Goal: Information Seeking & Learning: Check status

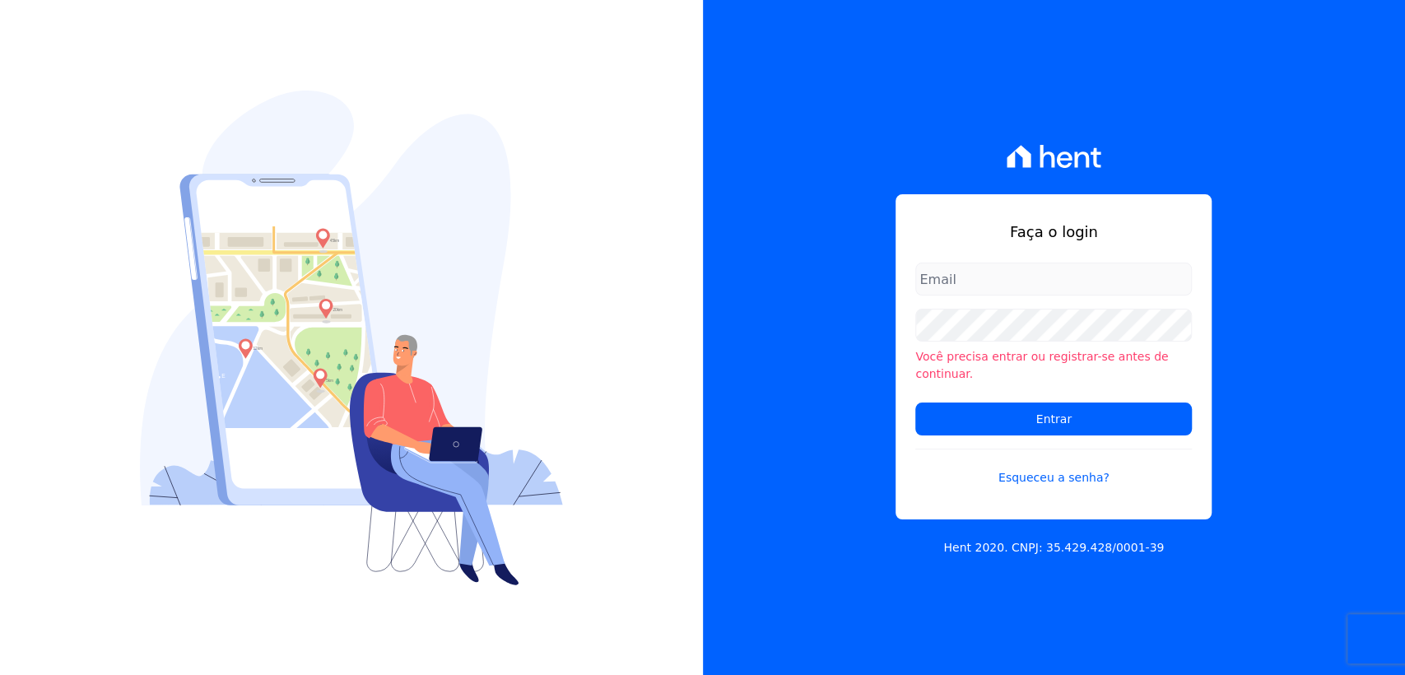
click at [999, 286] on input "email" at bounding box center [1053, 279] width 277 height 33
click at [1063, 292] on input "email" at bounding box center [1053, 279] width 277 height 33
type input "l.jardim@gmail.com"
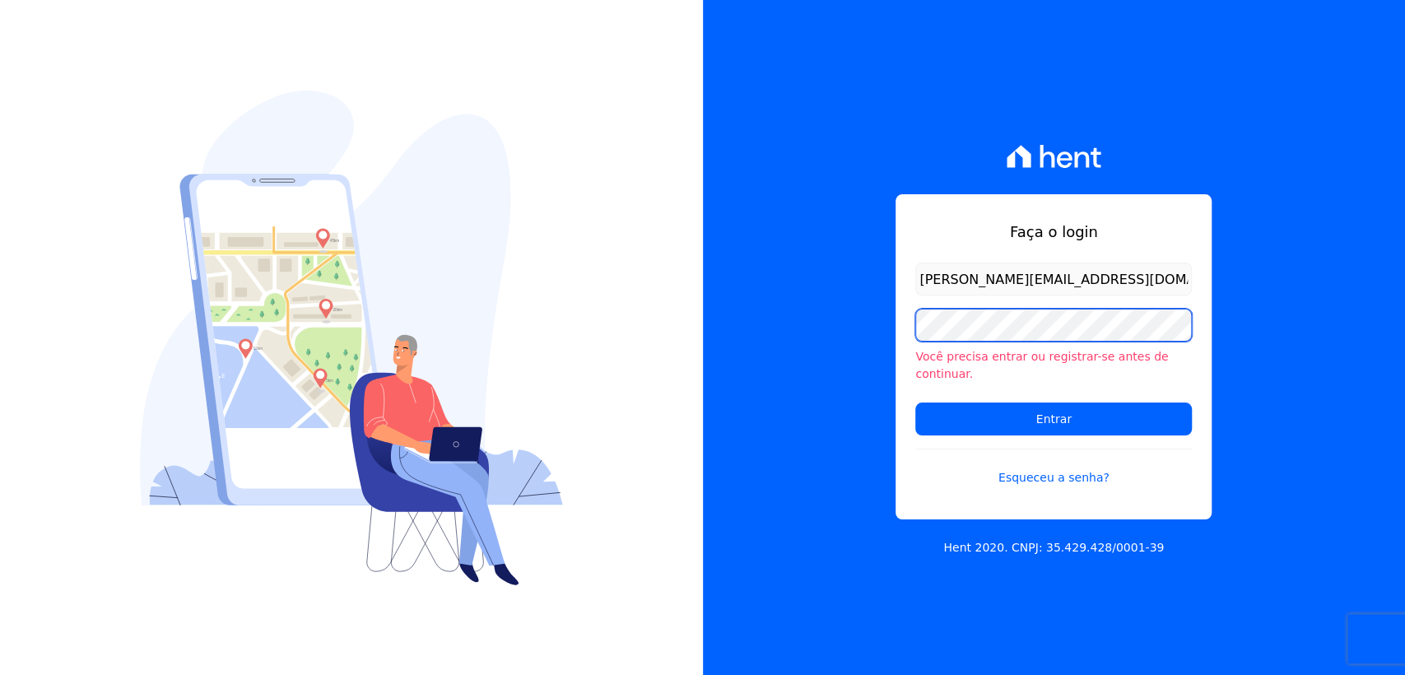
click at [915, 402] on input "Entrar" at bounding box center [1053, 418] width 277 height 33
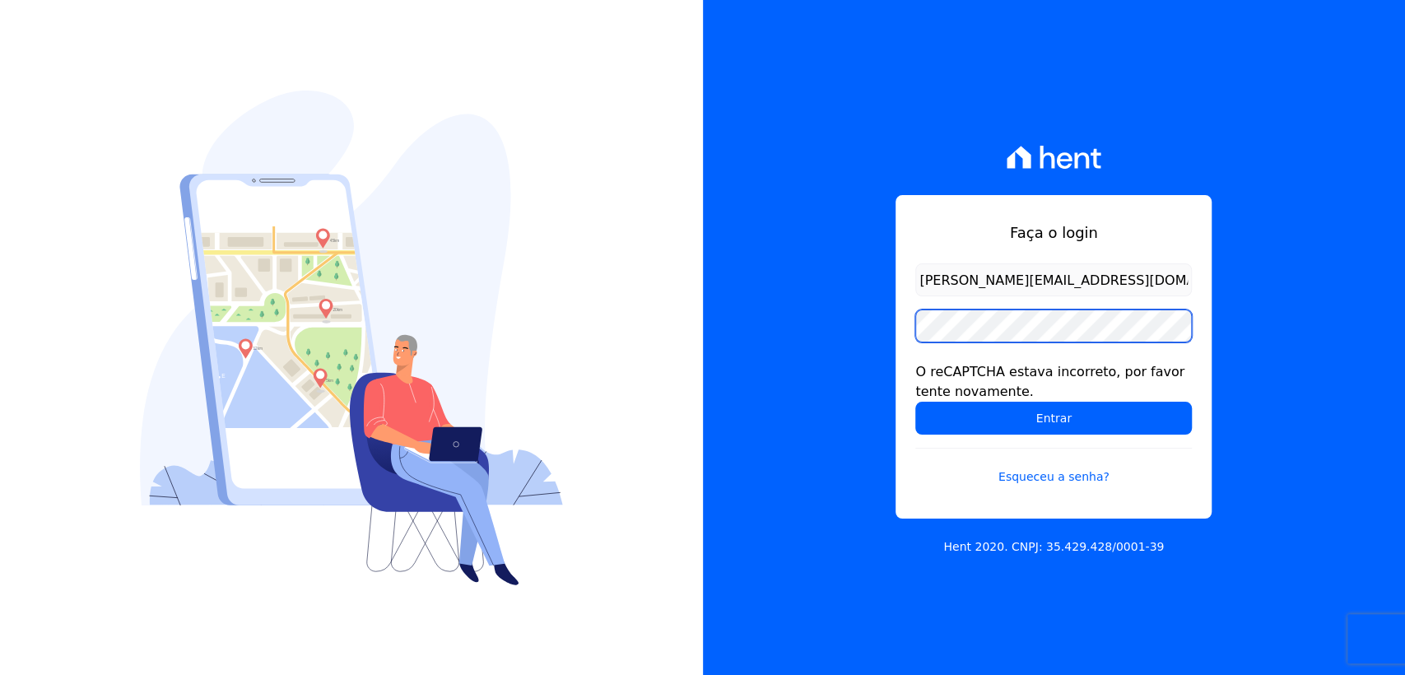
click at [915, 402] on input "Entrar" at bounding box center [1053, 418] width 277 height 33
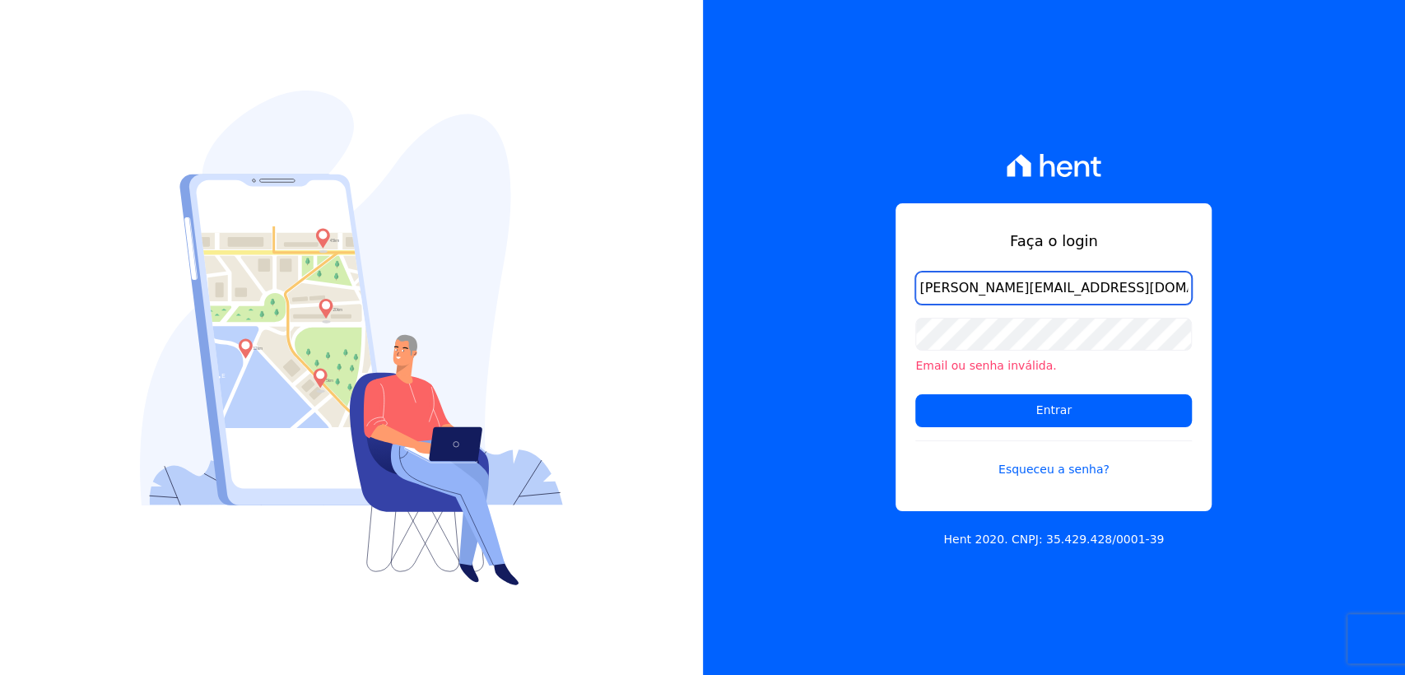
click at [998, 283] on input "[PERSON_NAME][EMAIL_ADDRESS][DOMAIN_NAME]" at bounding box center [1053, 288] width 277 height 33
type input "l.jardim@lbacapital.com.br"
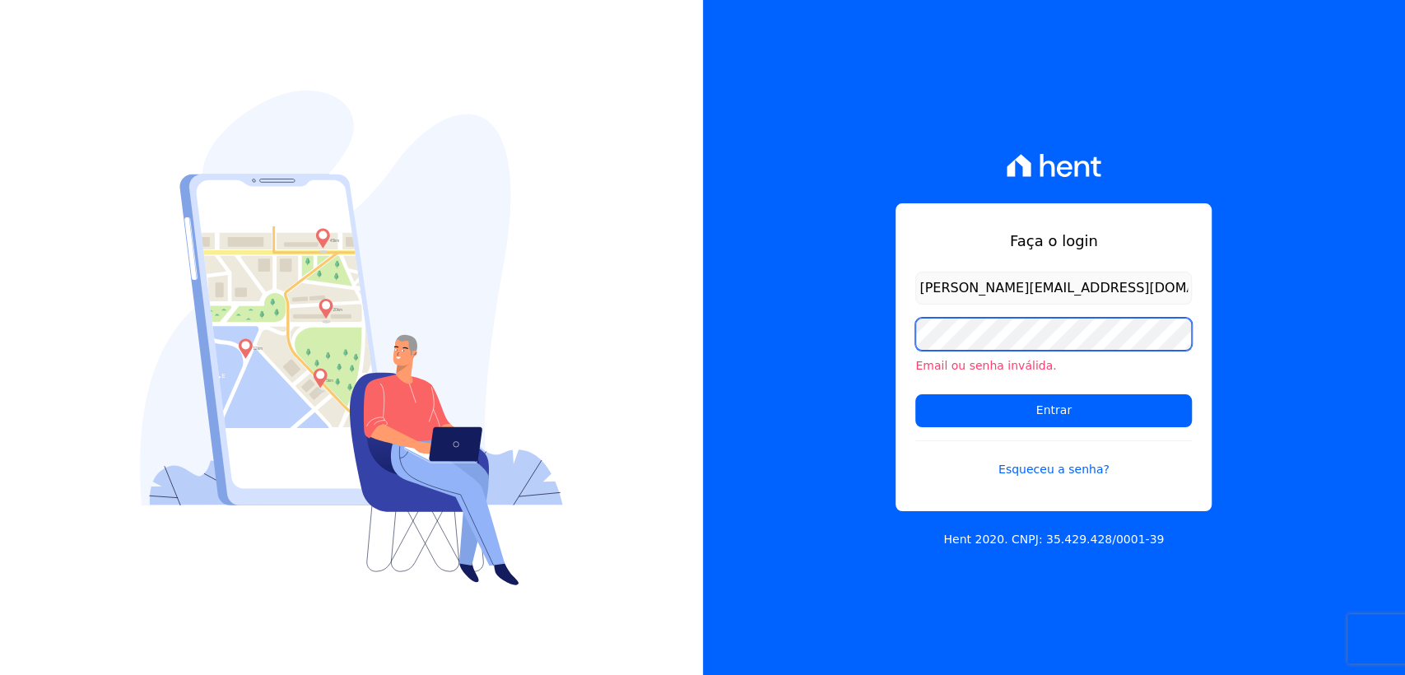
click at [915, 394] on input "Entrar" at bounding box center [1053, 410] width 277 height 33
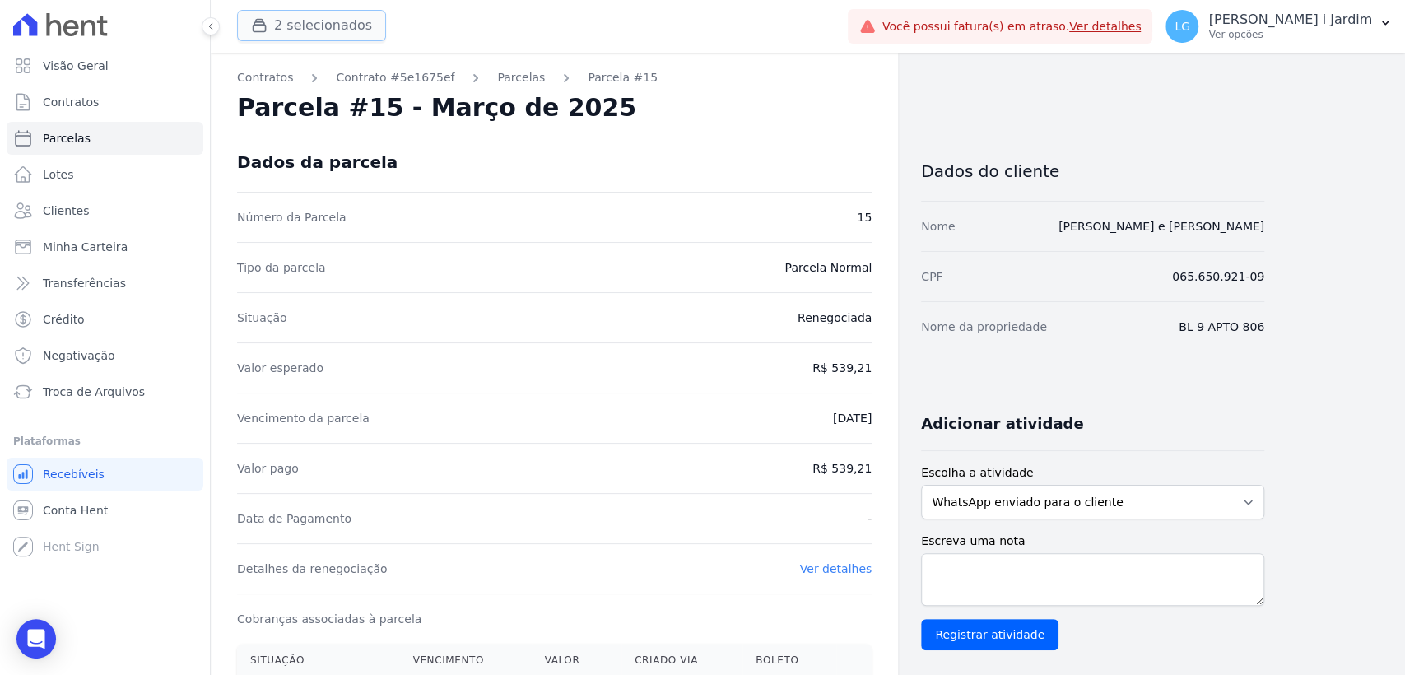
click at [310, 26] on button "2 selecionados" at bounding box center [311, 25] width 149 height 31
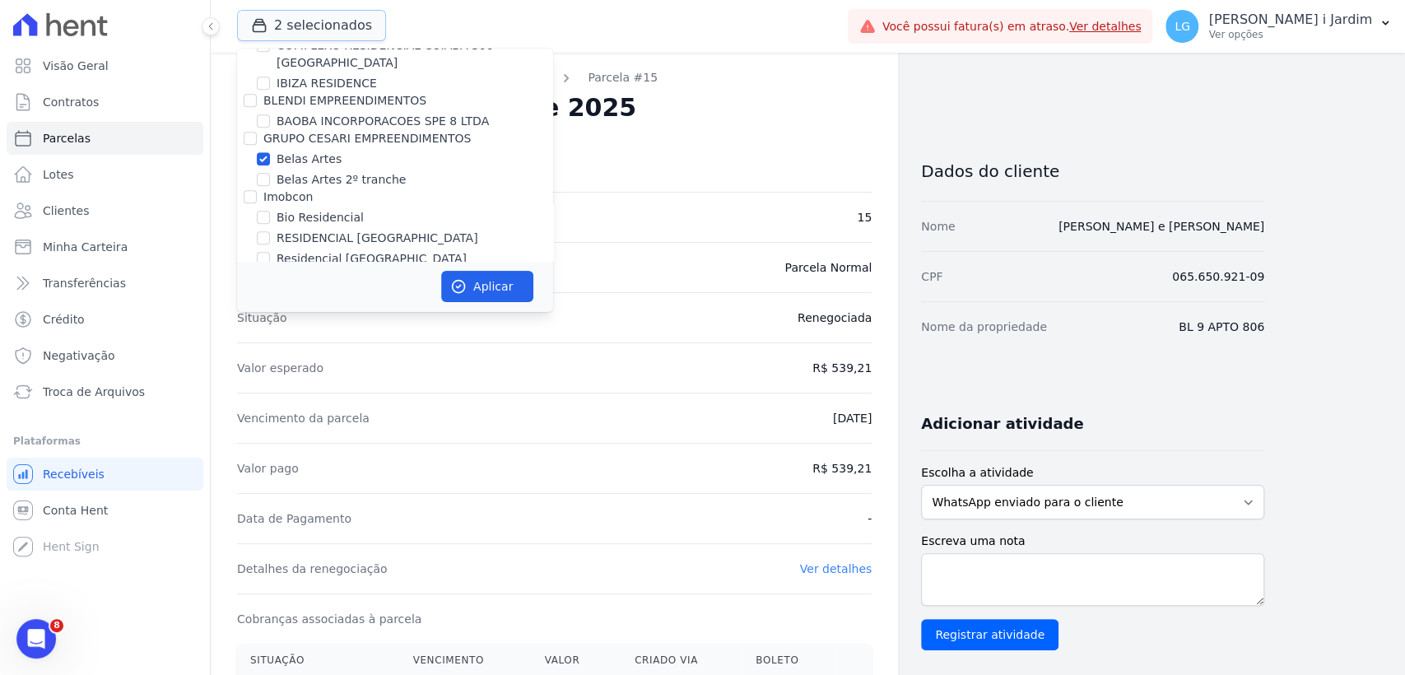
scroll to position [640, 0]
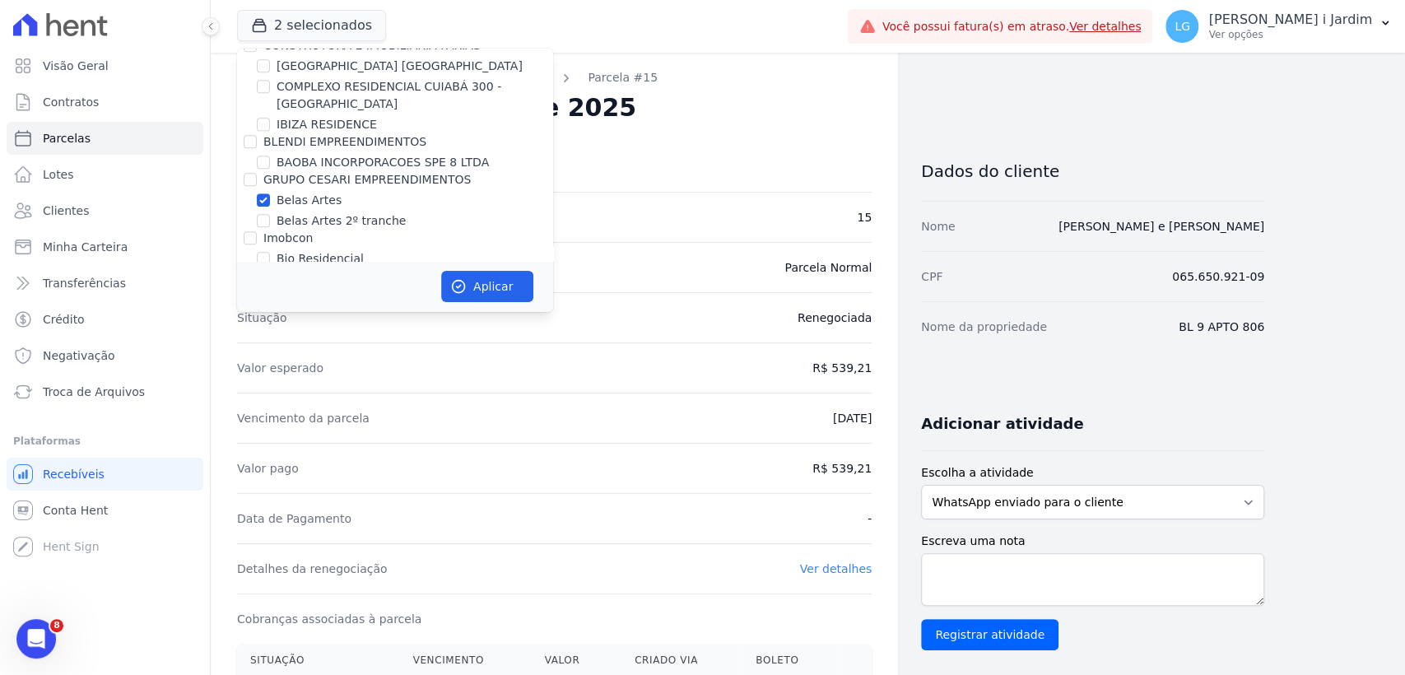
click at [284, 197] on label "Belas Artes" at bounding box center [309, 200] width 65 height 17
click at [270, 197] on input "Belas Artes" at bounding box center [263, 199] width 13 height 13
checkbox input "false"
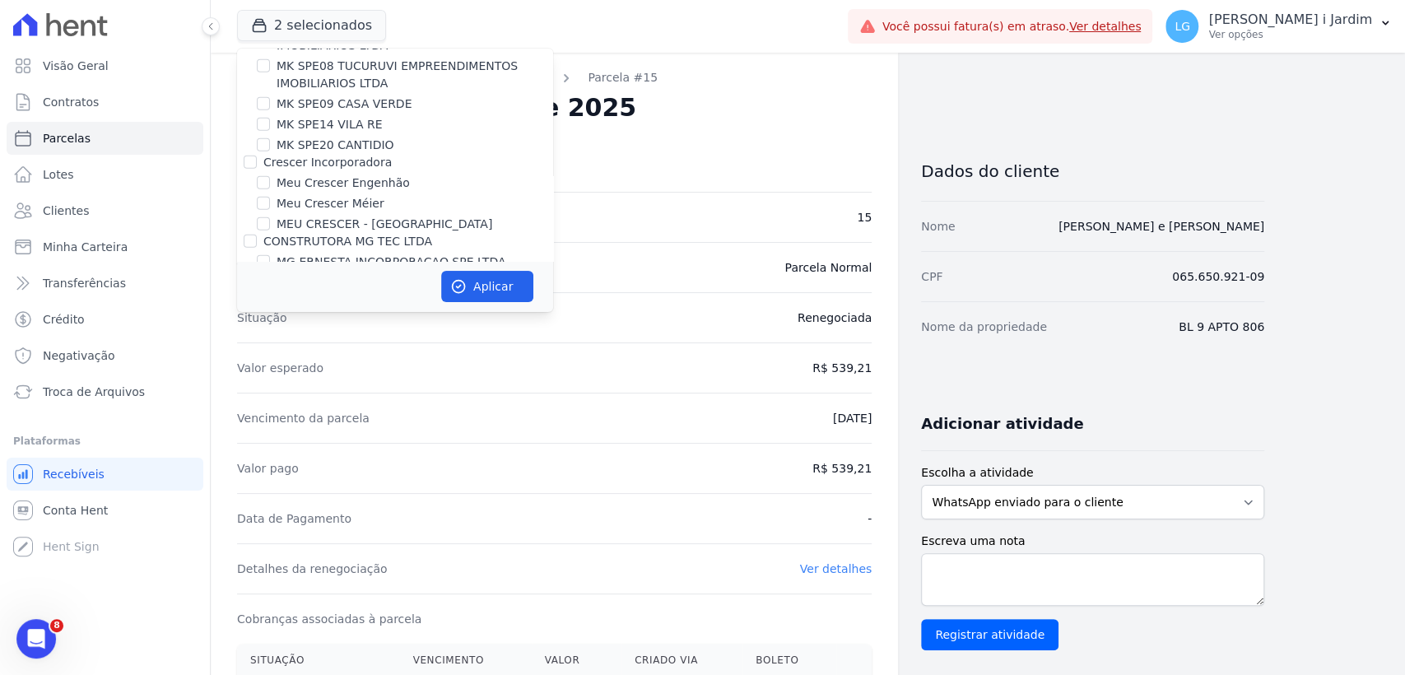
click at [312, 254] on label "MG ERNESTA INCORPORACAO SPE LTDA." at bounding box center [393, 262] width 233 height 17
click at [270, 255] on input "MG ERNESTA INCORPORACAO SPE LTDA." at bounding box center [263, 261] width 13 height 13
checkbox input "true"
click at [463, 293] on icon "button" at bounding box center [458, 286] width 16 height 16
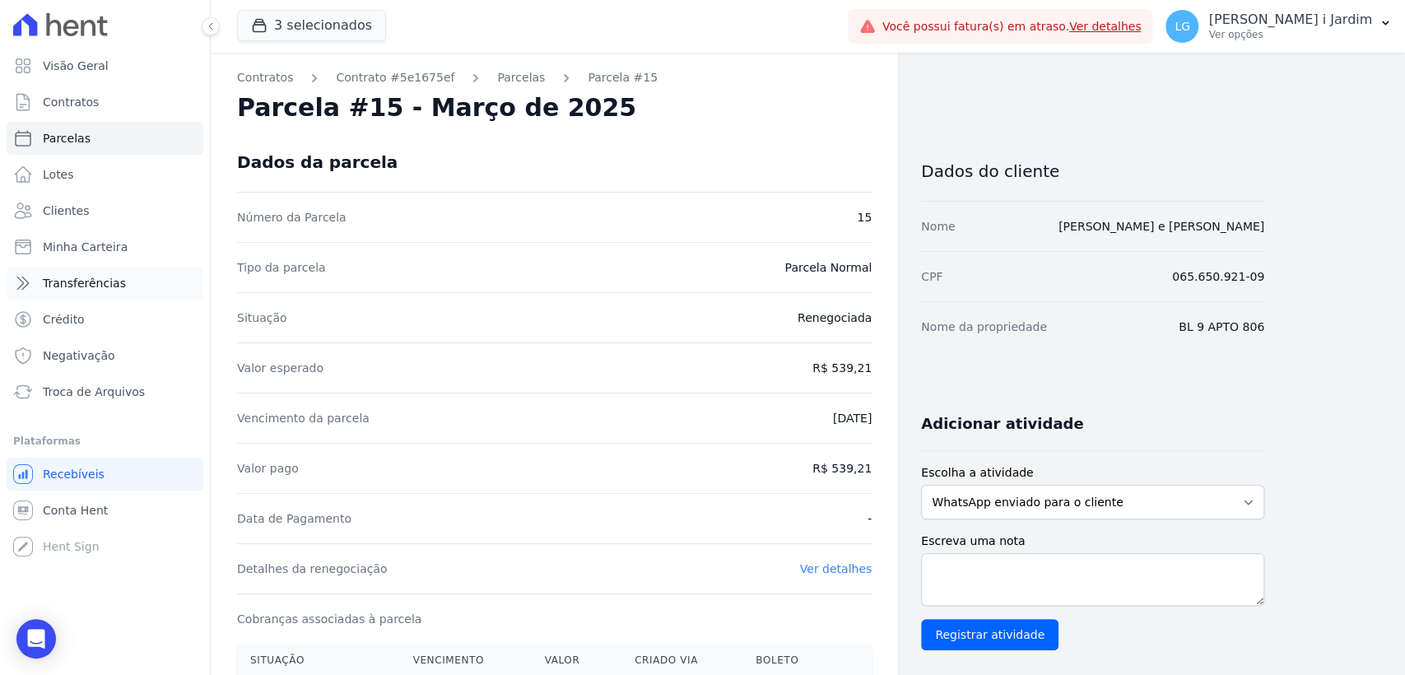
click at [151, 281] on link "Transferências" at bounding box center [105, 283] width 197 height 33
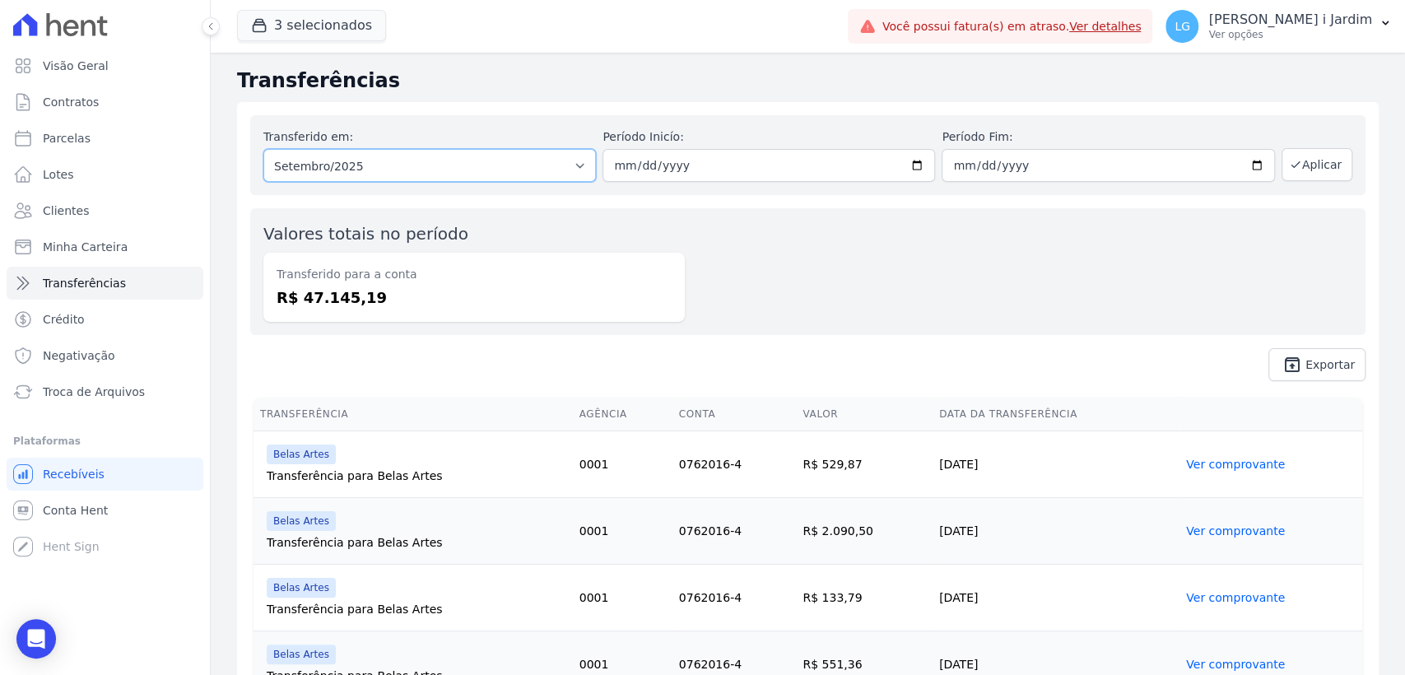
click at [323, 170] on select "Todos os meses Agosto/2024 Setembro/2024 Outubro/2024 Novembro/2024 Dezembro/20…" at bounding box center [429, 165] width 333 height 33
select select "08/2025"
click at [263, 149] on select "Todos os meses Agosto/2024 Setembro/2024 Outubro/2024 Novembro/2024 Dezembro/20…" at bounding box center [429, 165] width 333 height 33
click at [342, 29] on button "3 selecionados" at bounding box center [311, 25] width 149 height 31
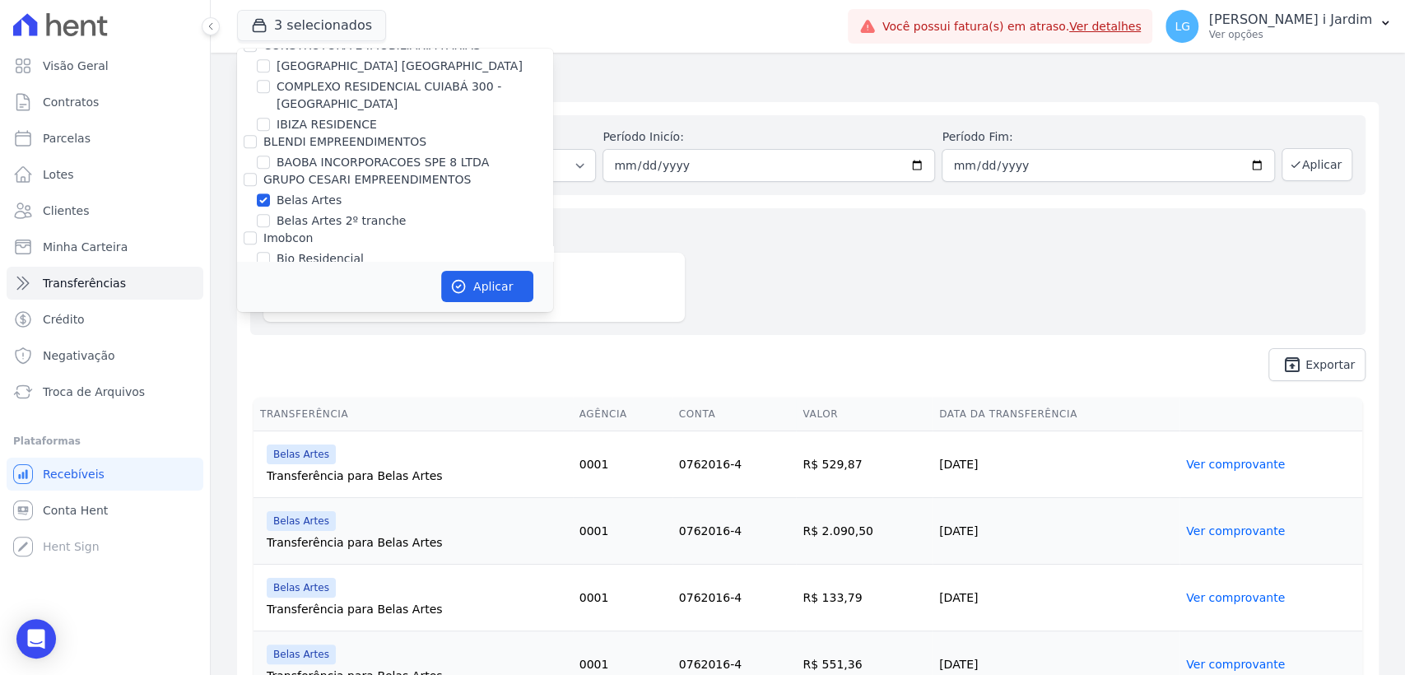
click at [296, 199] on label "Belas Artes" at bounding box center [309, 200] width 65 height 17
click at [270, 199] on input "Belas Artes" at bounding box center [263, 199] width 13 height 13
checkbox input "false"
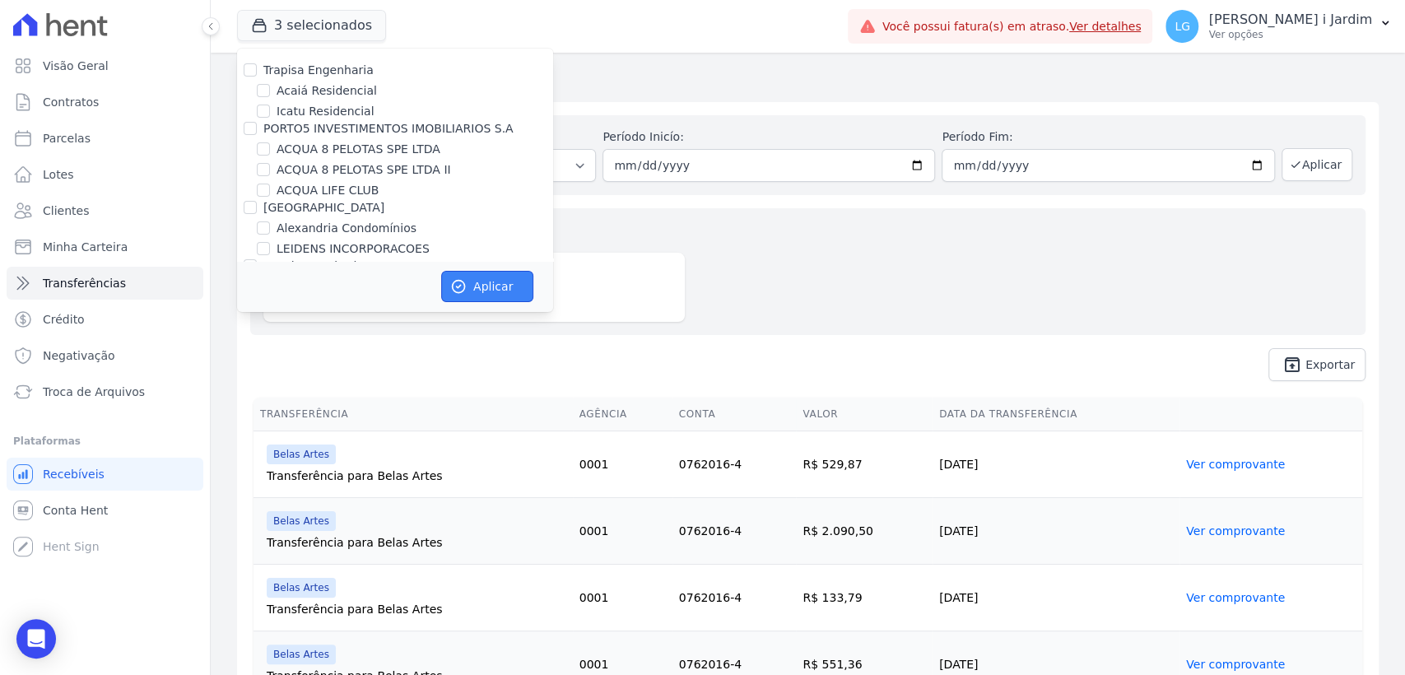
click at [486, 292] on button "Aplicar" at bounding box center [487, 286] width 92 height 31
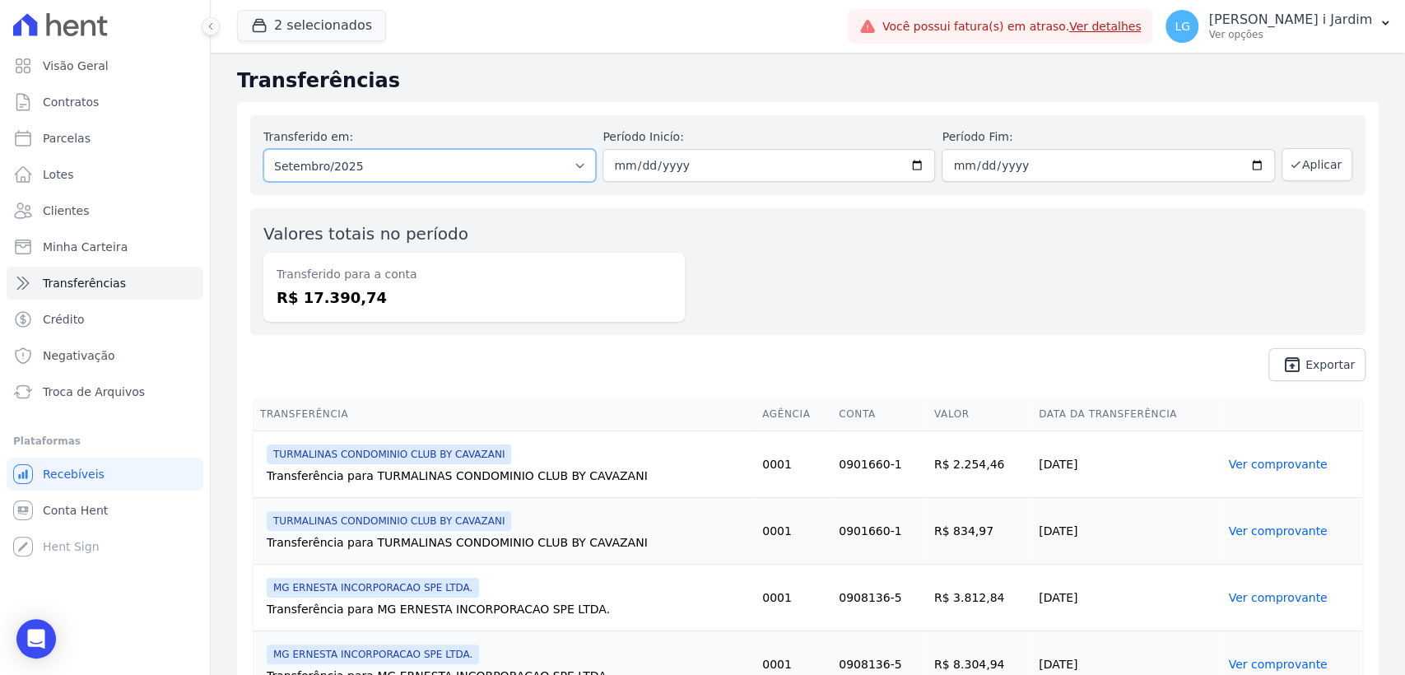
click at [482, 168] on select "Todos os meses Julho/2025 Agosto/2025 Setembro/2025 Setembro/2025" at bounding box center [429, 165] width 333 height 33
select select "08/2025"
click at [263, 149] on select "Todos os meses Julho/2025 Agosto/2025 Setembro/2025 Setembro/2025" at bounding box center [429, 165] width 333 height 33
click at [1300, 167] on button "Aplicar" at bounding box center [1317, 164] width 71 height 33
click at [358, 32] on button "2 selecionados" at bounding box center [311, 25] width 149 height 31
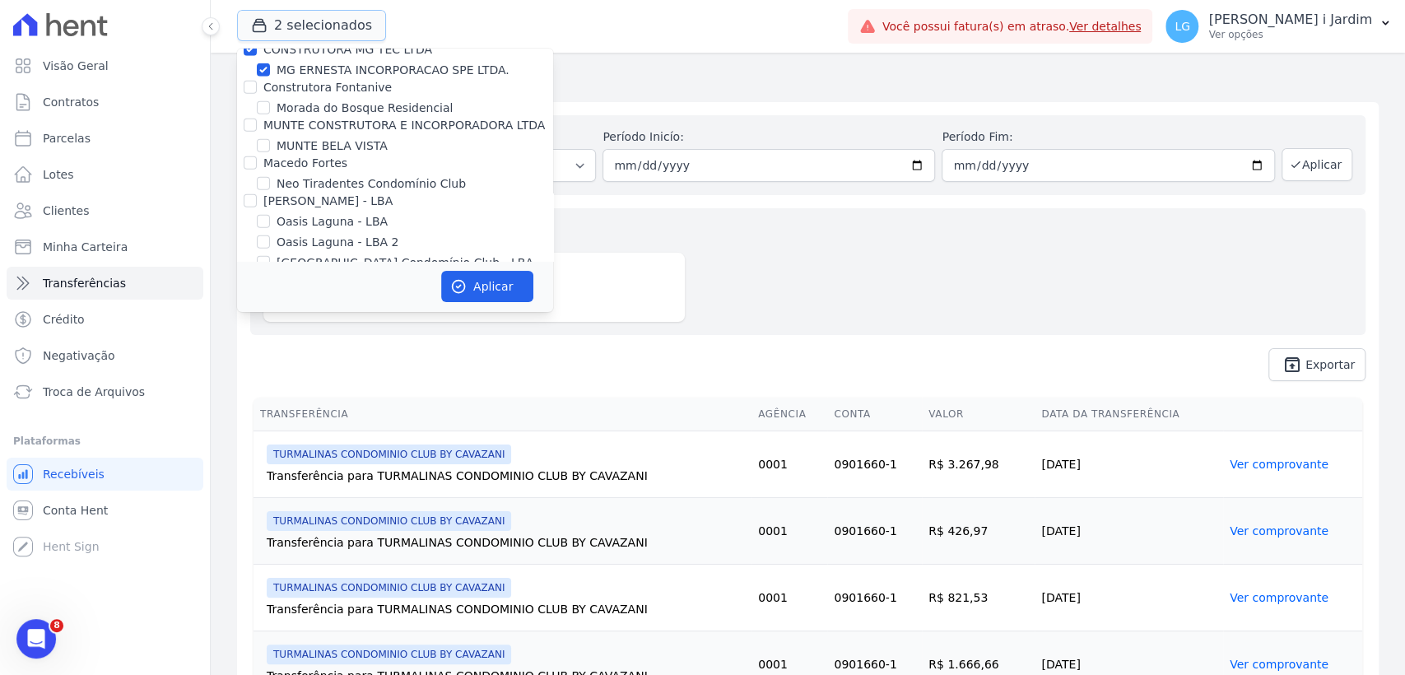
scroll to position [3384, 0]
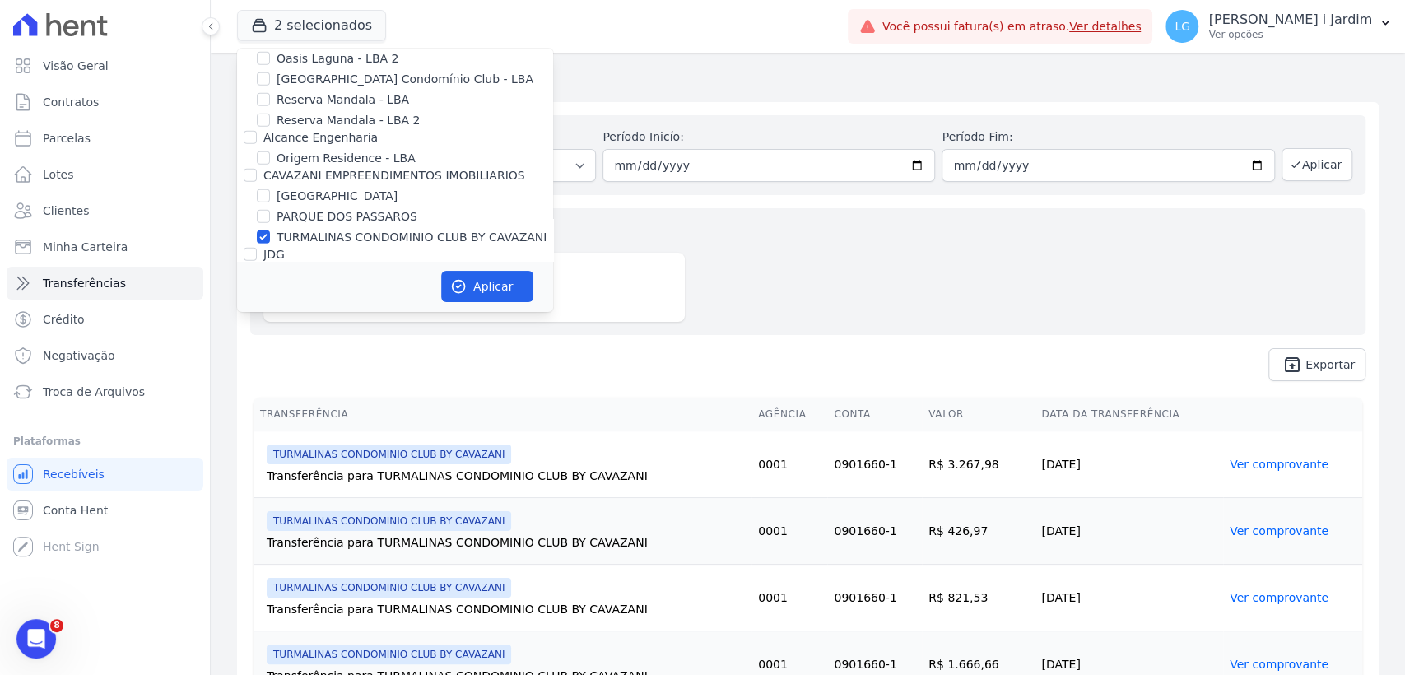
click at [370, 229] on label "TURMALINAS CONDOMINIO CLUB BY CAVAZANI" at bounding box center [412, 237] width 270 height 17
click at [270, 230] on input "TURMALINAS CONDOMINIO CLUB BY CAVAZANI" at bounding box center [263, 236] width 13 height 13
checkbox input "false"
click at [468, 286] on button "Aplicar" at bounding box center [487, 286] width 92 height 31
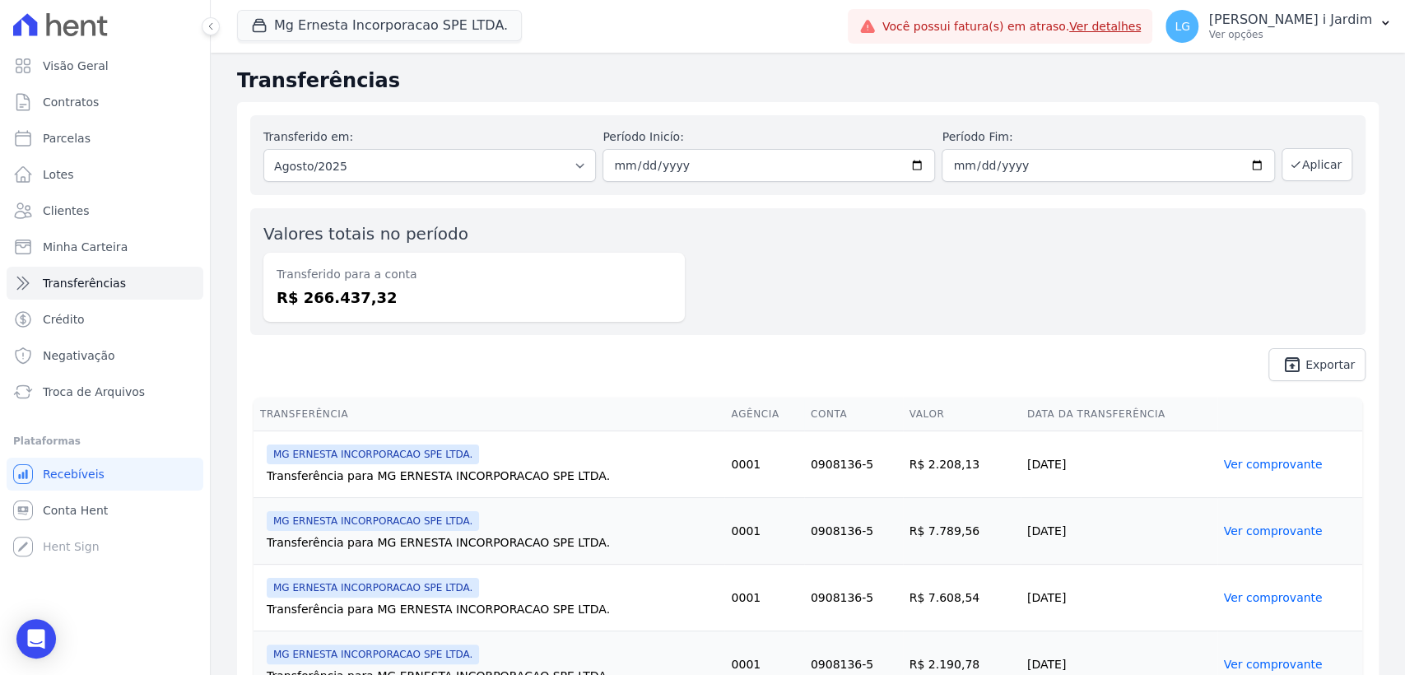
click at [346, 300] on dd "R$ 266.437,32" at bounding box center [474, 297] width 395 height 22
copy dd "266.437,32"
click at [140, 73] on link "Visão Geral" at bounding box center [105, 65] width 197 height 33
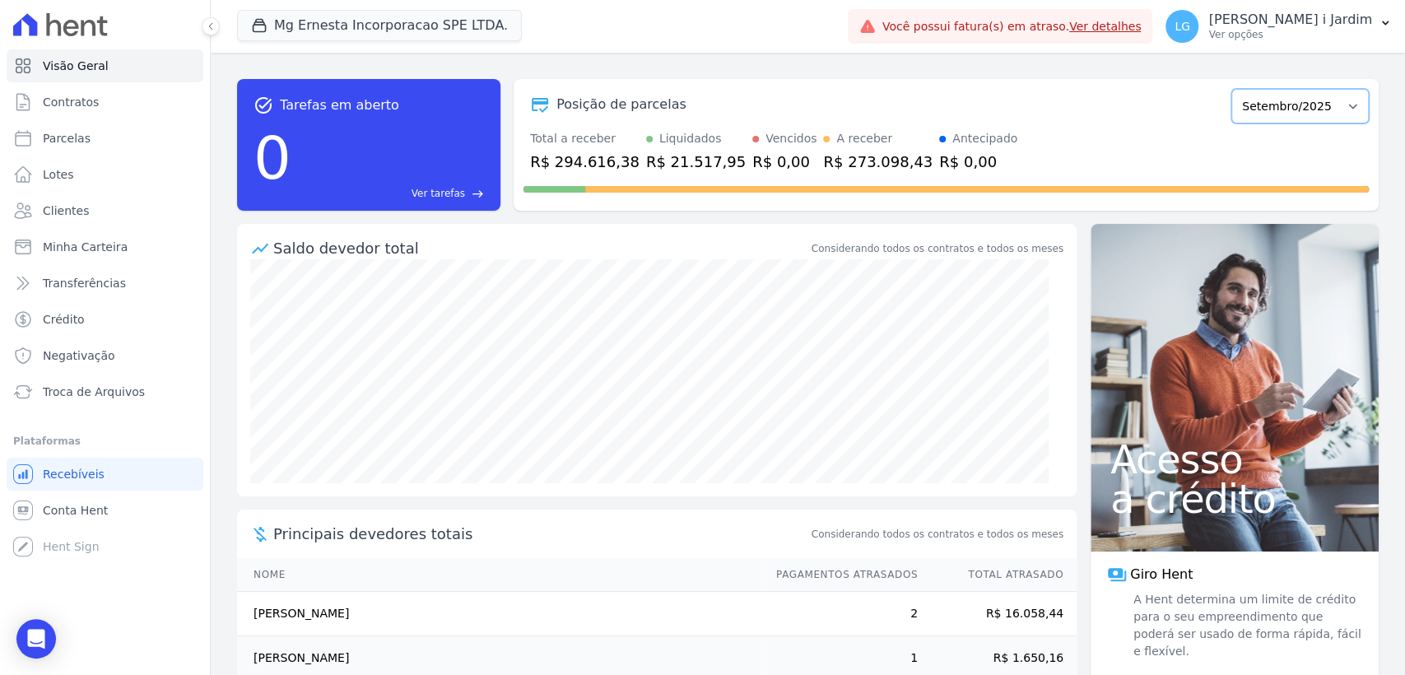
click at [1259, 119] on select "Julho/2025 Agosto/2025 Setembro/2025 Outubro/2025 Novembro/2025 Dezembro/2025 J…" at bounding box center [1299, 106] width 137 height 35
select select "08/2025"
click at [1231, 89] on select "Julho/2025 Agosto/2025 Setembro/2025 Outubro/2025 Novembro/2025 Dezembro/2025 J…" at bounding box center [1299, 106] width 137 height 35
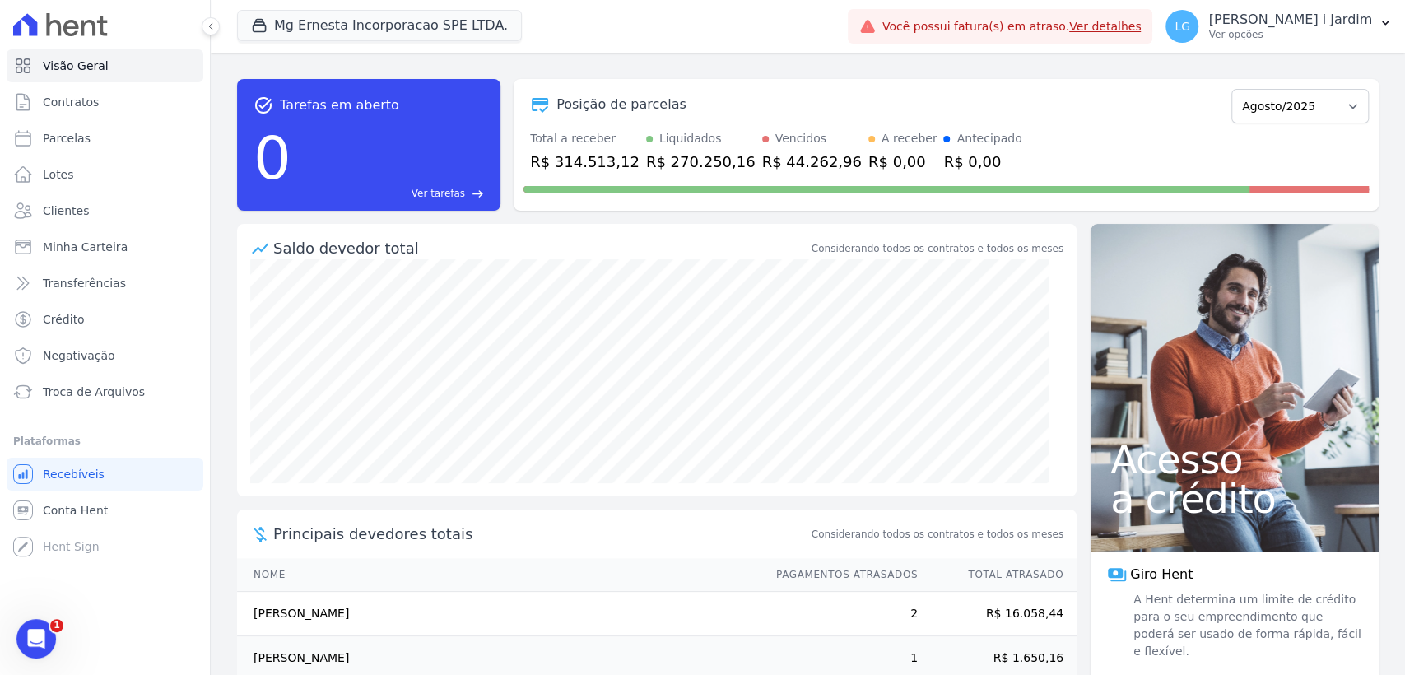
click at [583, 160] on div "R$ 314.513,12" at bounding box center [584, 162] width 109 height 22
copy div "314.513,12"
click at [401, 28] on button "Mg Ernesta Incorporacao SPE LTDA." at bounding box center [379, 25] width 285 height 31
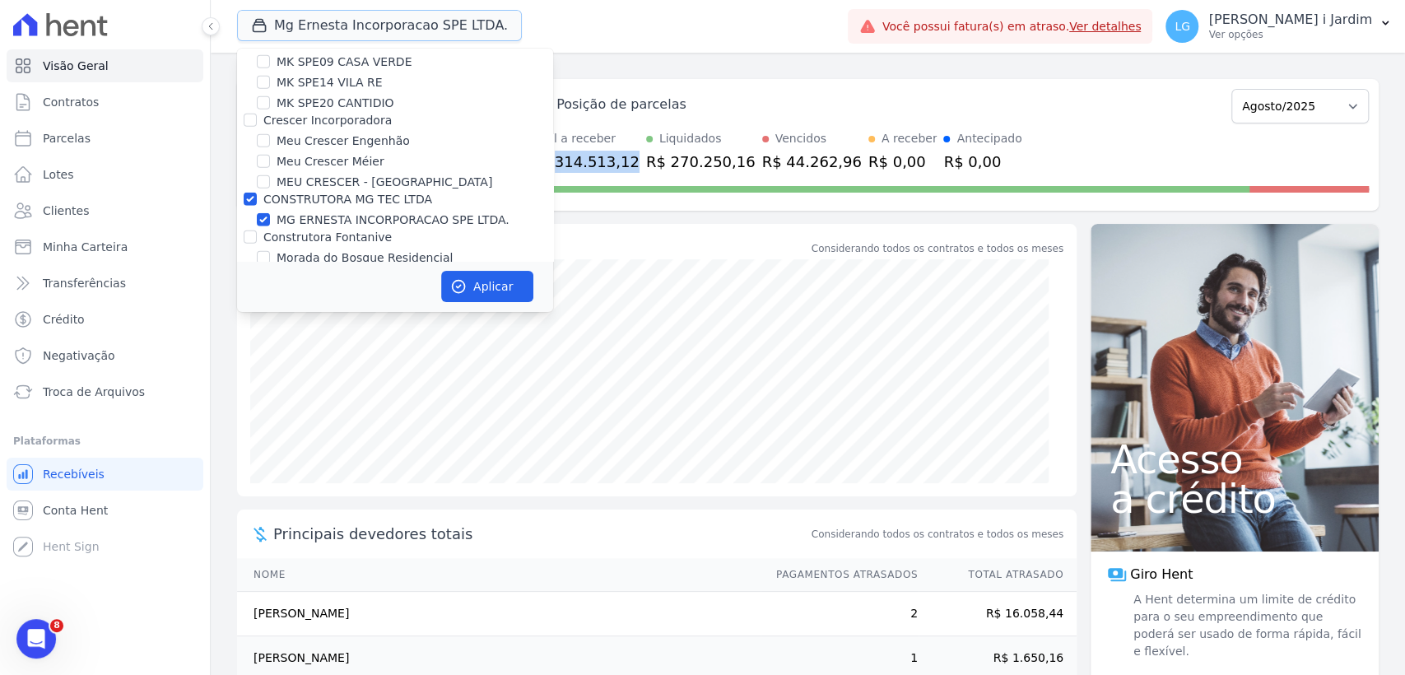
scroll to position [3109, 0]
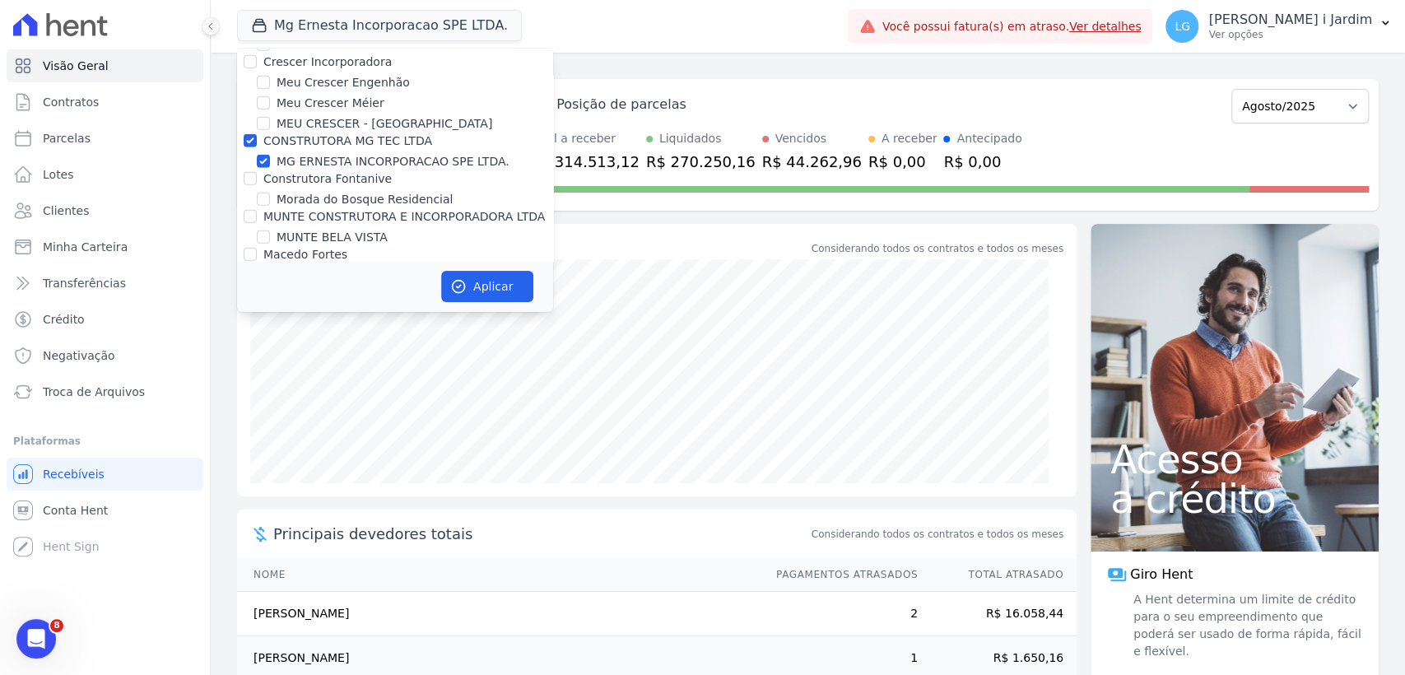
click at [402, 153] on label "MG ERNESTA INCORPORACAO SPE LTDA." at bounding box center [393, 161] width 233 height 17
click at [270, 155] on input "MG ERNESTA INCORPORACAO SPE LTDA." at bounding box center [263, 161] width 13 height 13
checkbox input "false"
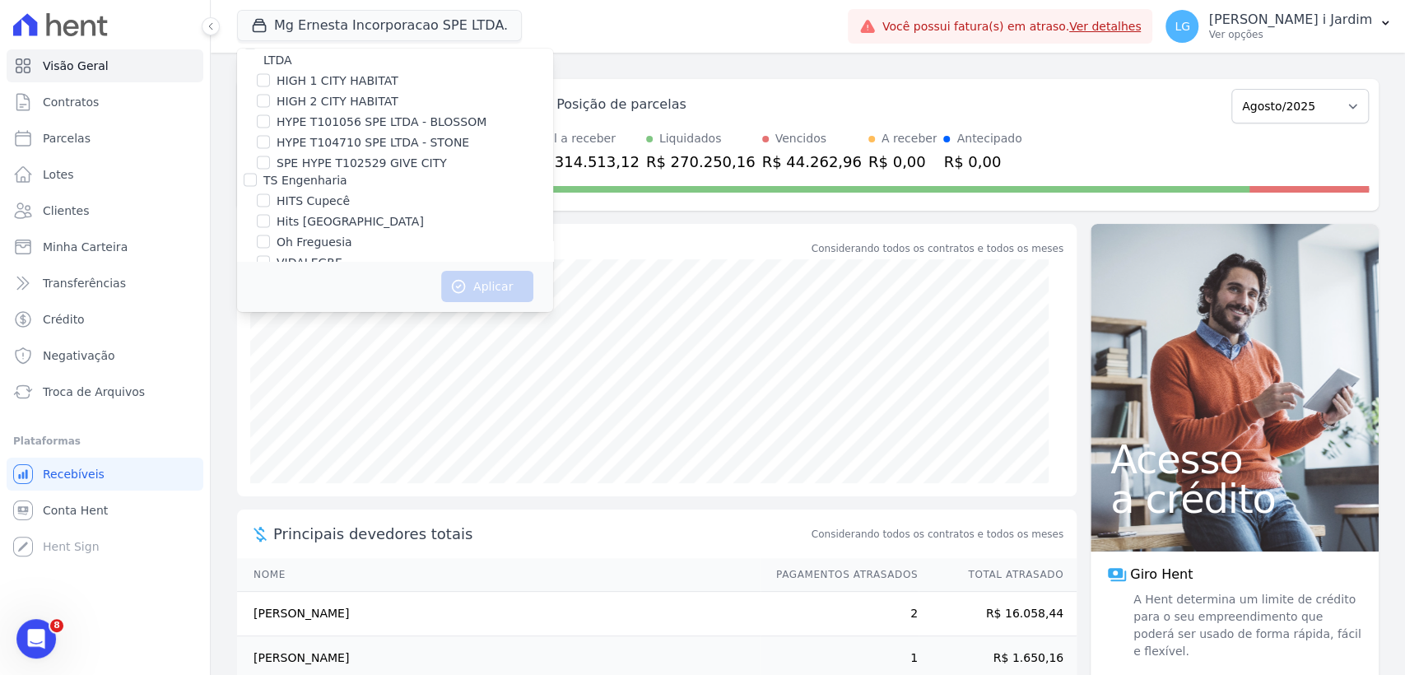
scroll to position [2017, 0]
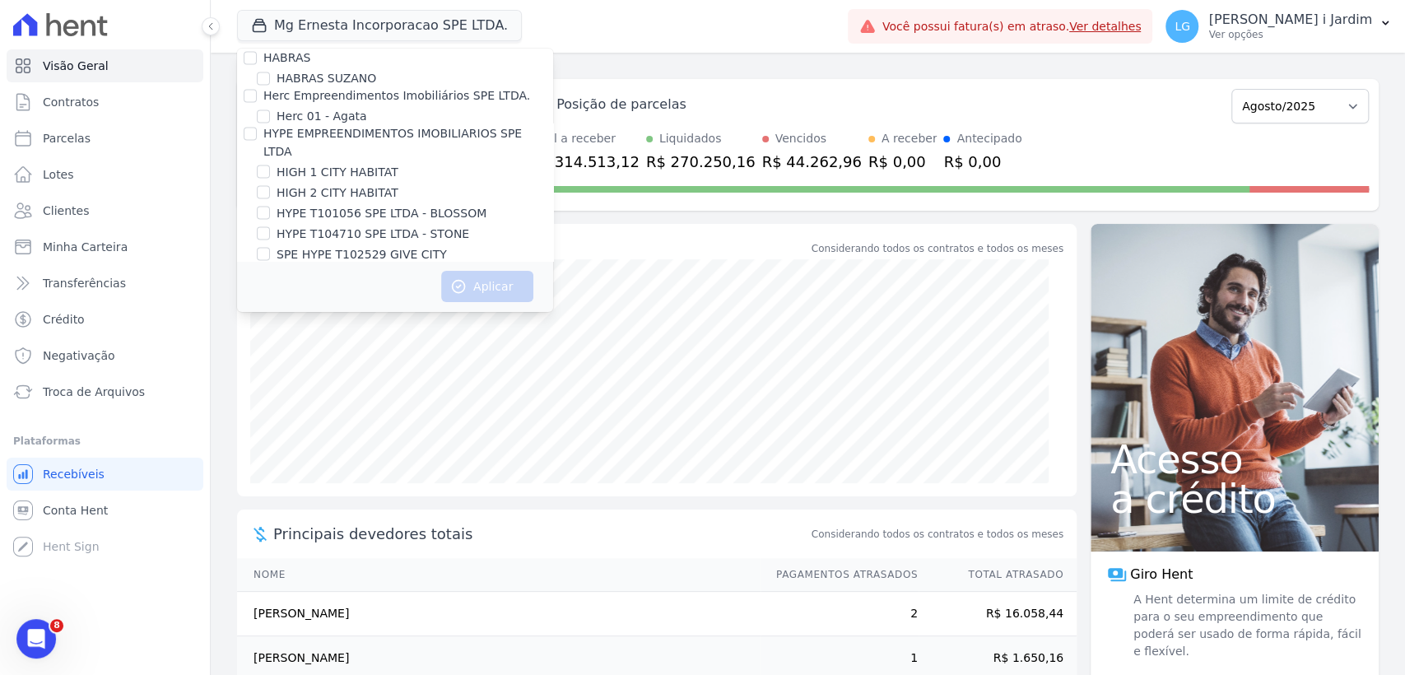
click at [403, 204] on label "HYPE T101056 SPE LTDA - BLOSSOM" at bounding box center [382, 212] width 210 height 17
click at [270, 206] on input "HYPE T101056 SPE LTDA - BLOSSOM" at bounding box center [263, 212] width 13 height 13
checkbox input "true"
click at [488, 289] on button "Aplicar" at bounding box center [487, 286] width 92 height 31
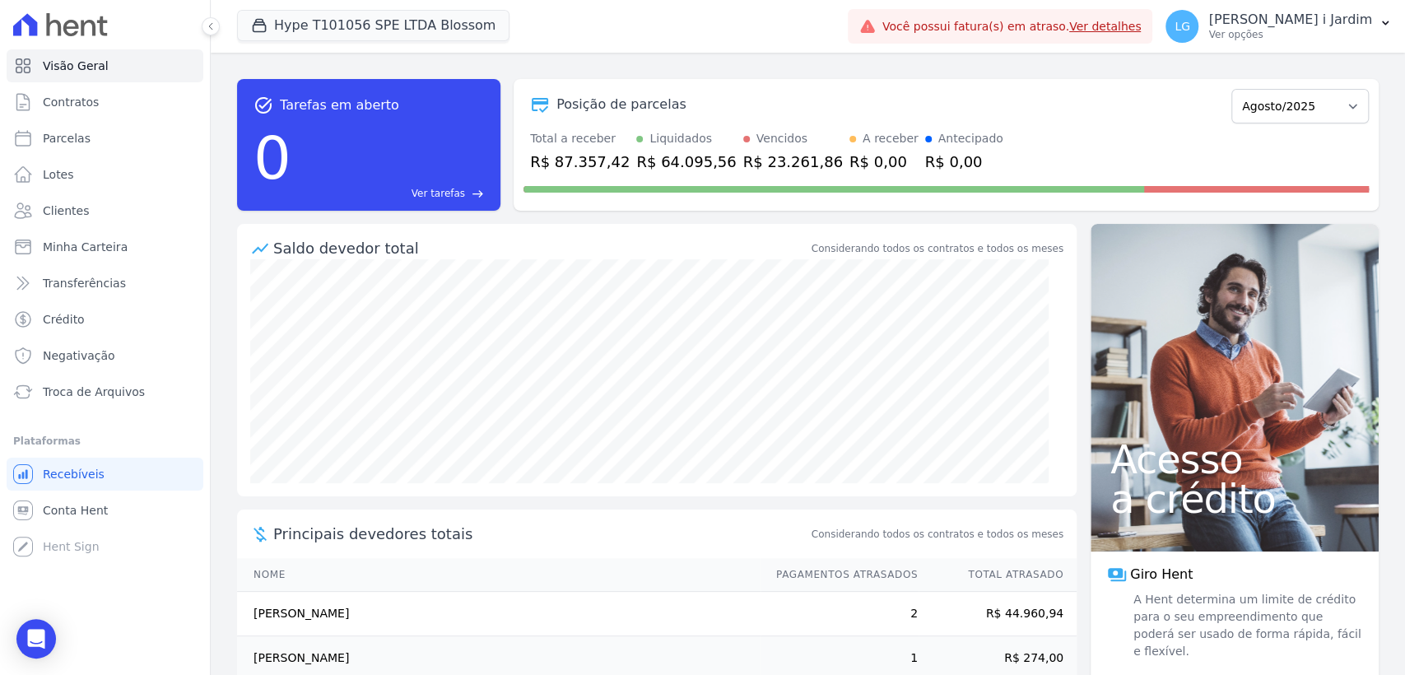
click at [578, 160] on div "R$ 87.357,42" at bounding box center [580, 162] width 100 height 22
copy div "87.357,42"
click at [72, 255] on link "Minha Carteira" at bounding box center [105, 246] width 197 height 33
click at [79, 280] on span "Transferências" at bounding box center [84, 283] width 83 height 16
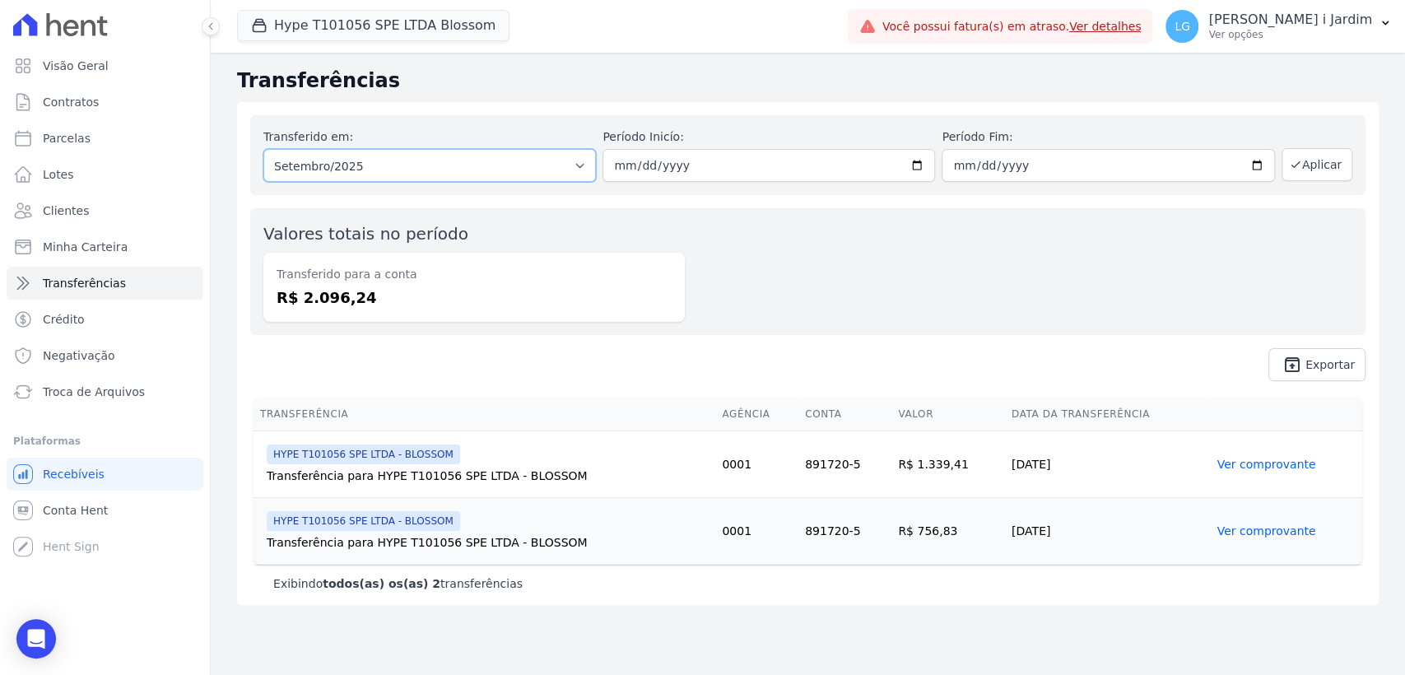
click at [379, 156] on select "Todos os meses Abril/2025 Maio/2025 Junho/2025 Julho/2025 Agosto/2025 Setembro/…" at bounding box center [429, 165] width 333 height 33
select select "08/2025"
click at [263, 149] on select "Todos os meses Abril/2025 Maio/2025 Junho/2025 Julho/2025 Agosto/2025 Setembro/…" at bounding box center [429, 165] width 333 height 33
click at [1300, 161] on icon "button" at bounding box center [1295, 164] width 13 height 13
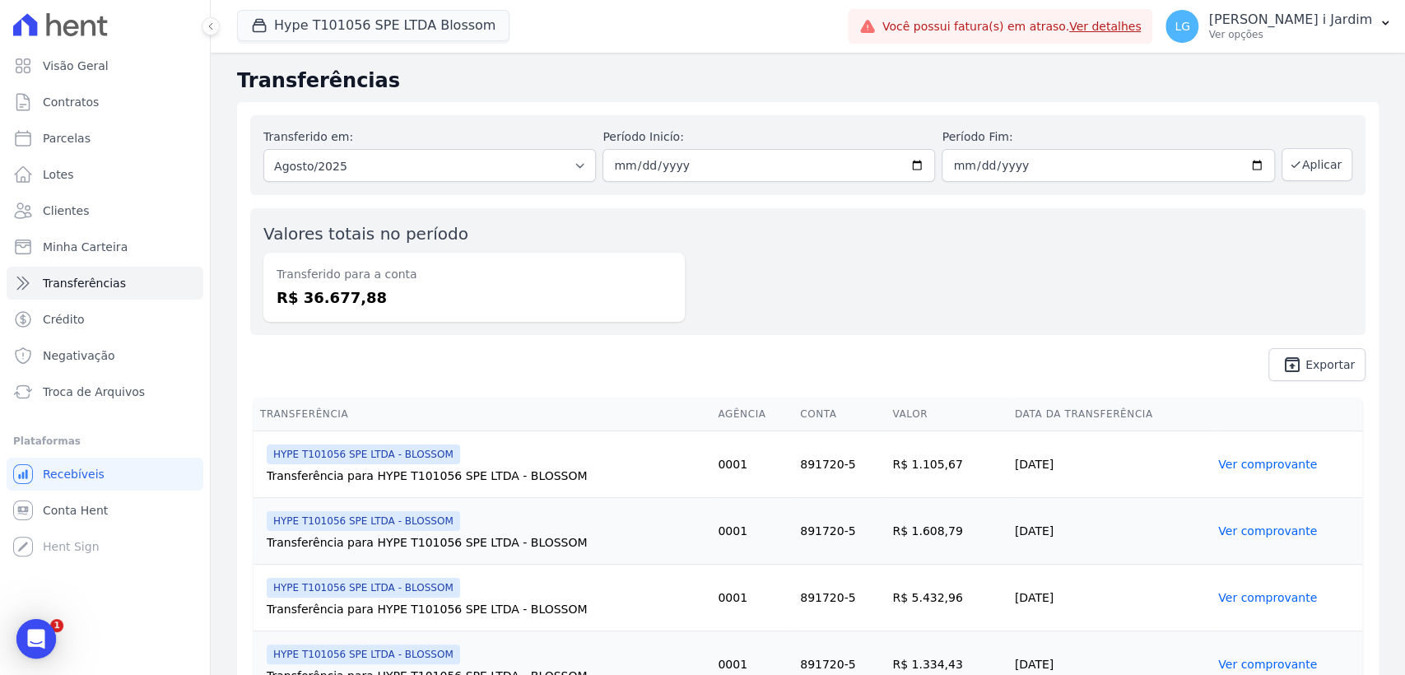
click at [350, 286] on dd "R$ 36.677,88" at bounding box center [474, 297] width 395 height 22
copy dd "36.677,88"
click at [384, 33] on button "Hype T101056 SPE LTDA Blossom" at bounding box center [373, 25] width 272 height 31
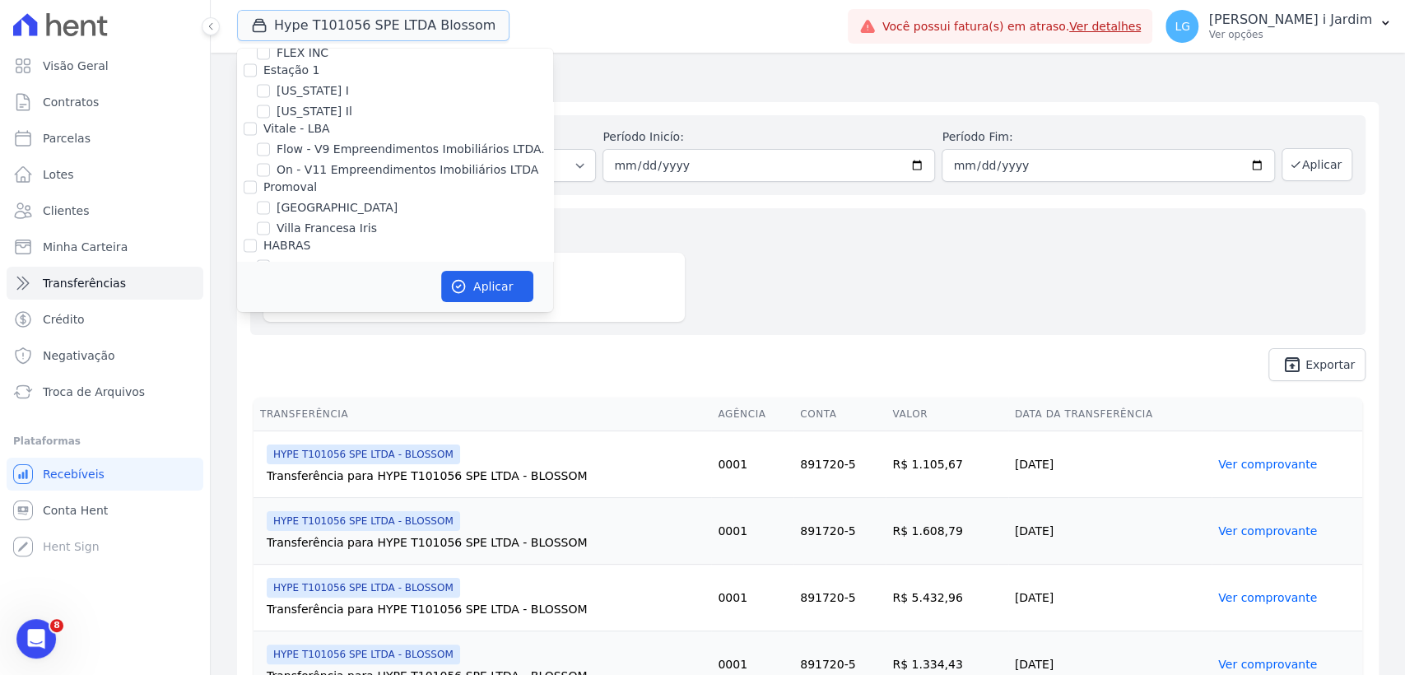
scroll to position [1920, 0]
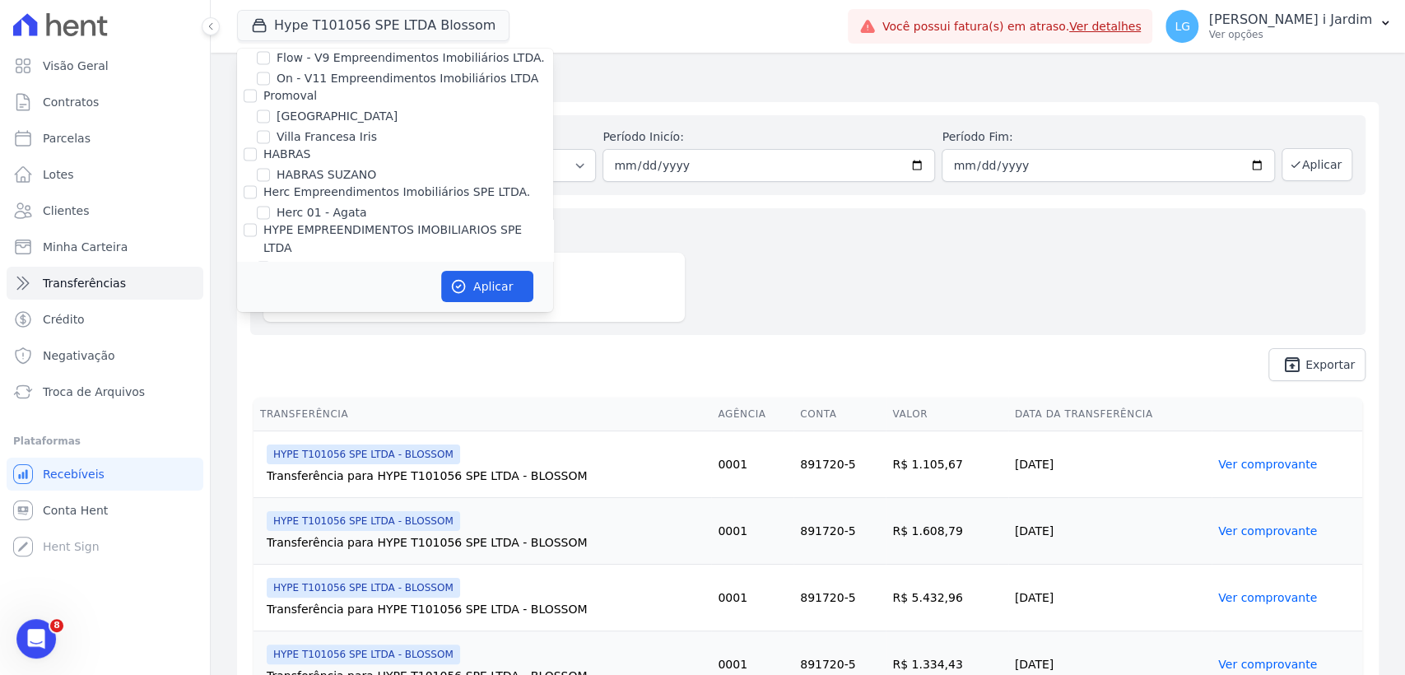
click at [329, 300] on label "HYPE T101056 SPE LTDA - BLOSSOM" at bounding box center [382, 308] width 210 height 17
click at [270, 302] on input "HYPE T101056 SPE LTDA - BLOSSOM" at bounding box center [263, 308] width 13 height 13
checkbox input "false"
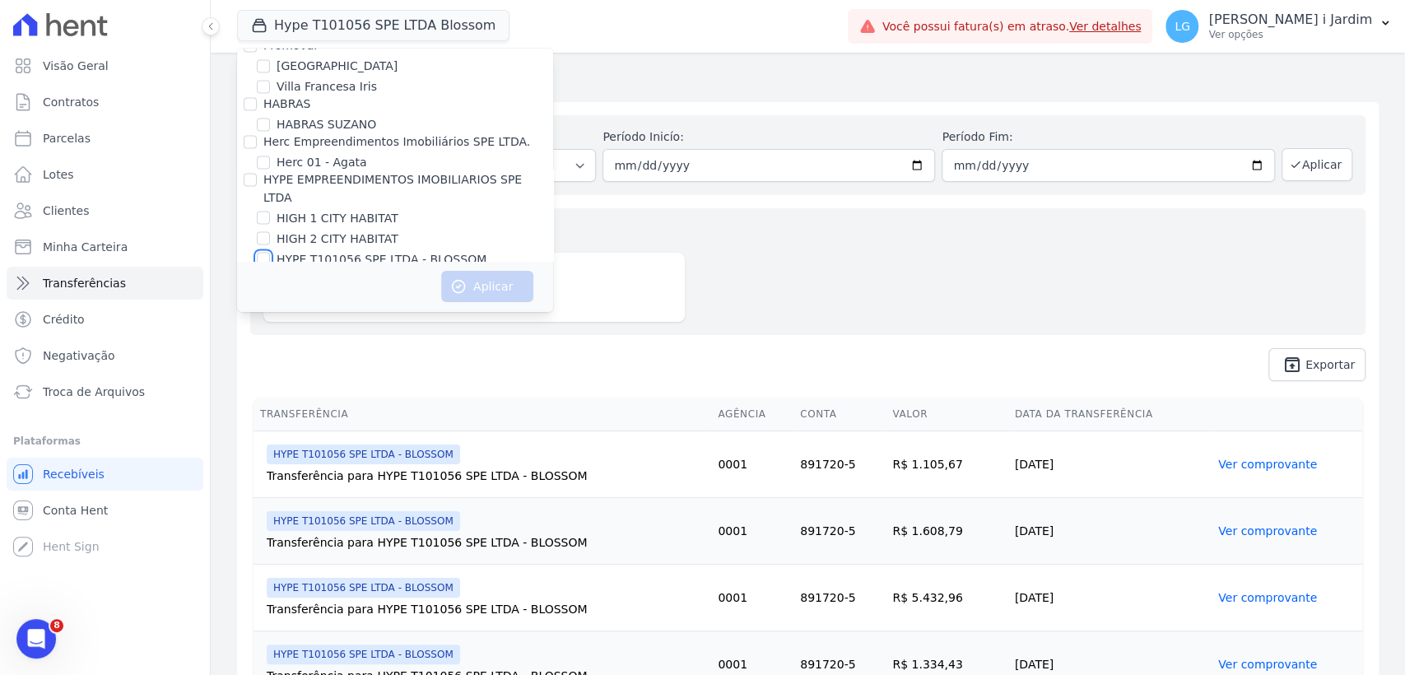
scroll to position [2012, 0]
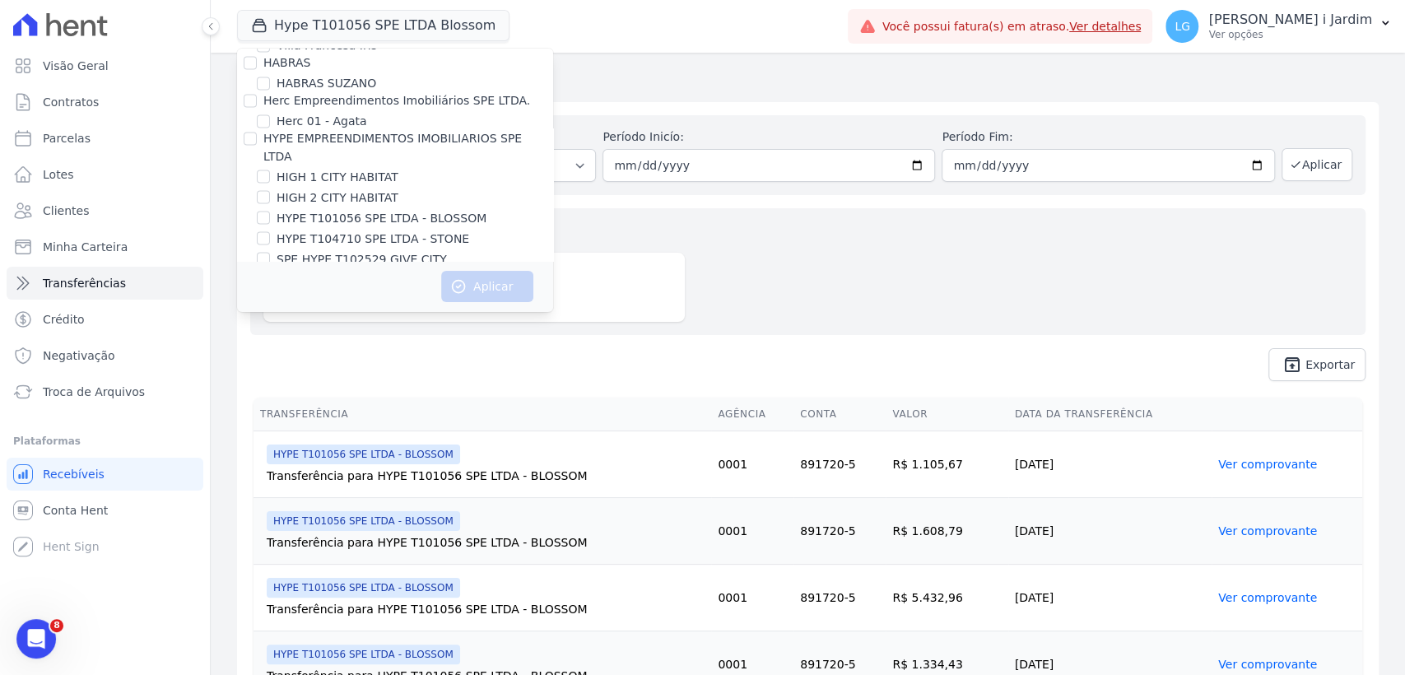
click at [371, 250] on label "SPE HYPE T102529 GIVE CITY" at bounding box center [362, 258] width 170 height 17
click at [270, 252] on input "SPE HYPE T102529 GIVE CITY" at bounding box center [263, 258] width 13 height 13
checkbox input "true"
click at [470, 289] on button "Aplicar" at bounding box center [487, 286] width 92 height 31
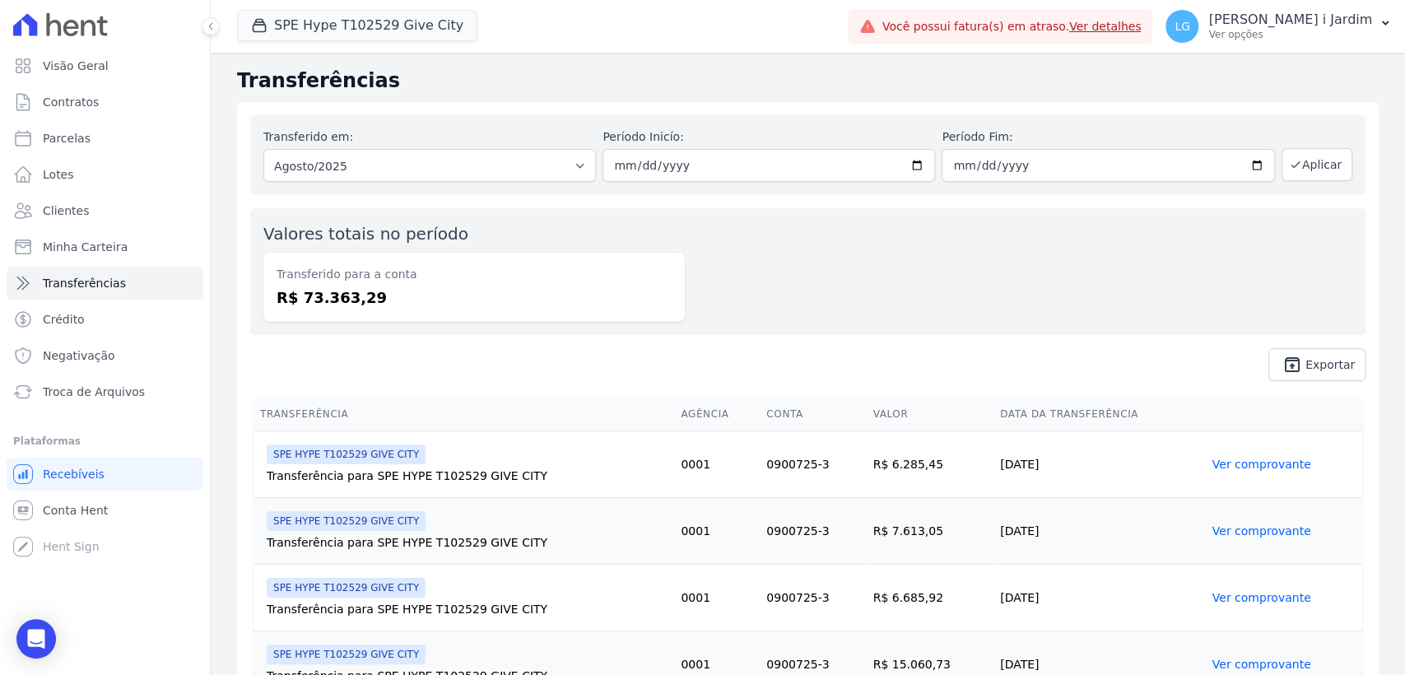
click at [470, 358] on span "unarchive Exportar" at bounding box center [807, 364] width 1115 height 33
click at [336, 295] on dd "R$ 73.363,29" at bounding box center [474, 297] width 395 height 22
copy dd "73.363,29"
click at [108, 55] on link "Visão Geral" at bounding box center [105, 65] width 197 height 33
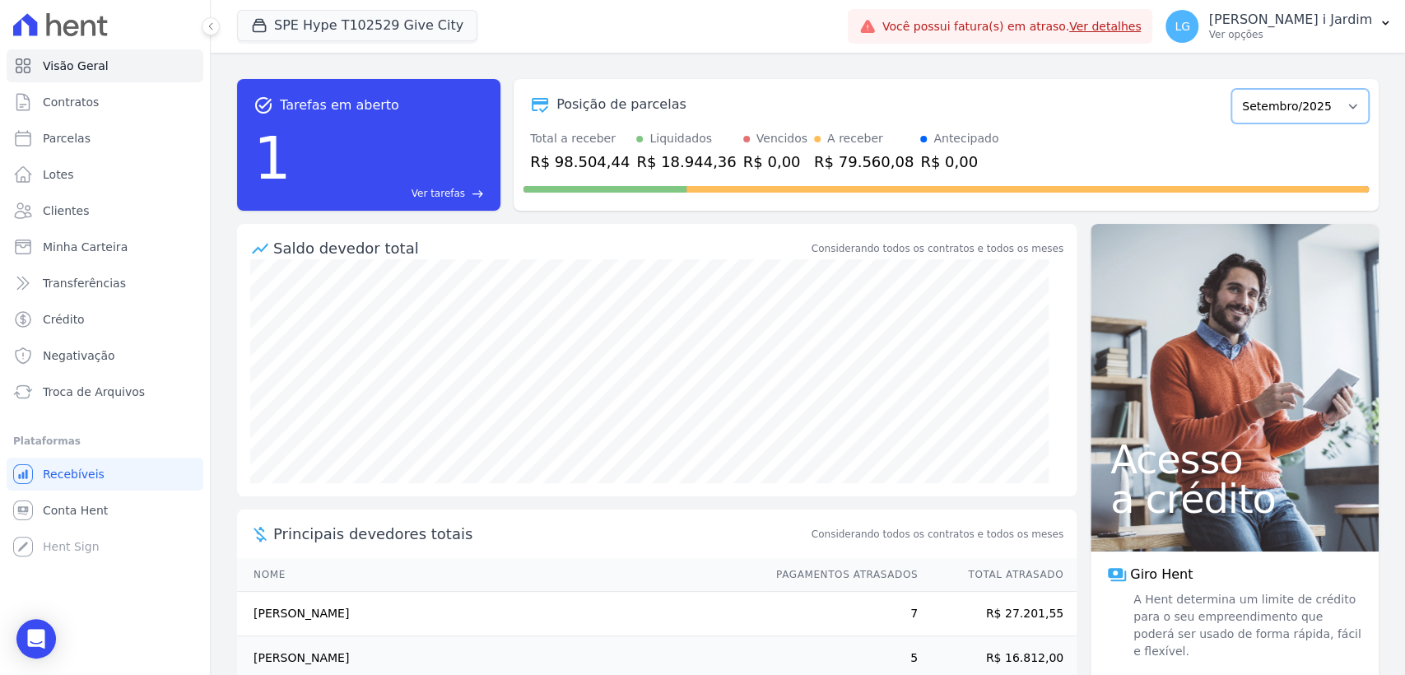
drag, startPoint x: 1311, startPoint y: 107, endPoint x: 1310, endPoint y: 122, distance: 14.9
click at [1311, 107] on select "[GEOGRAPHIC_DATA]/2024 Fevereiro/2024 Março/2024 Abril/2024 Maio/2024 Junho/202…" at bounding box center [1299, 106] width 137 height 35
select select "08/2025"
click at [1231, 89] on select "[GEOGRAPHIC_DATA]/2024 Fevereiro/2024 Março/2024 Abril/2024 Maio/2024 Junho/202…" at bounding box center [1299, 106] width 137 height 35
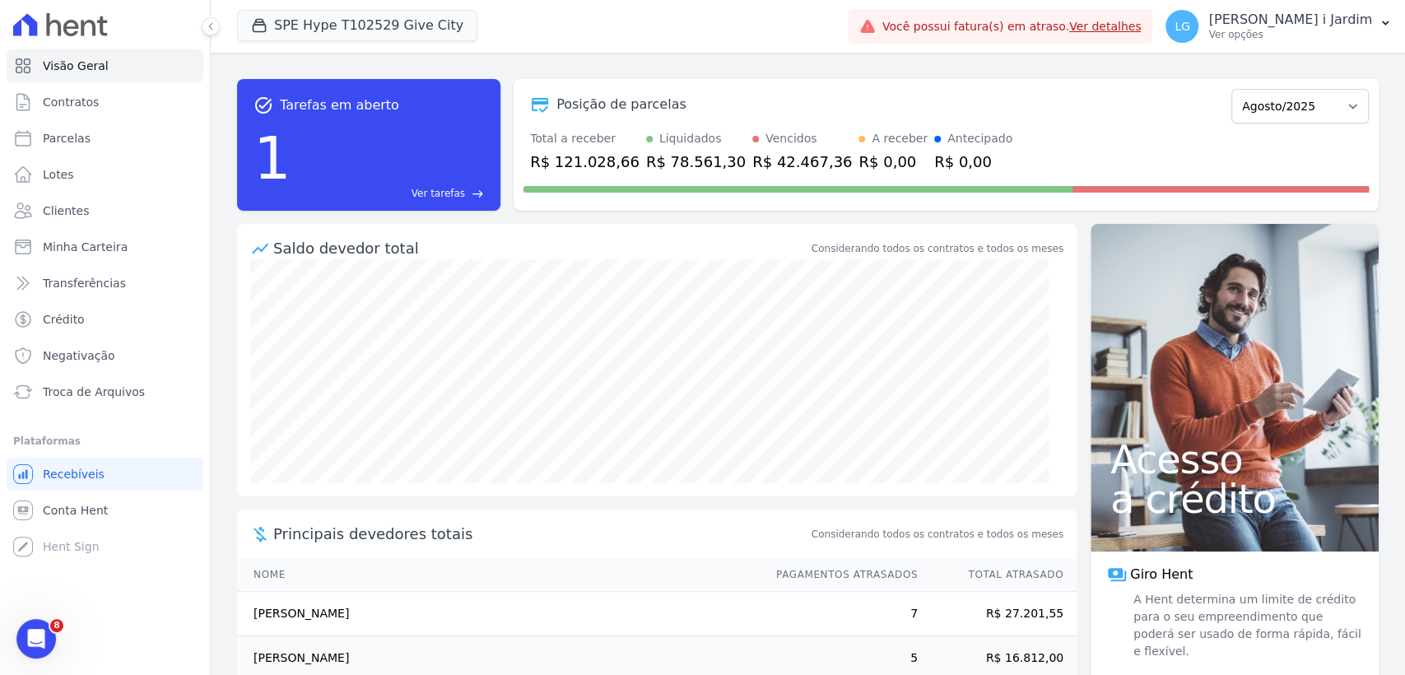
click at [593, 165] on div "R$ 121.028,66" at bounding box center [584, 162] width 109 height 22
copy div "121.028,66"
click at [785, 252] on div "Saldo devedor total" at bounding box center [540, 248] width 535 height 22
click at [375, 29] on button "SPE Hype T102529 Give City" at bounding box center [357, 25] width 240 height 31
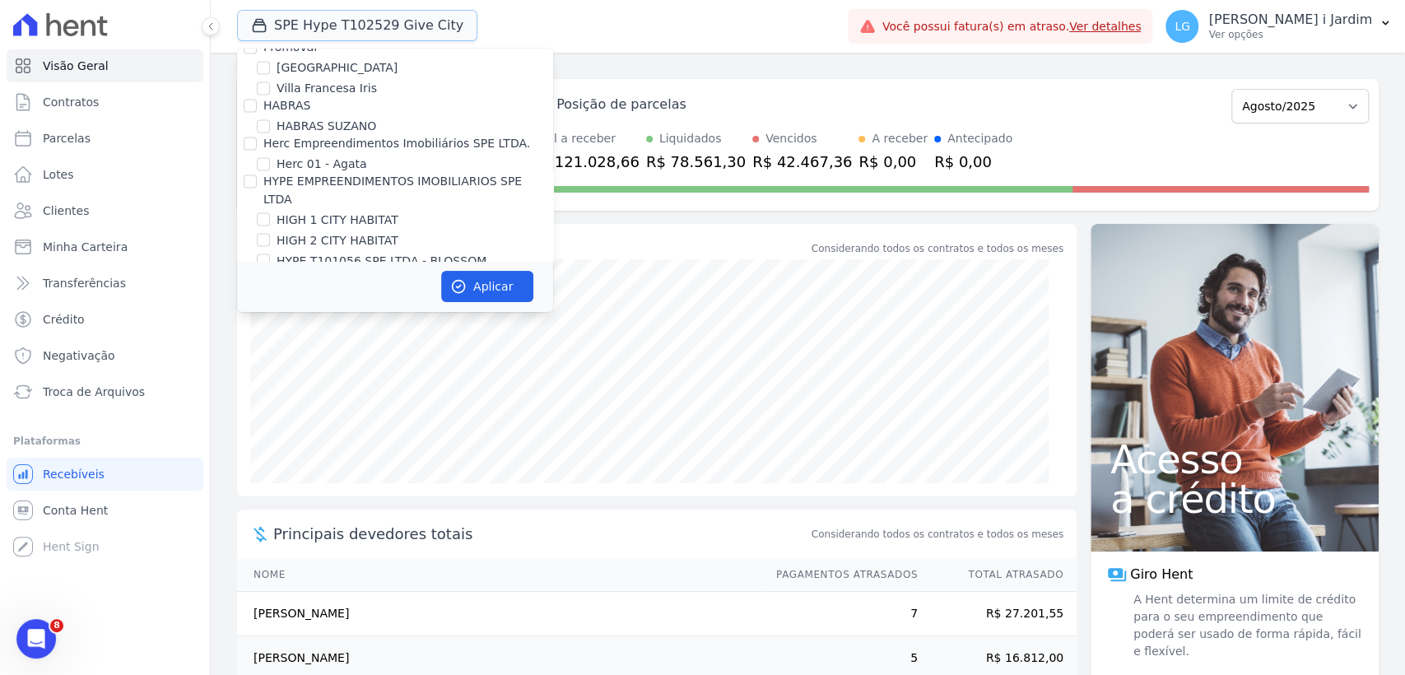
scroll to position [2012, 0]
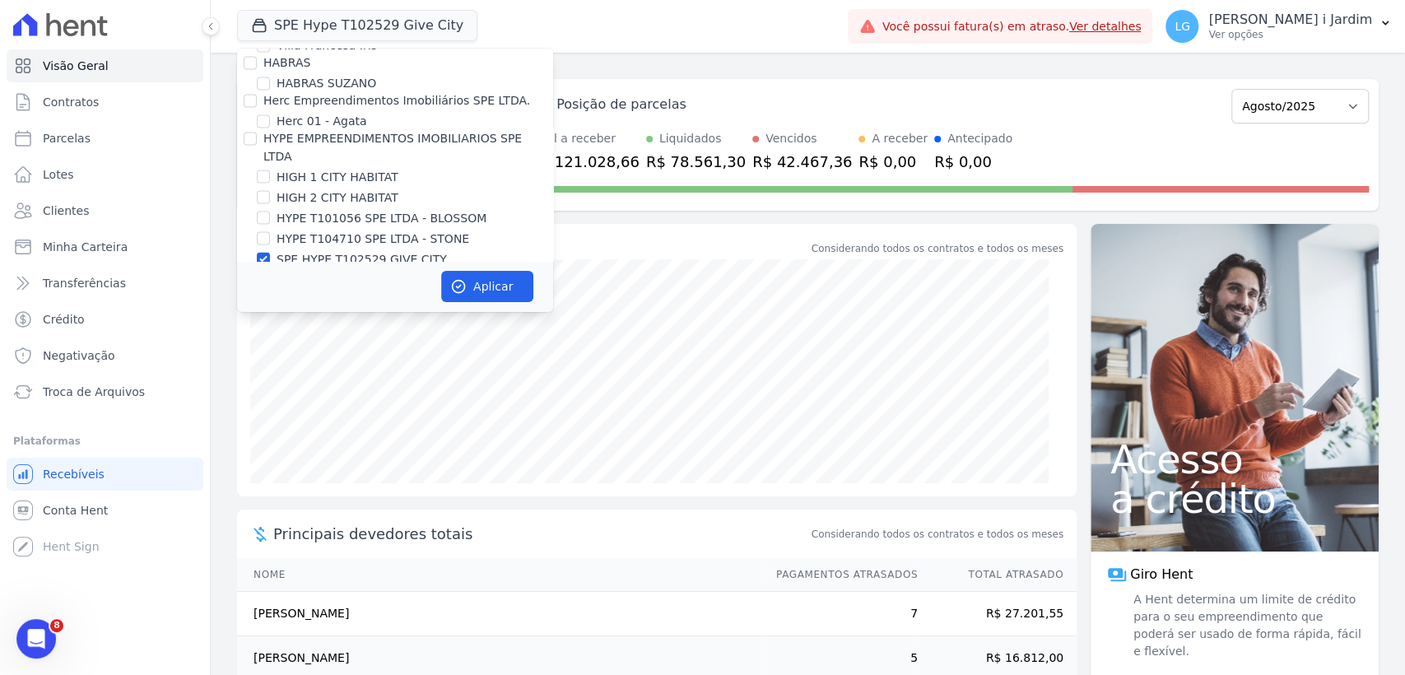
click at [358, 250] on label "SPE HYPE T102529 GIVE CITY" at bounding box center [362, 258] width 170 height 17
click at [270, 252] on input "SPE HYPE T102529 GIVE CITY" at bounding box center [263, 258] width 13 height 13
checkbox input "false"
click at [342, 168] on label "HIGH 1 CITY HABITAT" at bounding box center [338, 176] width 122 height 17
click at [270, 170] on input "HIGH 1 CITY HABITAT" at bounding box center [263, 176] width 13 height 13
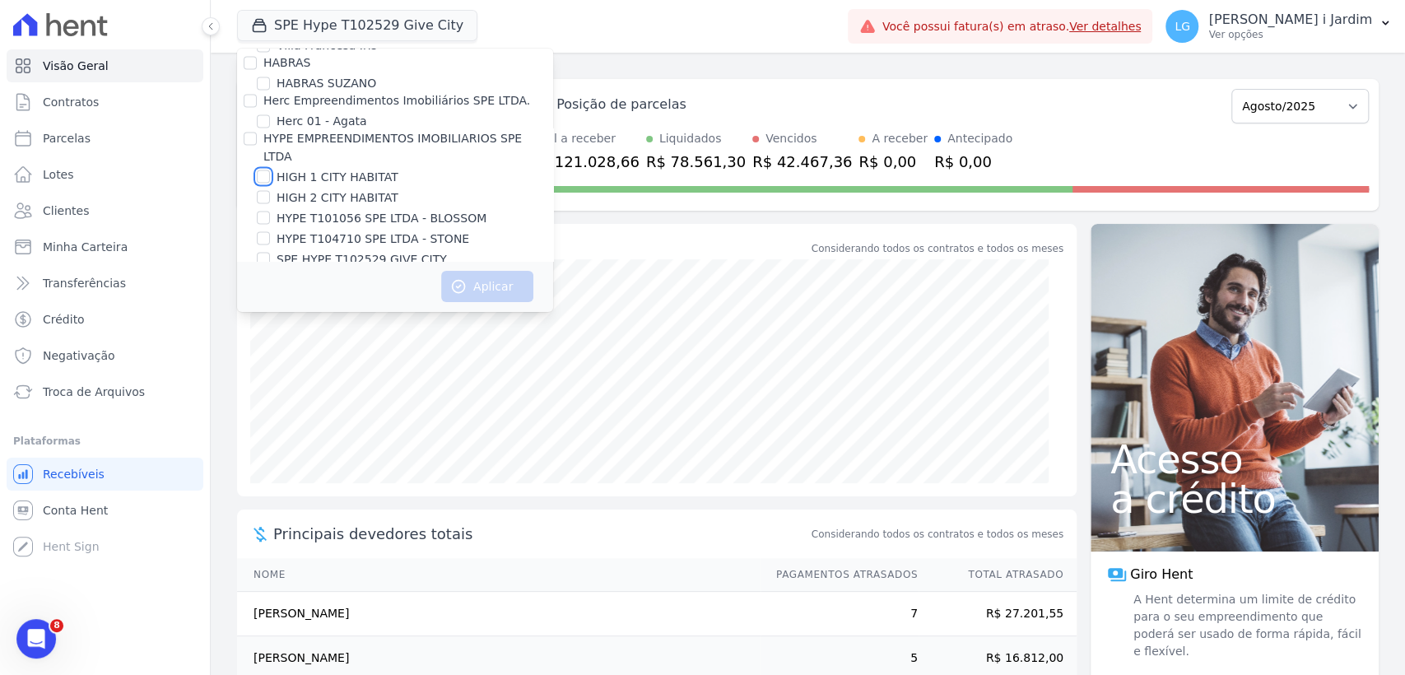
checkbox input "true"
click at [468, 286] on button "Aplicar" at bounding box center [487, 286] width 92 height 31
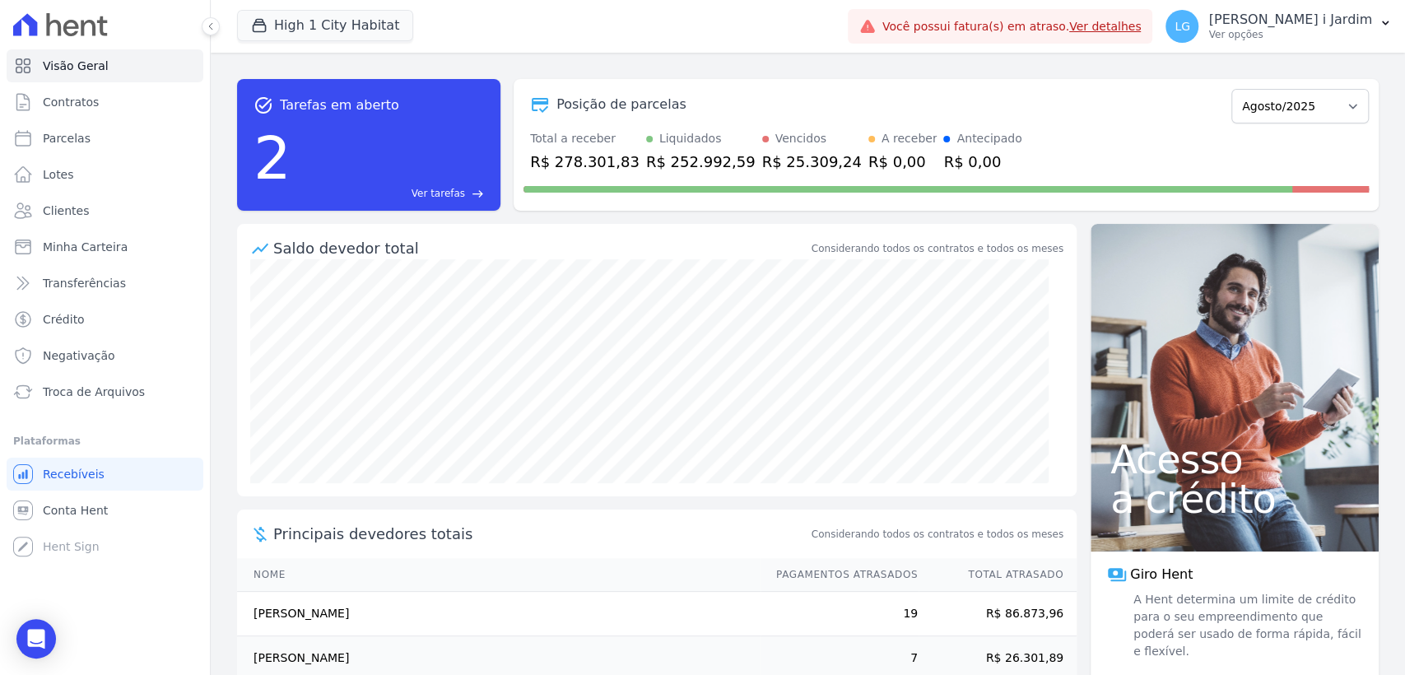
click at [588, 166] on div "R$ 278.301,83" at bounding box center [584, 162] width 109 height 22
copy div "278.301,83"
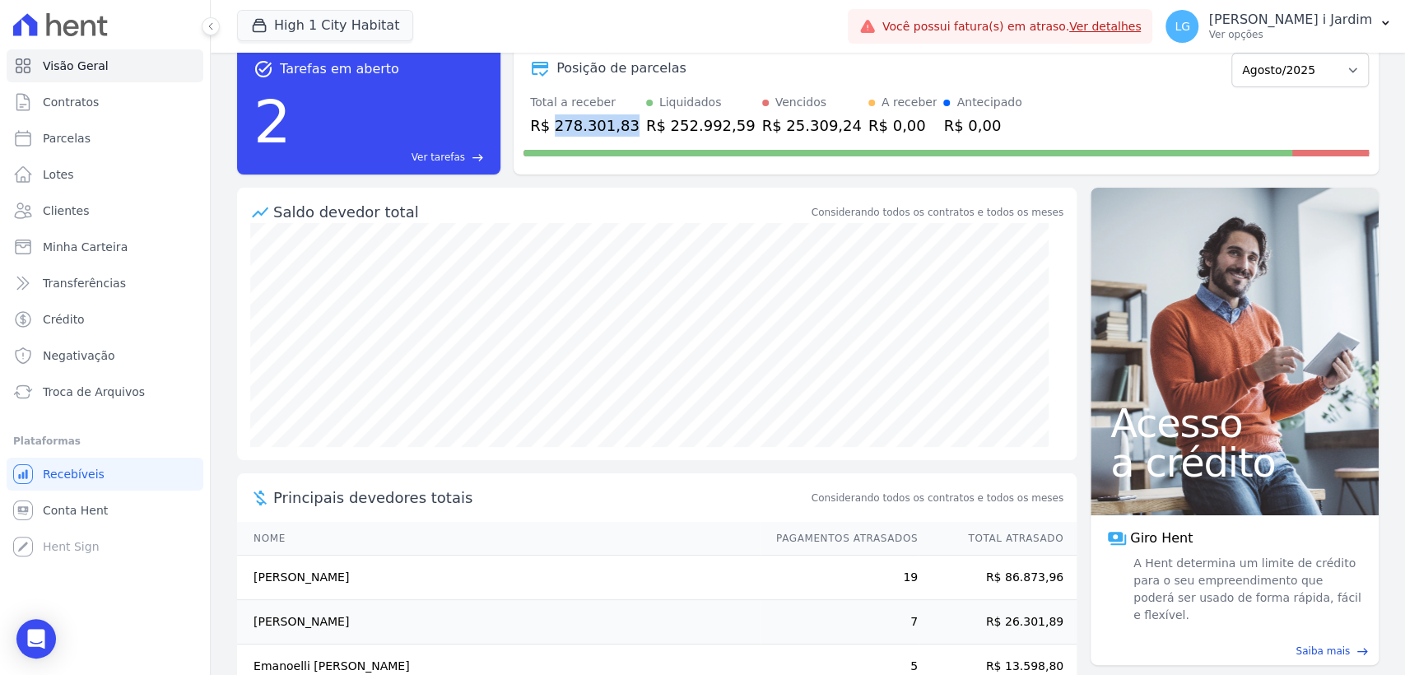
scroll to position [72, 0]
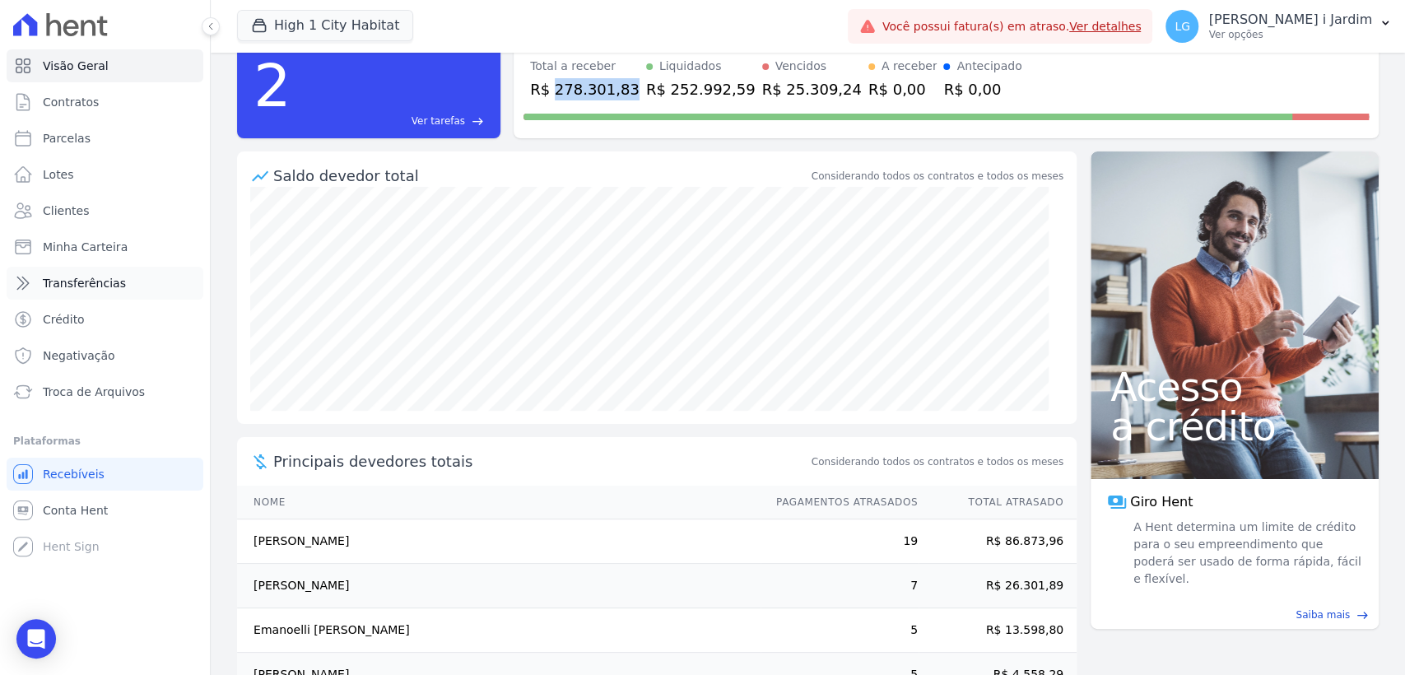
click at [147, 286] on link "Transferências" at bounding box center [105, 283] width 197 height 33
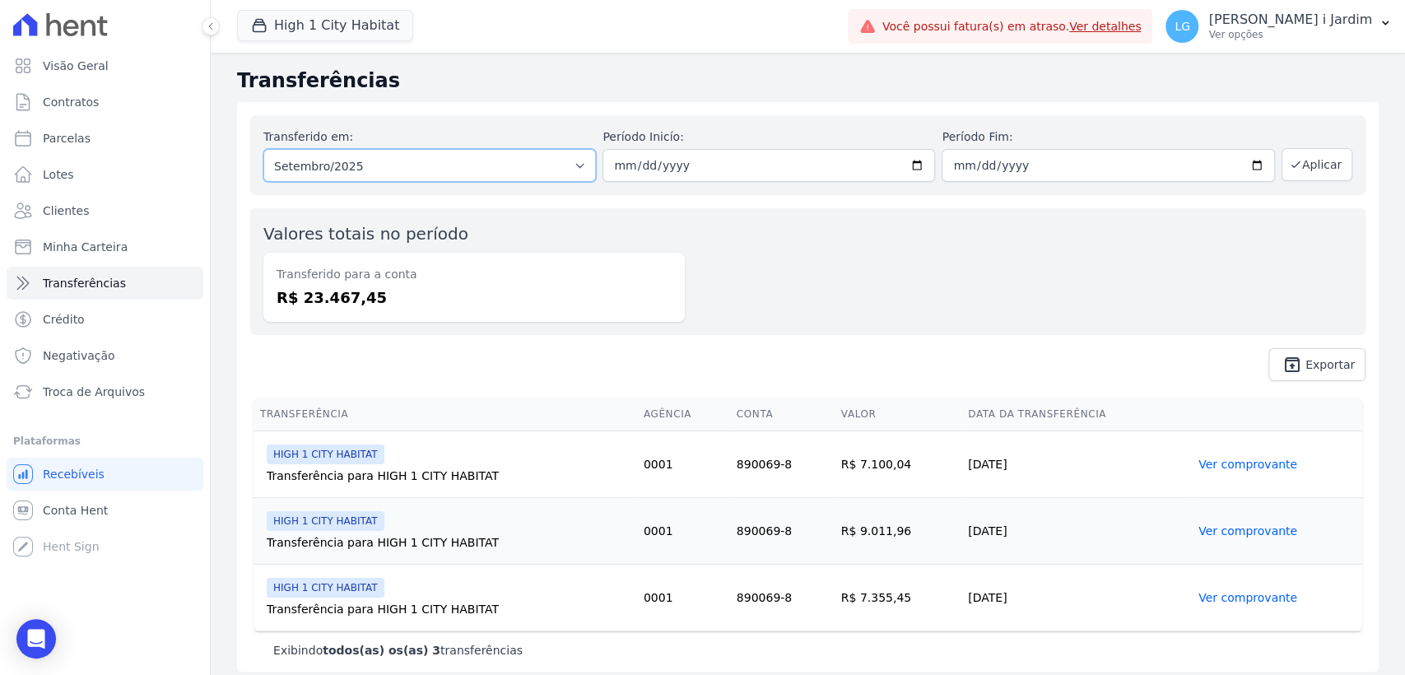
click at [367, 167] on select "Todos os meses Abril/2025 Maio/2025 Junho/2025 Julho/2025 Agosto/2025 Setembro/…" at bounding box center [429, 165] width 333 height 33
select select "08/2025"
click at [263, 149] on select "Todos os meses Abril/2025 Maio/2025 Junho/2025 Julho/2025 Agosto/2025 Setembro/…" at bounding box center [429, 165] width 333 height 33
click at [1295, 169] on button "Aplicar" at bounding box center [1317, 164] width 71 height 33
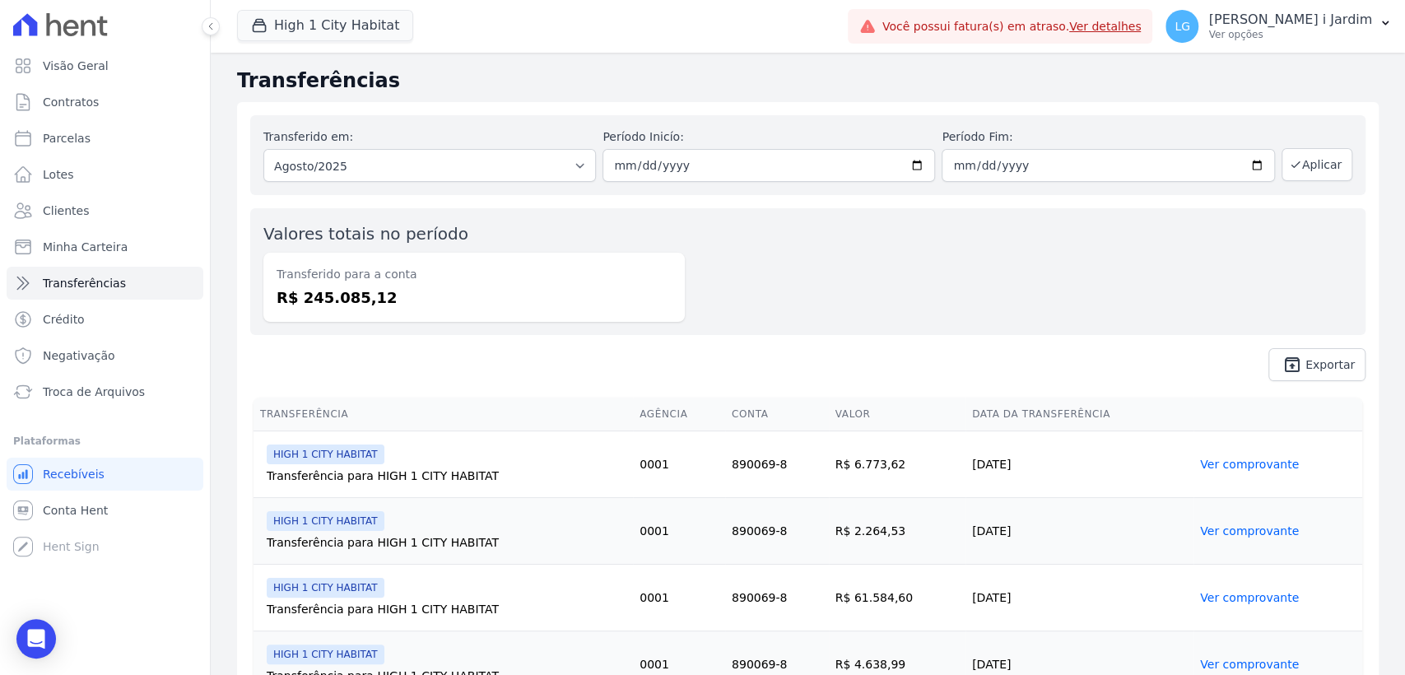
click at [365, 299] on dd "R$ 245.085,12" at bounding box center [474, 297] width 395 height 22
click at [354, 301] on dd "R$ 245.085,12" at bounding box center [474, 297] width 395 height 22
copy dd "245.085,12"
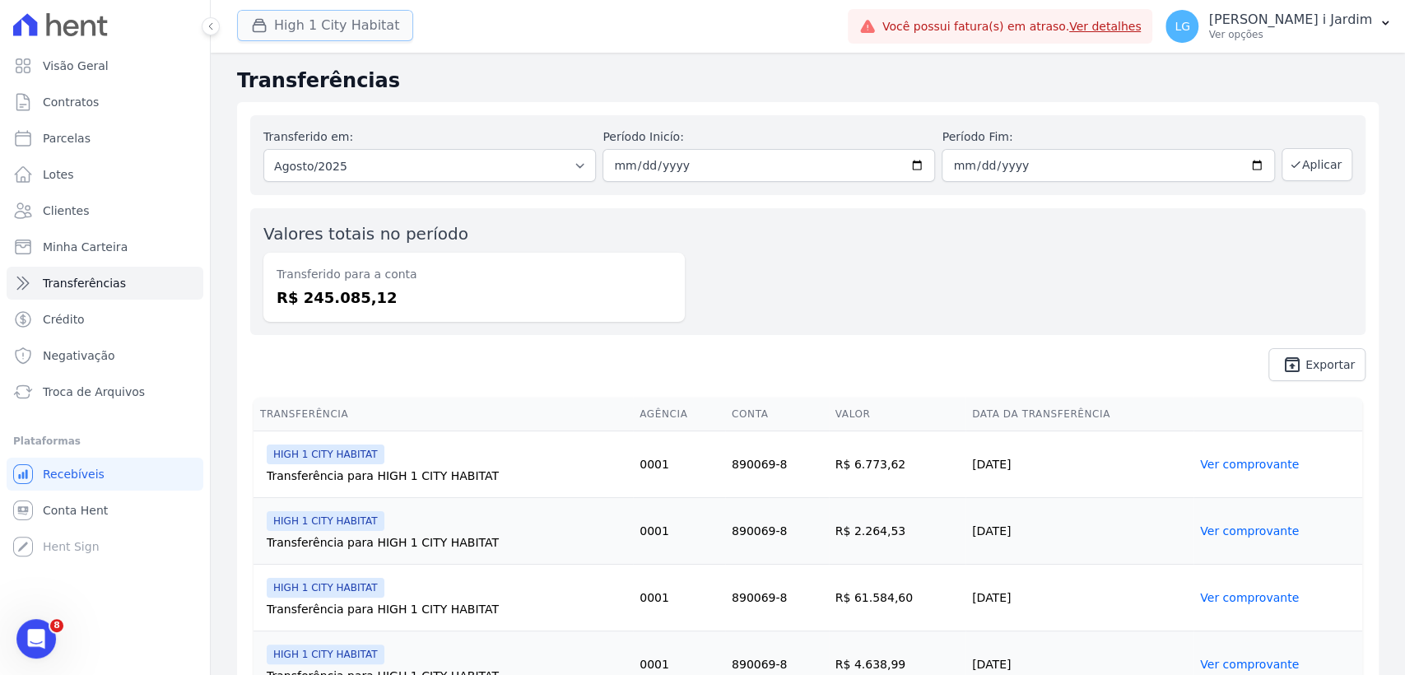
click at [356, 36] on button "High 1 City Habitat" at bounding box center [325, 25] width 176 height 31
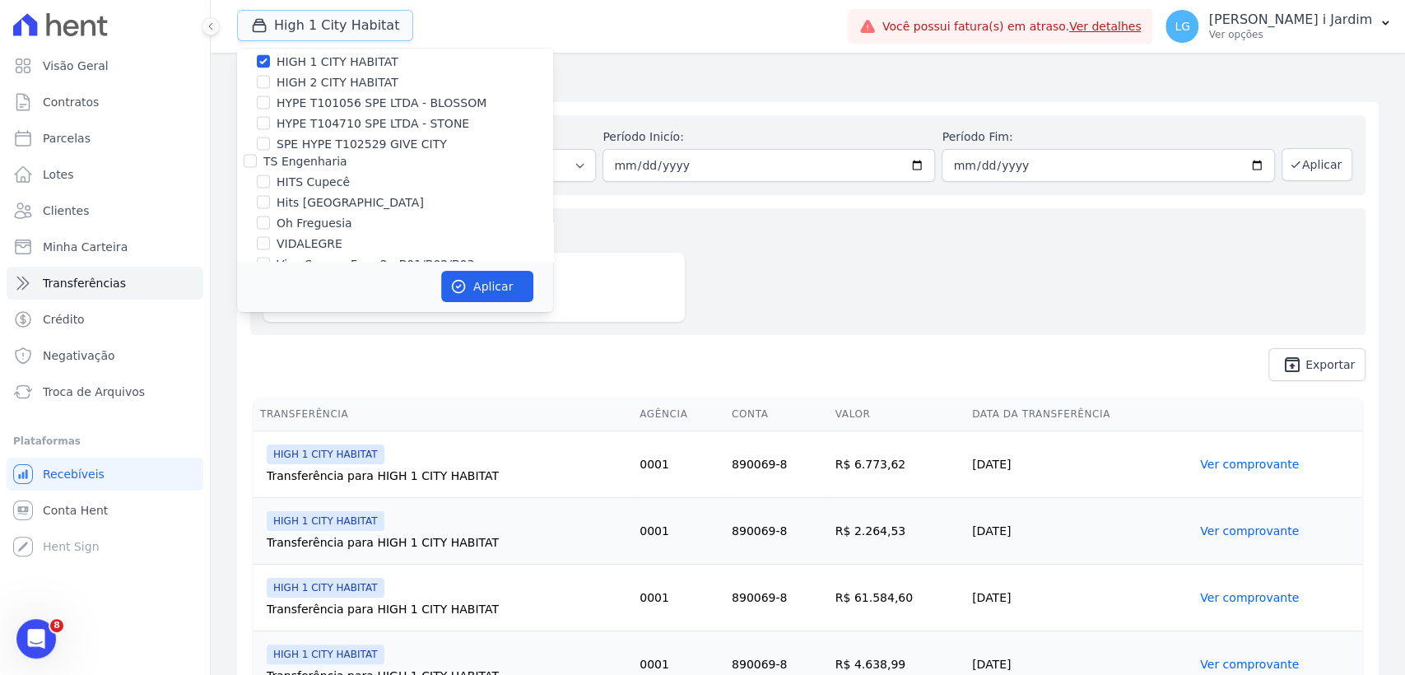
scroll to position [2012, 0]
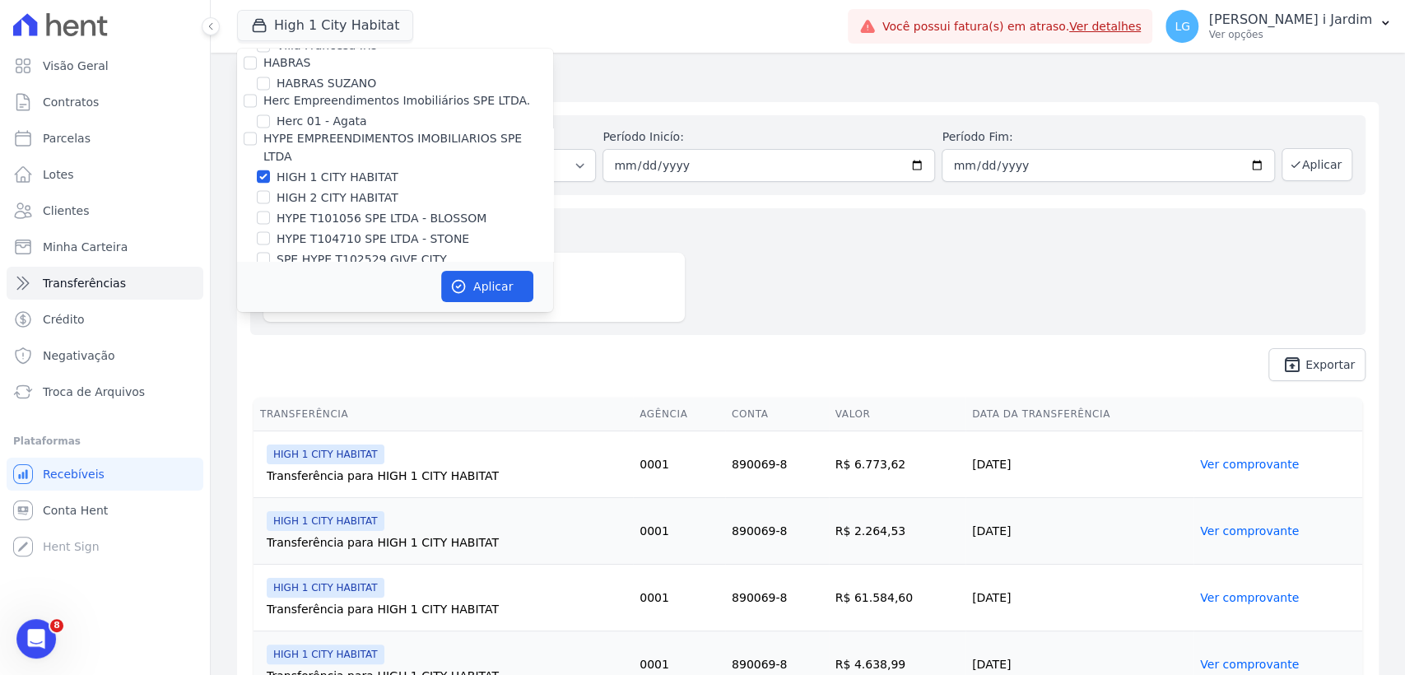
click at [326, 168] on label "HIGH 1 CITY HABITAT" at bounding box center [338, 176] width 122 height 17
click at [270, 170] on input "HIGH 1 CITY HABITAT" at bounding box center [263, 176] width 13 height 13
checkbox input "false"
click at [325, 209] on label "HYPE T101056 SPE LTDA - BLOSSOM" at bounding box center [382, 217] width 210 height 17
click at [270, 211] on input "HYPE T101056 SPE LTDA - BLOSSOM" at bounding box center [263, 217] width 13 height 13
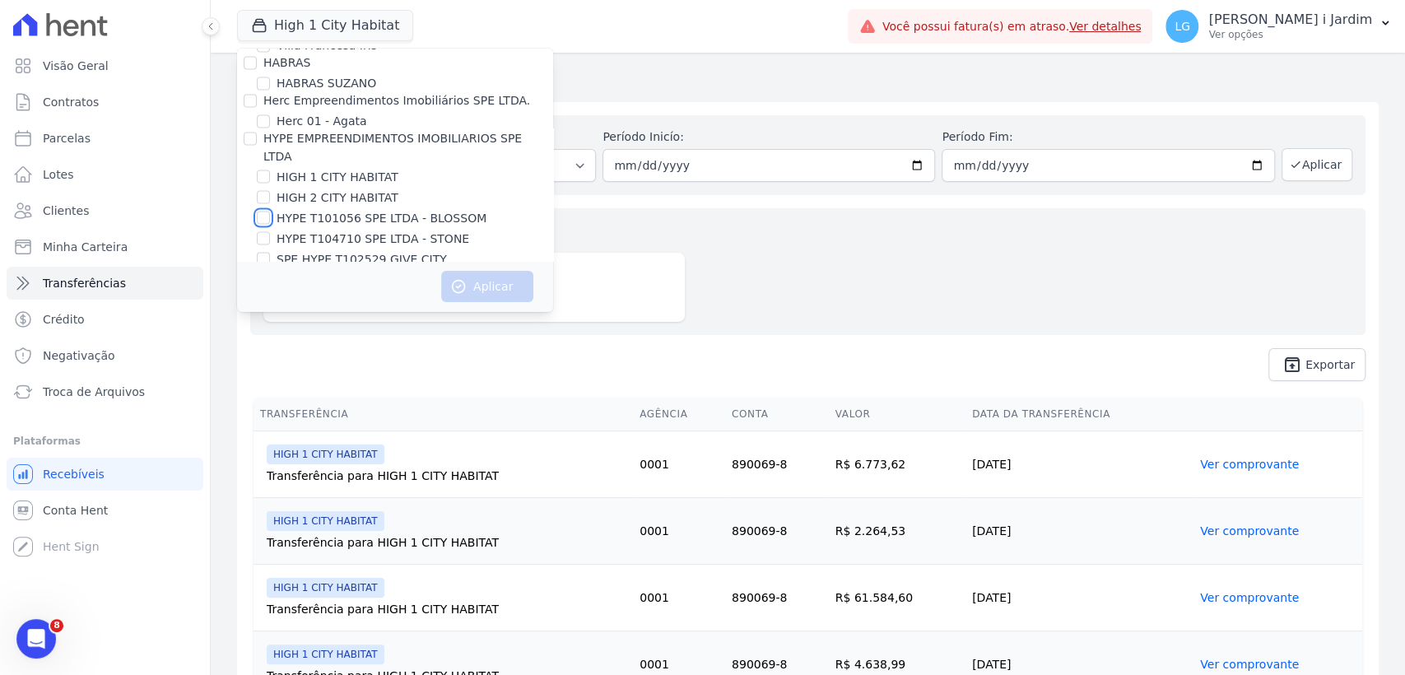
checkbox input "true"
click at [331, 188] on label "HIGH 2 CITY HABITAT" at bounding box center [338, 196] width 122 height 17
click at [270, 190] on input "HIGH 2 CITY HABITAT" at bounding box center [263, 196] width 13 height 13
checkbox input "true"
click at [335, 209] on label "HYPE T101056 SPE LTDA - BLOSSOM" at bounding box center [382, 217] width 210 height 17
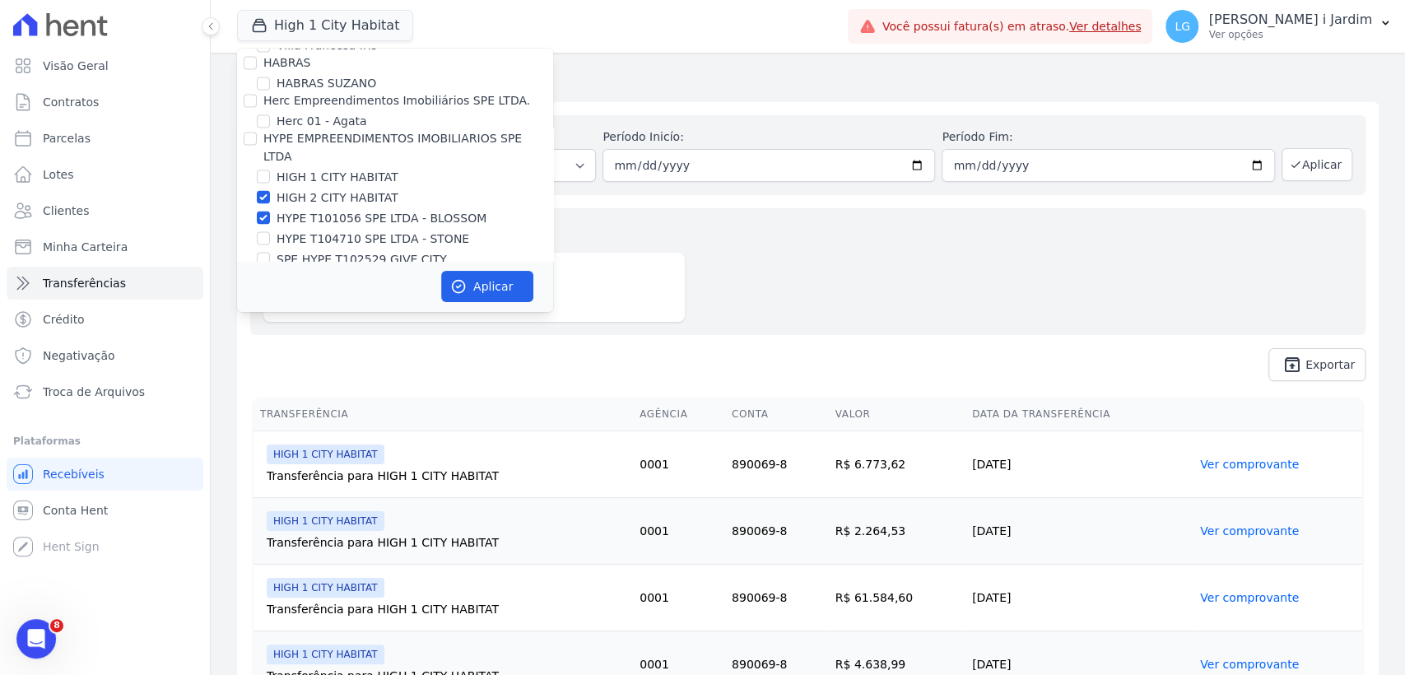
click at [270, 211] on input "HYPE T101056 SPE LTDA - BLOSSOM" at bounding box center [263, 217] width 13 height 13
checkbox input "false"
click at [467, 280] on button "Aplicar" at bounding box center [487, 286] width 92 height 31
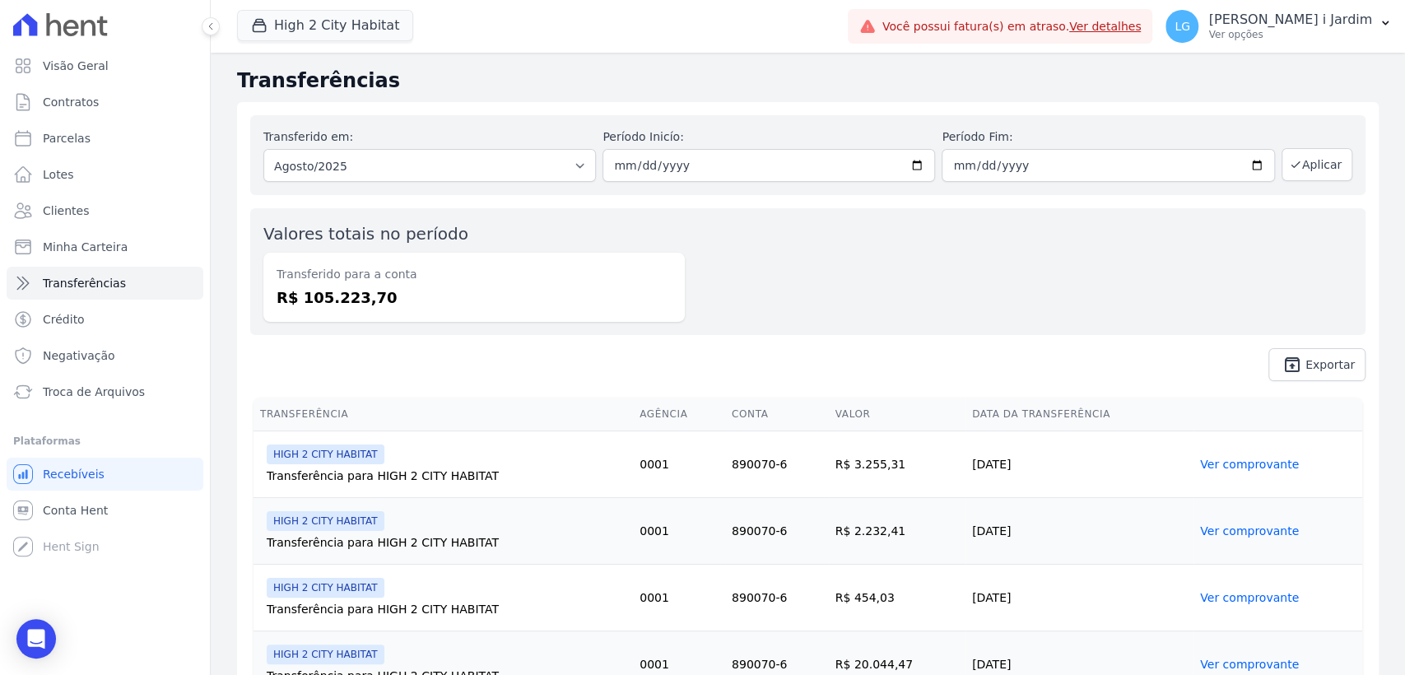
click at [345, 300] on dd "R$ 105.223,70" at bounding box center [474, 297] width 395 height 22
copy dd "105.223,70"
click at [12, 54] on link "Visão Geral" at bounding box center [105, 65] width 197 height 33
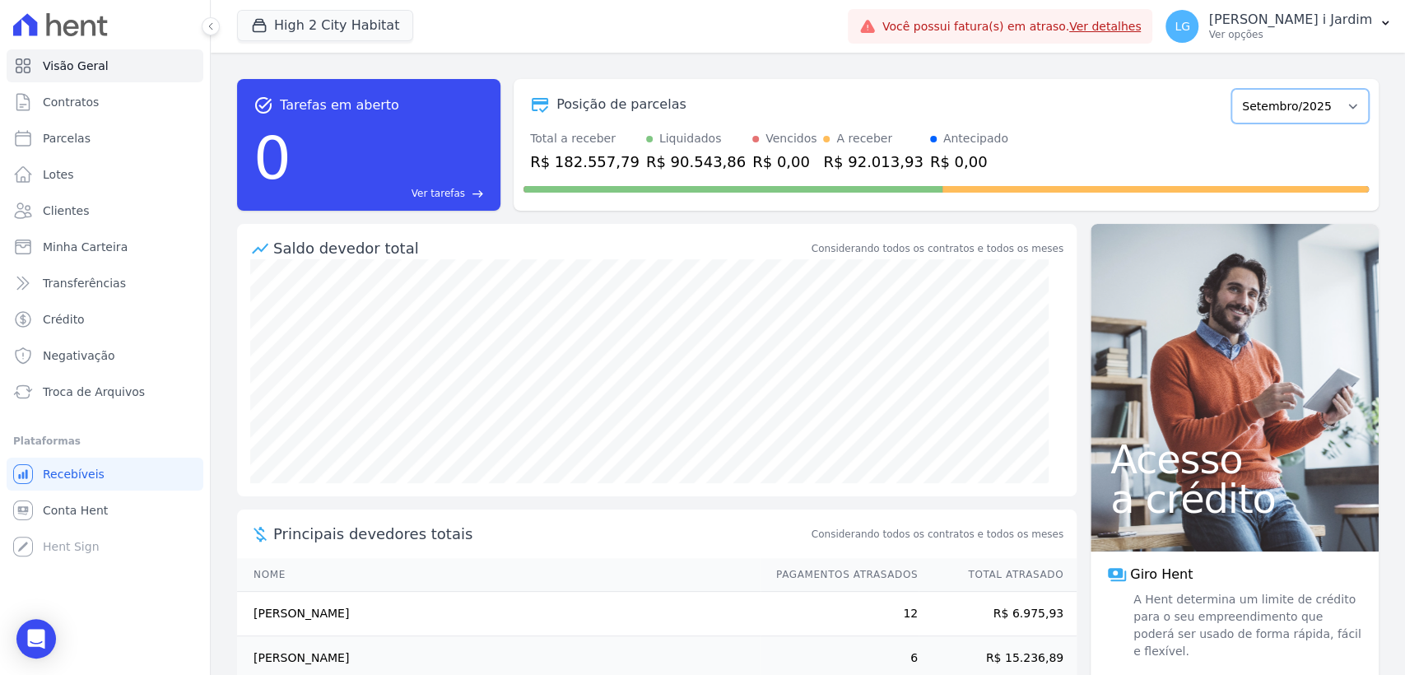
click at [1291, 119] on select "Junho/2024 Julho/2024 Agosto/2024 Setembro/2024 Outubro/2024 Novembro/2024 Deze…" at bounding box center [1299, 106] width 137 height 35
select select "08/2025"
click at [1231, 89] on select "Junho/2024 Julho/2024 Agosto/2024 Setembro/2024 Outubro/2024 Novembro/2024 Deze…" at bounding box center [1299, 106] width 137 height 35
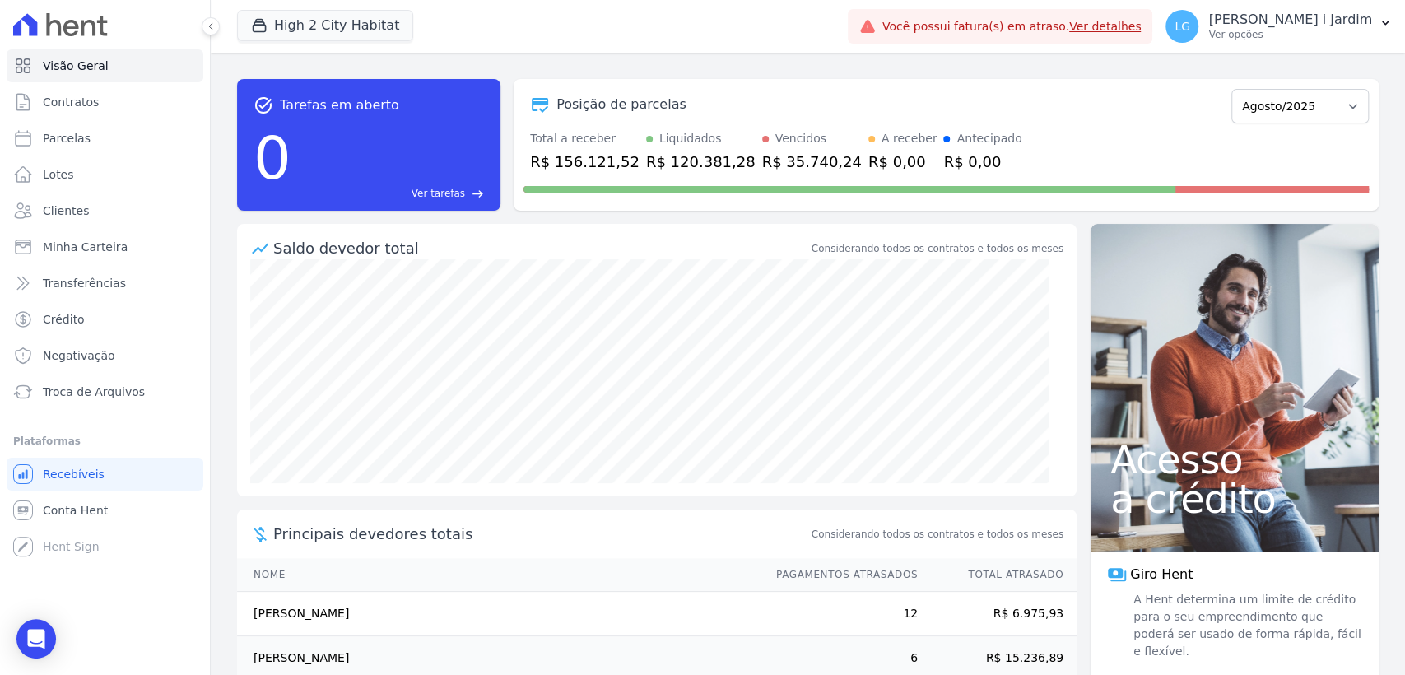
click at [579, 163] on div "R$ 156.121,52" at bounding box center [584, 162] width 109 height 22
copy div "156.121,52"
click at [301, 24] on button "High 2 City Habitat" at bounding box center [325, 25] width 176 height 31
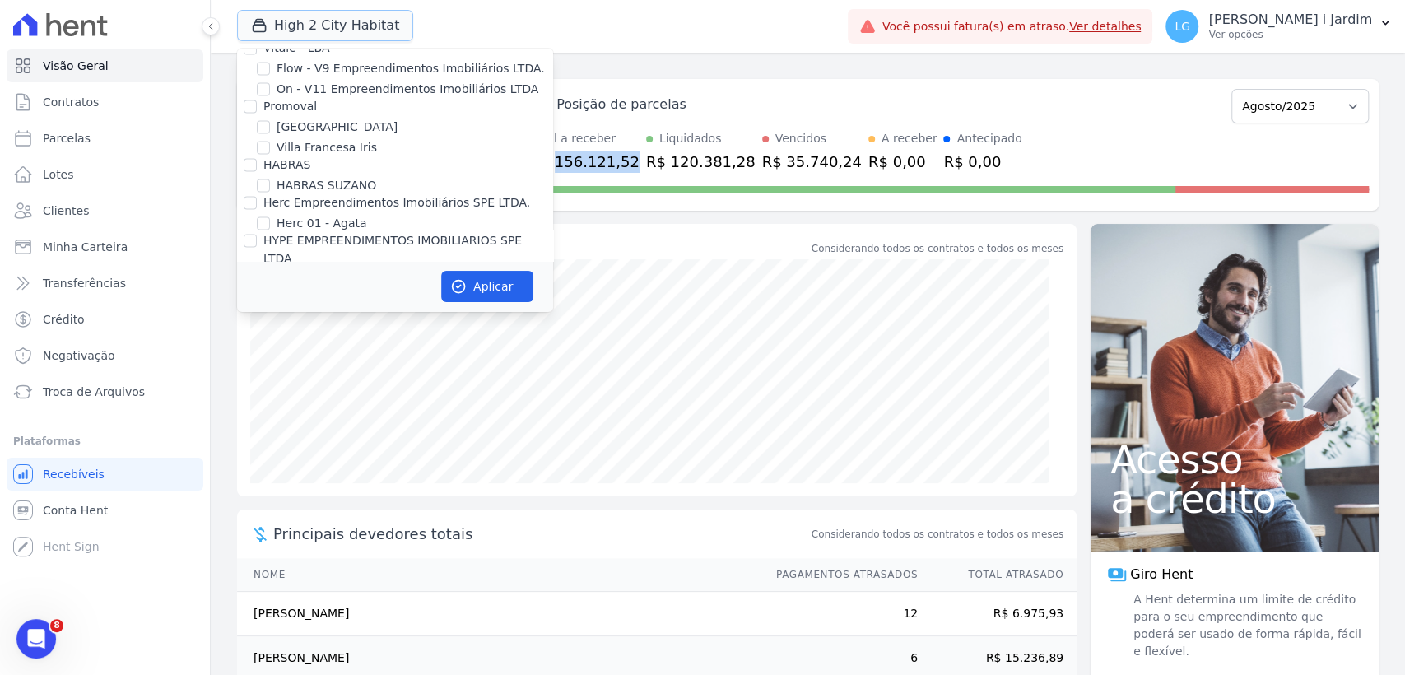
scroll to position [2012, 0]
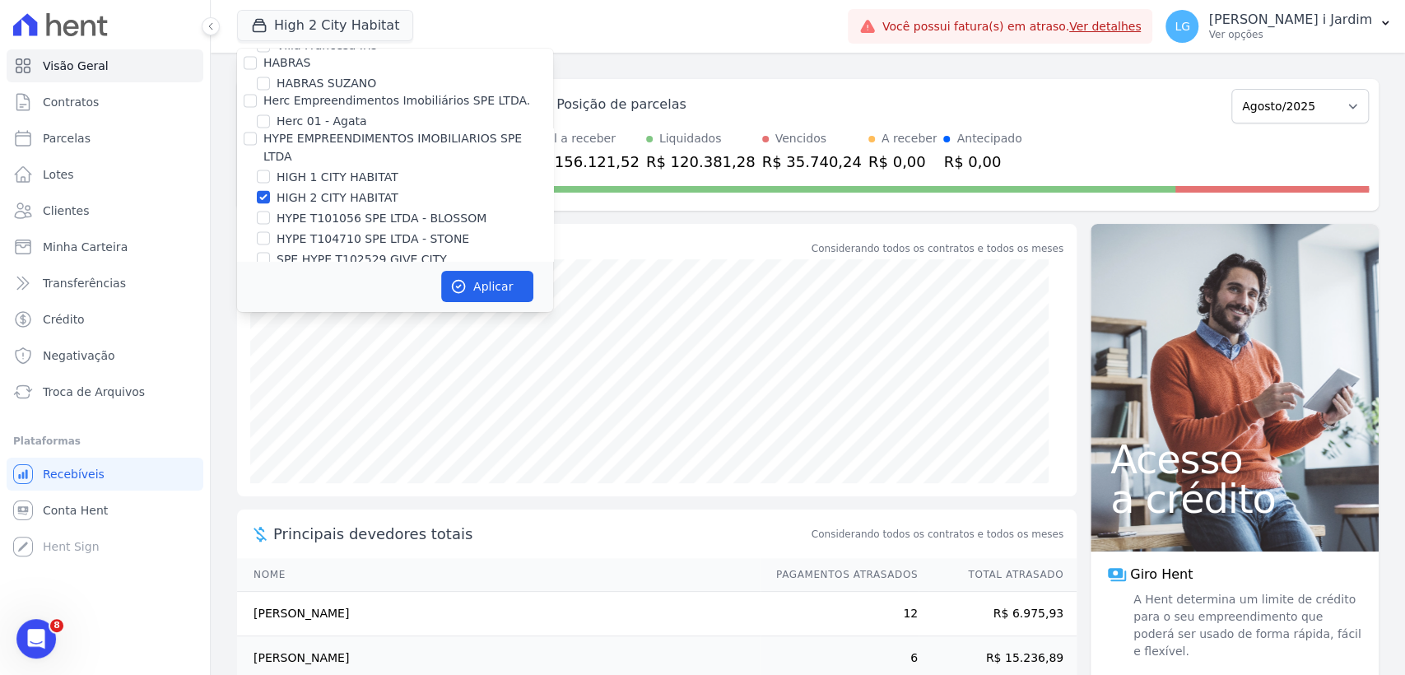
click at [329, 188] on label "HIGH 2 CITY HABITAT" at bounding box center [338, 196] width 122 height 17
click at [270, 190] on input "HIGH 2 CITY HABITAT" at bounding box center [263, 196] width 13 height 13
checkbox input "false"
click at [348, 230] on label "HYPE T104710 SPE LTDA - STONE" at bounding box center [373, 238] width 193 height 17
click at [270, 231] on input "HYPE T104710 SPE LTDA - STONE" at bounding box center [263, 237] width 13 height 13
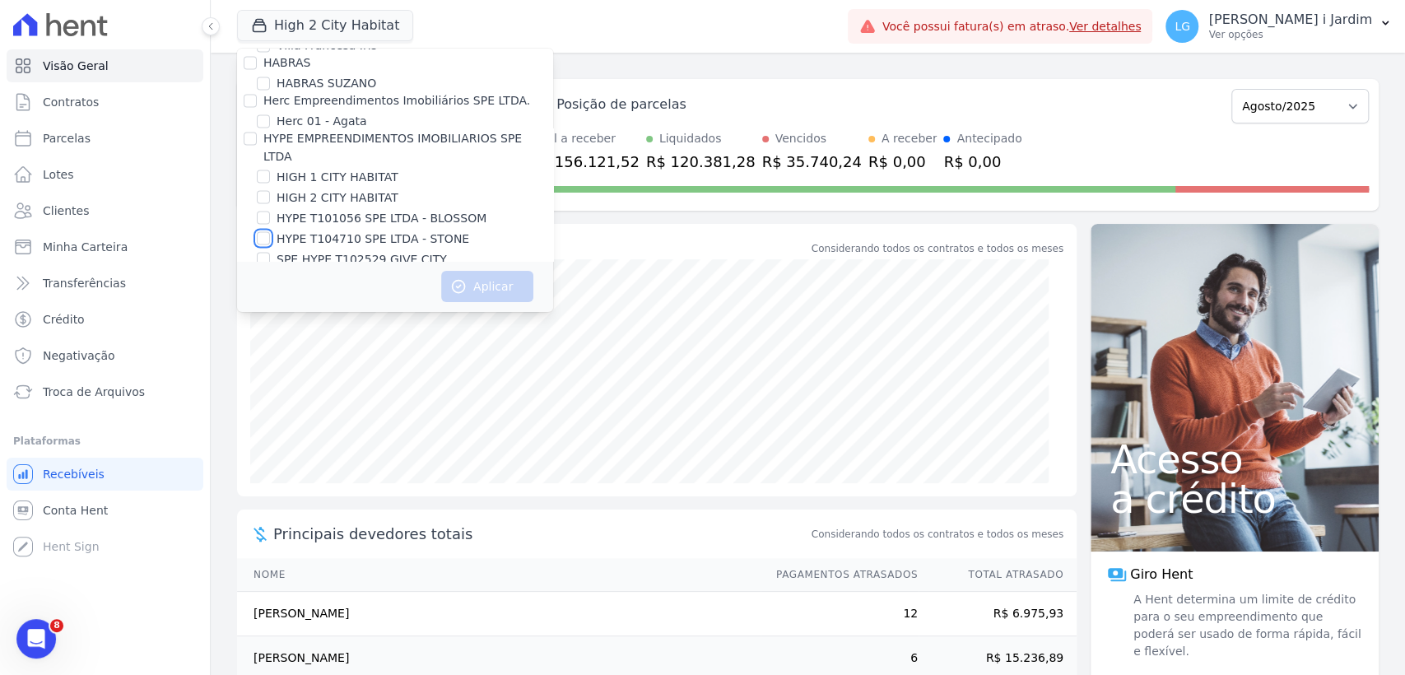
checkbox input "true"
click at [463, 288] on icon "button" at bounding box center [458, 286] width 16 height 16
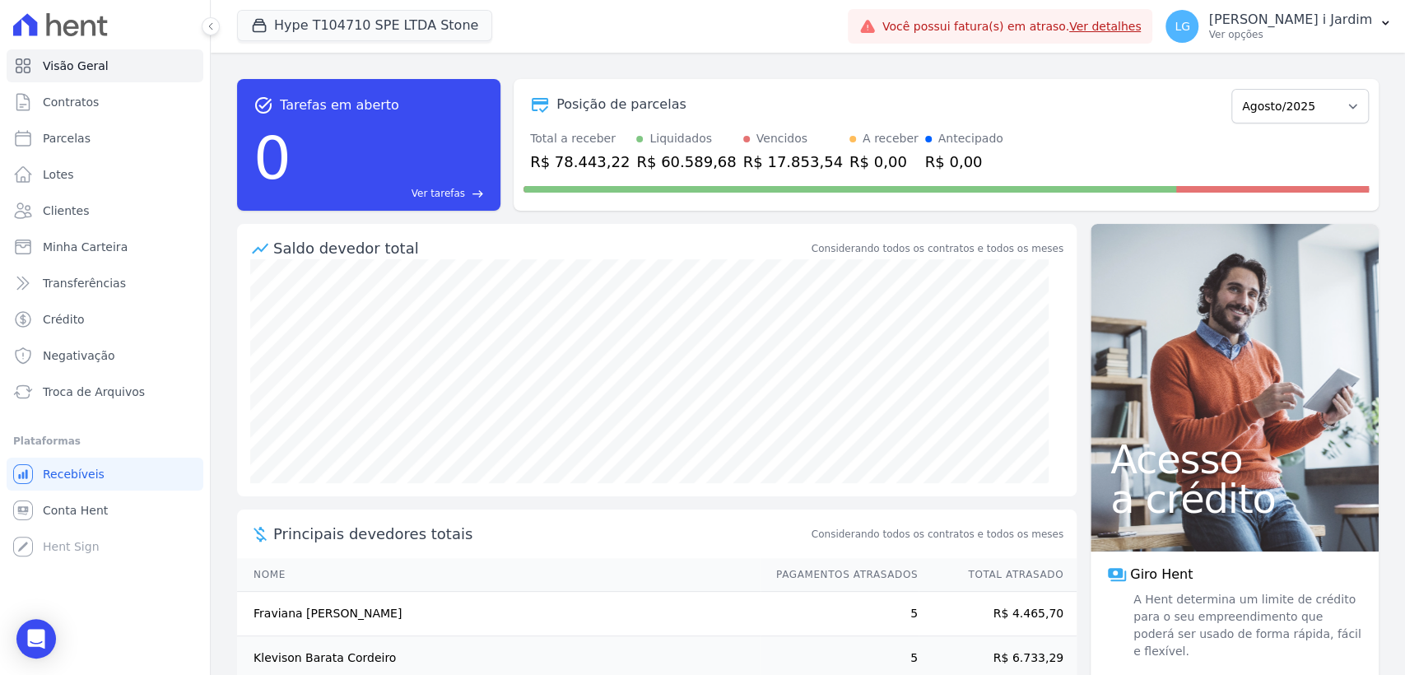
click at [588, 168] on div "R$ 78.443,22" at bounding box center [580, 162] width 100 height 22
copy div "78.443,22"
click at [75, 282] on span "Transferências" at bounding box center [84, 283] width 83 height 16
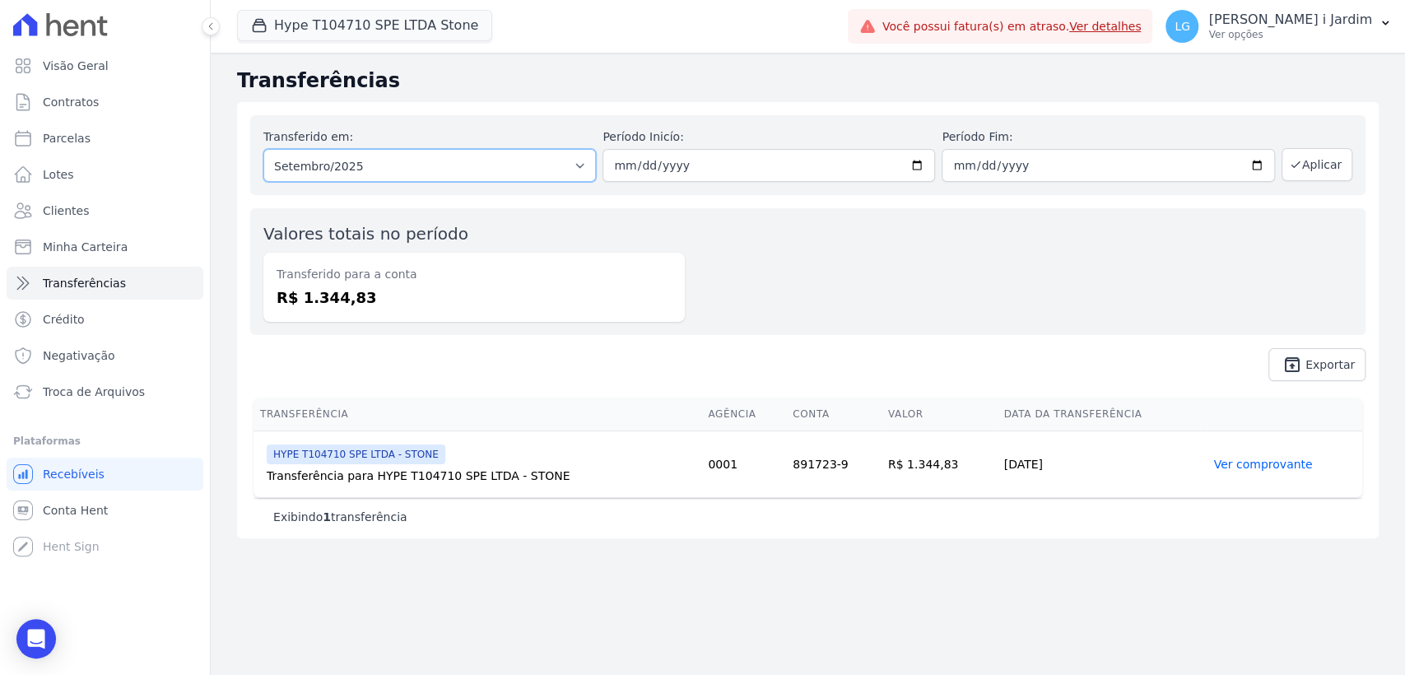
click at [343, 156] on select "Todos os meses Abril/2025 Maio/2025 Junho/2025 Julho/2025 Agosto/2025 Setembro/…" at bounding box center [429, 165] width 333 height 33
select select "08/2025"
click at [263, 149] on select "Todos os meses Abril/2025 Maio/2025 Junho/2025 Julho/2025 Agosto/2025 Setembro/…" at bounding box center [429, 165] width 333 height 33
click at [1320, 171] on button "Aplicar" at bounding box center [1317, 164] width 71 height 33
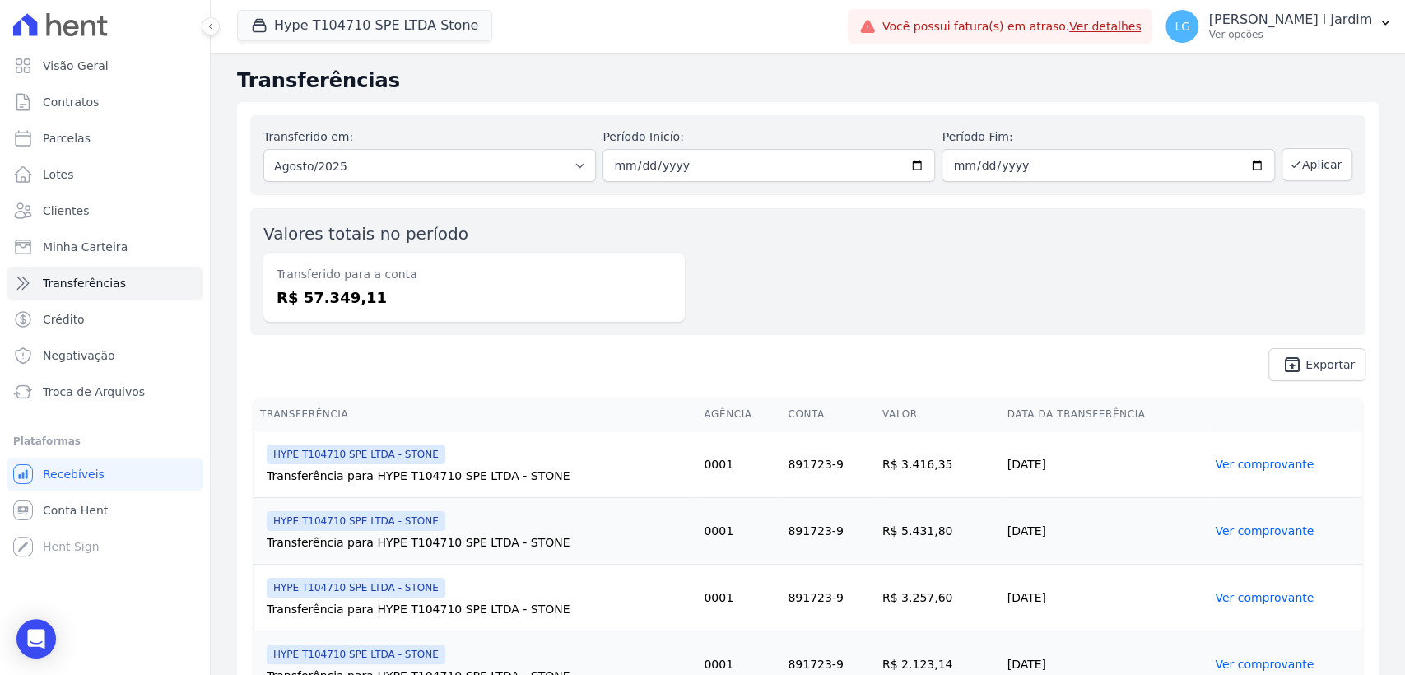
click at [349, 295] on dd "R$ 57.349,11" at bounding box center [474, 297] width 395 height 22
copy dd "57.349,11"
click at [755, 305] on div "Valores totais no período Transferido para a conta R$ 57.349,11" at bounding box center [807, 271] width 1115 height 127
click at [324, 28] on button "Hype T104710 SPE LTDA Stone" at bounding box center [364, 25] width 255 height 31
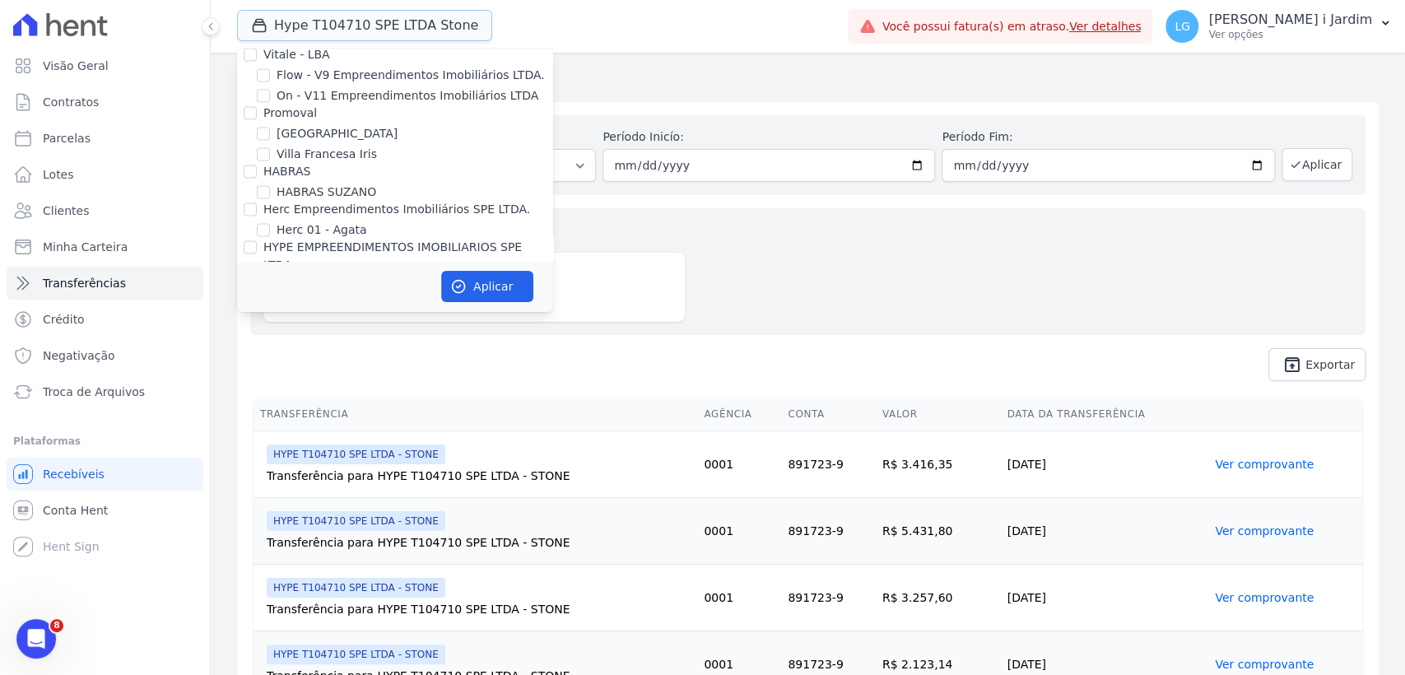
scroll to position [2012, 0]
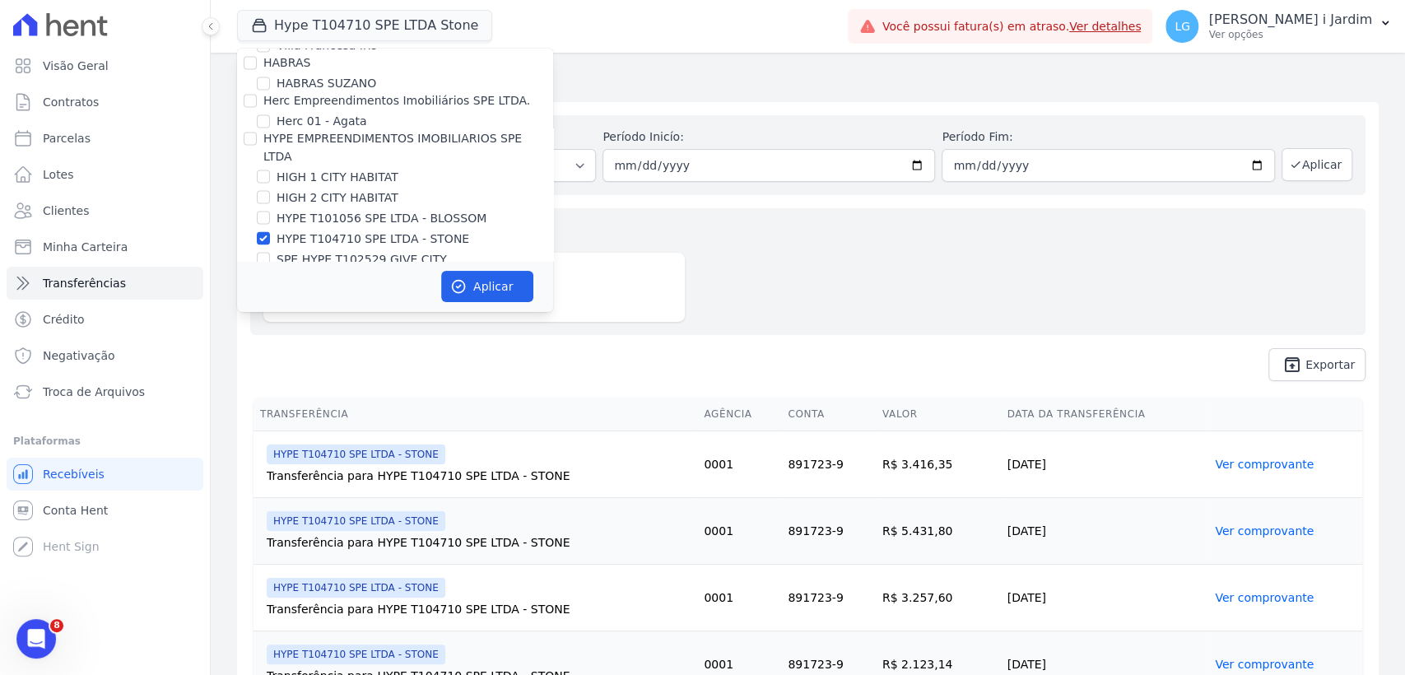
click at [342, 230] on label "HYPE T104710 SPE LTDA - STONE" at bounding box center [373, 238] width 193 height 17
click at [270, 231] on input "HYPE T104710 SPE LTDA - STONE" at bounding box center [263, 237] width 13 height 13
checkbox input "false"
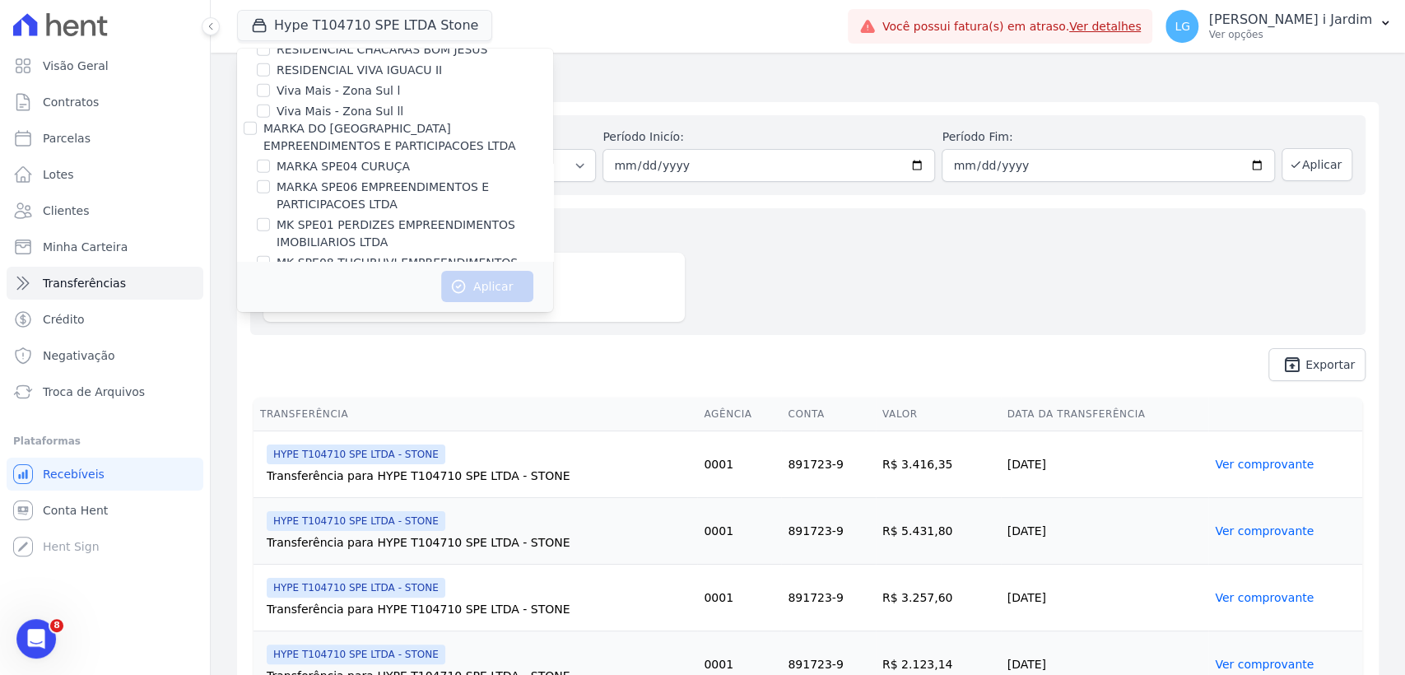
scroll to position [723, 0]
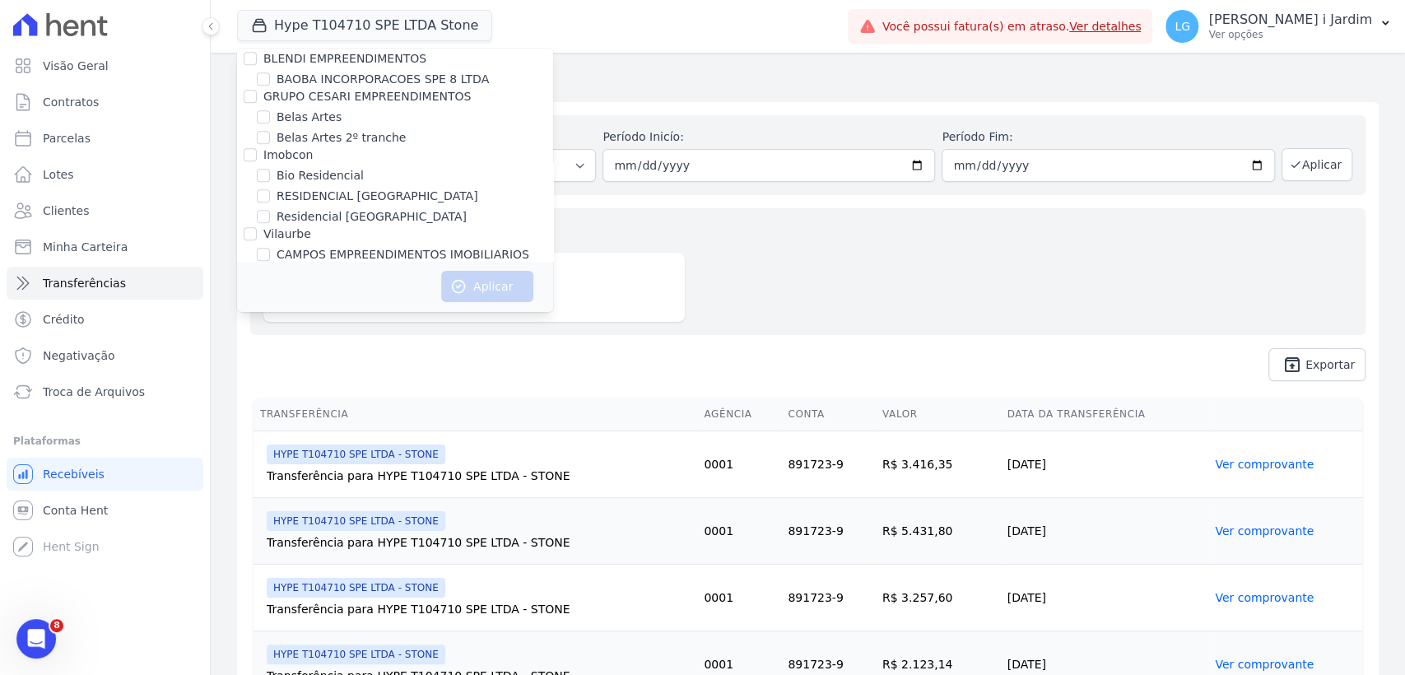
click at [328, 174] on label "Bio Residencial" at bounding box center [320, 175] width 87 height 17
click at [270, 174] on input "Bio Residencial" at bounding box center [263, 175] width 13 height 13
checkbox input "true"
click at [342, 221] on label "Residencial [GEOGRAPHIC_DATA]" at bounding box center [372, 216] width 190 height 17
click at [270, 221] on input "Residencial [GEOGRAPHIC_DATA]" at bounding box center [263, 216] width 13 height 13
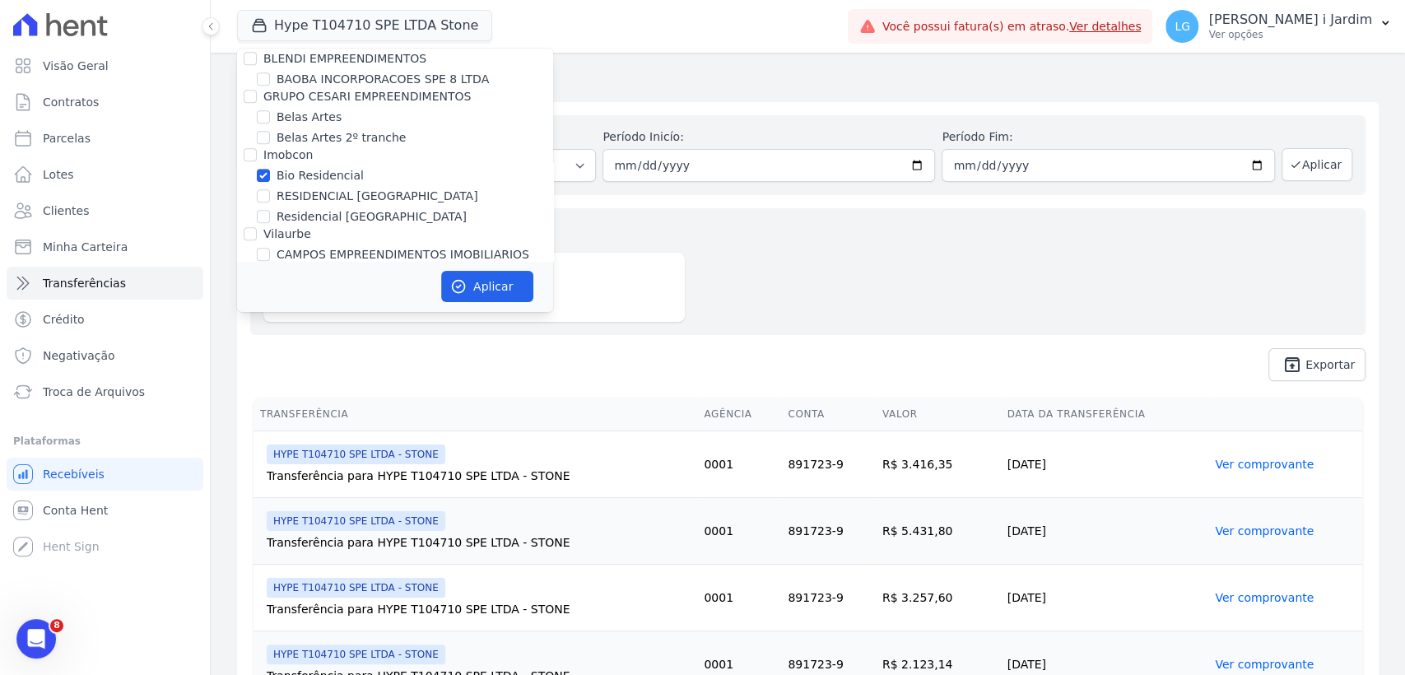
checkbox input "true"
click at [501, 283] on button "Aplicar" at bounding box center [487, 286] width 92 height 31
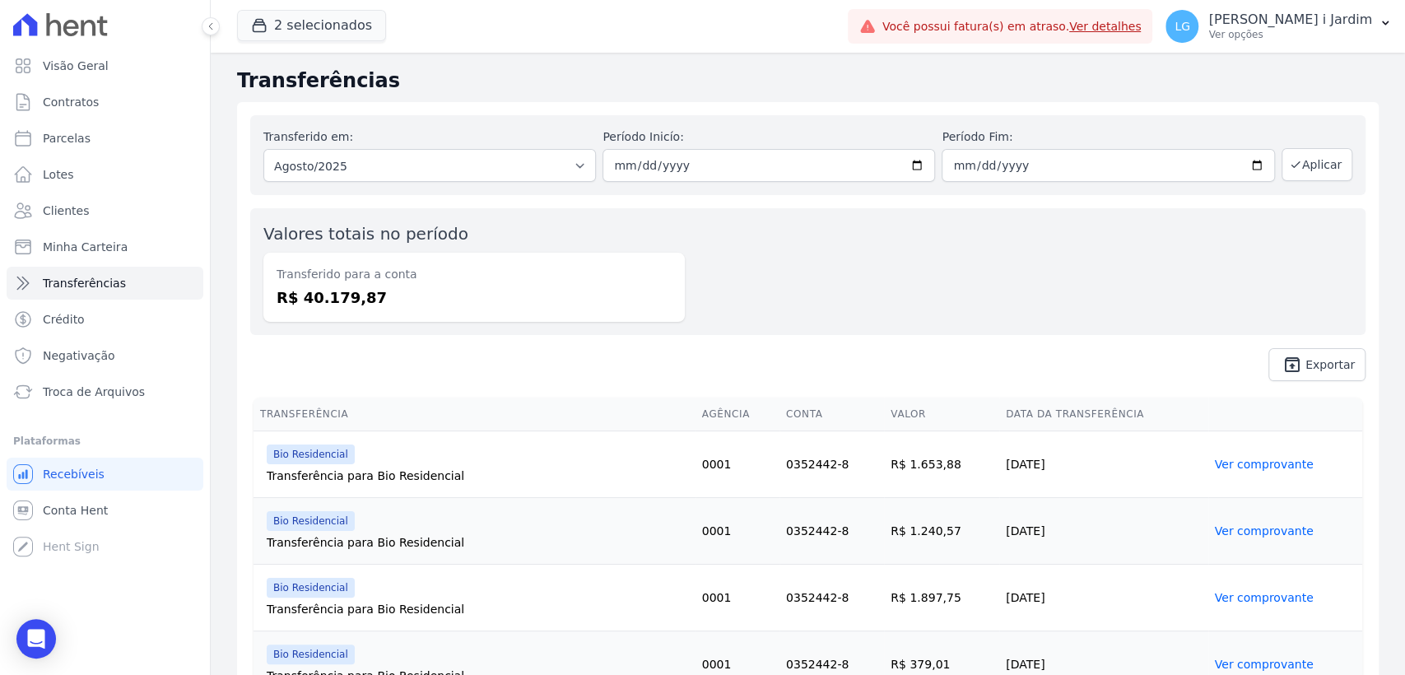
click at [329, 293] on dd "R$ 40.179,87" at bounding box center [474, 297] width 395 height 22
copy dd "40.179,87"
click at [112, 65] on link "Visão Geral" at bounding box center [105, 65] width 197 height 33
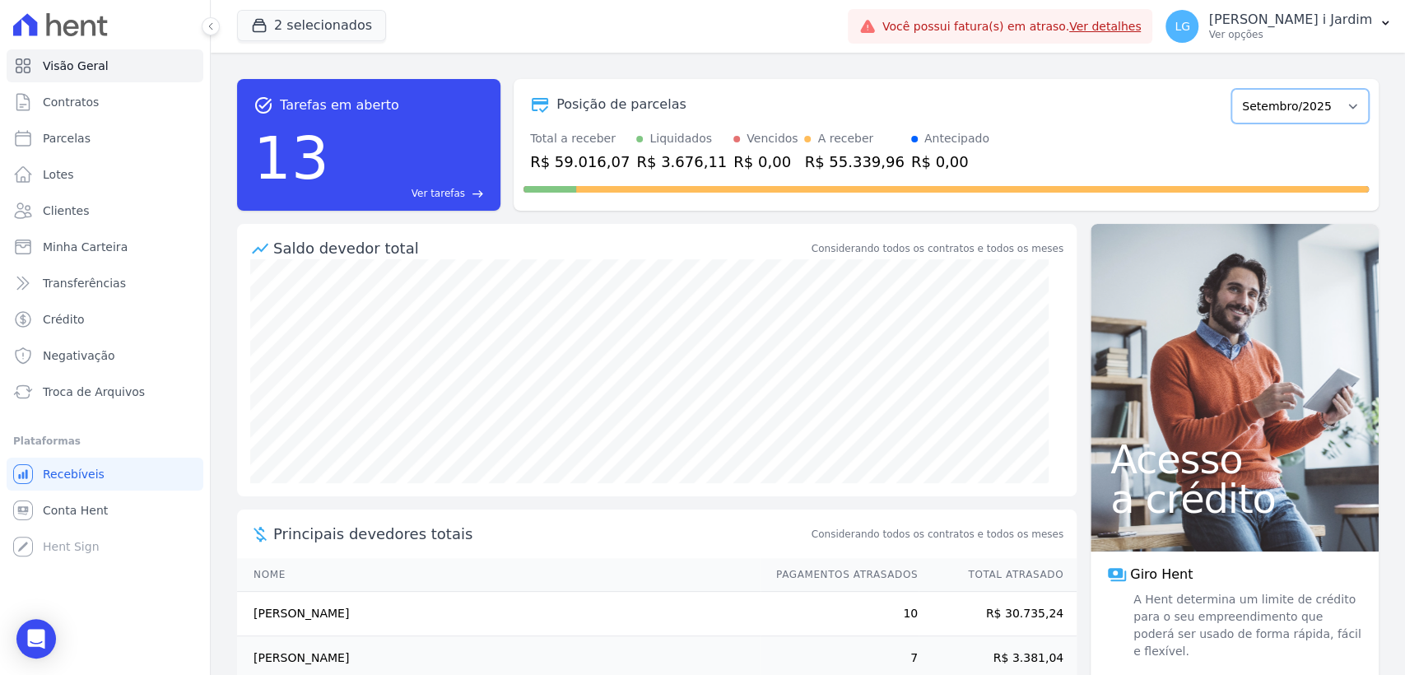
click at [1325, 109] on select "Março/2024 Abril/2024 Maio/2024 Junho/2024 Julho/2024 Agosto/2024 Setembro/2024…" at bounding box center [1299, 106] width 137 height 35
select select "08/2025"
click at [1231, 89] on select "Março/2024 Abril/2024 Maio/2024 Junho/2024 Julho/2024 Agosto/2024 Setembro/2024…" at bounding box center [1299, 106] width 137 height 35
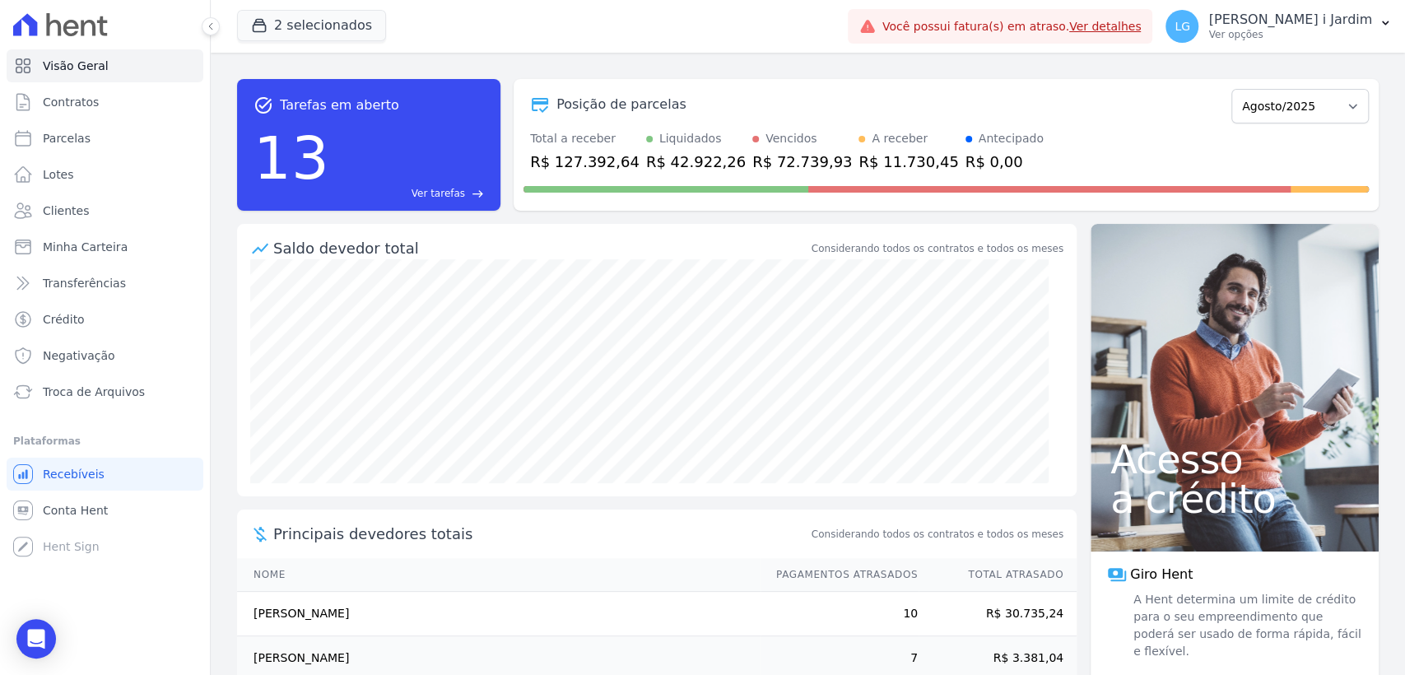
click at [579, 160] on div "R$ 127.392,64" at bounding box center [584, 162] width 109 height 22
copy div "127.392,64"
click at [288, 14] on button "2 selecionados" at bounding box center [311, 25] width 149 height 31
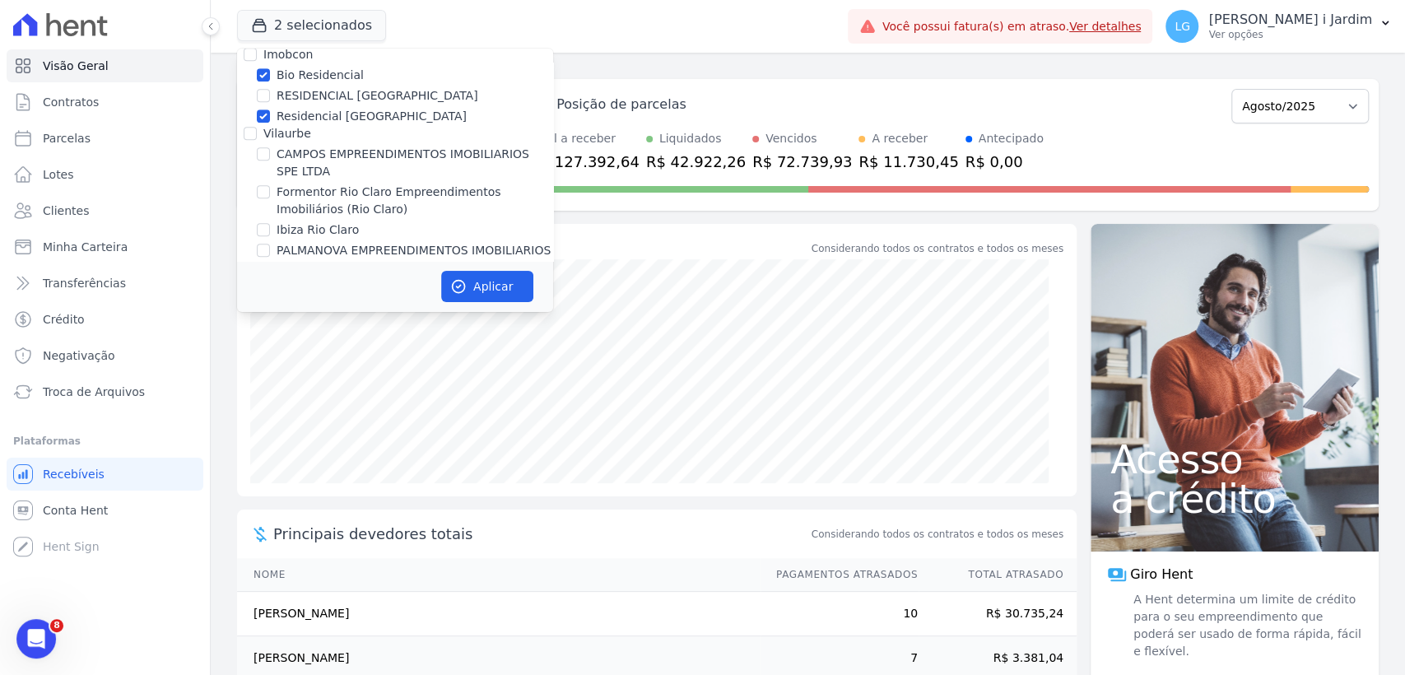
click at [290, 54] on label "Imobcon" at bounding box center [287, 54] width 49 height 13
click at [257, 54] on input "Imobcon" at bounding box center [250, 54] width 13 height 13
checkbox input "true"
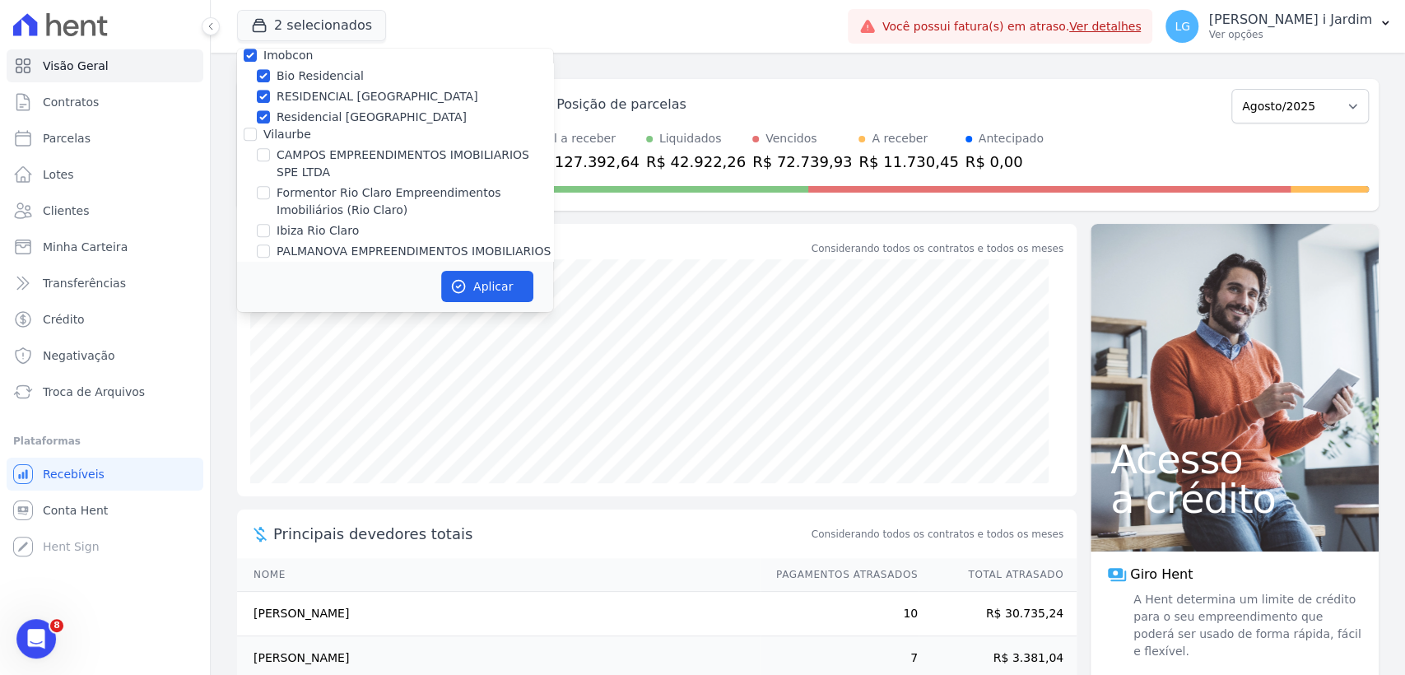
click at [290, 54] on label "Imobcon" at bounding box center [287, 55] width 49 height 13
click at [257, 54] on input "Imobcon" at bounding box center [250, 55] width 13 height 13
checkbox input "false"
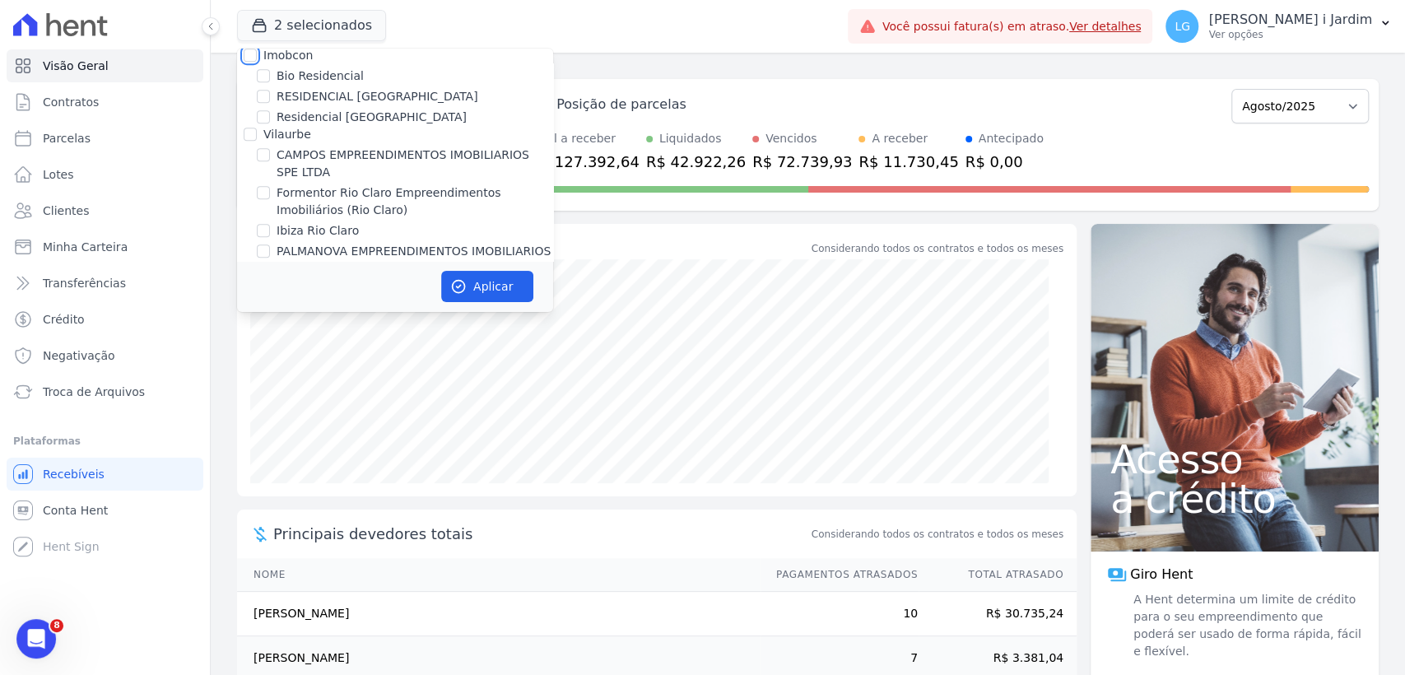
checkbox input "false"
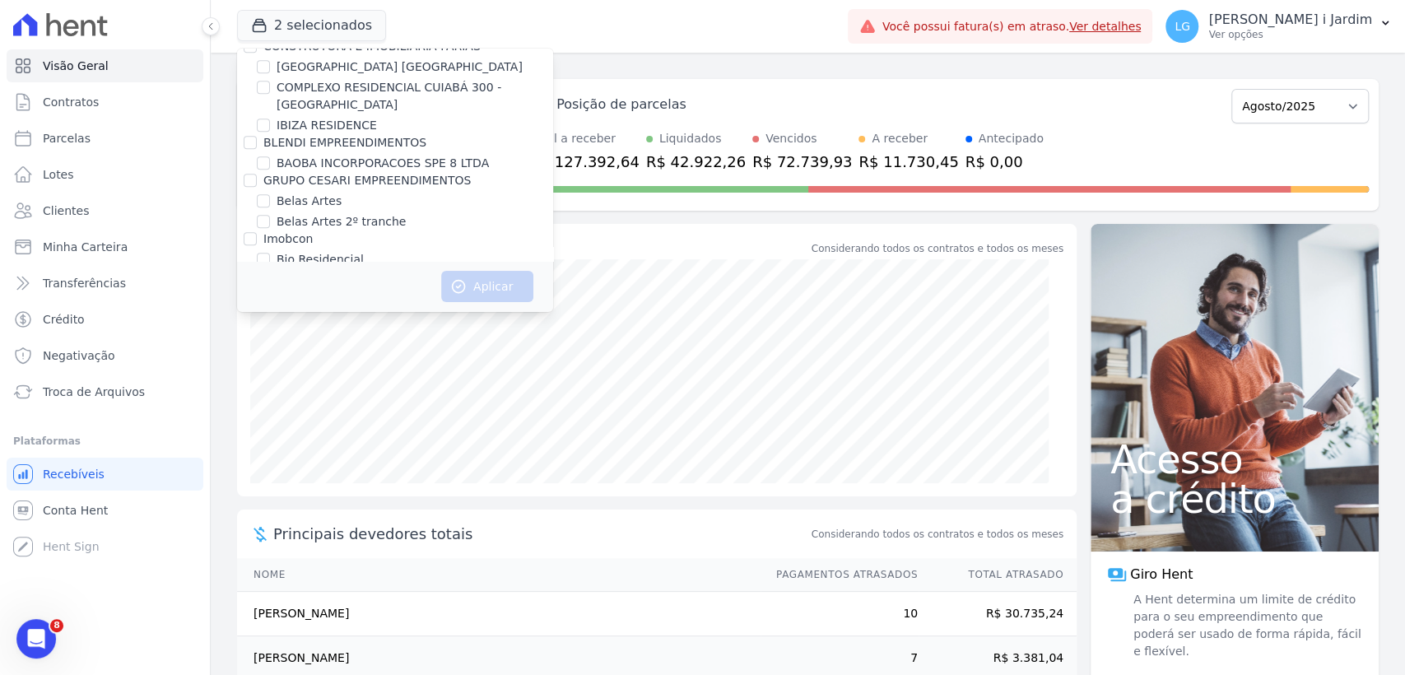
scroll to position [3397, 0]
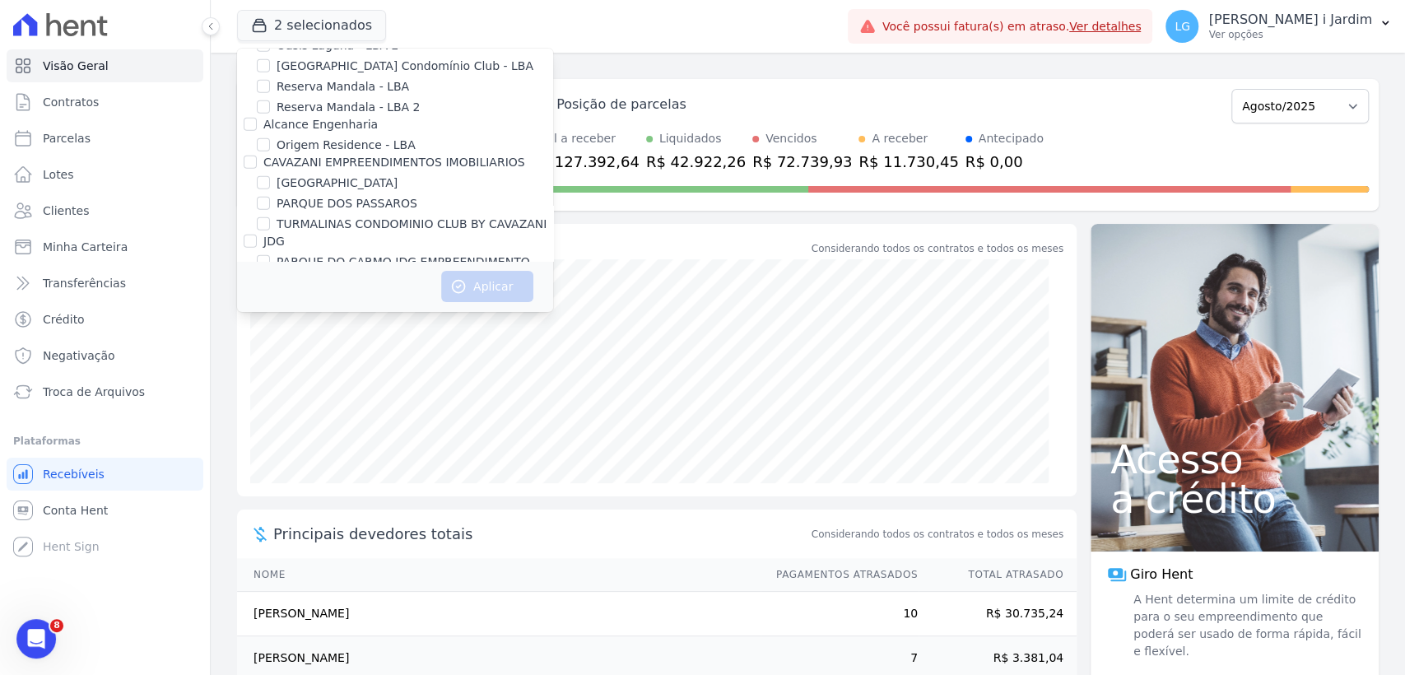
click at [310, 254] on label "PARQUE DO CARMO JDG EMPREENDIMENTO IMOBILIARIO SPE LTDA" at bounding box center [415, 271] width 277 height 35
click at [270, 255] on input "PARQUE DO CARMO JDG EMPREENDIMENTO IMOBILIARIO SPE LTDA" at bounding box center [263, 261] width 13 height 13
checkbox input "true"
click at [481, 294] on button "Aplicar" at bounding box center [487, 286] width 92 height 31
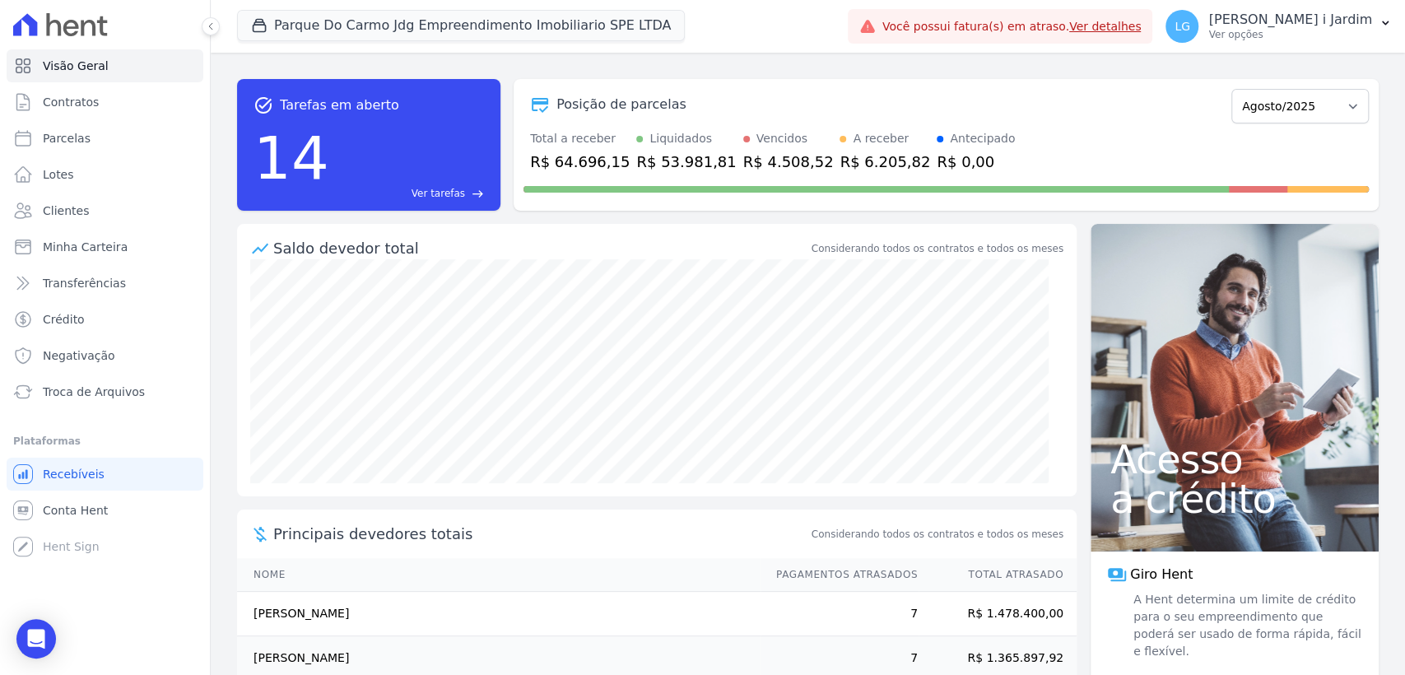
click at [582, 159] on div "R$ 64.696,15" at bounding box center [580, 162] width 100 height 22
copy div "64.696,15"
click at [142, 292] on link "Transferências" at bounding box center [105, 283] width 197 height 33
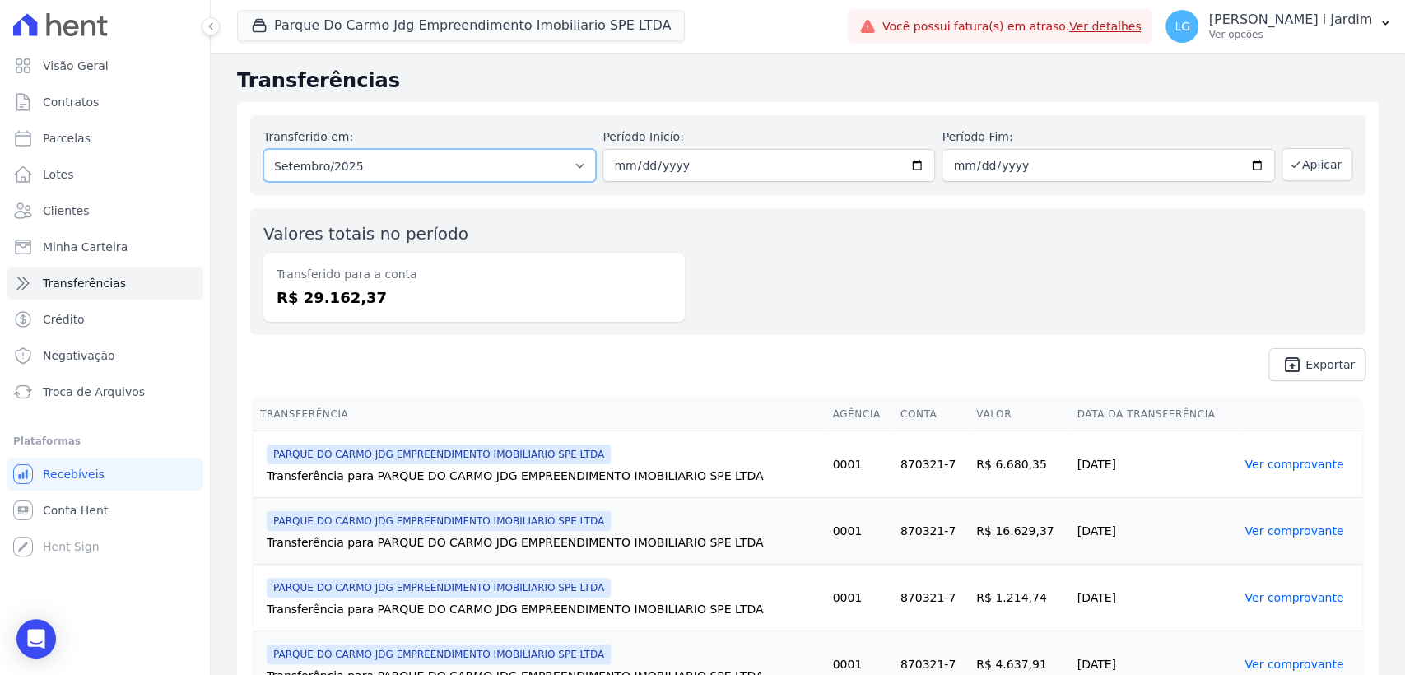
drag, startPoint x: 539, startPoint y: 156, endPoint x: 532, endPoint y: 179, distance: 25.0
click at [537, 164] on select "Todos os meses Novembro/2024 Dezembro/2024 Janeiro/2025 Fevereiro/2025 Março/20…" at bounding box center [429, 165] width 333 height 33
select select "08/2025"
click at [263, 149] on select "Todos os meses Novembro/2024 Dezembro/2024 Janeiro/2025 Fevereiro/2025 Março/20…" at bounding box center [429, 165] width 333 height 33
click at [1305, 167] on button "Aplicar" at bounding box center [1317, 164] width 71 height 33
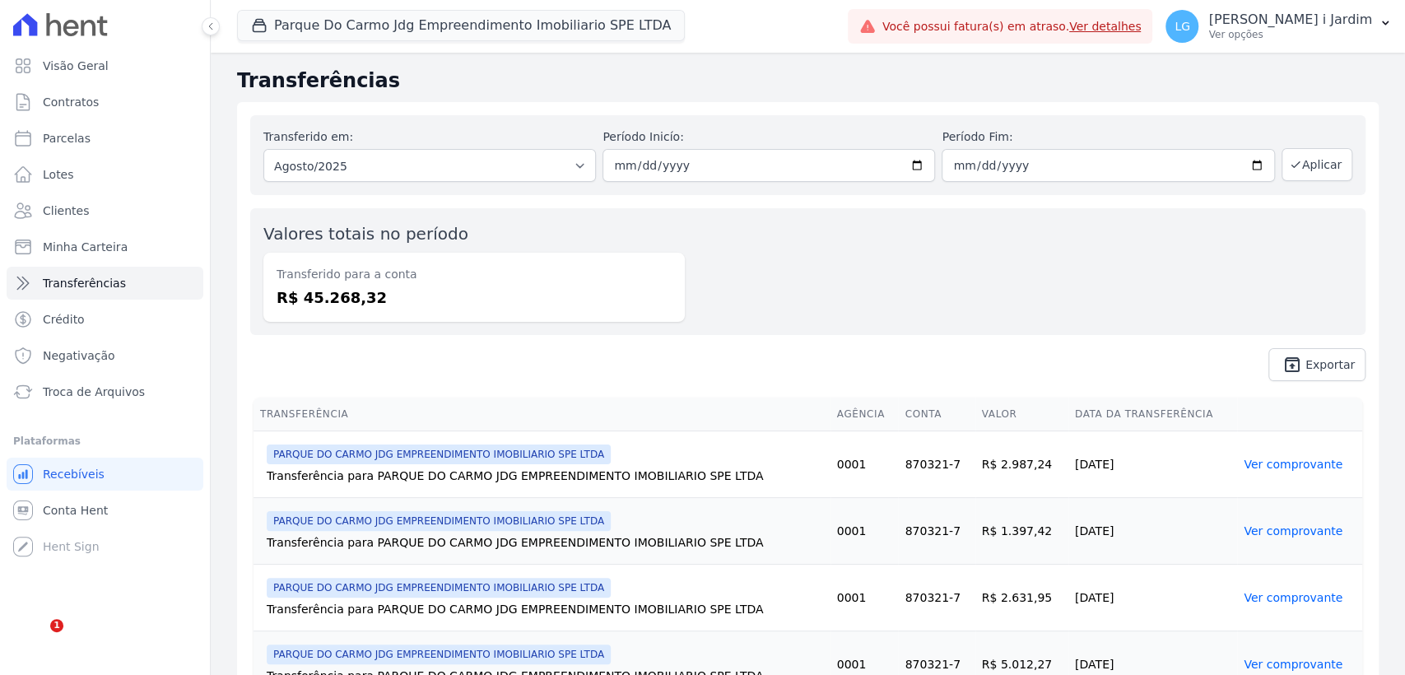
click at [342, 304] on dd "R$ 45.268,32" at bounding box center [474, 297] width 395 height 22
copy dd "45.268,32"
click at [416, 32] on button "Parque Do Carmo Jdg Empreendimento Imobiliario SPE LTDA" at bounding box center [461, 25] width 448 height 31
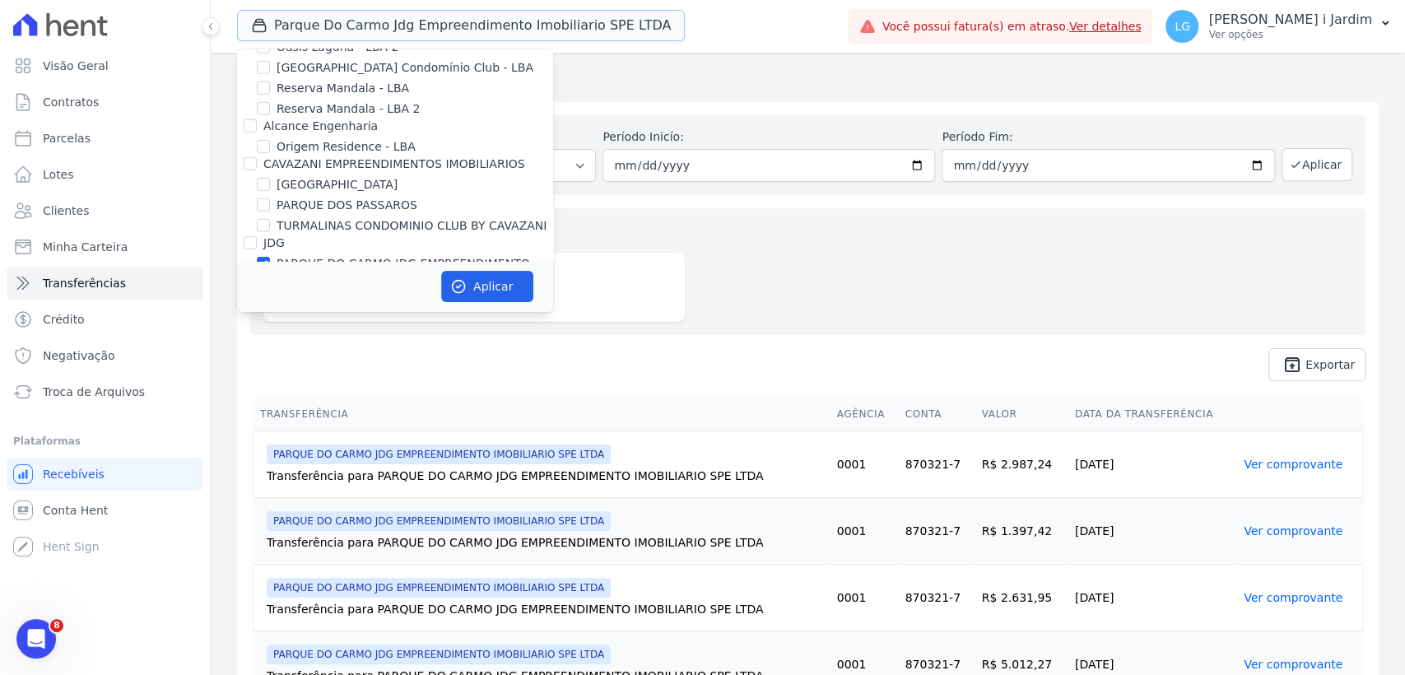
scroll to position [3384, 0]
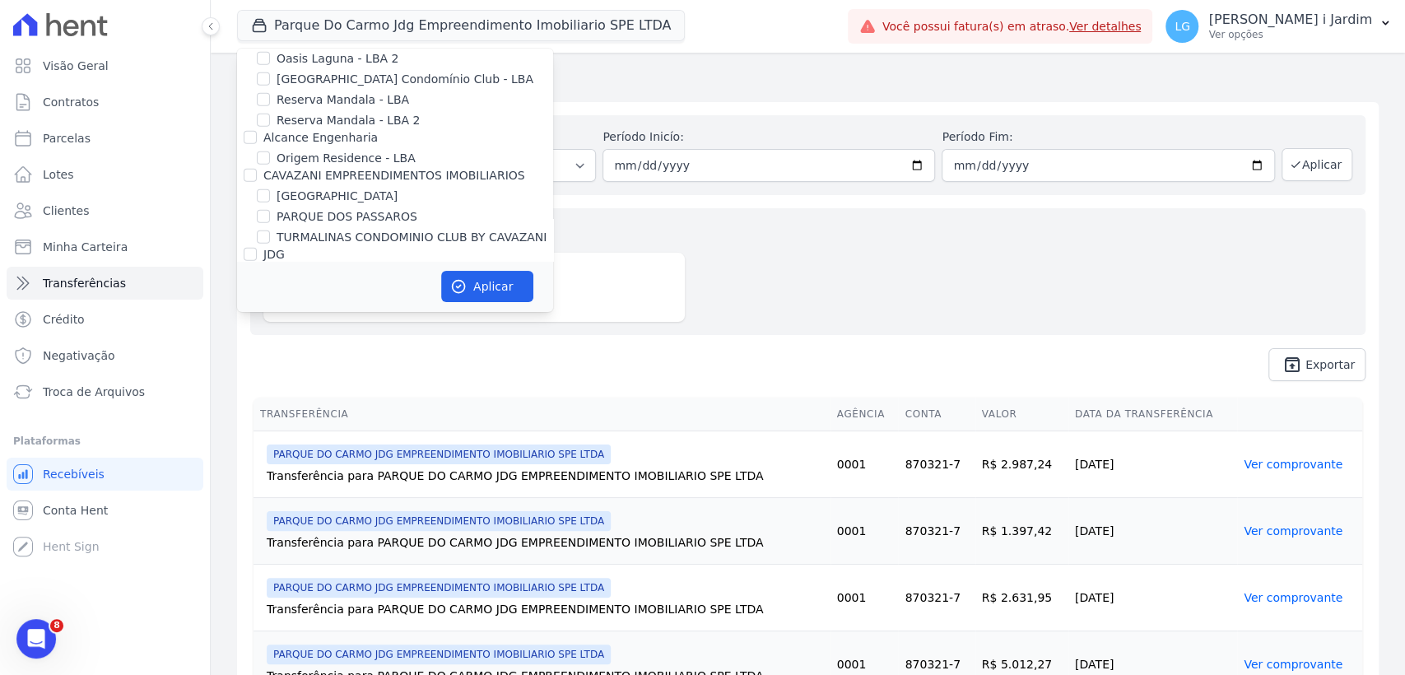
click label "PARQUE DO CARMO JDG EMPREENDIMENTO IMOBILIARIO SPE LTDA"
click input "PARQUE DO CARMO JDG EMPREENDIMENTO IMOBILIARIO SPE LTDA"
checkbox input "false"
click label "VIVENCI GUAIANASES"
click input "VIVENCI GUAIANASES"
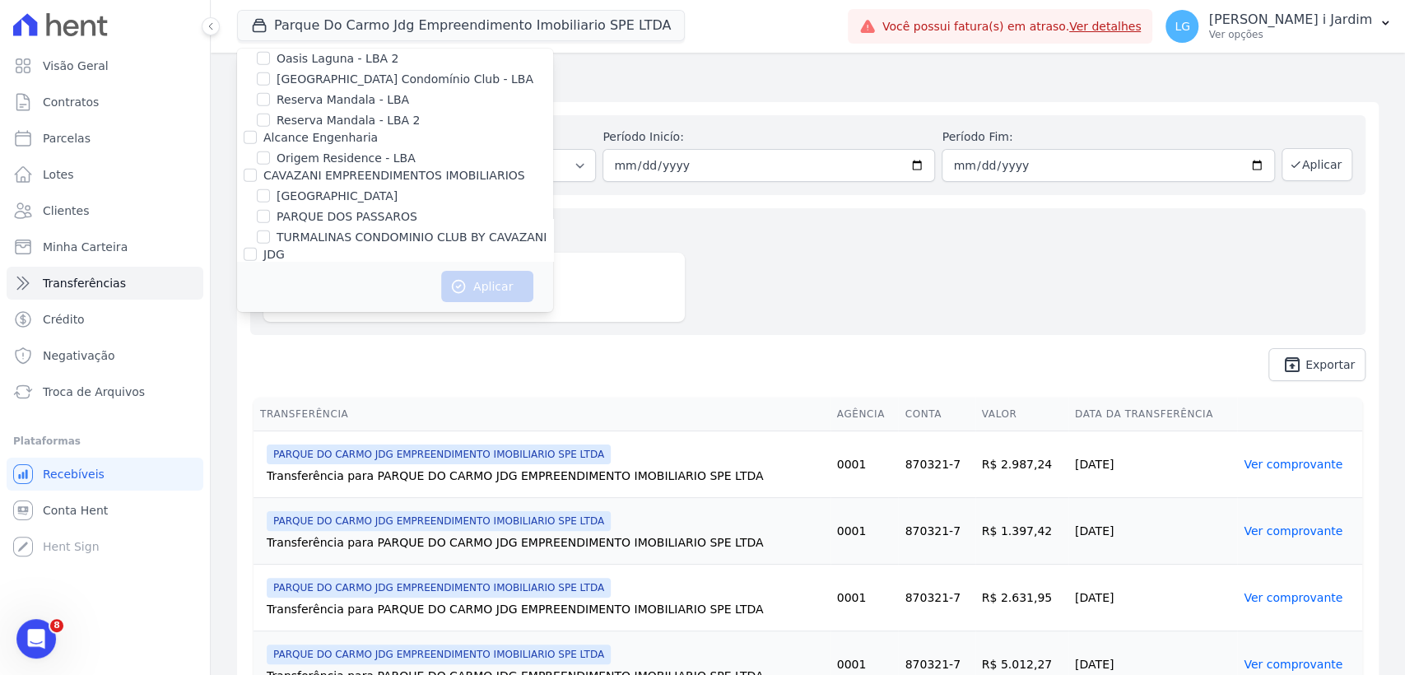
checkbox input "true"
click button "Aplicar"
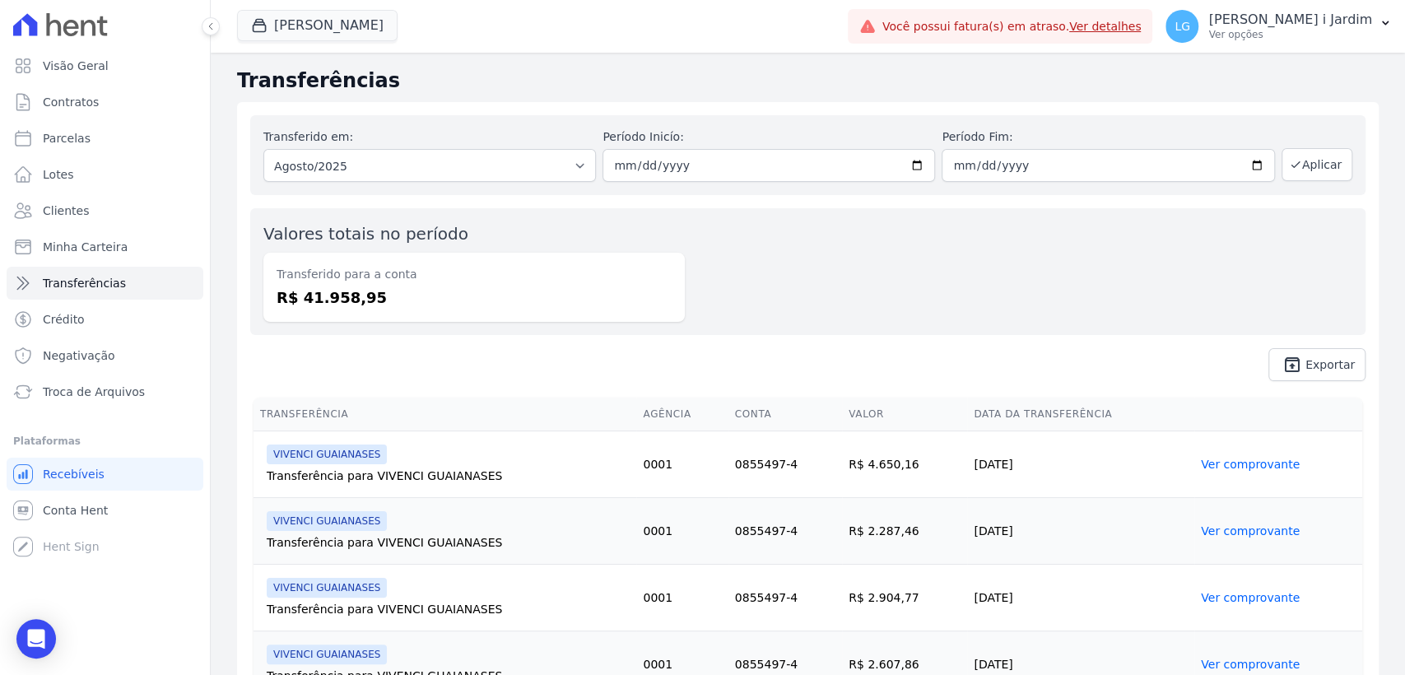
click dd "R$ 41.958,95"
copy dd "41.958,95"
click select "Todos os meses Agosto/2024 Setembro/2024 Outubro/2024 Novembro/2024 Dezembro/20…"
select select "07/2025"
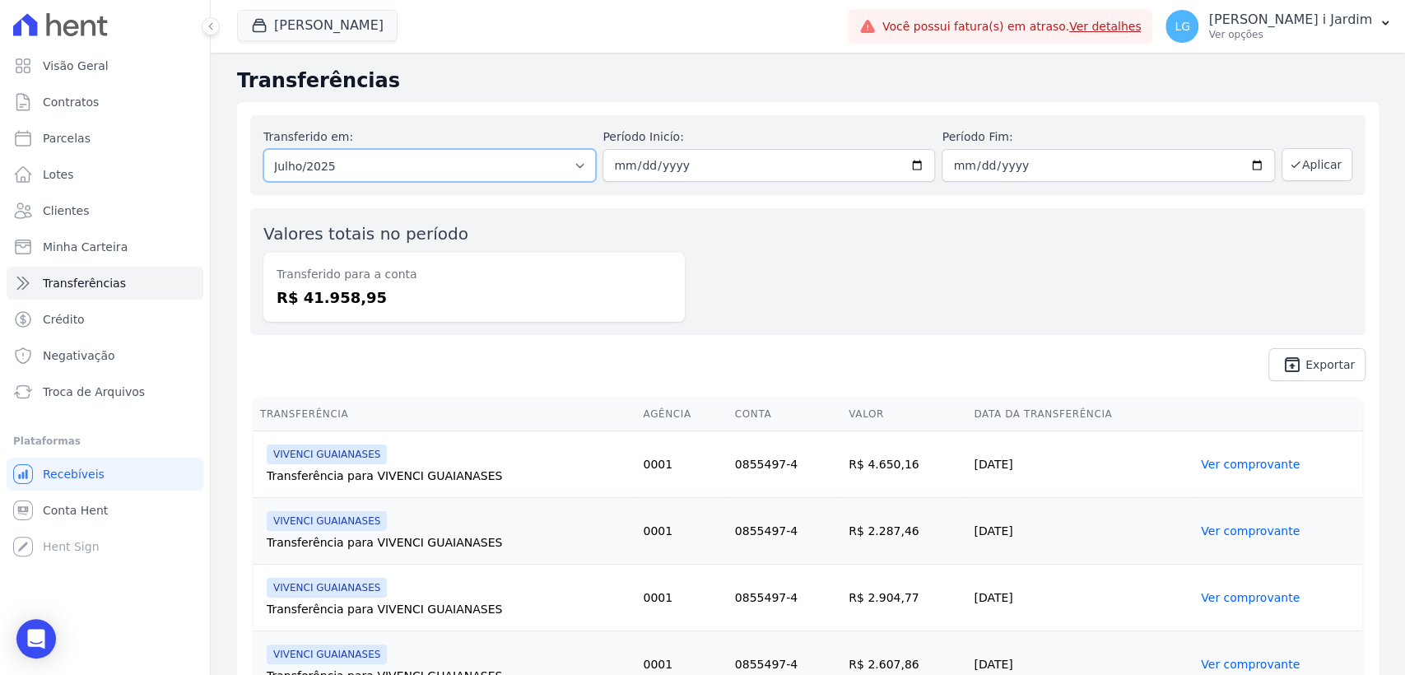
click select "Todos os meses Agosto/2024 Setembro/2024 Outubro/2024 Novembro/2024 Dezembro/20…"
click button "Aplicar"
click at [528, 159] on select "Todos os meses Agosto/2024 Setembro/2024 Outubro/2024 Novembro/2024 Dezembro/20…" at bounding box center [429, 165] width 333 height 33
select select "08/2025"
click at [263, 149] on select "Todos os meses Agosto/2024 Setembro/2024 Outubro/2024 Novembro/2024 Dezembro/20…" at bounding box center [429, 165] width 333 height 33
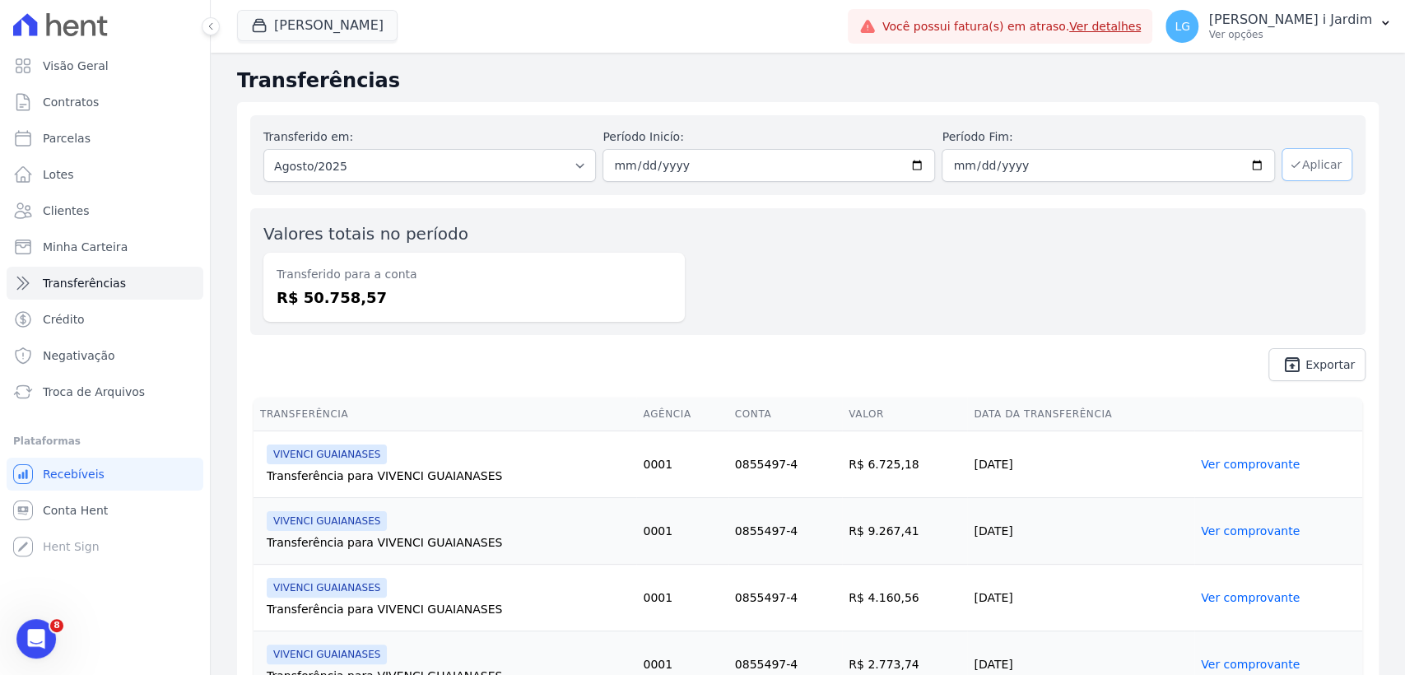
click at [1282, 171] on button "Aplicar" at bounding box center [1317, 164] width 71 height 33
click at [81, 66] on span "Visão Geral" at bounding box center [76, 66] width 66 height 16
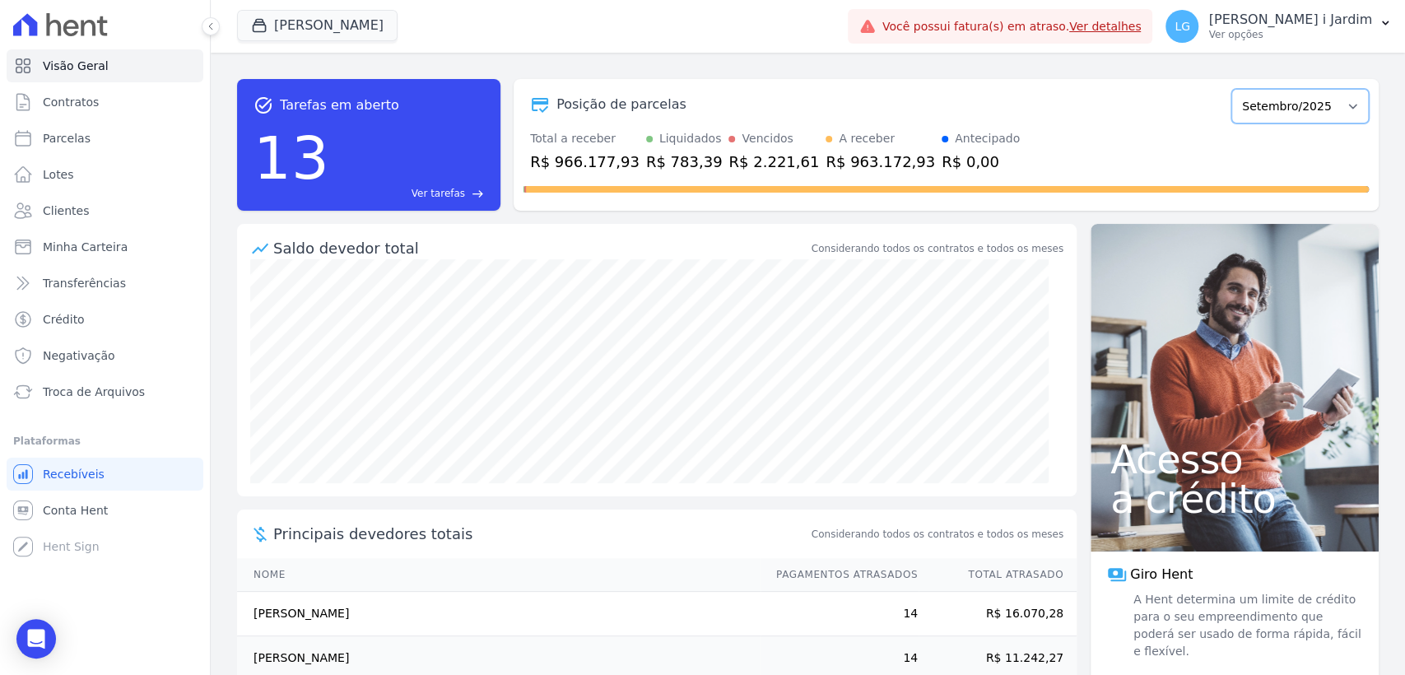
click at [1324, 120] on select "Abril/2023 Maio/2023 Junho/2023 Julho/2023 Agosto/2023 Setembro/2023 Outubro/20…" at bounding box center [1299, 106] width 137 height 35
select select "08/2025"
click at [1231, 89] on select "Abril/2023 Maio/2023 Junho/2023 Julho/2023 Agosto/2023 Setembro/2023 Outubro/20…" at bounding box center [1299, 106] width 137 height 35
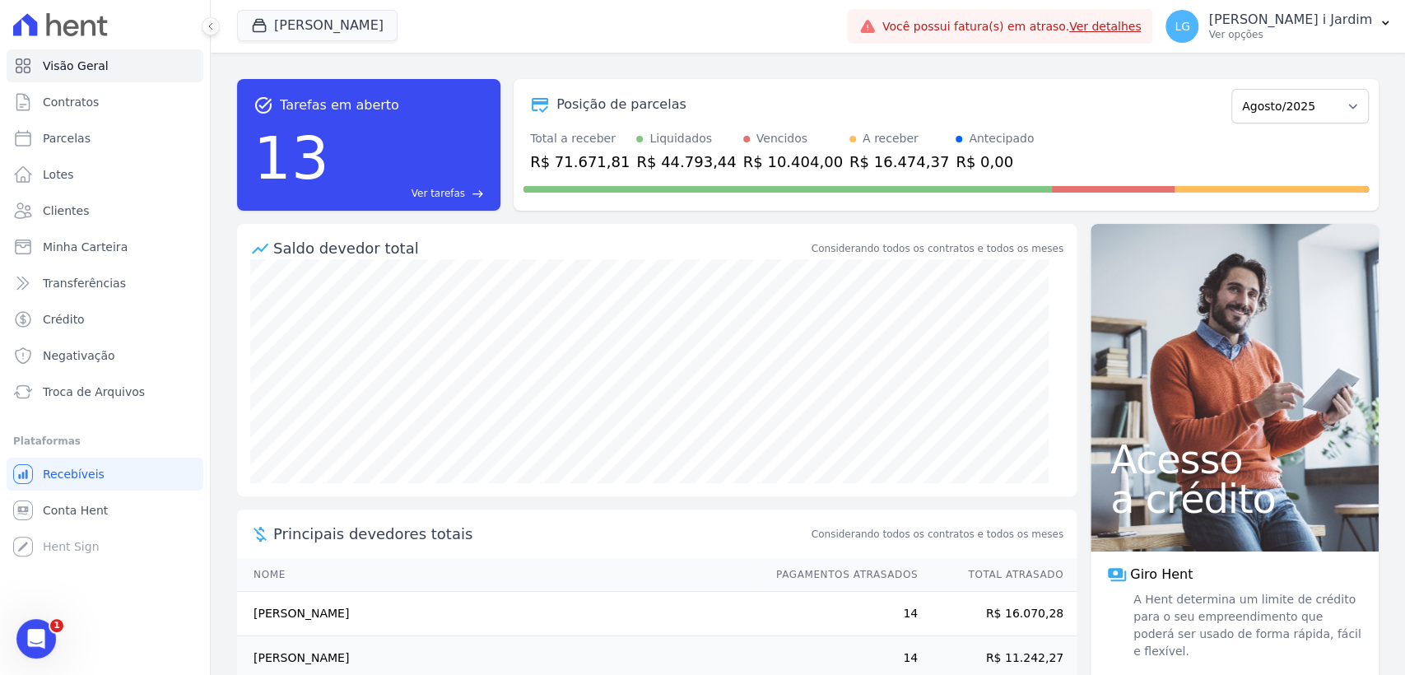
click at [579, 160] on div "R$ 71.671,81" at bounding box center [580, 162] width 100 height 22
copy div "71.671,81"
click at [356, 29] on button "Vivenci Guaianases" at bounding box center [317, 25] width 161 height 31
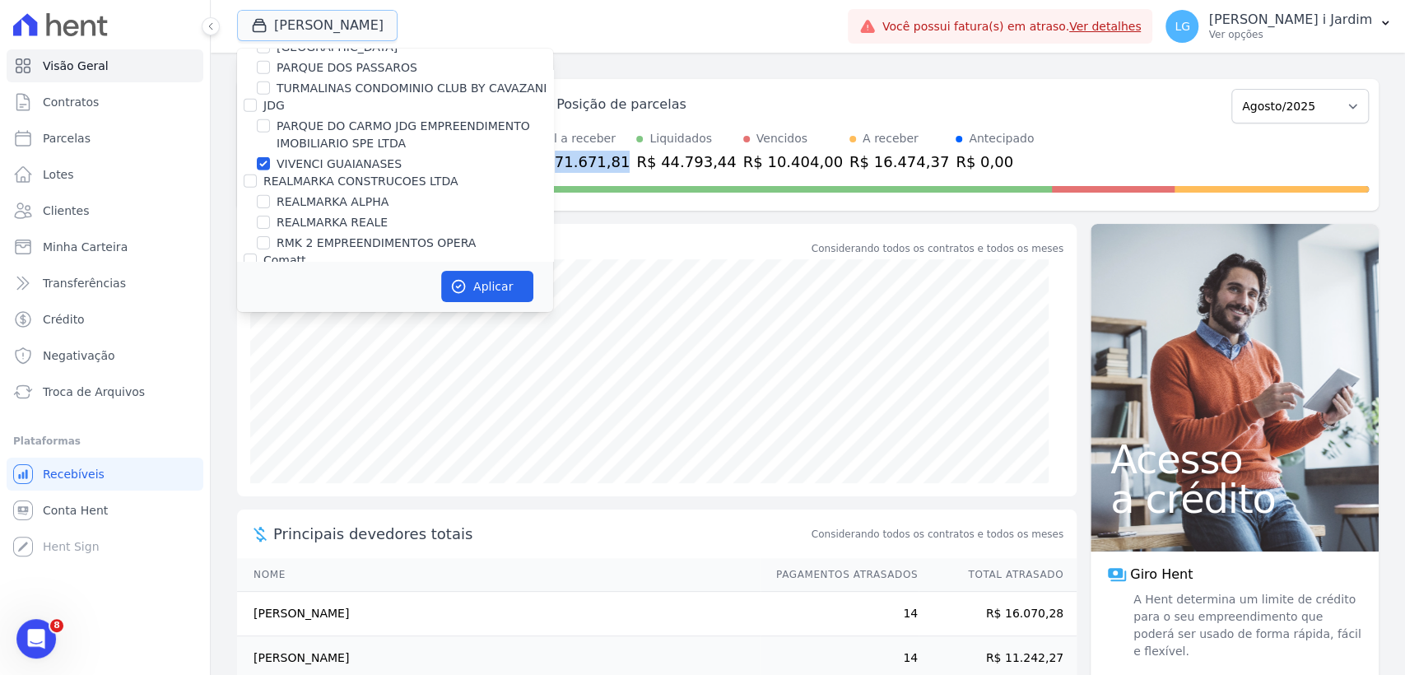
scroll to position [3475, 0]
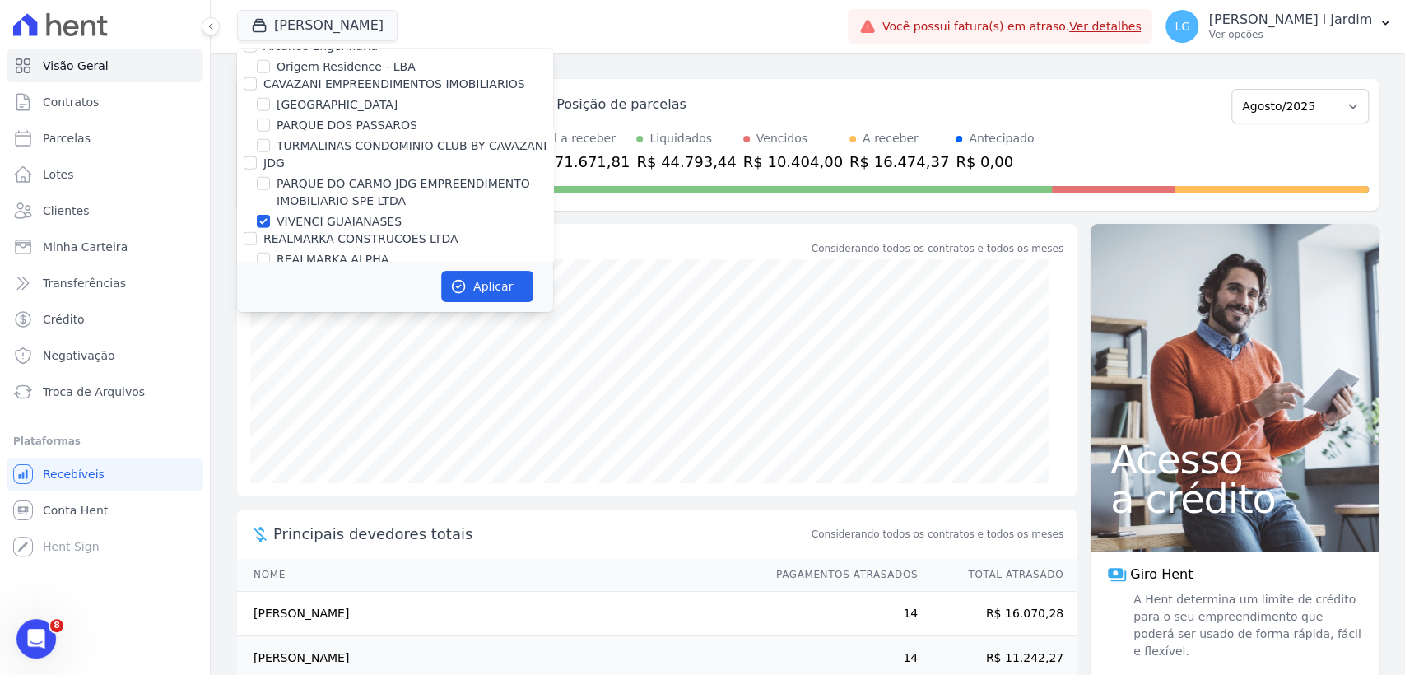
click at [303, 213] on label "VIVENCI GUAIANASES" at bounding box center [339, 221] width 125 height 17
click at [270, 215] on input "VIVENCI GUAIANASES" at bounding box center [263, 221] width 13 height 13
checkbox input "false"
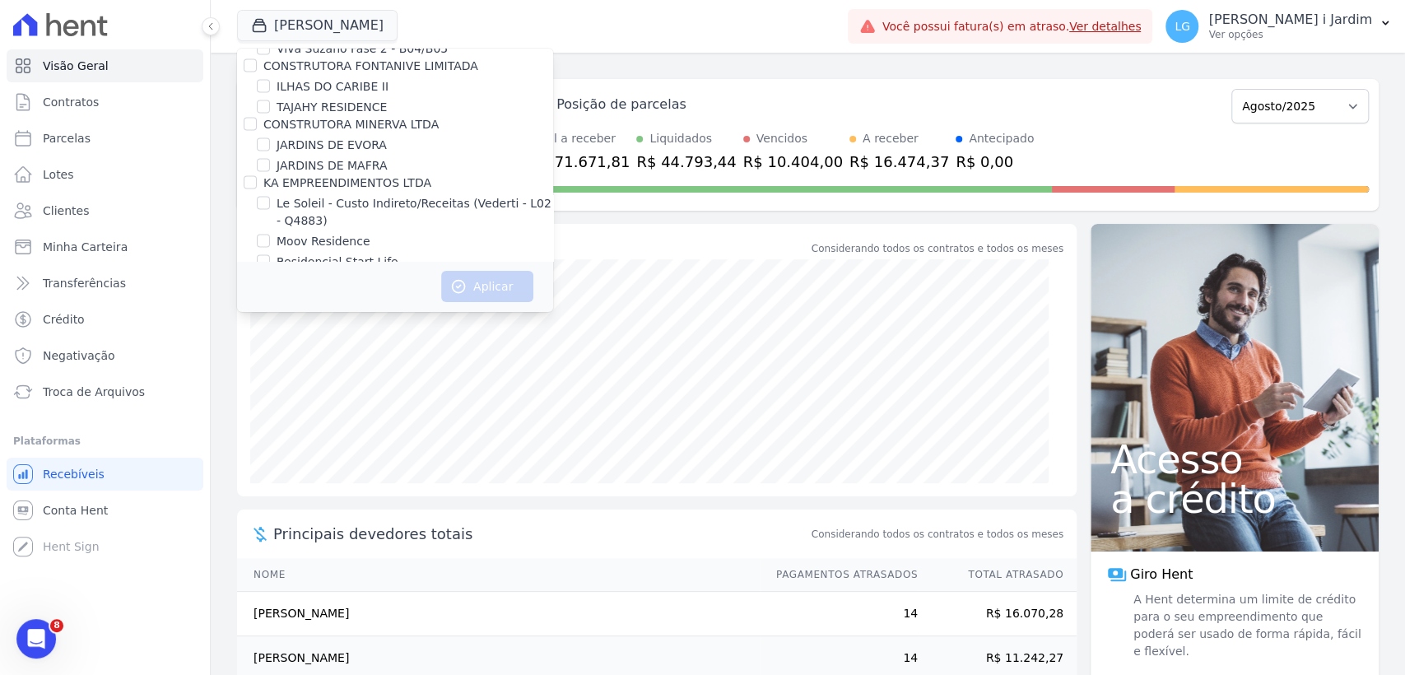
click at [329, 233] on label "Moov Residence" at bounding box center [324, 241] width 94 height 17
click at [270, 235] on input "Moov Residence" at bounding box center [263, 241] width 13 height 13
checkbox input "true"
click at [498, 291] on button "Aplicar" at bounding box center [487, 286] width 92 height 31
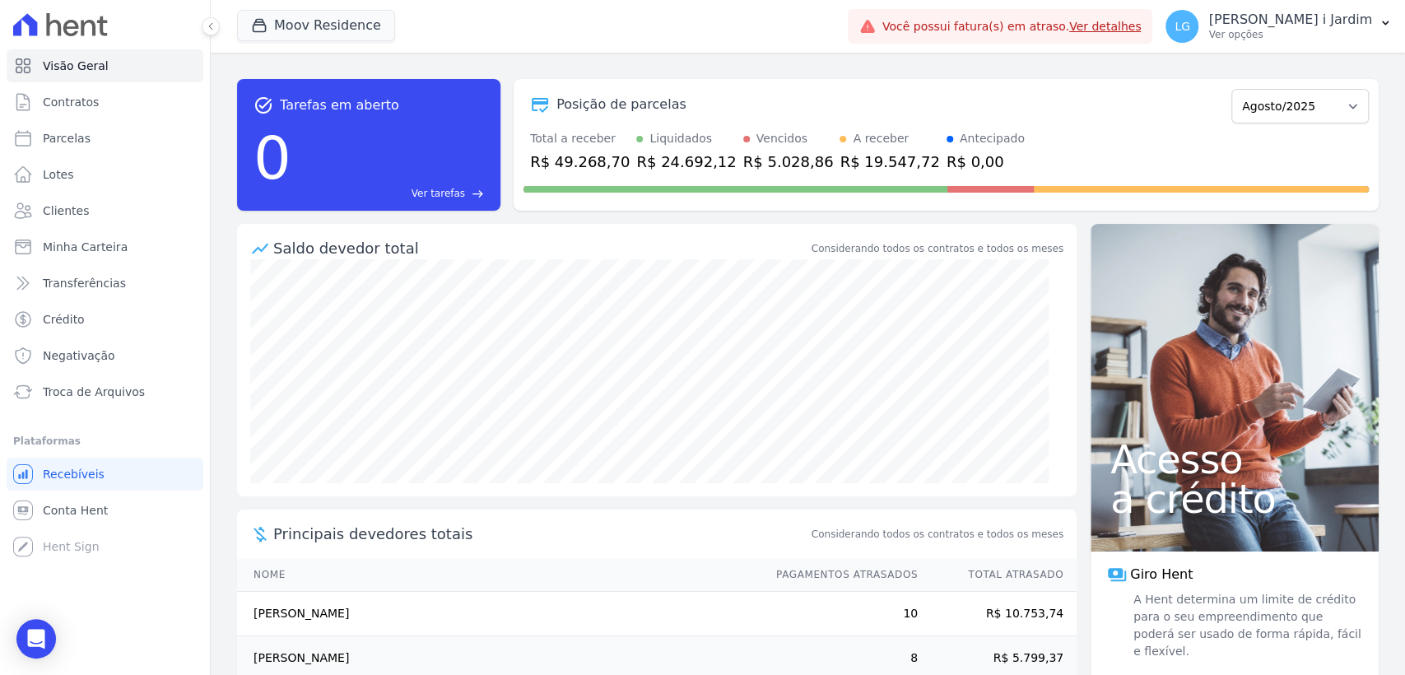
click at [581, 173] on div at bounding box center [945, 186] width 845 height 26
click at [591, 157] on div "R$ 49.268,70" at bounding box center [580, 162] width 100 height 22
copy div "49.268,70"
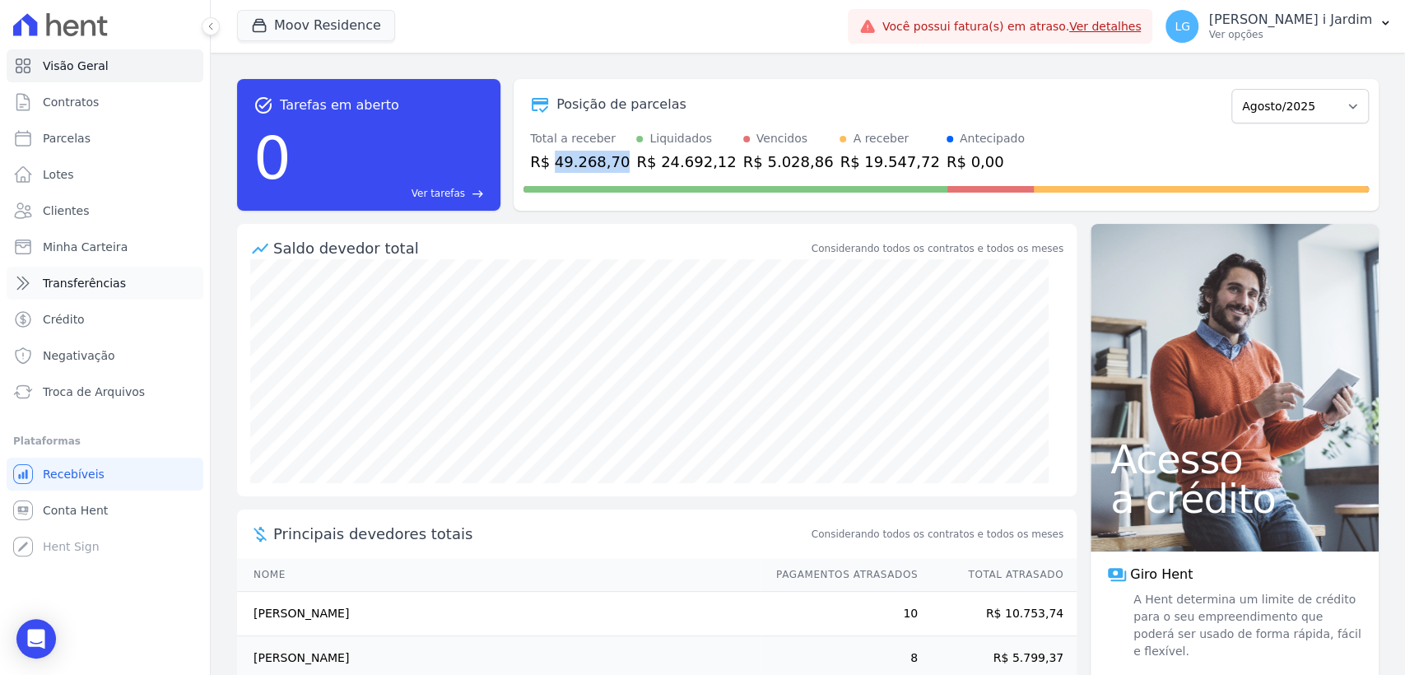
click at [118, 287] on link "Transferências" at bounding box center [105, 283] width 197 height 33
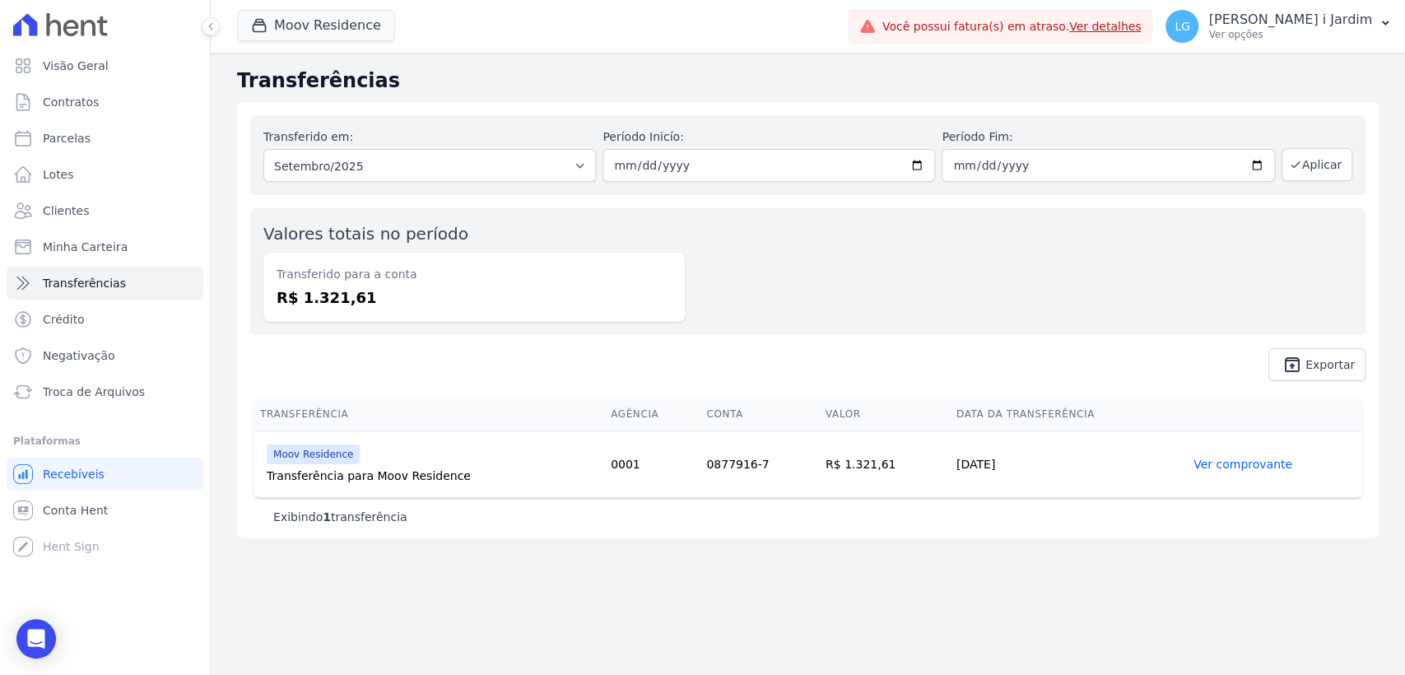
click at [470, 184] on div "Transferido em: Todos os meses Dezembro/2024 Janeiro/2025 Fevereiro/2025 Março/…" at bounding box center [807, 155] width 1115 height 80
click at [470, 179] on select "Todos os meses Dezembro/2024 Janeiro/2025 Fevereiro/2025 Março/2025 Abril/2025 …" at bounding box center [429, 165] width 333 height 33
select select "08/2025"
click at [263, 149] on select "Todos os meses Dezembro/2024 Janeiro/2025 Fevereiro/2025 Março/2025 Abril/2025 …" at bounding box center [429, 165] width 333 height 33
click at [1299, 164] on icon "button" at bounding box center [1294, 165] width 7 height 6
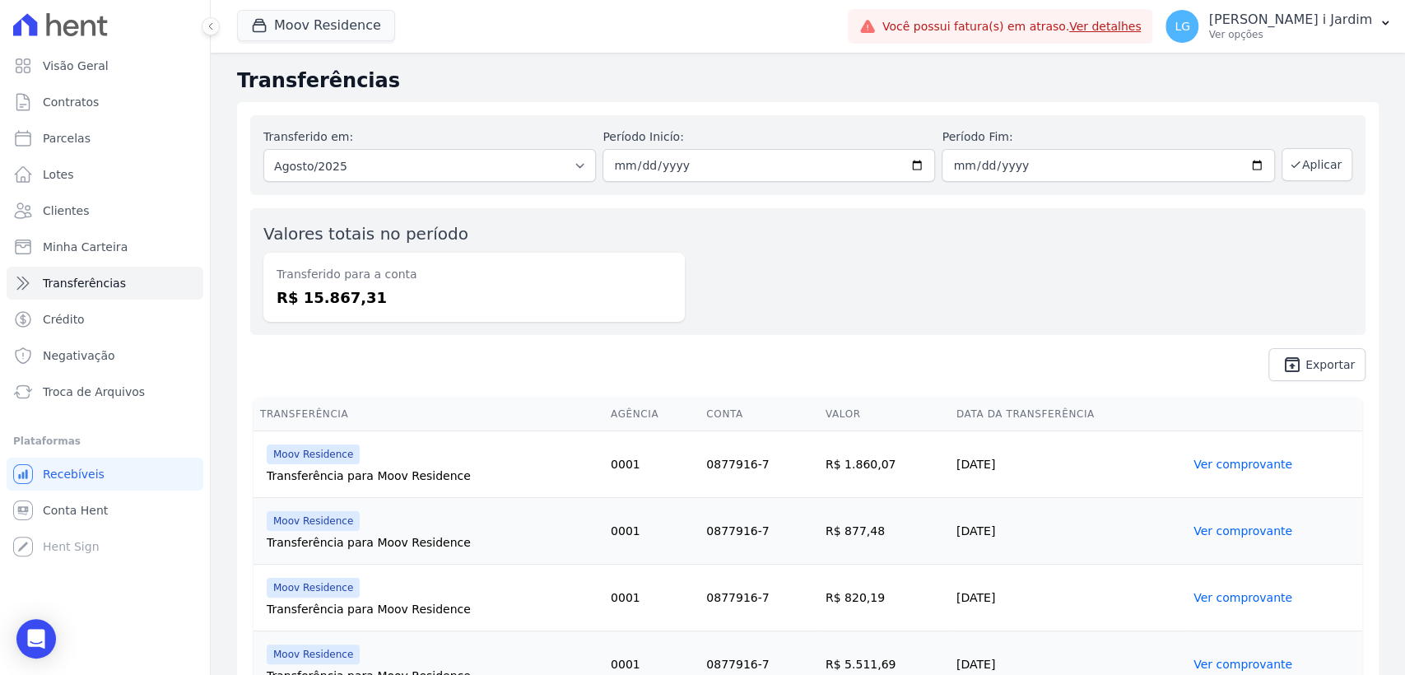
click at [346, 301] on dd "R$ 15.867,31" at bounding box center [474, 297] width 395 height 22
copy dd "15.867,31"
click at [311, 10] on button "Moov Residence" at bounding box center [316, 25] width 158 height 31
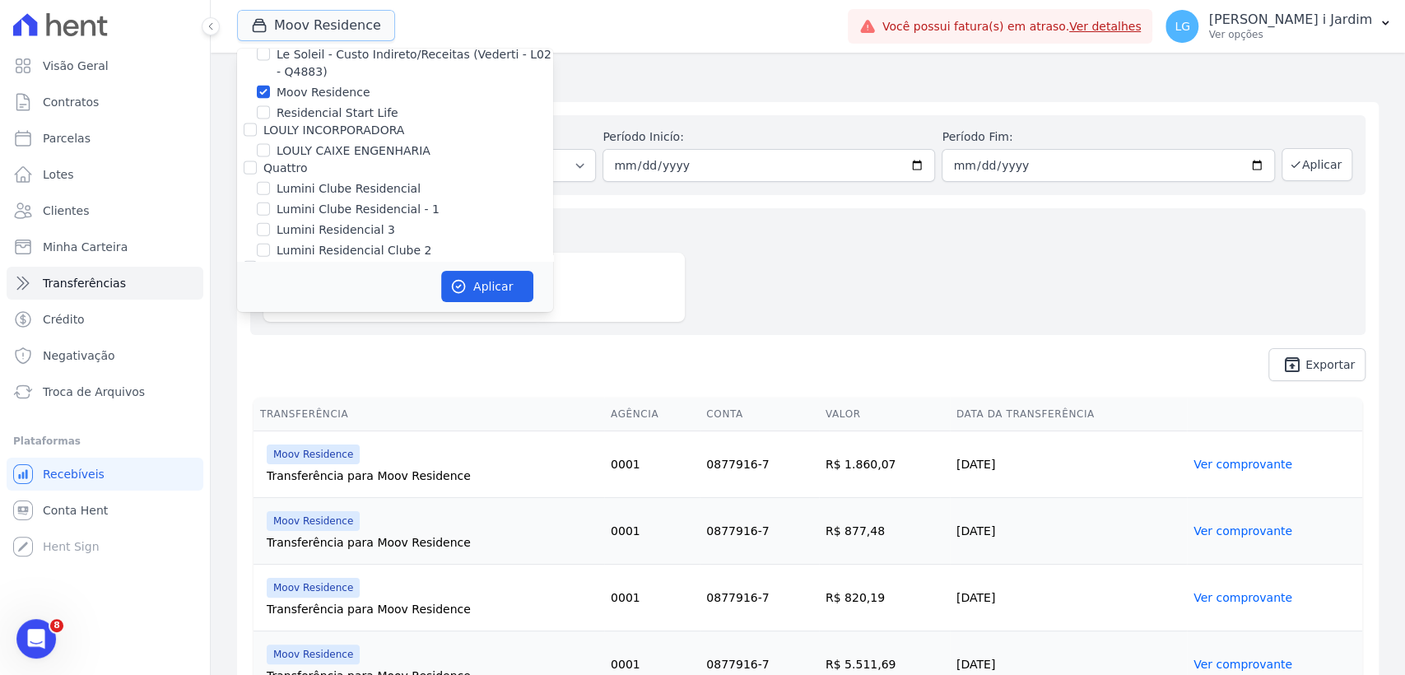
scroll to position [2377, 0]
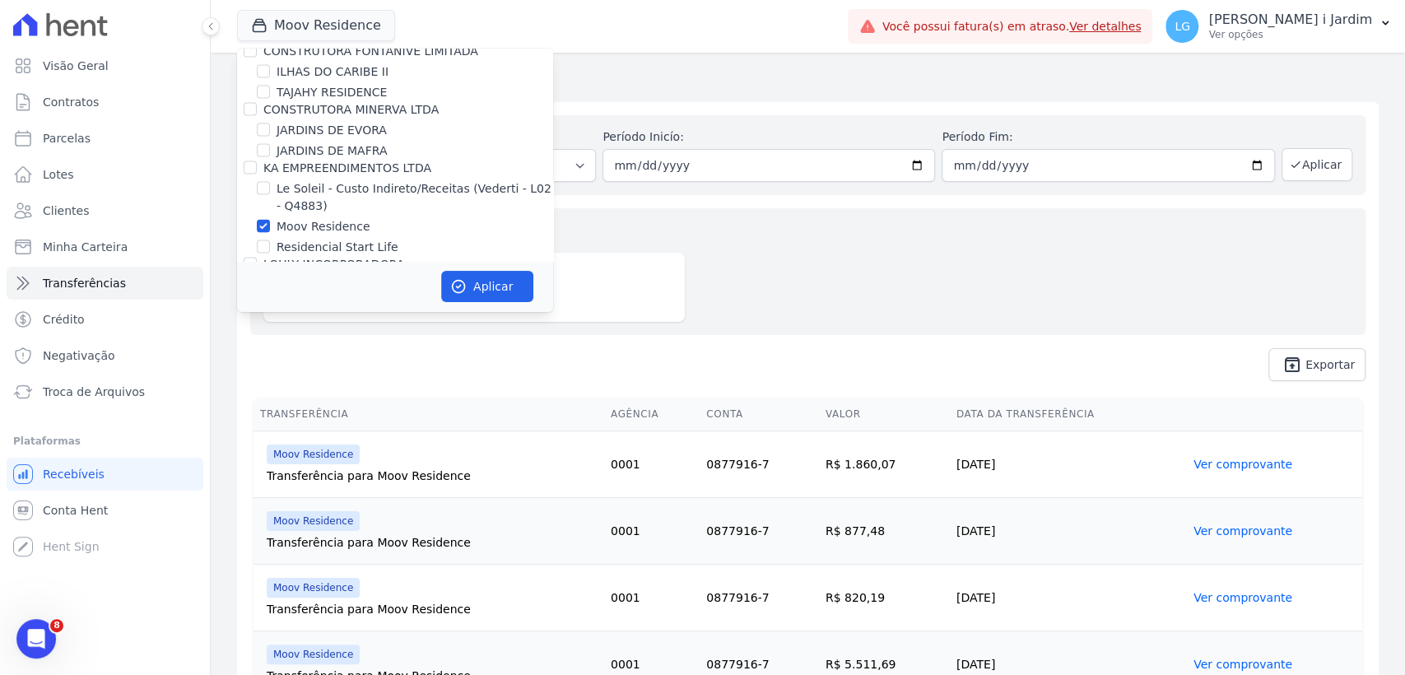
click at [309, 218] on label "Moov Residence" at bounding box center [324, 226] width 94 height 17
click at [270, 220] on input "Moov Residence" at bounding box center [263, 226] width 13 height 13
checkbox input "false"
click at [316, 239] on label "Residencial Start Life" at bounding box center [338, 247] width 122 height 17
click at [270, 240] on input "Residencial Start Life" at bounding box center [263, 246] width 13 height 13
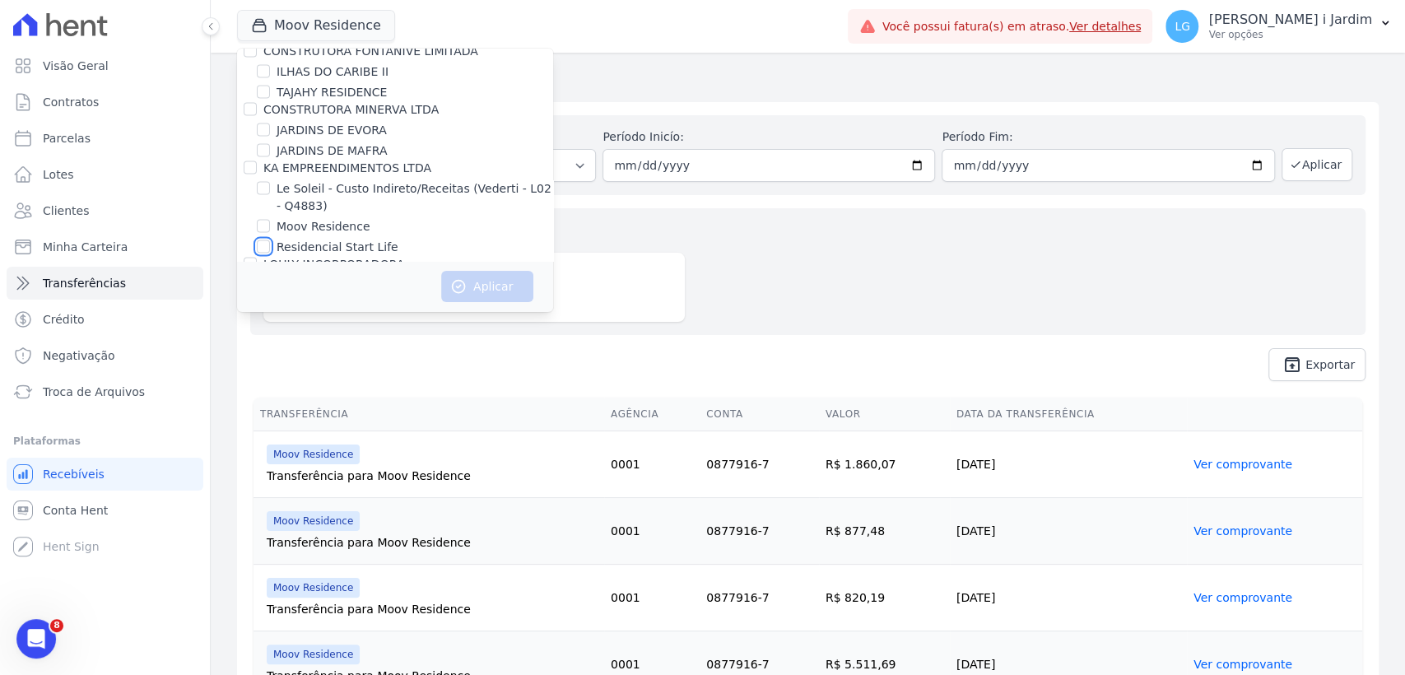
checkbox input "true"
click at [452, 282] on icon "button" at bounding box center [458, 286] width 16 height 16
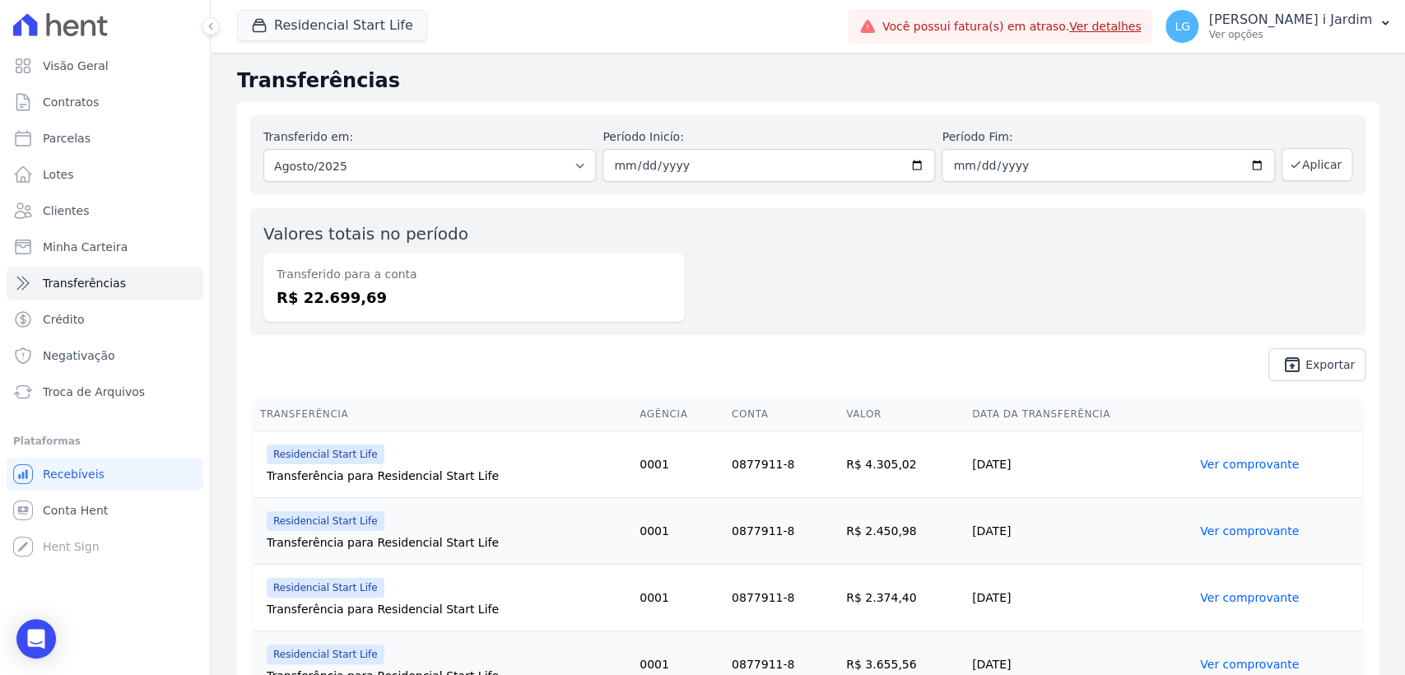
click at [351, 300] on dd "R$ 22.699,69" at bounding box center [474, 297] width 395 height 22
copy dd "22.699,69"
click at [146, 57] on link "Visão Geral" at bounding box center [105, 65] width 197 height 33
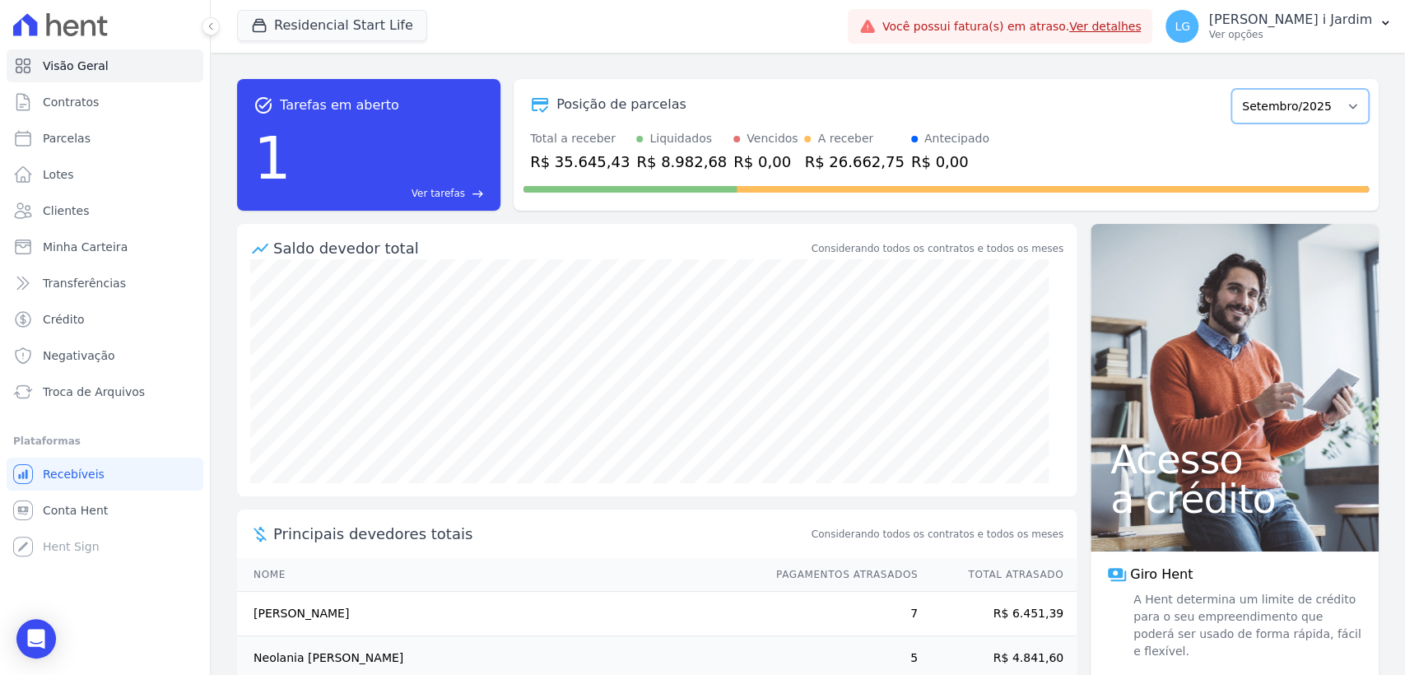
click at [1238, 113] on select "Agosto/2023 Setembro/2023 Outubro/2023 Novembro/2023 Dezembro/2023 Janeiro/2024…" at bounding box center [1299, 106] width 137 height 35
select select "08/2025"
click at [1231, 89] on select "Agosto/2023 Setembro/2023 Outubro/2023 Novembro/2023 Dezembro/2023 Janeiro/2024…" at bounding box center [1299, 106] width 137 height 35
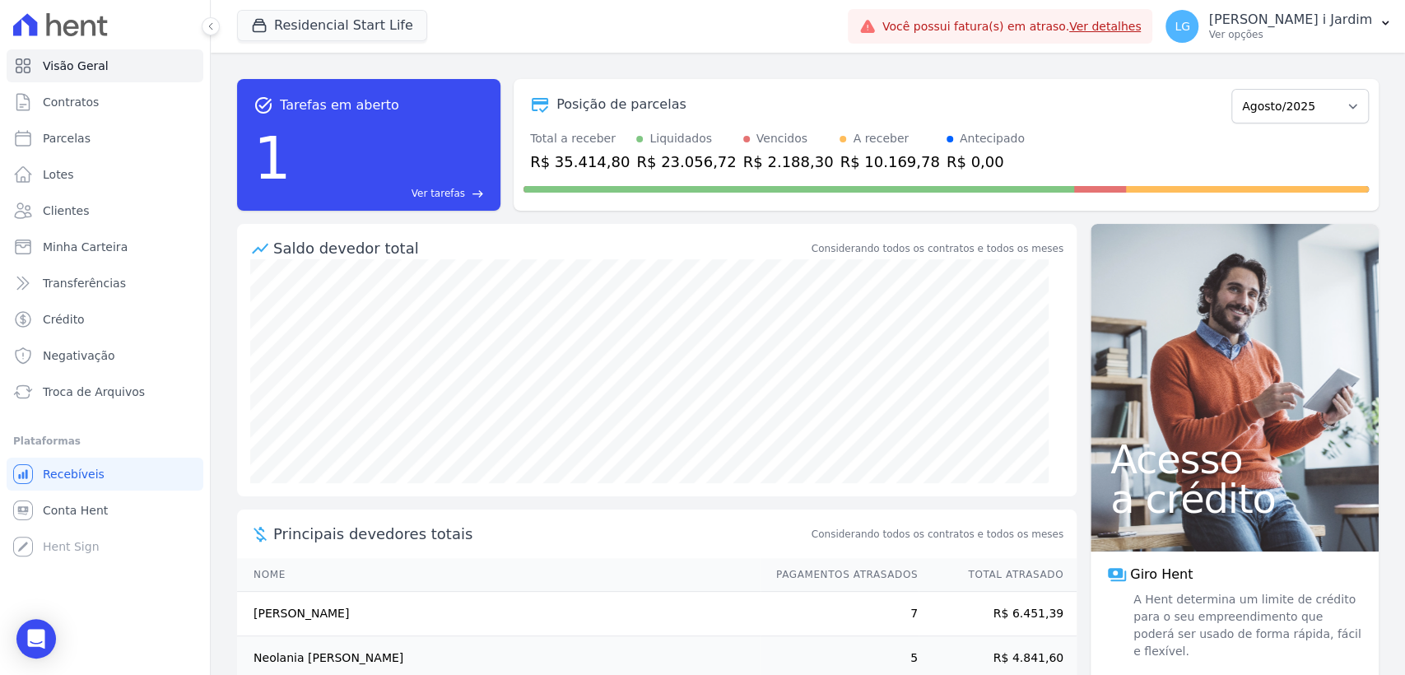
click at [590, 156] on div "R$ 35.414,80" at bounding box center [580, 162] width 100 height 22
copy div "35.414,80"
click at [330, 32] on button "Residencial Start Life" at bounding box center [332, 25] width 190 height 31
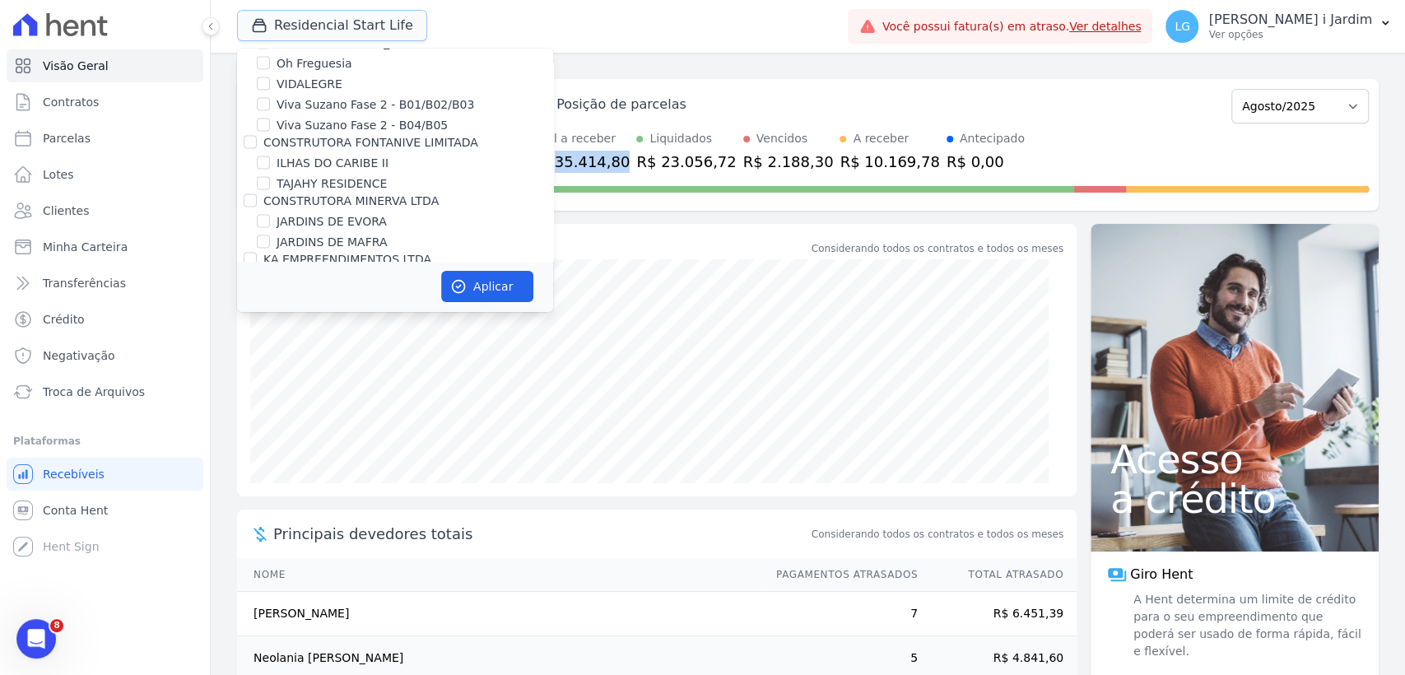
scroll to position [2377, 0]
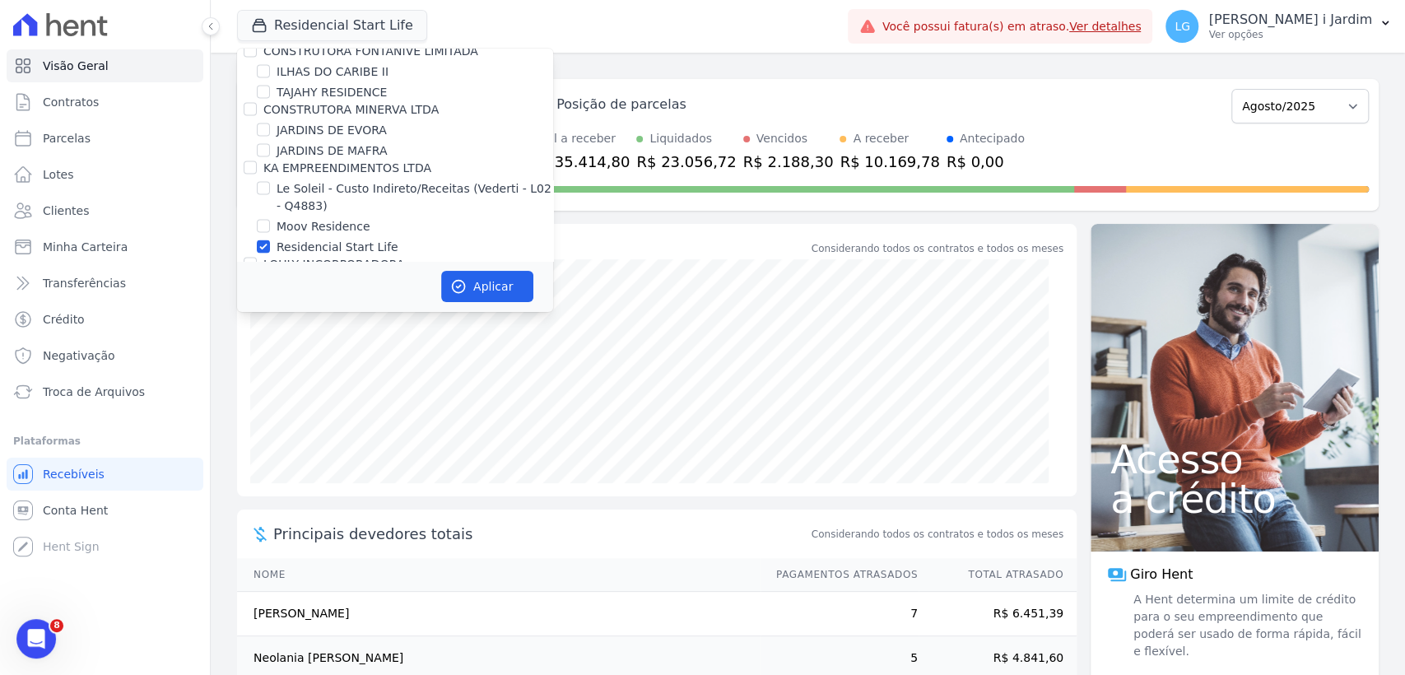
click at [348, 239] on label "Residencial Start Life" at bounding box center [338, 247] width 122 height 17
click at [270, 240] on input "Residencial Start Life" at bounding box center [263, 246] width 13 height 13
checkbox input "false"
click at [366, 180] on label "Le Soleil - Custo Indireto/Receitas (Vederti - L02 - Q4883)" at bounding box center [415, 197] width 277 height 35
click at [270, 182] on input "Le Soleil - Custo Indireto/Receitas (Vederti - L02 - Q4883)" at bounding box center [263, 188] width 13 height 13
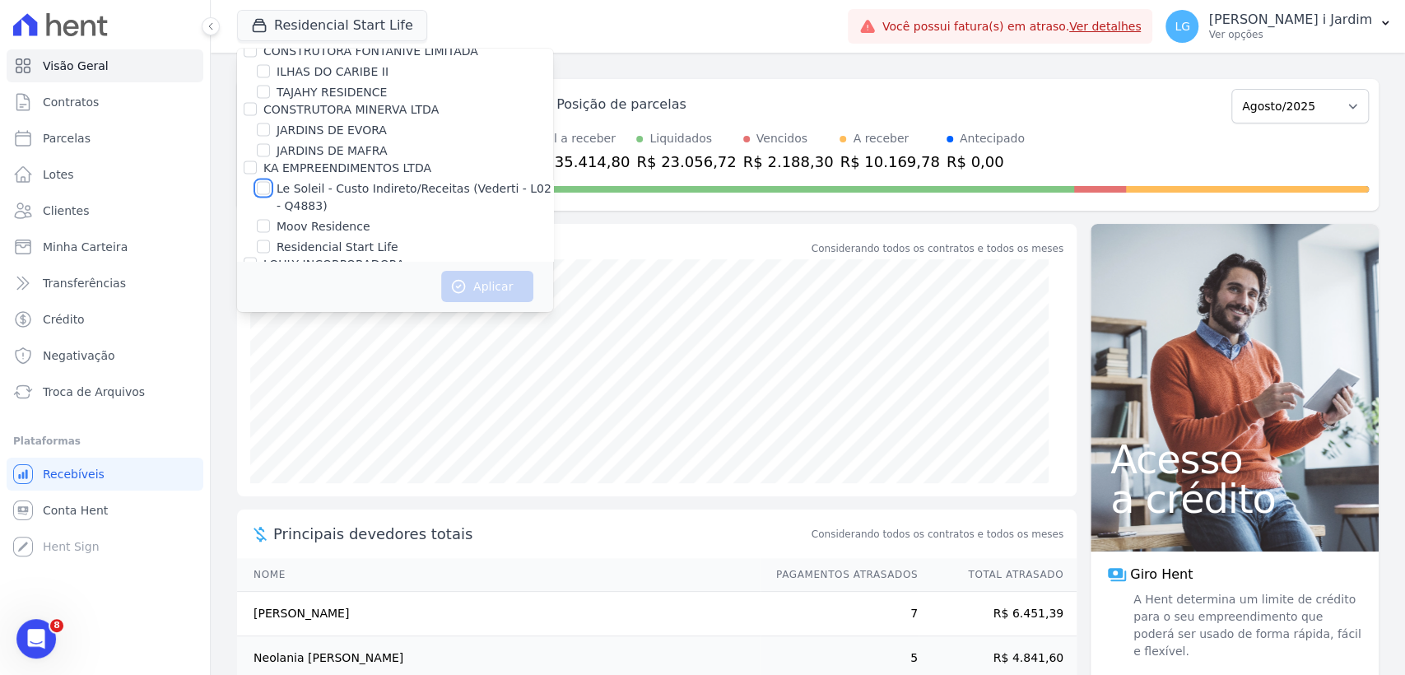
checkbox input "true"
click at [512, 275] on button "Aplicar" at bounding box center [487, 286] width 92 height 31
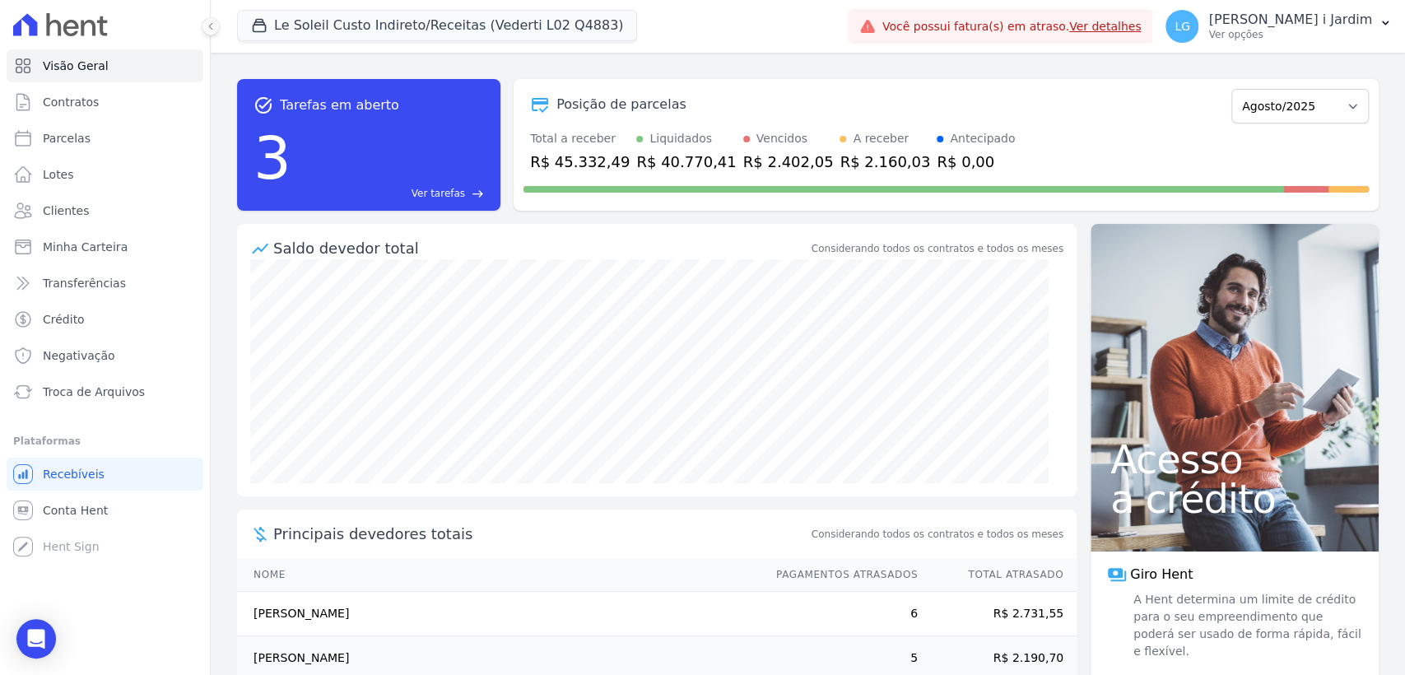
click at [591, 157] on div "R$ 45.332,49" at bounding box center [580, 162] width 100 height 22
click at [585, 165] on div "R$ 45.332,49" at bounding box center [580, 162] width 100 height 22
copy div "45.332,49"
click at [120, 295] on link "Transferências" at bounding box center [105, 283] width 197 height 33
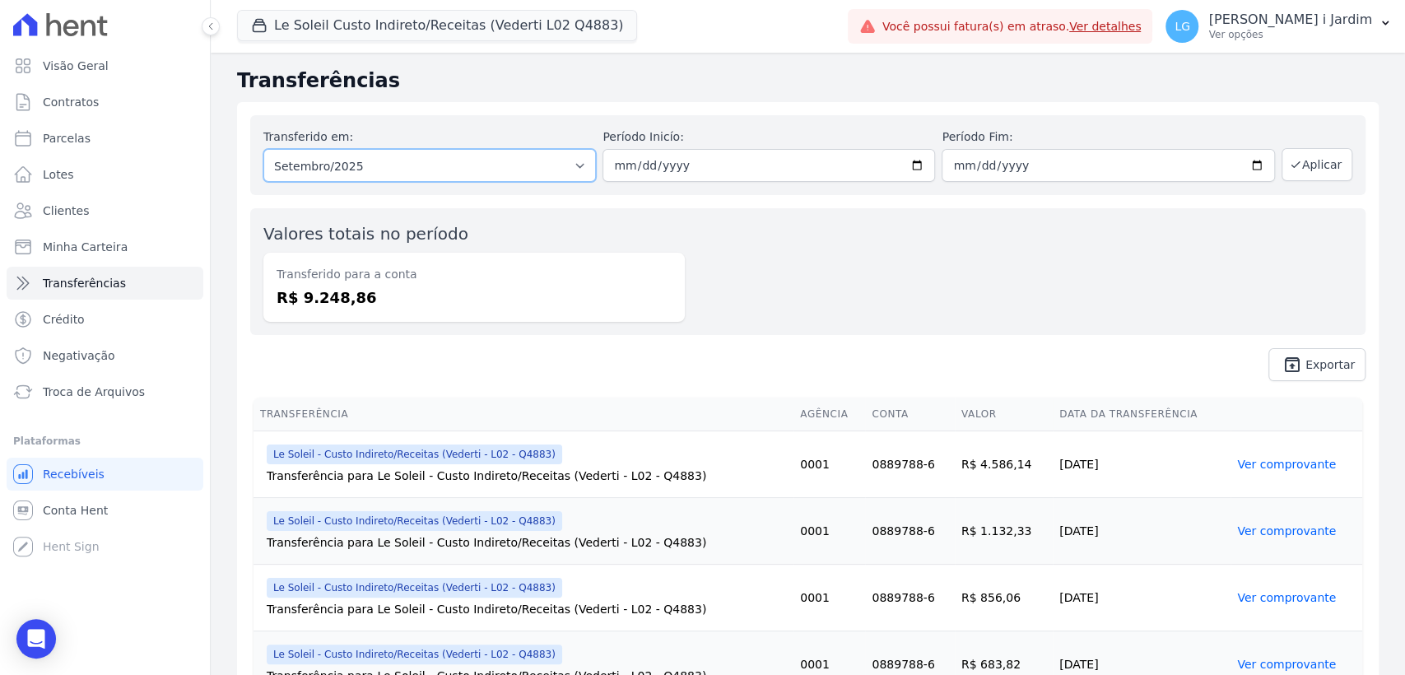
drag, startPoint x: 365, startPoint y: 165, endPoint x: 365, endPoint y: 180, distance: 15.6
click at [365, 165] on select "Todos os meses Abril/2025 Maio/2025 Junho/2025 Julho/2025 Agosto/2025 Setembro/…" at bounding box center [429, 165] width 333 height 33
select select "08/2025"
click at [263, 149] on select "Todos os meses Abril/2025 Maio/2025 Junho/2025 Julho/2025 Agosto/2025 Setembro/…" at bounding box center [429, 165] width 333 height 33
click at [1304, 165] on button "Aplicar" at bounding box center [1317, 164] width 71 height 33
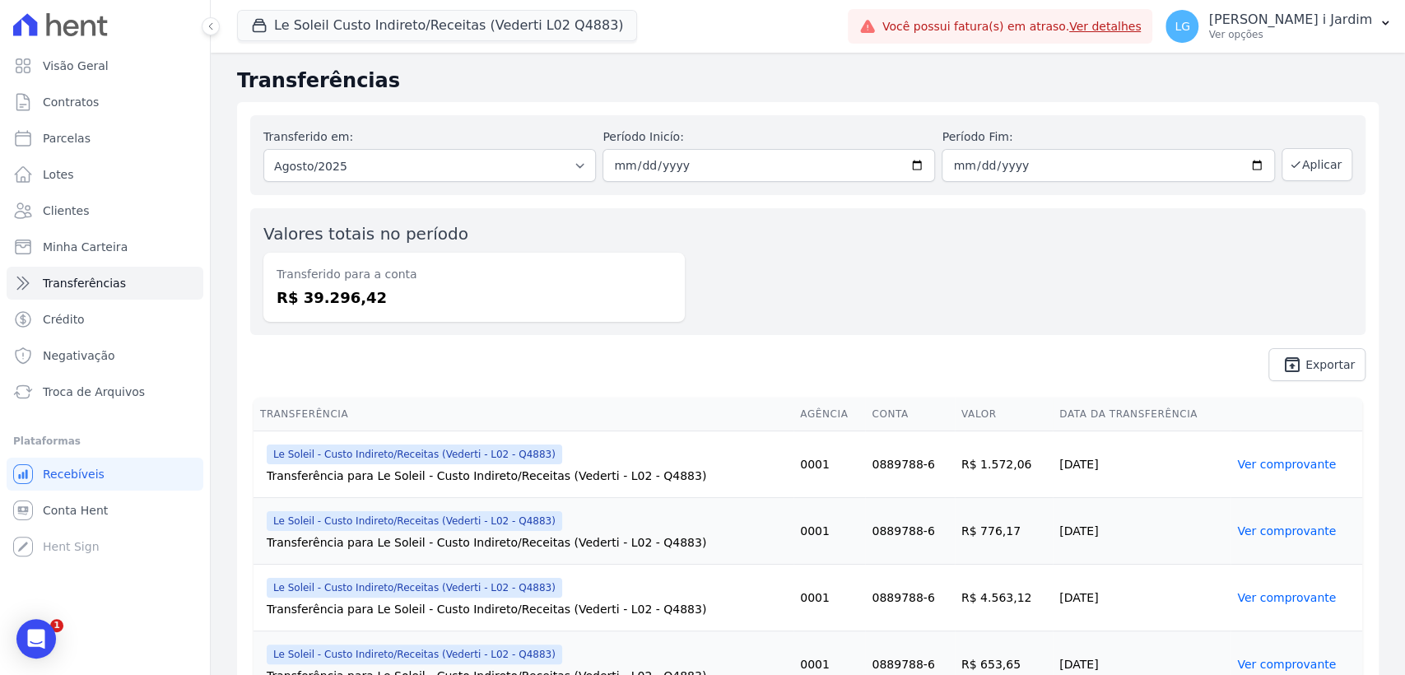
click at [347, 300] on dd "R$ 39.296,42" at bounding box center [474, 297] width 395 height 22
copy dd "39.296,42"
click at [392, 31] on button "Le Soleil Custo Indireto/Receitas (Vederti L02 Q4883)" at bounding box center [437, 25] width 400 height 31
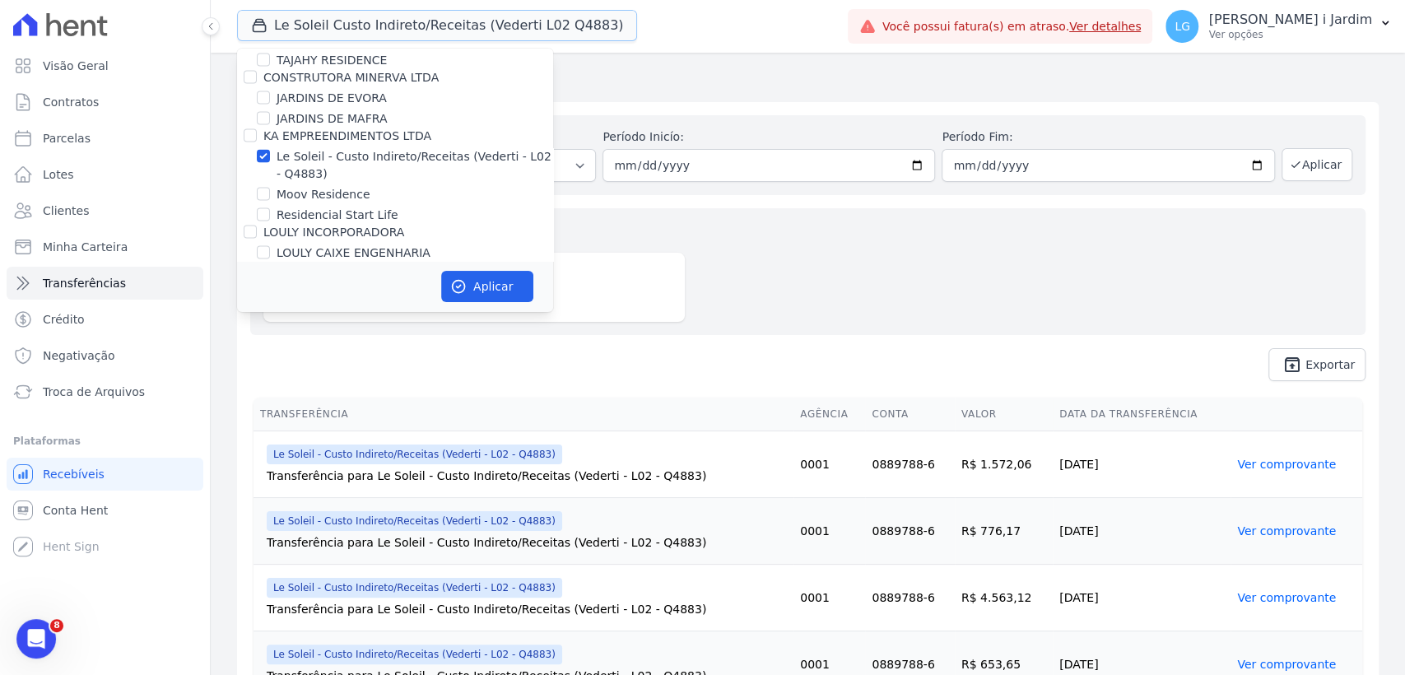
scroll to position [2377, 0]
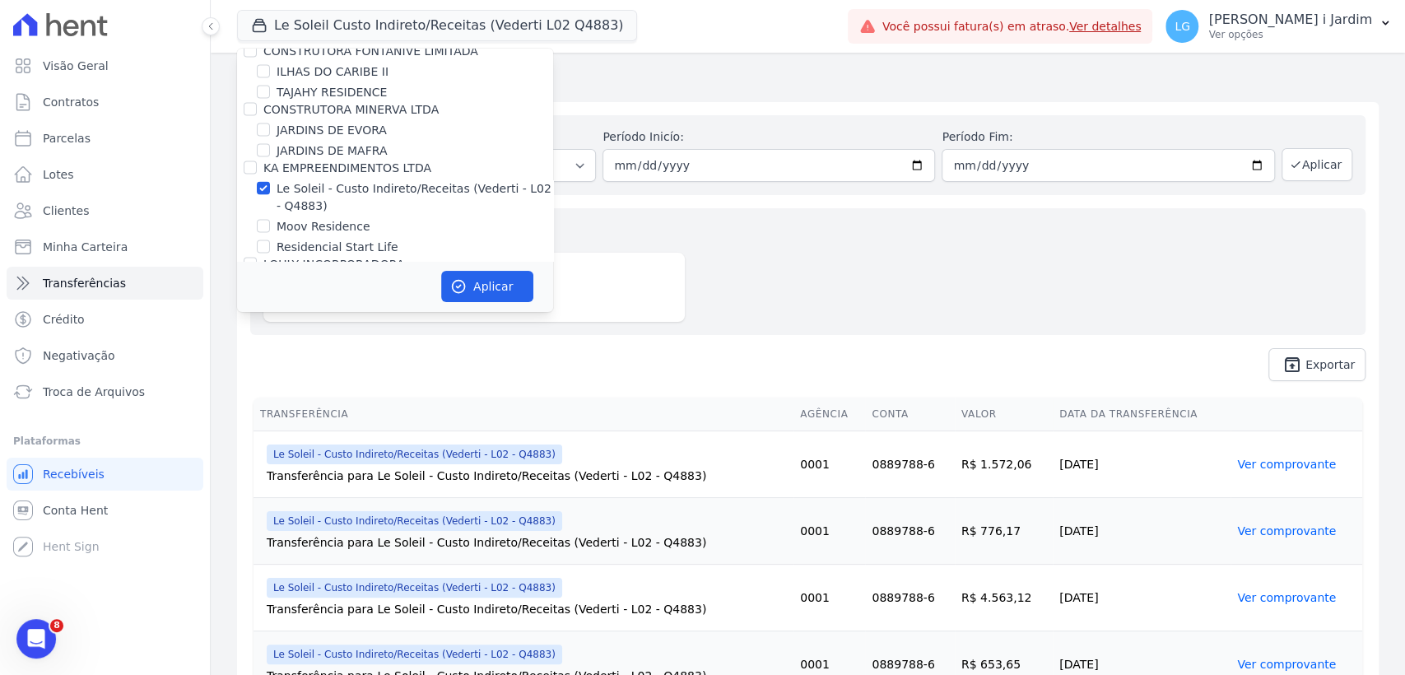
click at [318, 180] on label "Le Soleil - Custo Indireto/Receitas (Vederti - L02 - Q4883)" at bounding box center [415, 197] width 277 height 35
click at [270, 182] on input "Le Soleil - Custo Indireto/Receitas (Vederti - L02 - Q4883)" at bounding box center [263, 188] width 13 height 13
checkbox input "false"
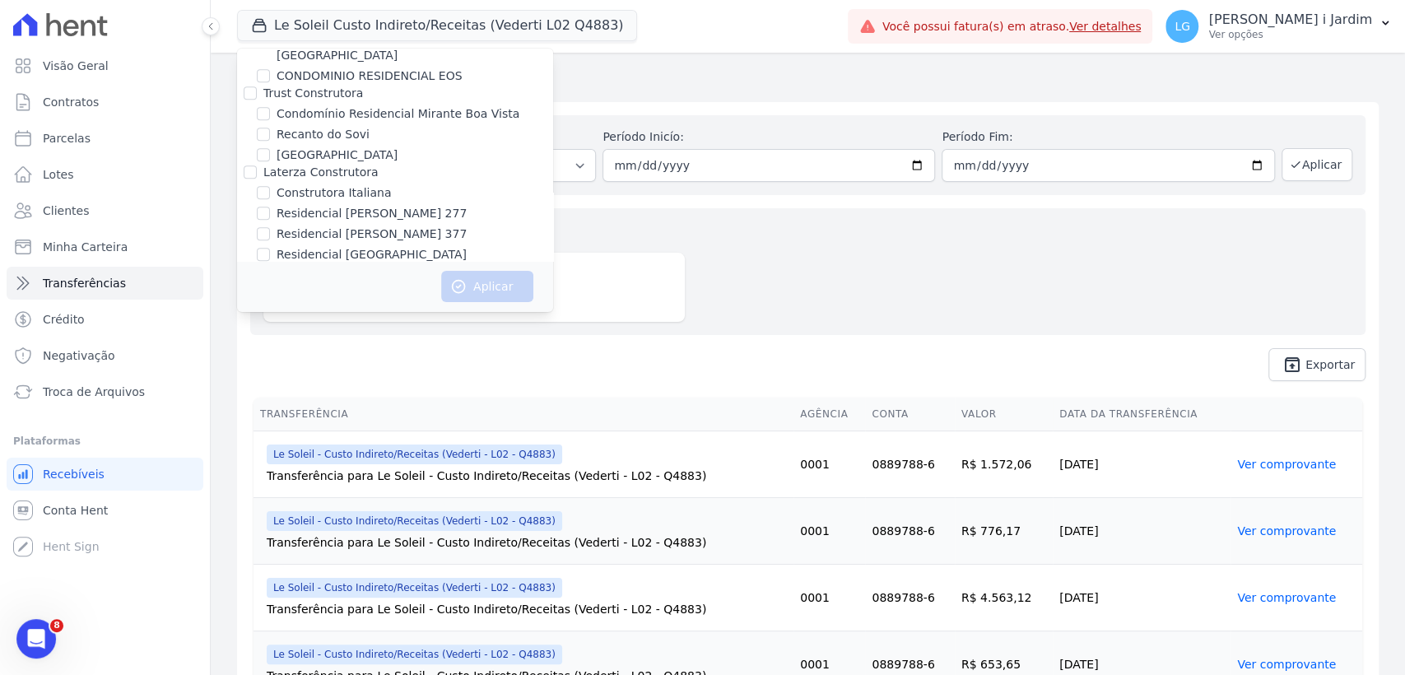
click at [333, 184] on label "Construtora Italiana" at bounding box center [334, 192] width 114 height 17
click at [270, 186] on input "Construtora Italiana" at bounding box center [263, 192] width 13 height 13
checkbox input "true"
click at [352, 246] on label "Residencial [GEOGRAPHIC_DATA]" at bounding box center [372, 254] width 190 height 17
click at [270, 248] on input "Residencial [GEOGRAPHIC_DATA]" at bounding box center [263, 254] width 13 height 13
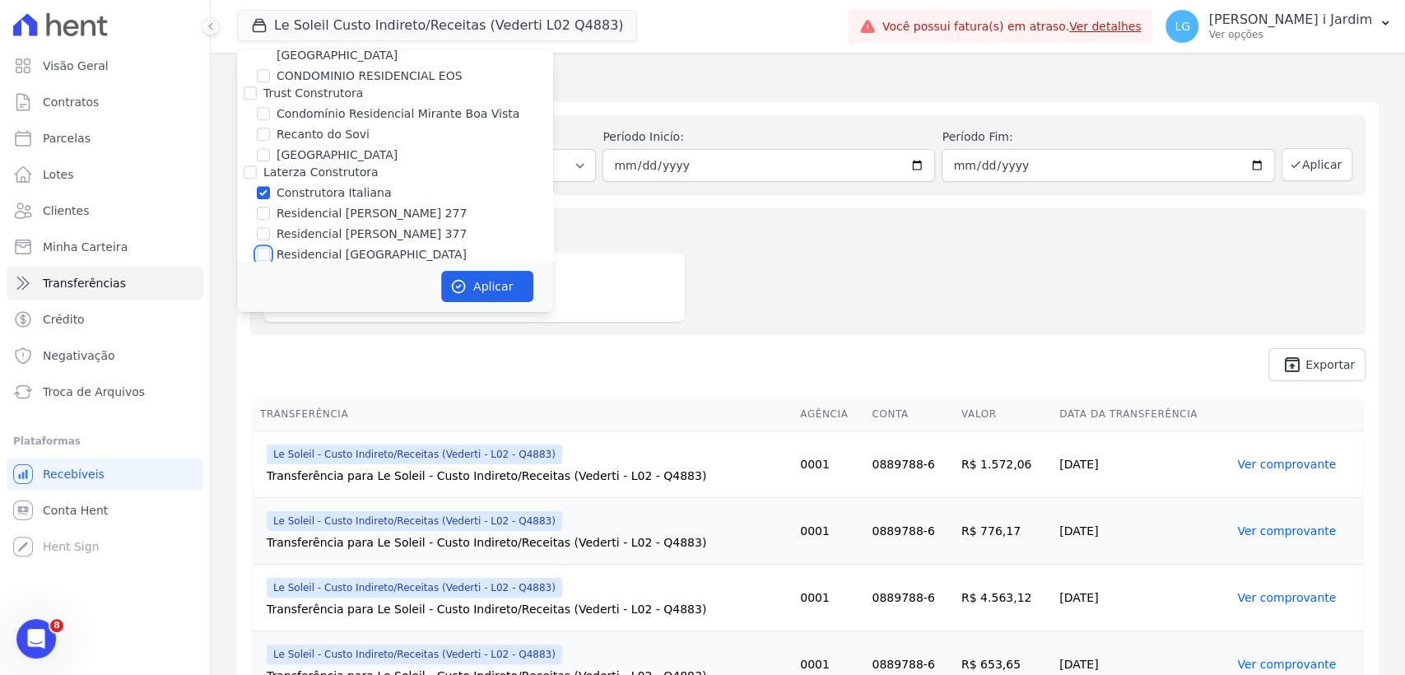
checkbox input "true"
click at [481, 287] on button "Aplicar" at bounding box center [487, 286] width 92 height 31
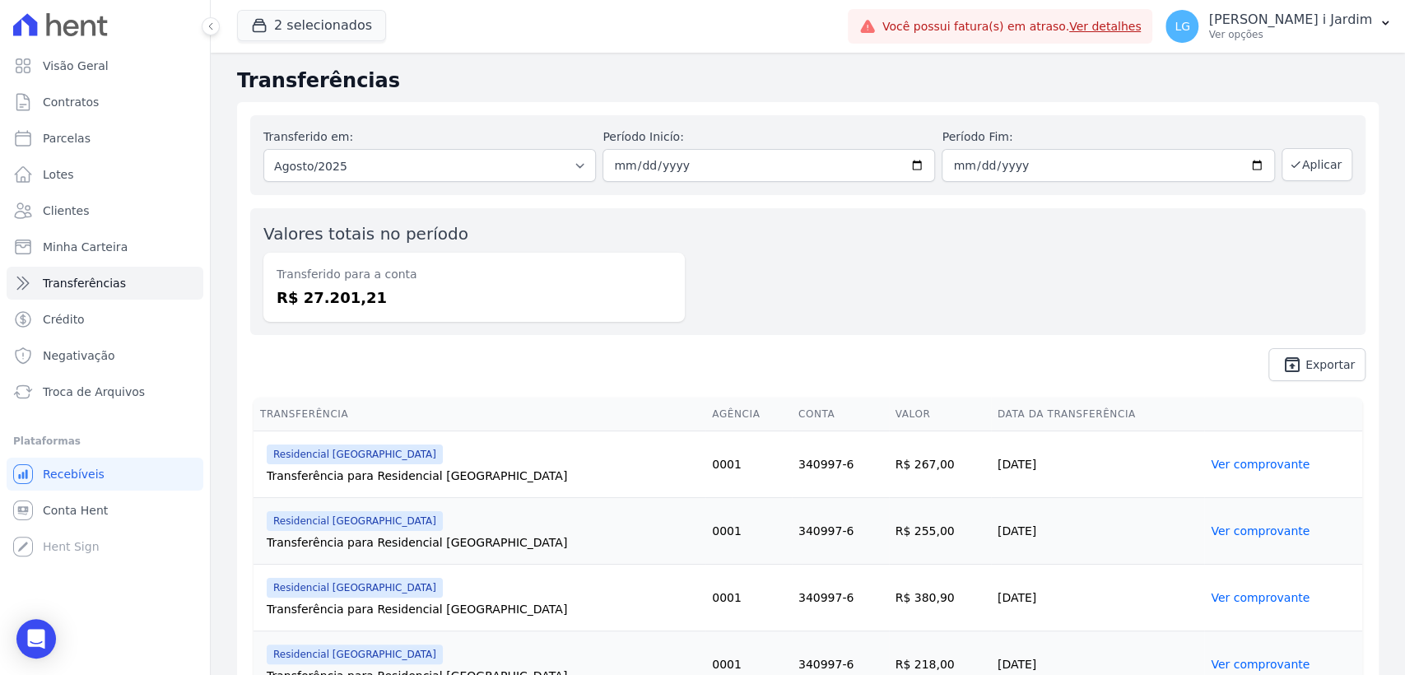
click at [331, 298] on dd "R$ 27.201,21" at bounding box center [474, 297] width 395 height 22
copy dd "27.201,21"
click at [98, 79] on link "Visão Geral" at bounding box center [105, 65] width 197 height 33
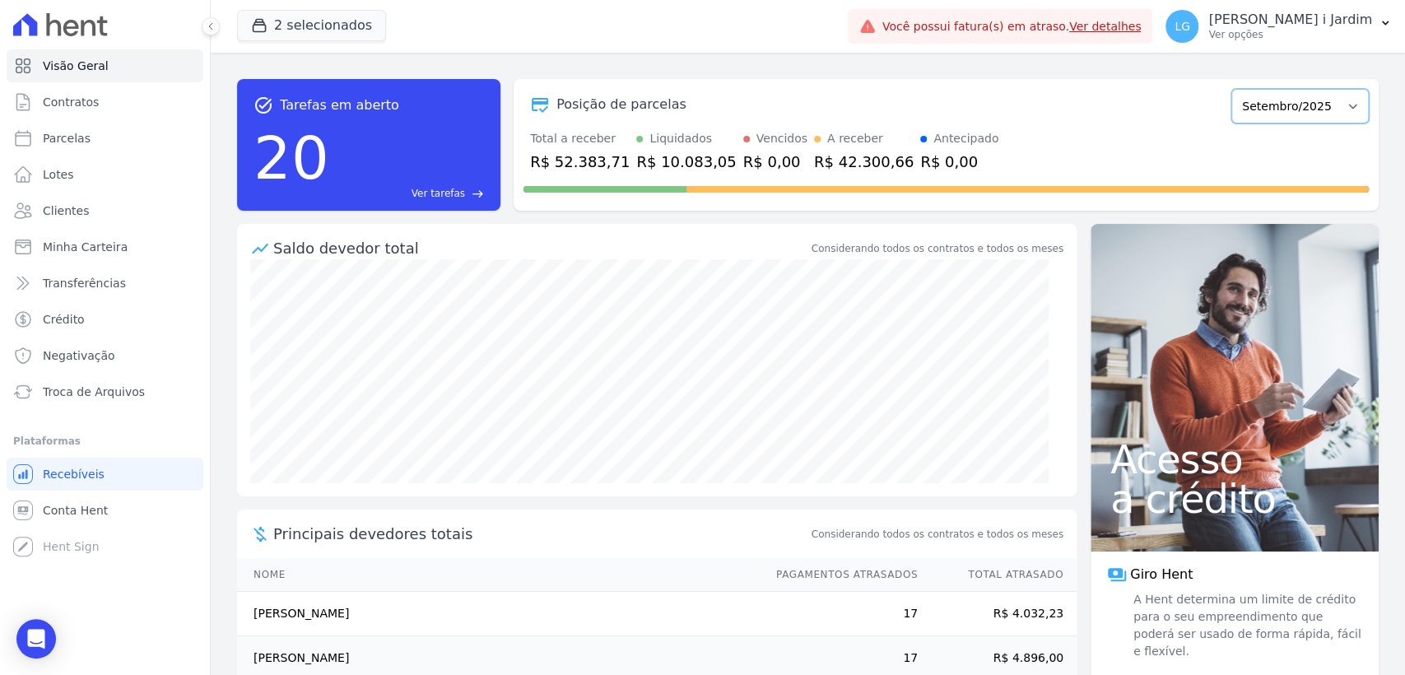
click at [1303, 107] on select "Abril/2024 Maio/2024 Junho/2024 Julho/2024 Agosto/2024 Setembro/2024 Outubro/20…" at bounding box center [1299, 106] width 137 height 35
select select "08/2025"
click at [1231, 89] on select "Abril/2024 Maio/2024 Junho/2024 Julho/2024 Agosto/2024 Setembro/2024 Outubro/20…" at bounding box center [1299, 106] width 137 height 35
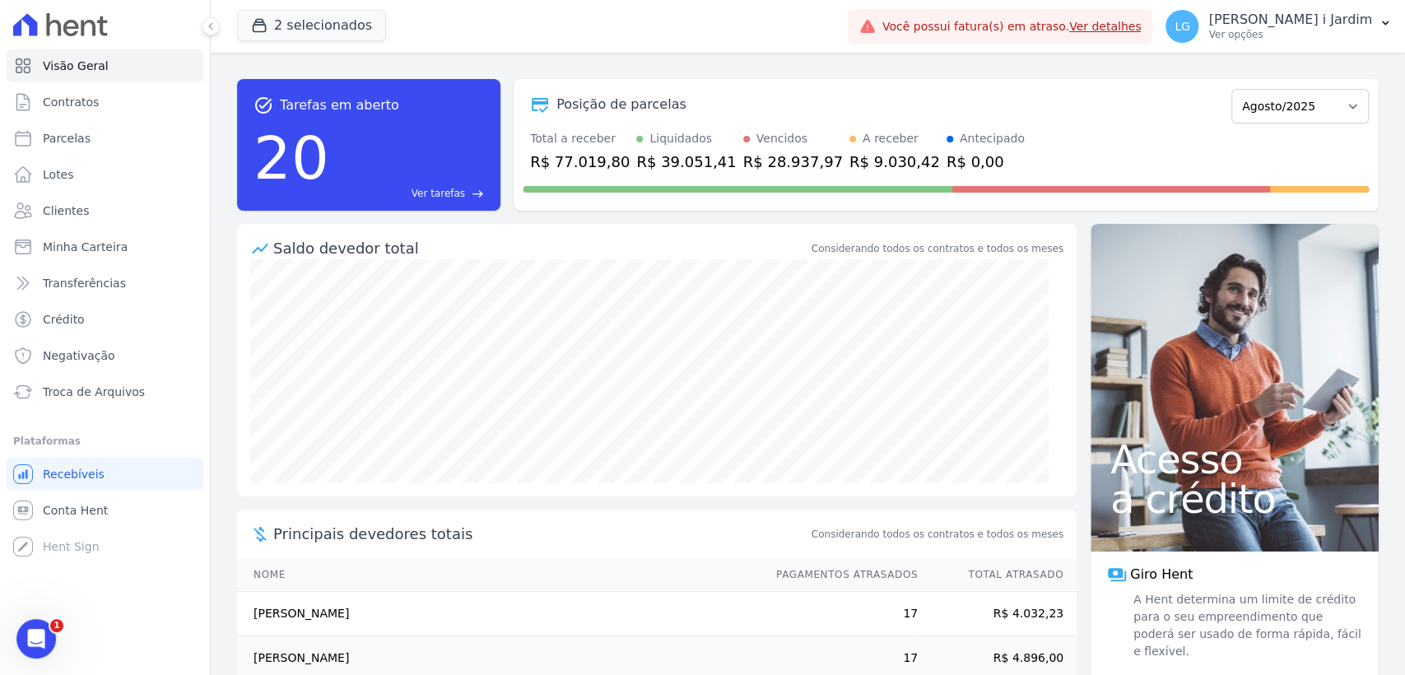
click at [568, 162] on div "R$ 77.019,80" at bounding box center [580, 162] width 100 height 22
copy div "77.019,80"
click at [121, 285] on link "Transferências" at bounding box center [105, 283] width 197 height 33
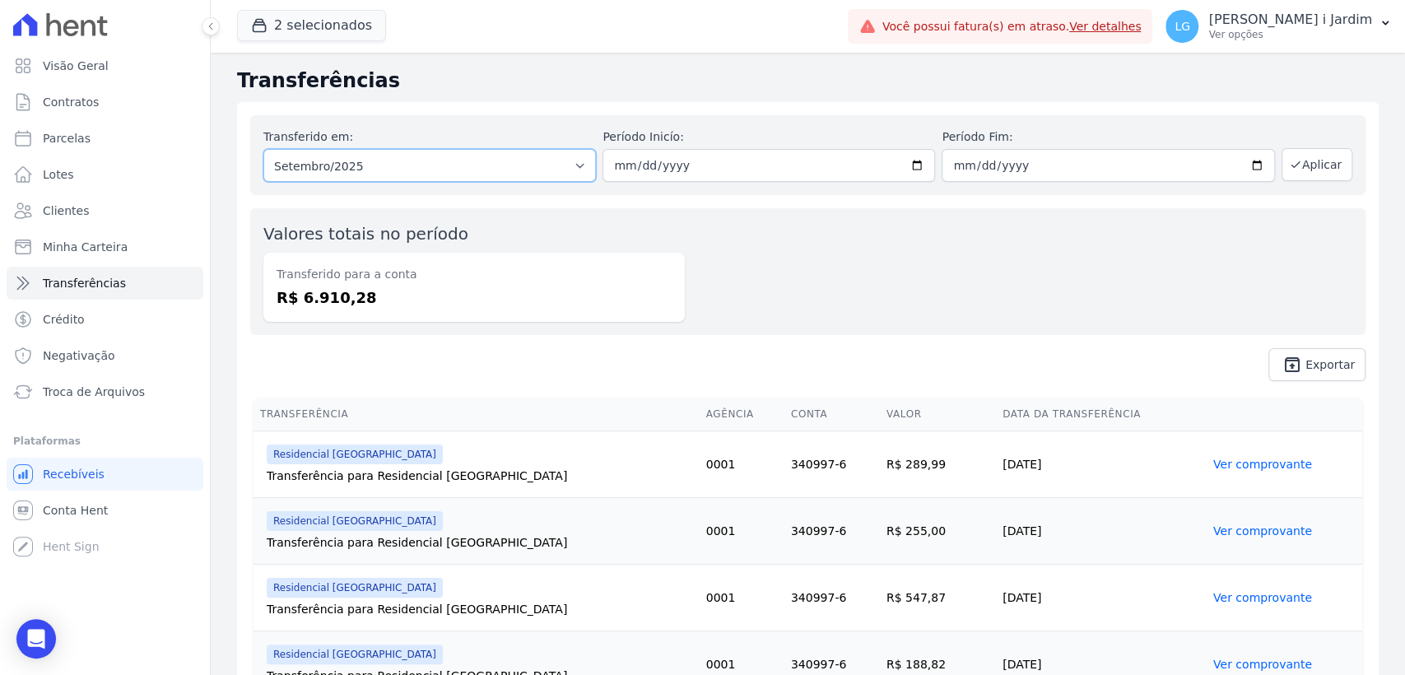
click at [395, 170] on select "Todos os meses Abril/2024 Maio/2024 Junho/2024 Julho/2024 Agosto/2024 Setembro/…" at bounding box center [429, 165] width 333 height 33
select select "08/2025"
click at [263, 149] on select "Todos os meses Abril/2024 Maio/2024 Junho/2024 Julho/2024 Agosto/2024 Setembro/…" at bounding box center [429, 165] width 333 height 33
click at [1296, 174] on button "Aplicar" at bounding box center [1317, 164] width 71 height 33
click at [337, 300] on dd "R$ 27.201,21" at bounding box center [474, 297] width 395 height 22
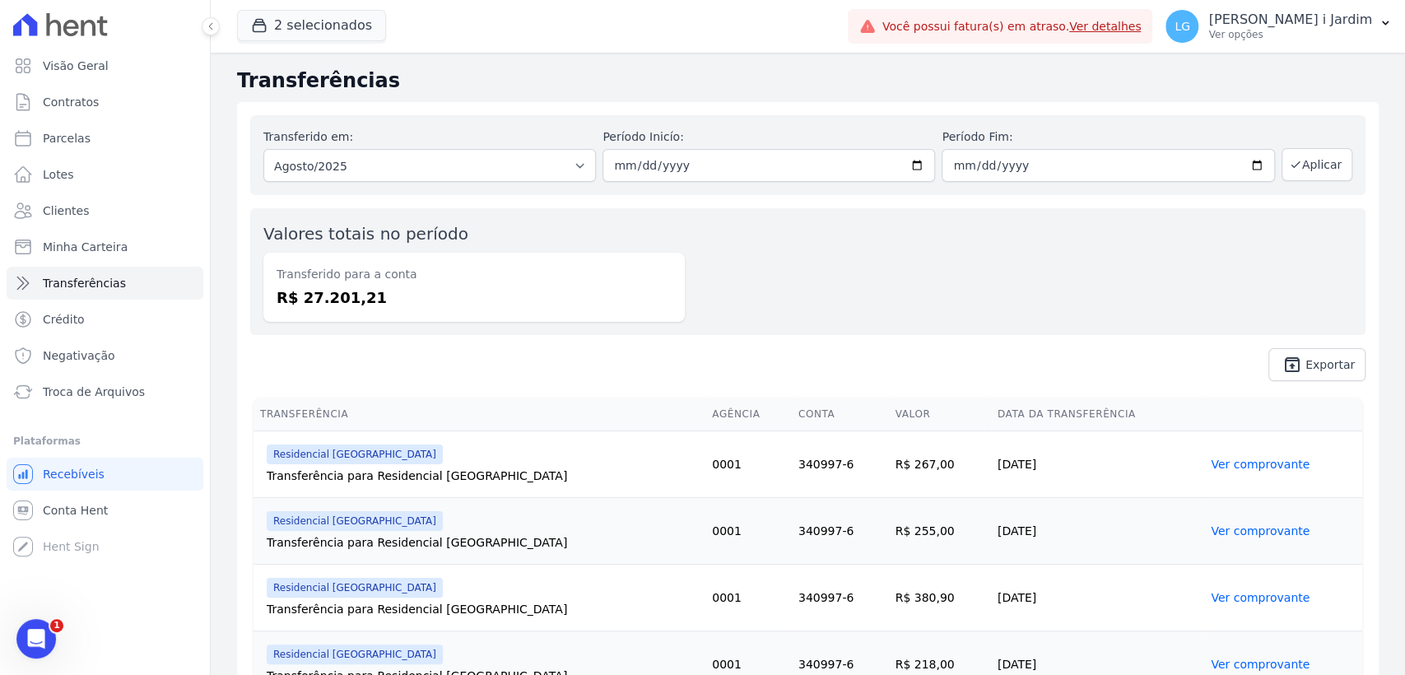
click at [337, 300] on dd "R$ 27.201,21" at bounding box center [474, 297] width 395 height 22
click at [292, 38] on button "2 selecionados" at bounding box center [311, 25] width 149 height 31
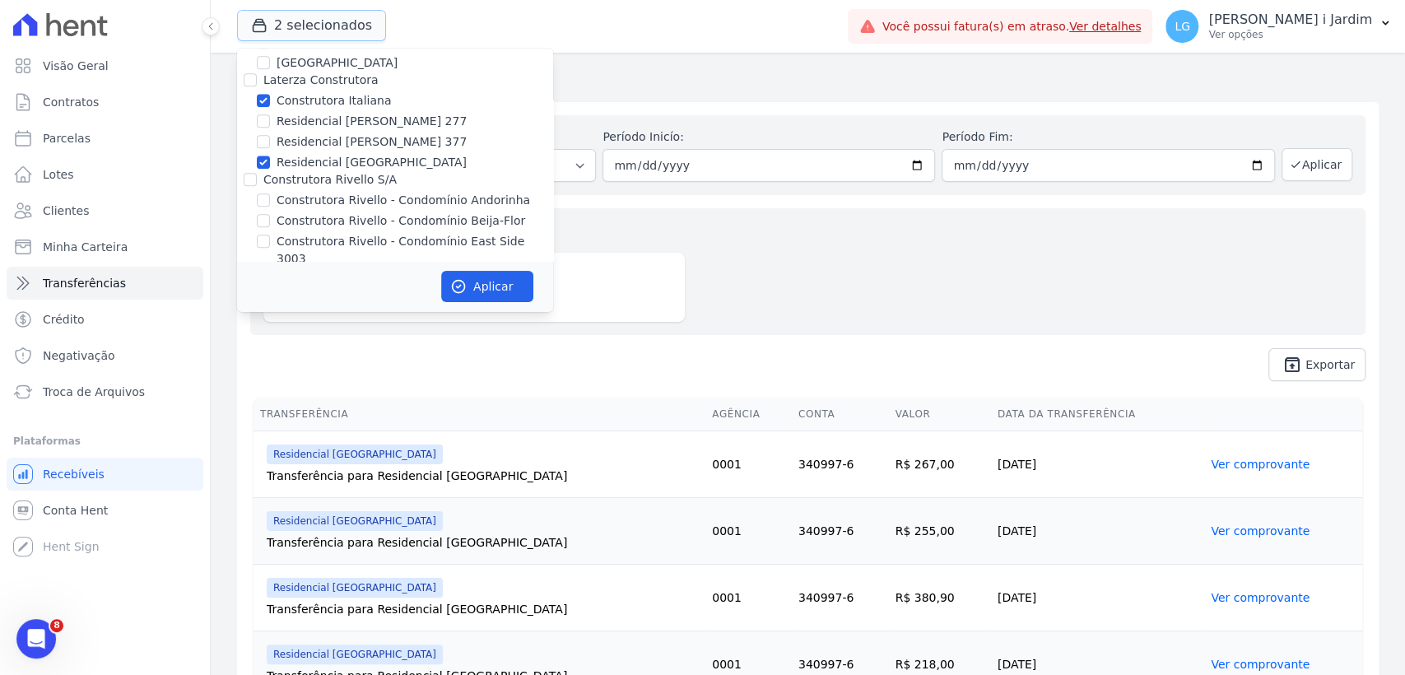
scroll to position [1097, 0]
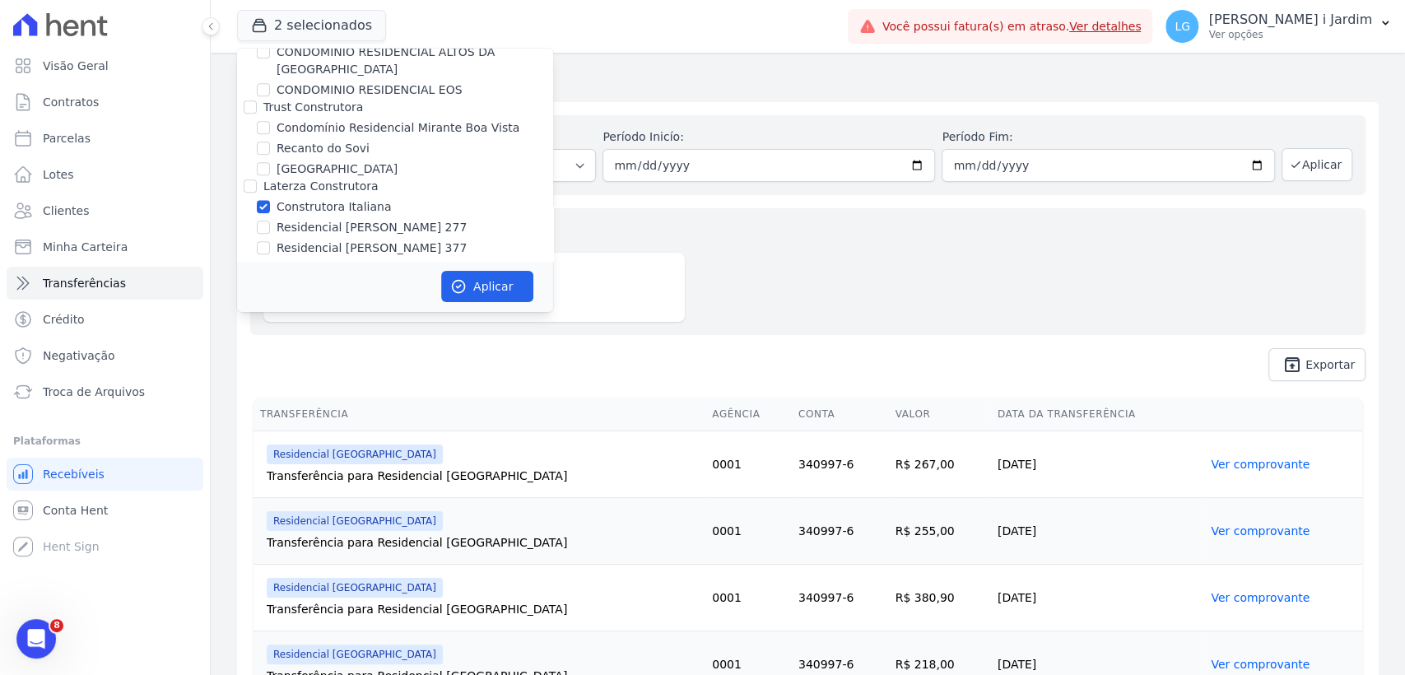
click at [329, 198] on label "Construtora Italiana" at bounding box center [334, 206] width 114 height 17
click at [270, 200] on input "Construtora Italiana" at bounding box center [263, 206] width 13 height 13
checkbox input "false"
click at [334, 260] on label "Residencial [GEOGRAPHIC_DATA]" at bounding box center [372, 268] width 190 height 17
click at [270, 262] on input "Residencial [GEOGRAPHIC_DATA]" at bounding box center [263, 268] width 13 height 13
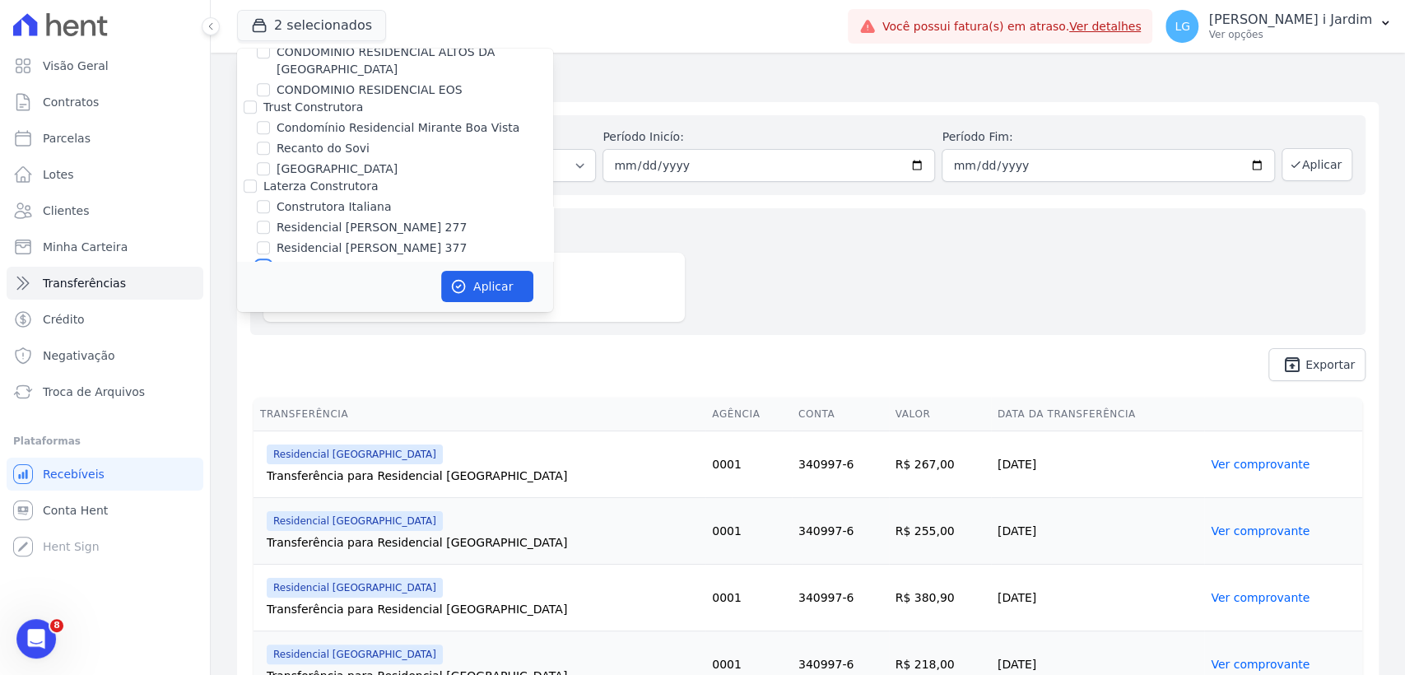
checkbox input "false"
click at [345, 219] on label "Residencial [PERSON_NAME] 277" at bounding box center [372, 227] width 190 height 17
click at [270, 221] on input "Residencial [PERSON_NAME] 277" at bounding box center [263, 227] width 13 height 13
checkbox input "true"
click at [346, 240] on label "Residencial [PERSON_NAME] 377" at bounding box center [372, 248] width 190 height 17
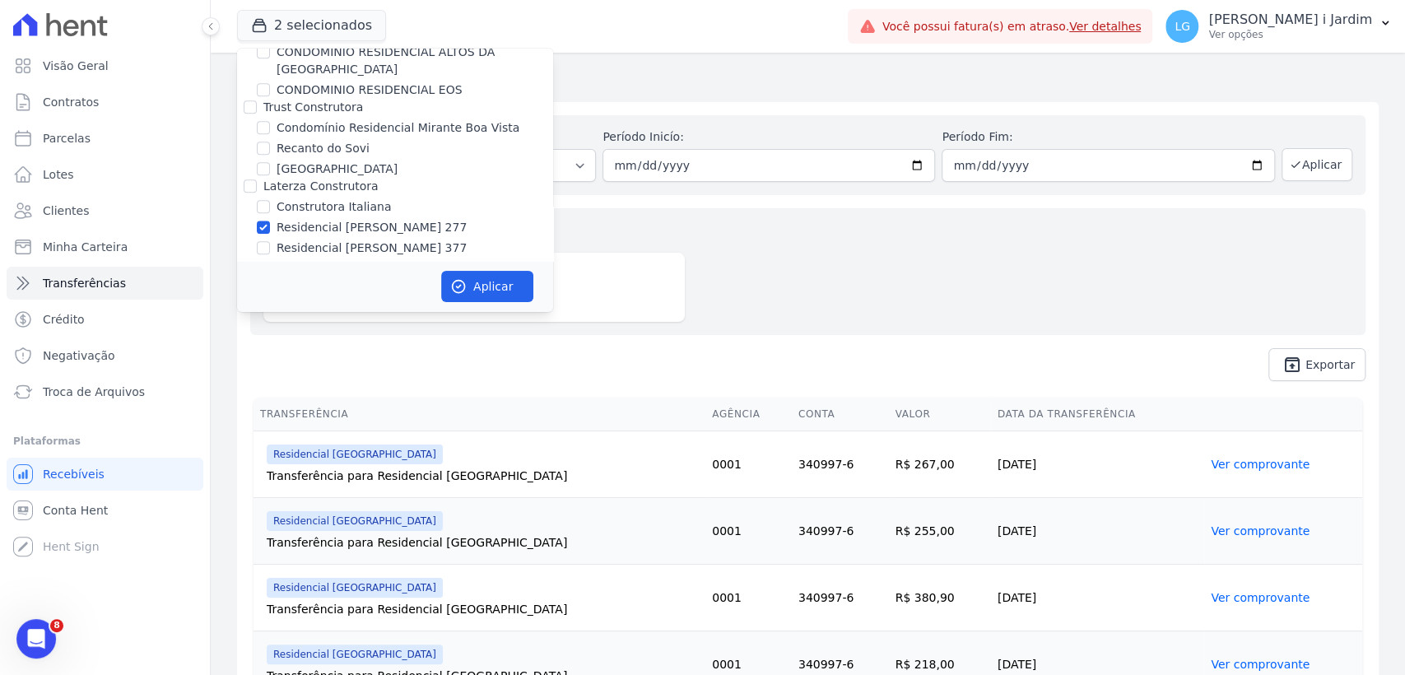
click at [270, 241] on input "Residencial [PERSON_NAME] 377" at bounding box center [263, 247] width 13 height 13
checkbox input "true"
click at [491, 291] on button "Aplicar" at bounding box center [487, 286] width 92 height 31
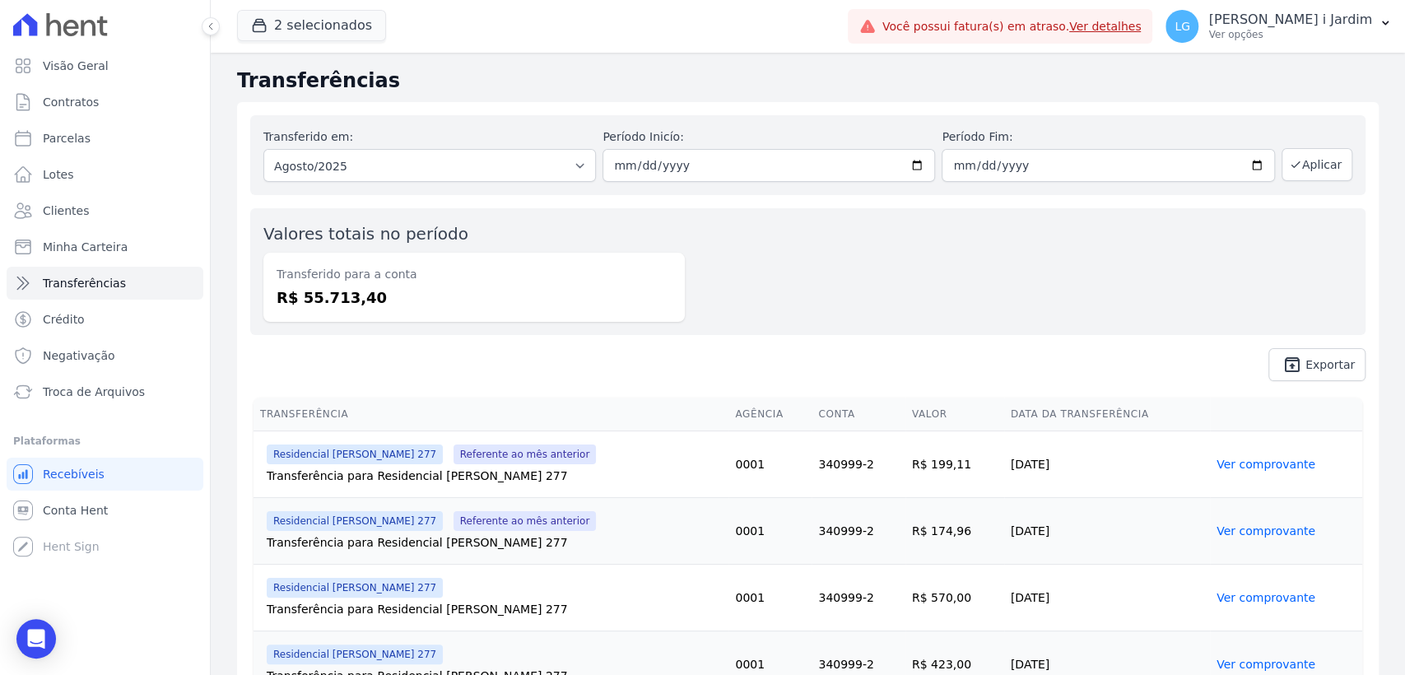
click at [353, 291] on dd "R$ 55.713,40" at bounding box center [474, 297] width 395 height 22
copy dd "55.713,40"
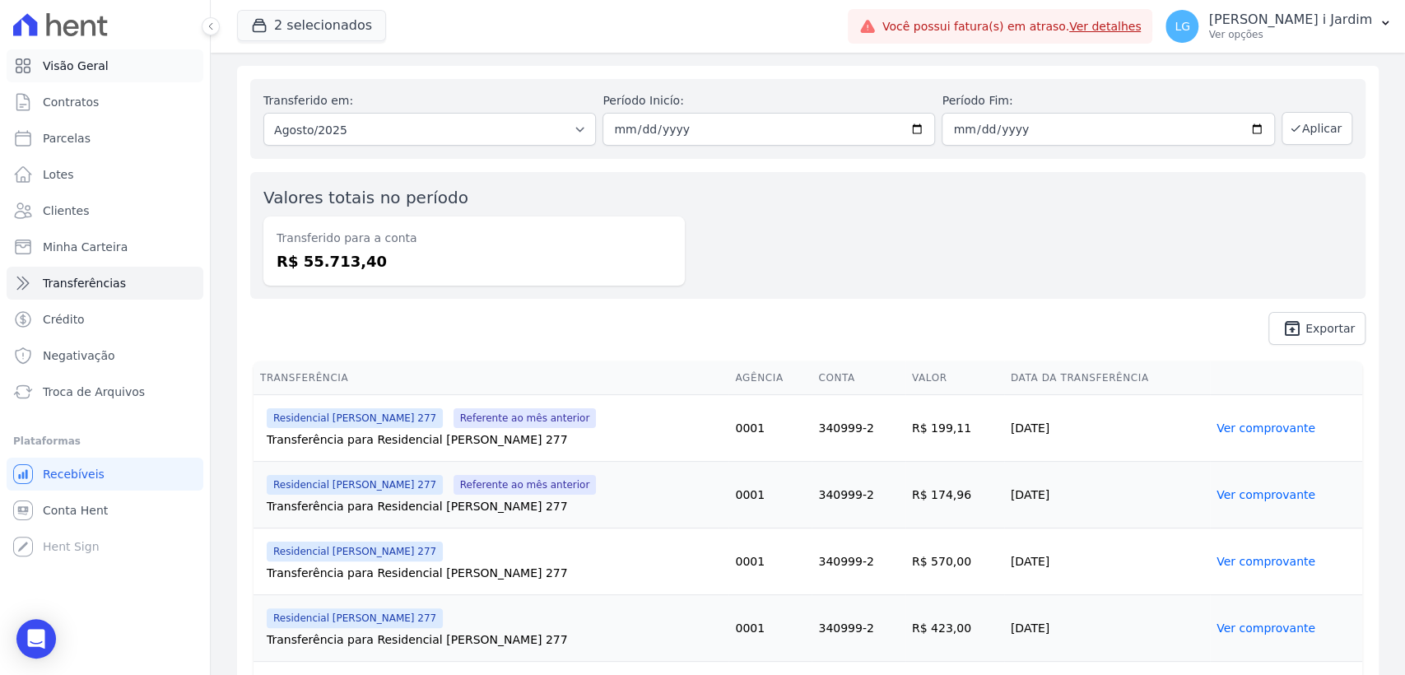
click at [53, 69] on span "Visão Geral" at bounding box center [76, 66] width 66 height 16
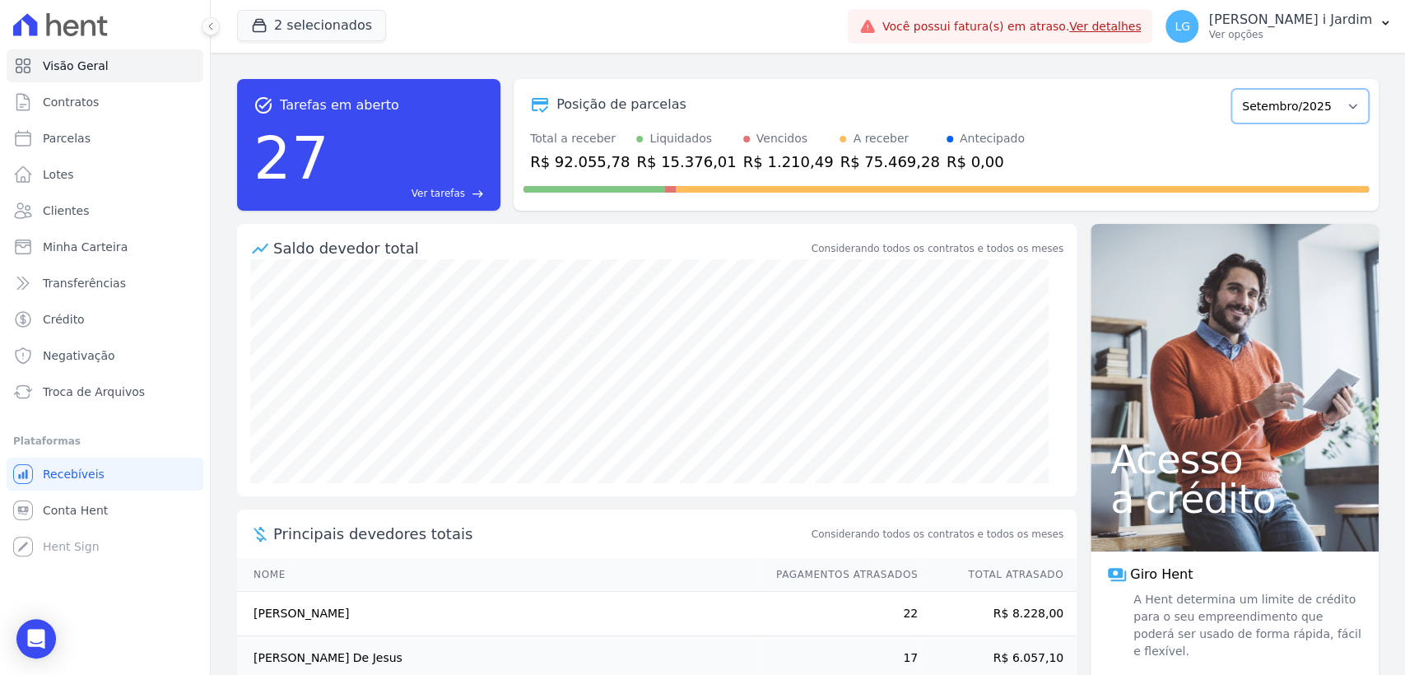
click at [1305, 96] on select "Março/2024 Abril/2024 Maio/2024 Junho/2024 Julho/2024 Agosto/2024 Setembro/2024…" at bounding box center [1299, 106] width 137 height 35
select select "08/2025"
click at [1231, 89] on select "Março/2024 Abril/2024 Maio/2024 Junho/2024 Julho/2024 Agosto/2024 Setembro/2024…" at bounding box center [1299, 106] width 137 height 35
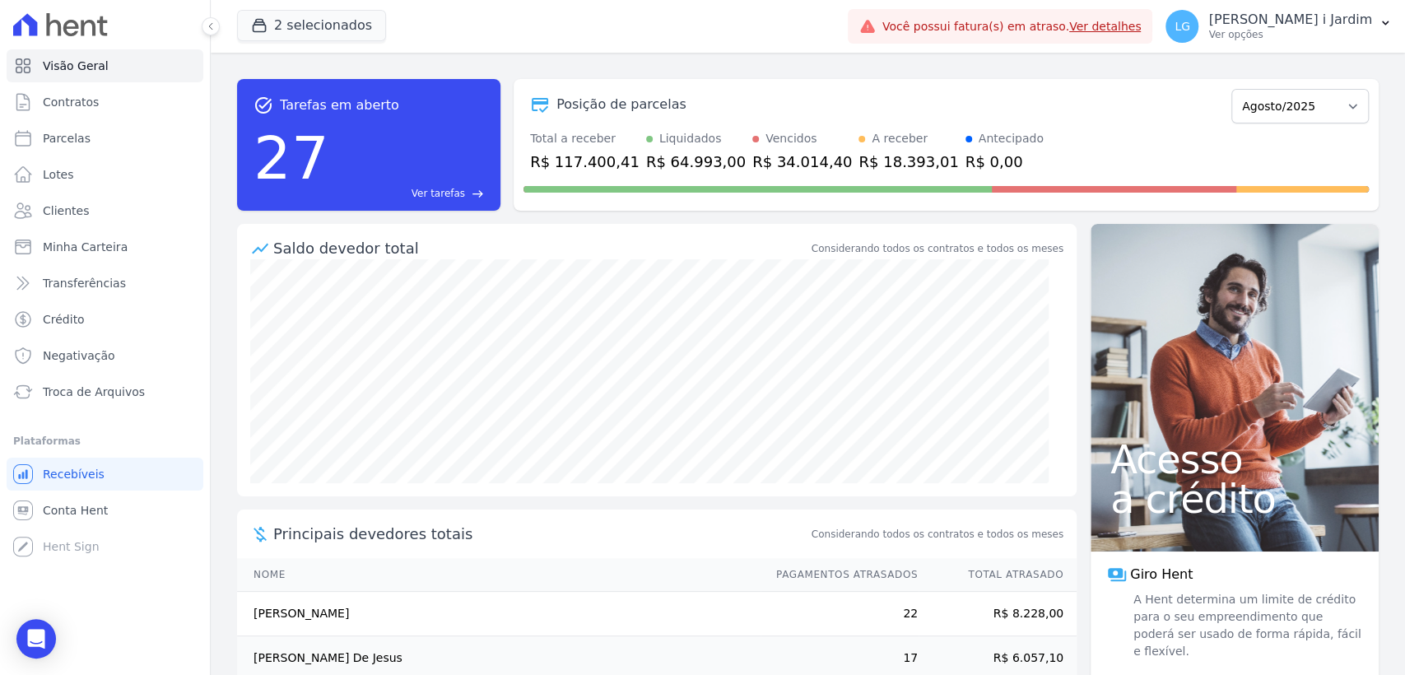
click at [602, 153] on div "R$ 117.400,41" at bounding box center [584, 162] width 109 height 22
copy div "117.400,41"
click at [277, 16] on button "2 selecionados" at bounding box center [311, 25] width 149 height 31
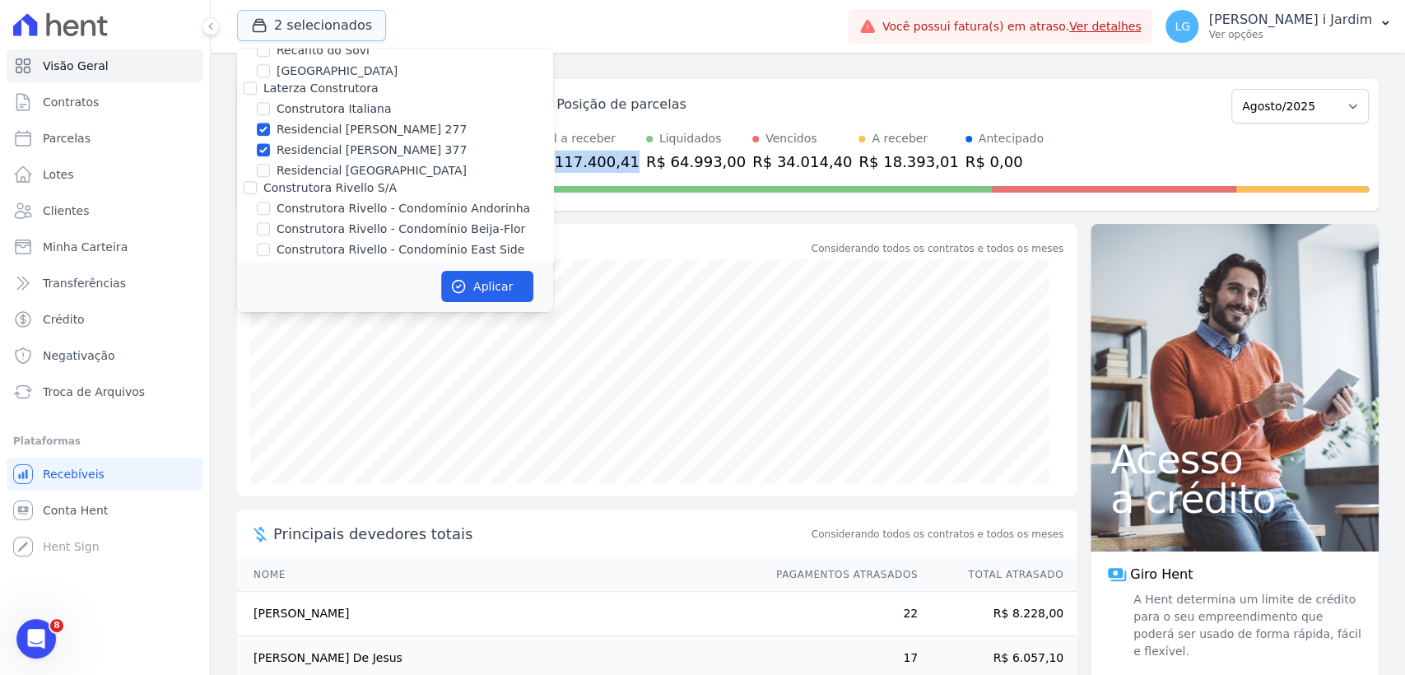
scroll to position [1189, 0]
click at [300, 148] on label "Residencial [PERSON_NAME] 377" at bounding box center [372, 156] width 190 height 17
click at [270, 150] on input "Residencial [PERSON_NAME] 377" at bounding box center [263, 156] width 13 height 13
checkbox input "false"
click at [313, 128] on label "Residencial [PERSON_NAME] 277" at bounding box center [372, 136] width 190 height 17
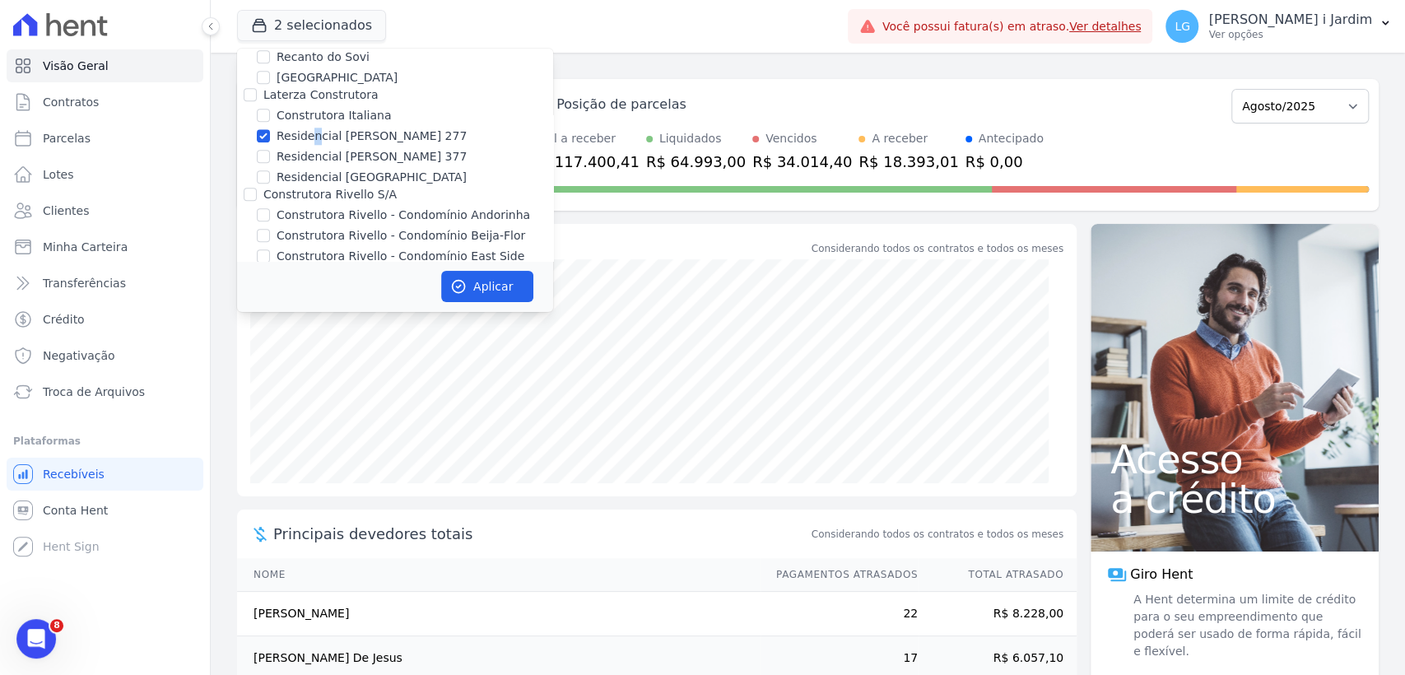
click at [312, 128] on label "Residencial [PERSON_NAME] 277" at bounding box center [372, 136] width 190 height 17
click at [270, 129] on input "Residencial [PERSON_NAME] 277" at bounding box center [263, 135] width 13 height 13
checkbox input "false"
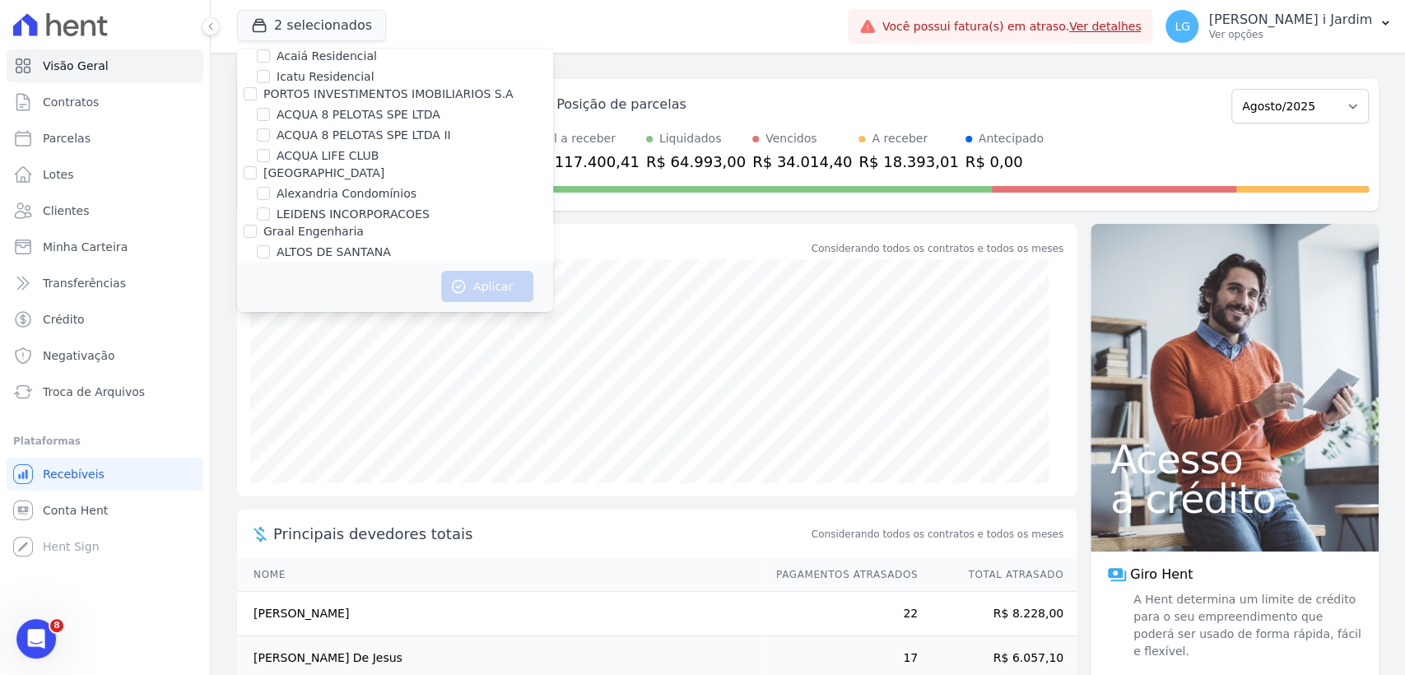
scroll to position [2399, 0]
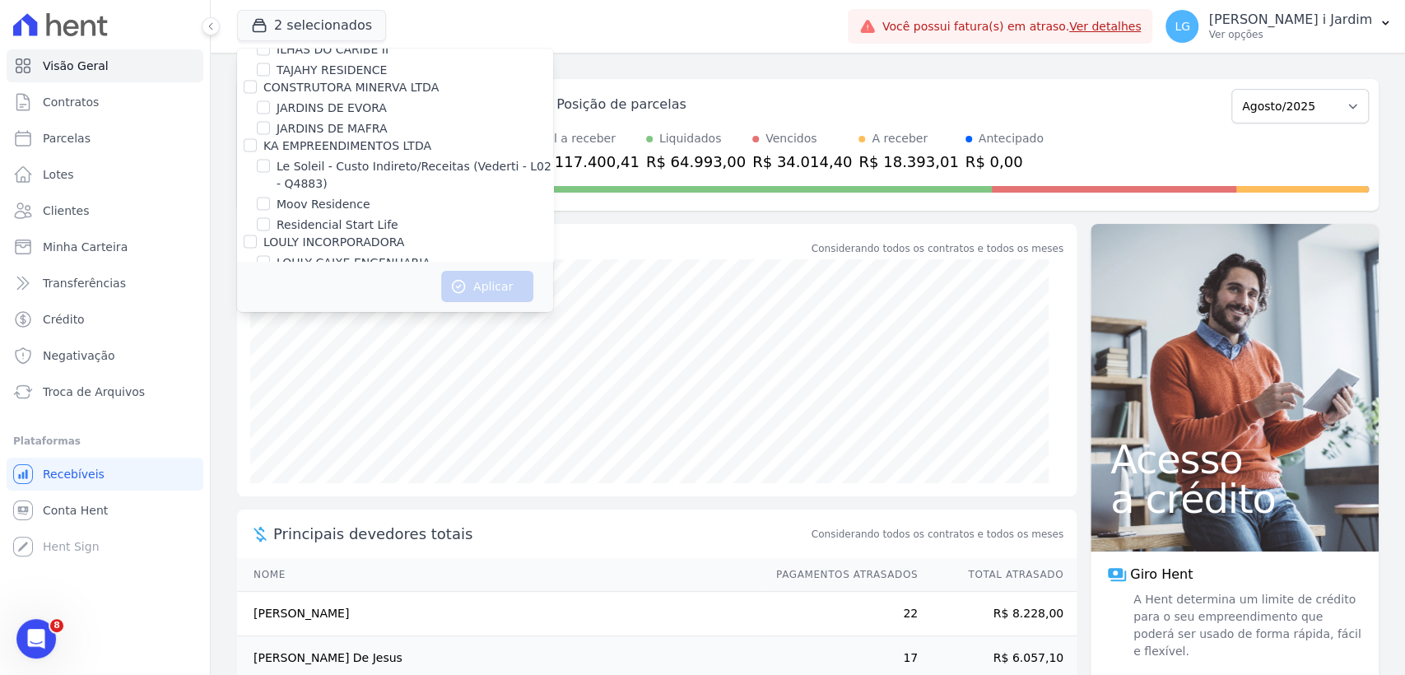
click at [394, 254] on label "LOULY CAIXE ENGENHARIA" at bounding box center [354, 262] width 154 height 17
click at [390, 254] on label "LOULY CAIXE ENGENHARIA" at bounding box center [354, 262] width 154 height 17
click at [270, 256] on input "LOULY CAIXE ENGENHARIA" at bounding box center [263, 262] width 13 height 13
checkbox input "true"
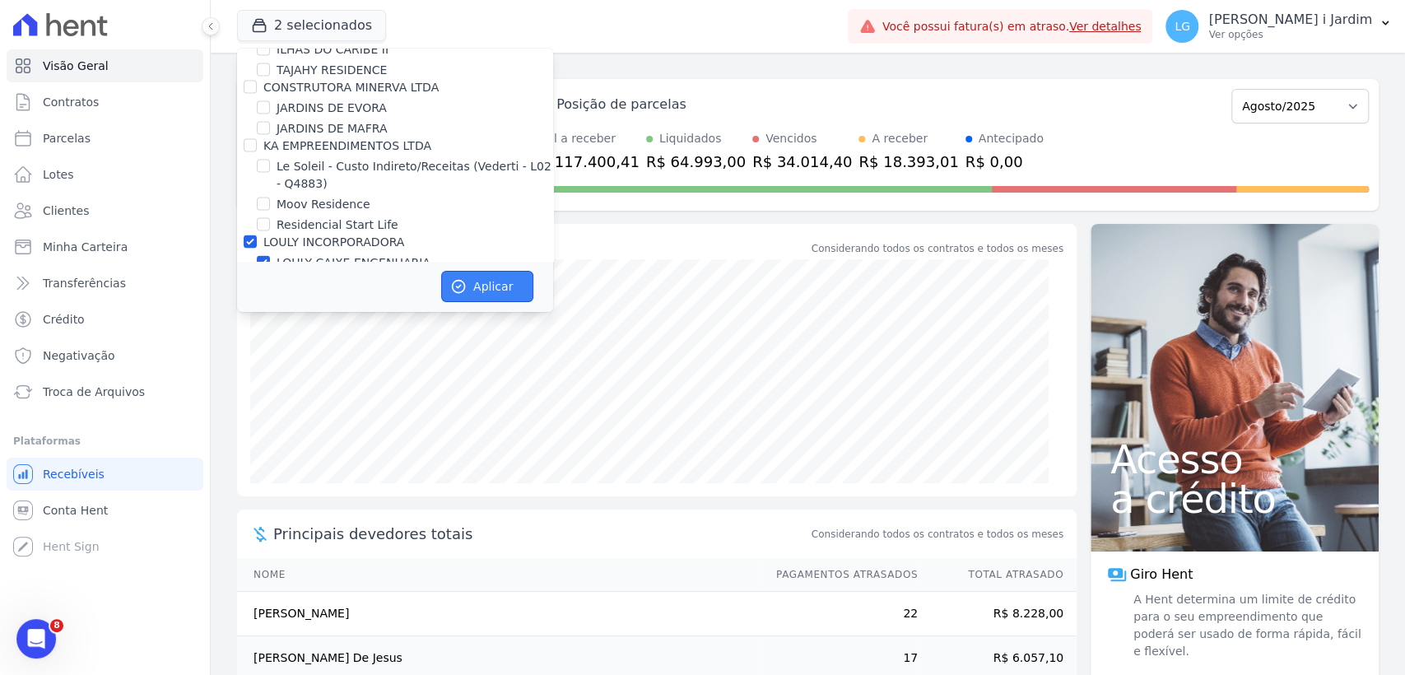
click at [468, 286] on button "Aplicar" at bounding box center [487, 286] width 92 height 31
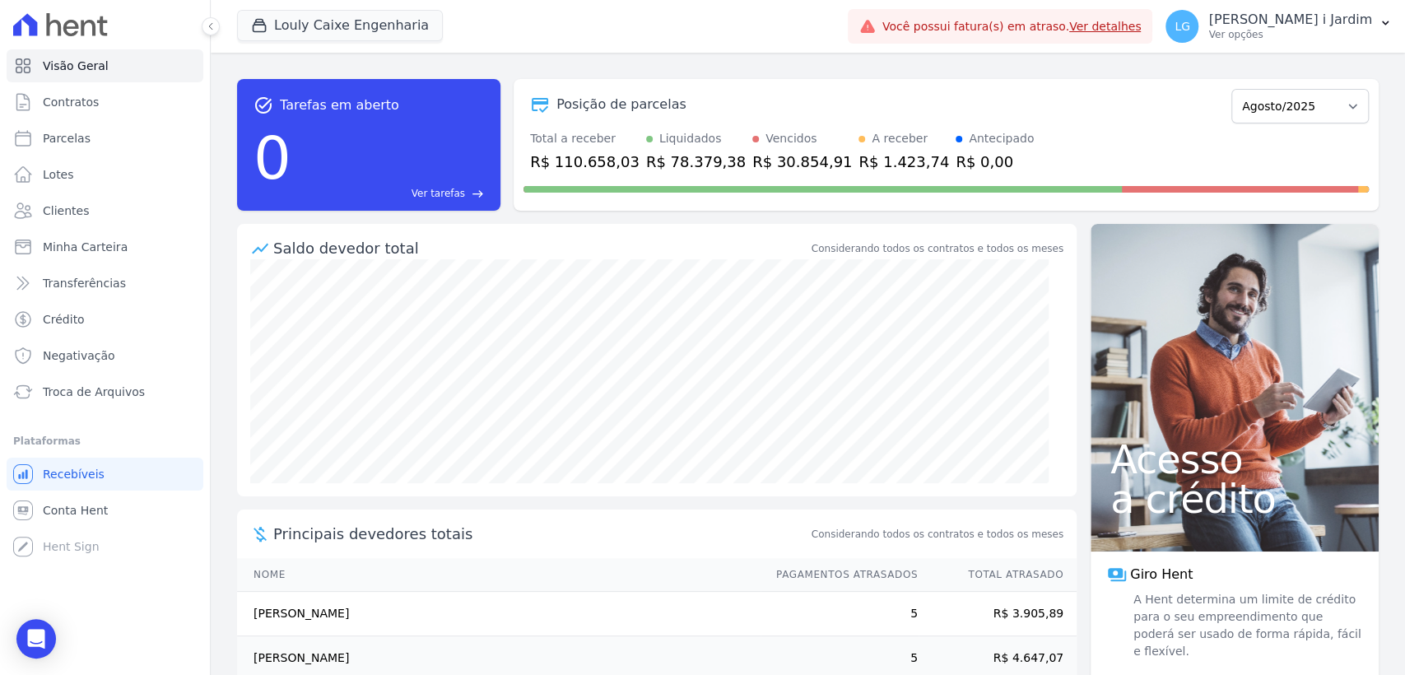
click at [561, 158] on div "R$ 110.658,03" at bounding box center [584, 162] width 109 height 22
copy div "110.658,03"
click at [85, 283] on span "Transferências" at bounding box center [84, 283] width 83 height 16
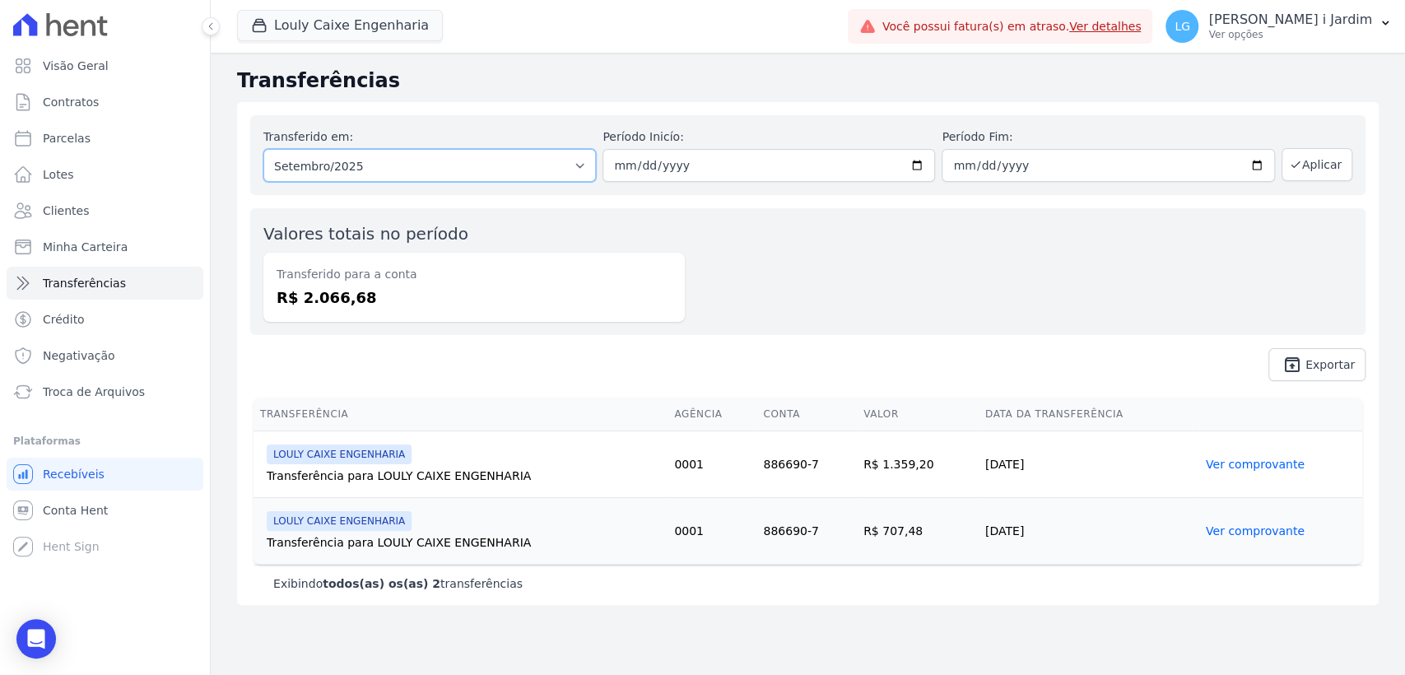
click at [351, 180] on select "Todos os meses Abril/2025 Maio/2025 Junho/2025 Julho/2025 Agosto/2025 Setembro/…" at bounding box center [429, 165] width 333 height 33
select select "08/2025"
click at [263, 149] on select "Todos os meses Abril/2025 Maio/2025 Junho/2025 Julho/2025 Agosto/2025 Setembro/…" at bounding box center [429, 165] width 333 height 33
click at [1319, 160] on button "Aplicar" at bounding box center [1317, 164] width 71 height 33
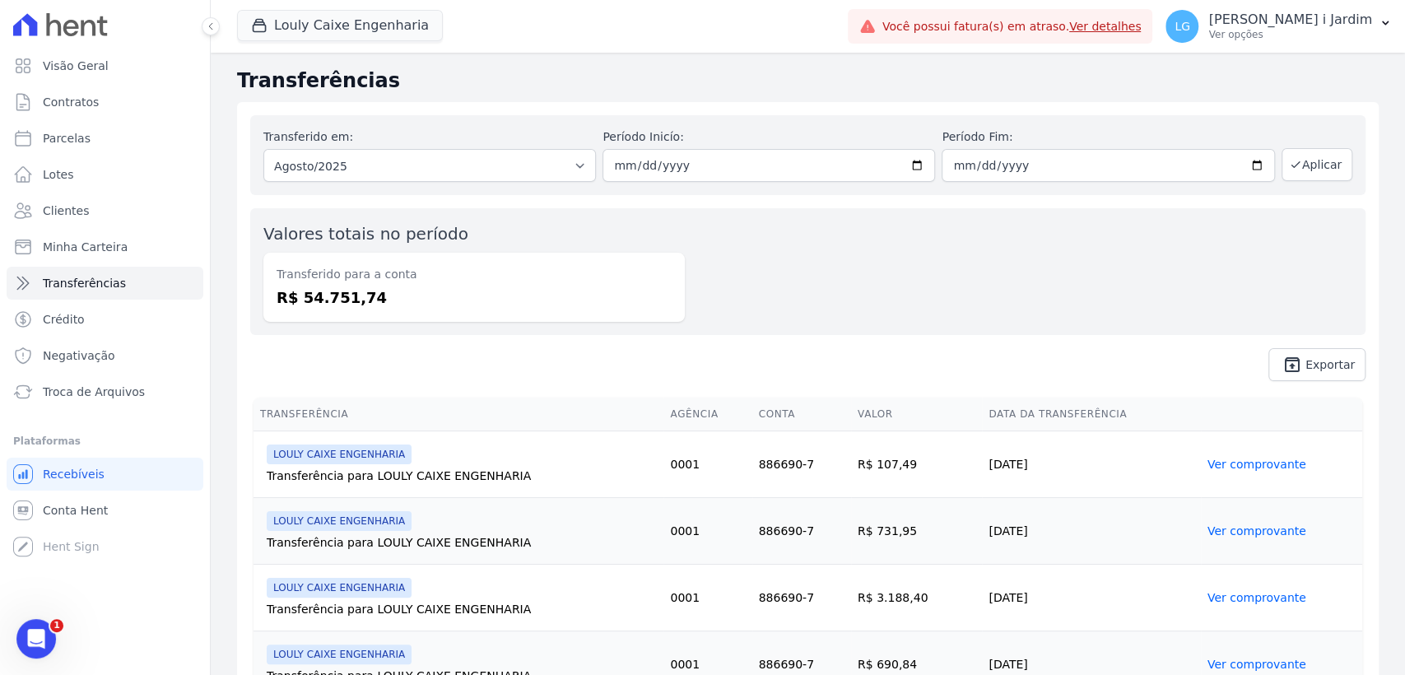
click at [337, 302] on dd "R$ 54.751,74" at bounding box center [474, 297] width 395 height 22
copy dd "54.751,74"
click at [362, 29] on button "Louly Caixe Engenharia" at bounding box center [340, 25] width 206 height 31
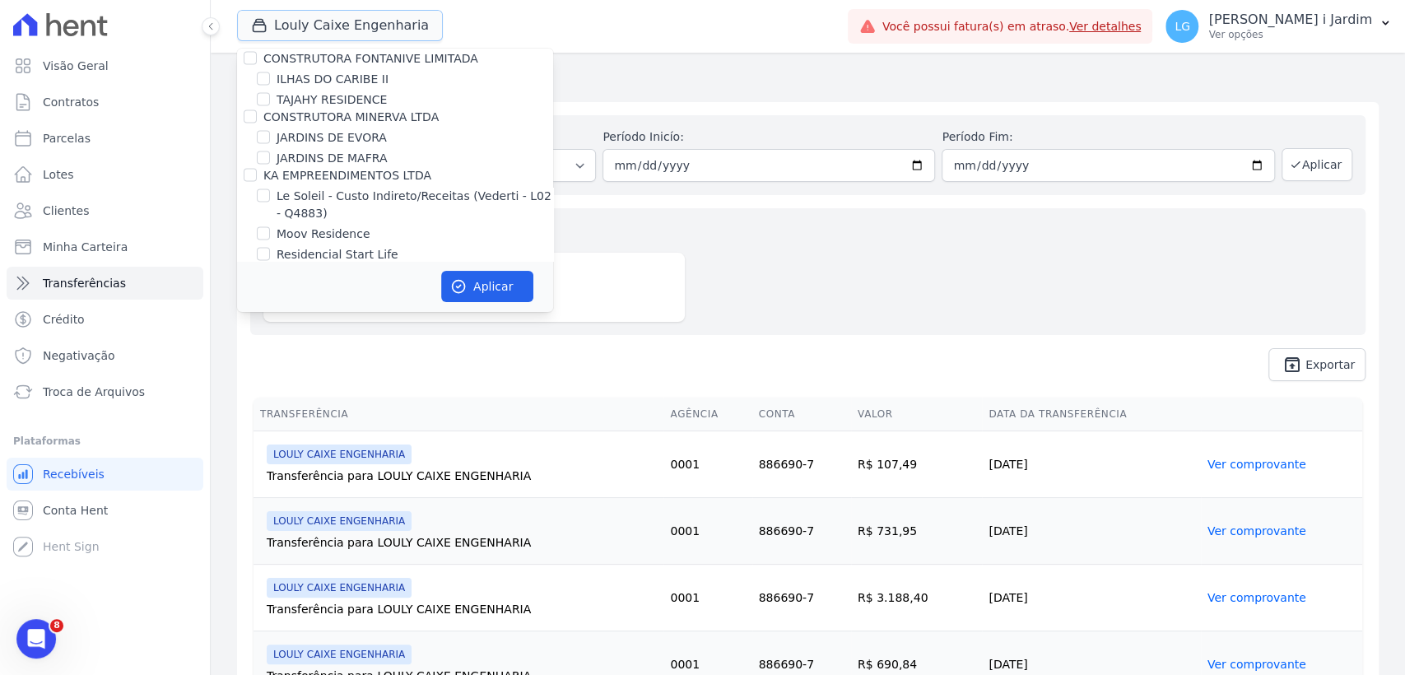
scroll to position [2469, 0]
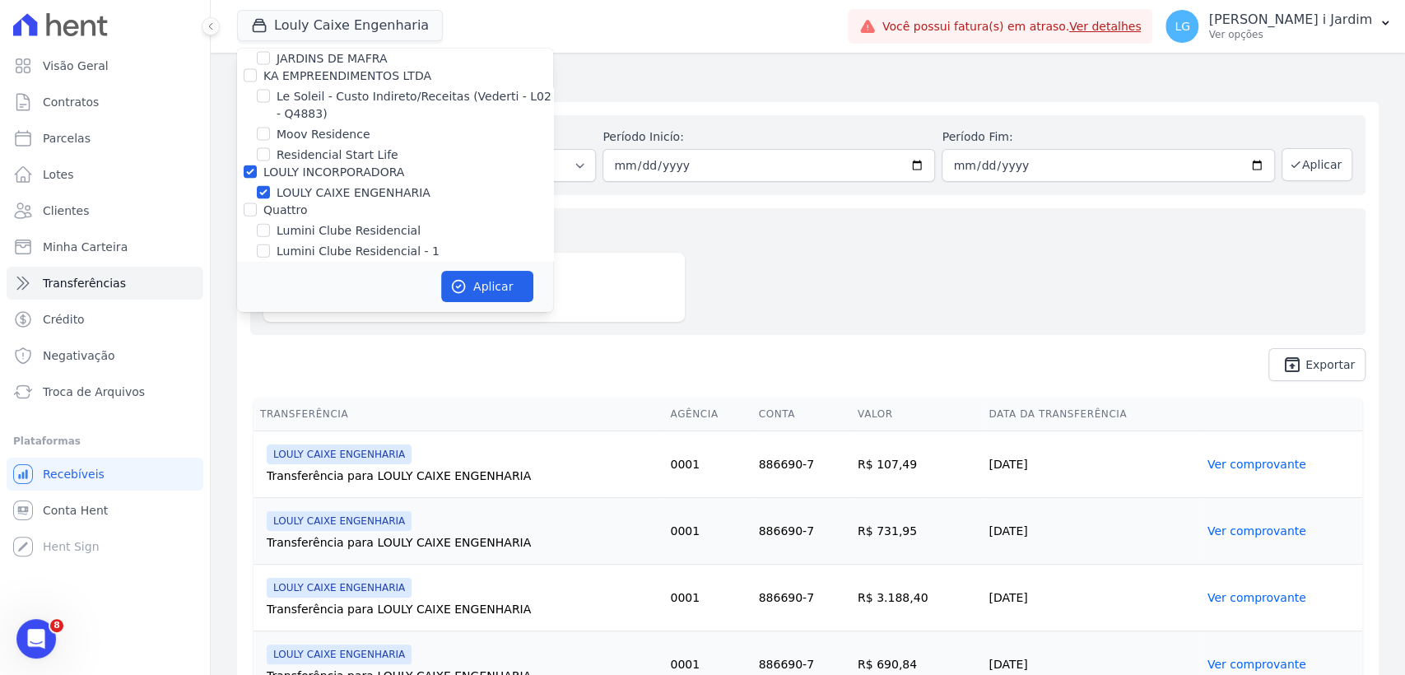
click at [347, 184] on label "LOULY CAIXE ENGENHARIA" at bounding box center [354, 192] width 154 height 17
click at [270, 186] on input "LOULY CAIXE ENGENHARIA" at bounding box center [263, 192] width 13 height 13
checkbox input "false"
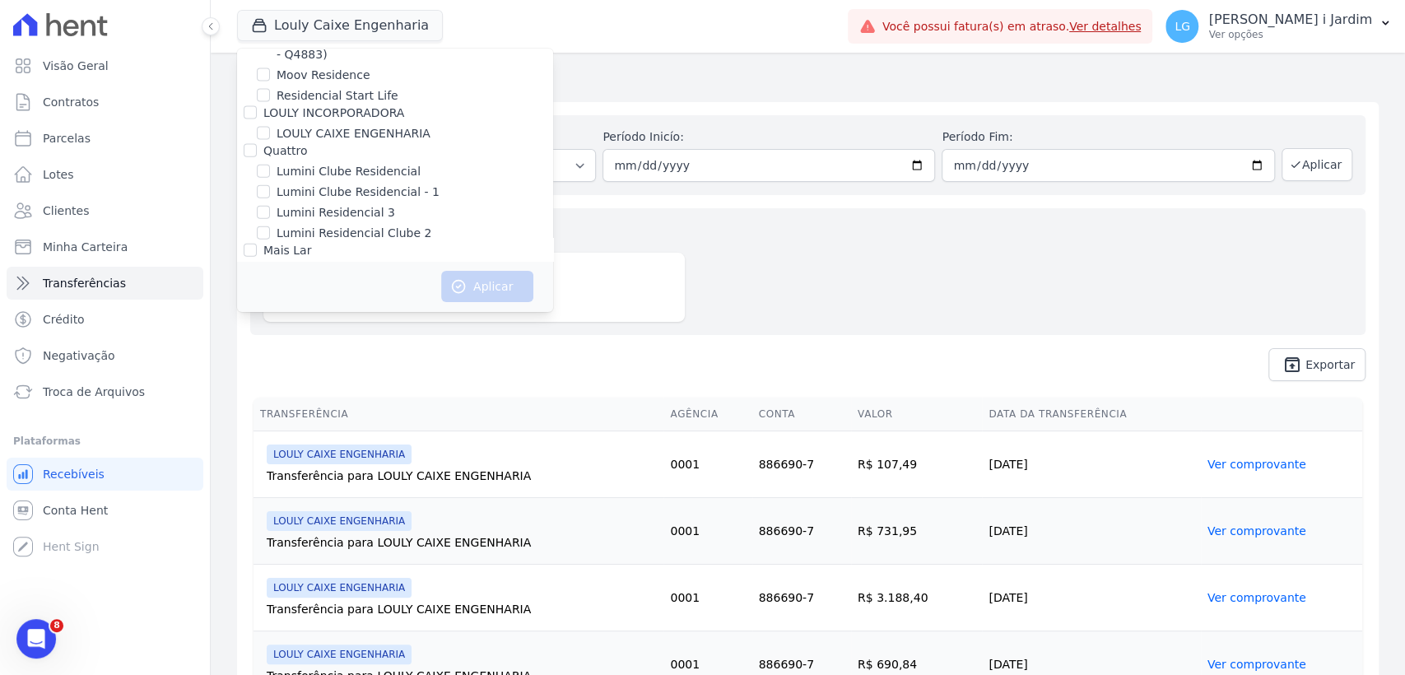
scroll to position [2561, 0]
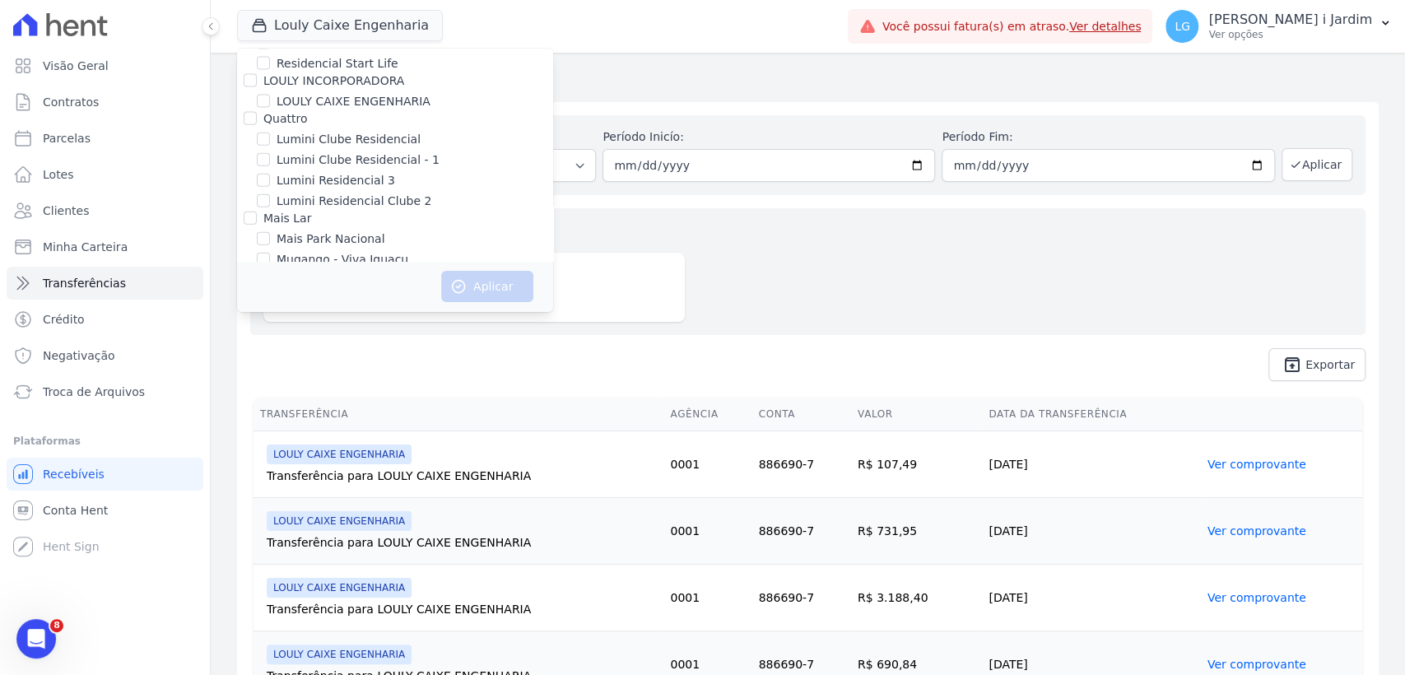
click at [351, 292] on label "RESIDENCIAL CHACARAS BOM JESUS" at bounding box center [382, 300] width 211 height 17
click at [270, 294] on input "RESIDENCIAL CHACARAS BOM JESUS" at bounding box center [263, 300] width 13 height 13
checkbox input "true"
click at [477, 292] on button "Aplicar" at bounding box center [487, 286] width 92 height 31
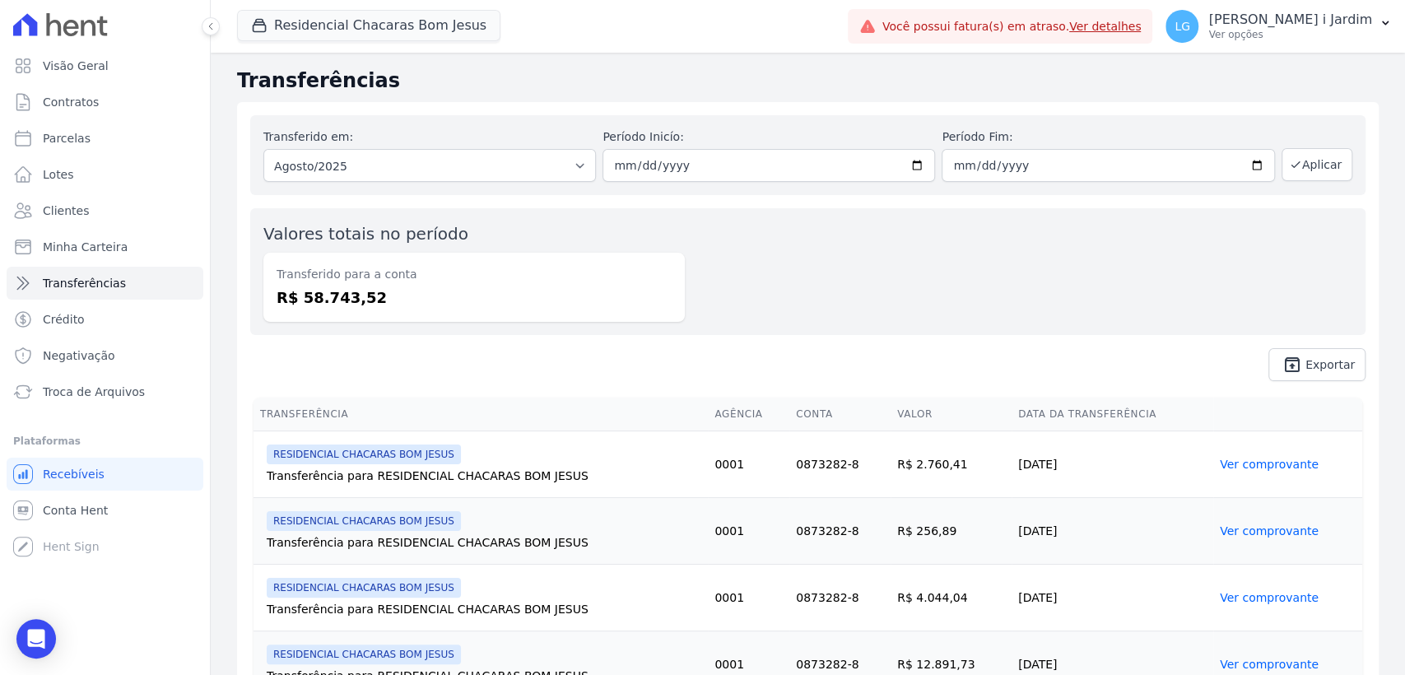
click at [341, 305] on dd "R$ 58.743,52" at bounding box center [474, 297] width 395 height 22
copy dd "58.743,52"
click at [114, 65] on link "Visão Geral" at bounding box center [105, 65] width 197 height 33
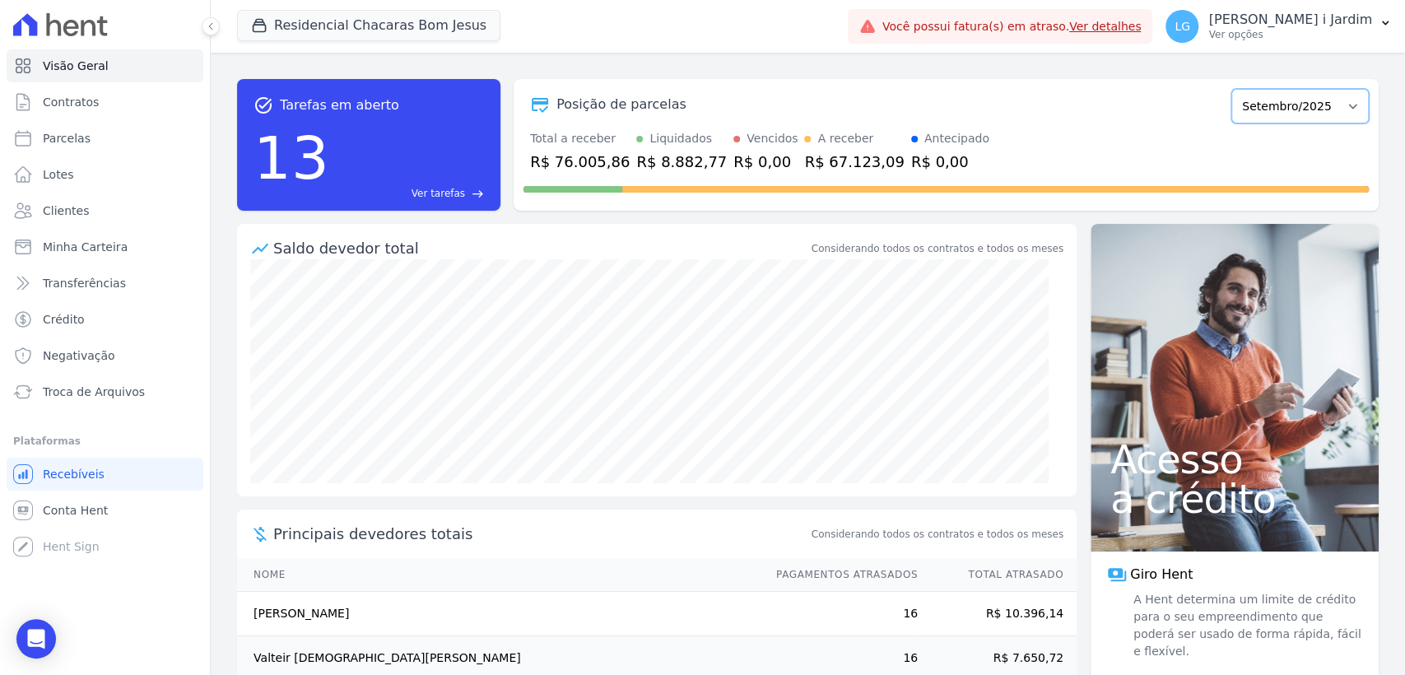
click at [1248, 114] on select "Novembro/2024 Dezembro/2024 Janeiro/2025 Fevereiro/2025 Março/2025 Abril/2025 M…" at bounding box center [1299, 106] width 137 height 35
select select "08/2025"
click at [1231, 89] on select "Novembro/2024 Dezembro/2024 Janeiro/2025 Fevereiro/2025 Março/2025 Abril/2025 M…" at bounding box center [1299, 106] width 137 height 35
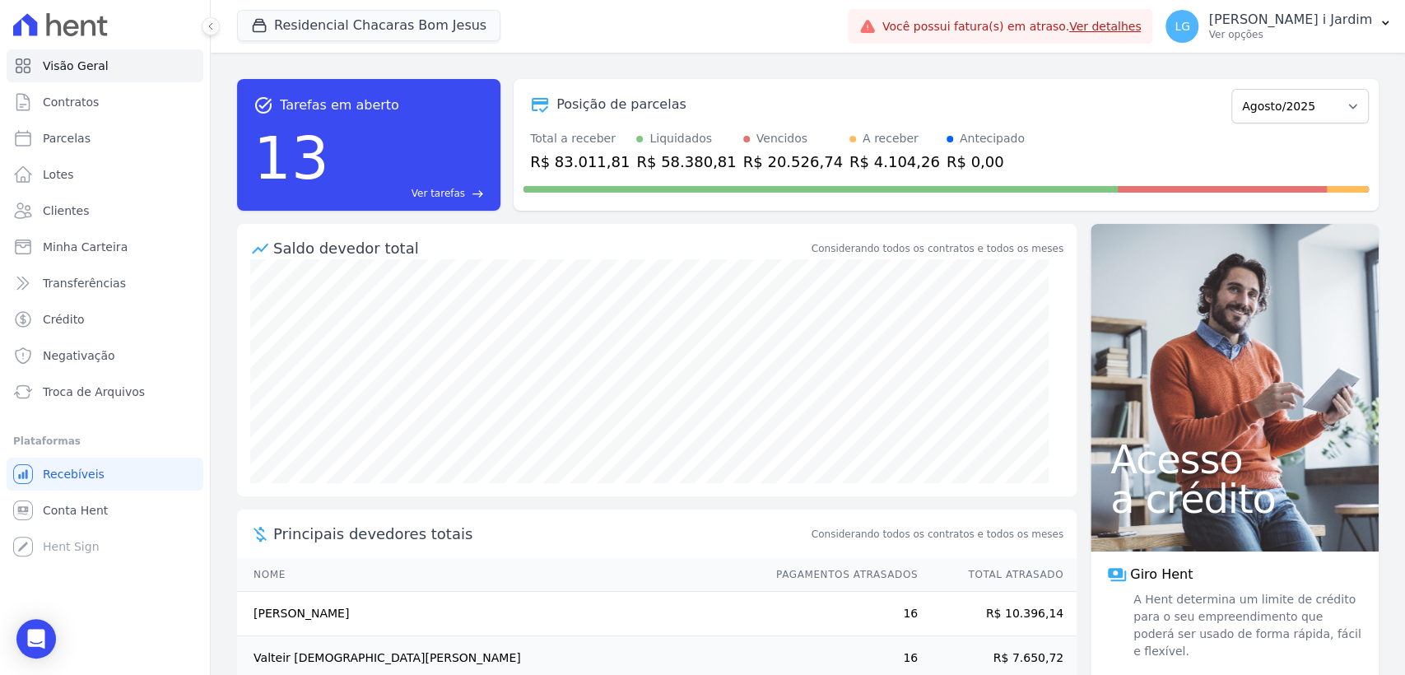
click at [594, 167] on div "R$ 83.011,81" at bounding box center [580, 162] width 100 height 22
copy div "83.011,81"
click at [441, 31] on button "Residencial Chacaras Bom Jesus" at bounding box center [368, 25] width 263 height 31
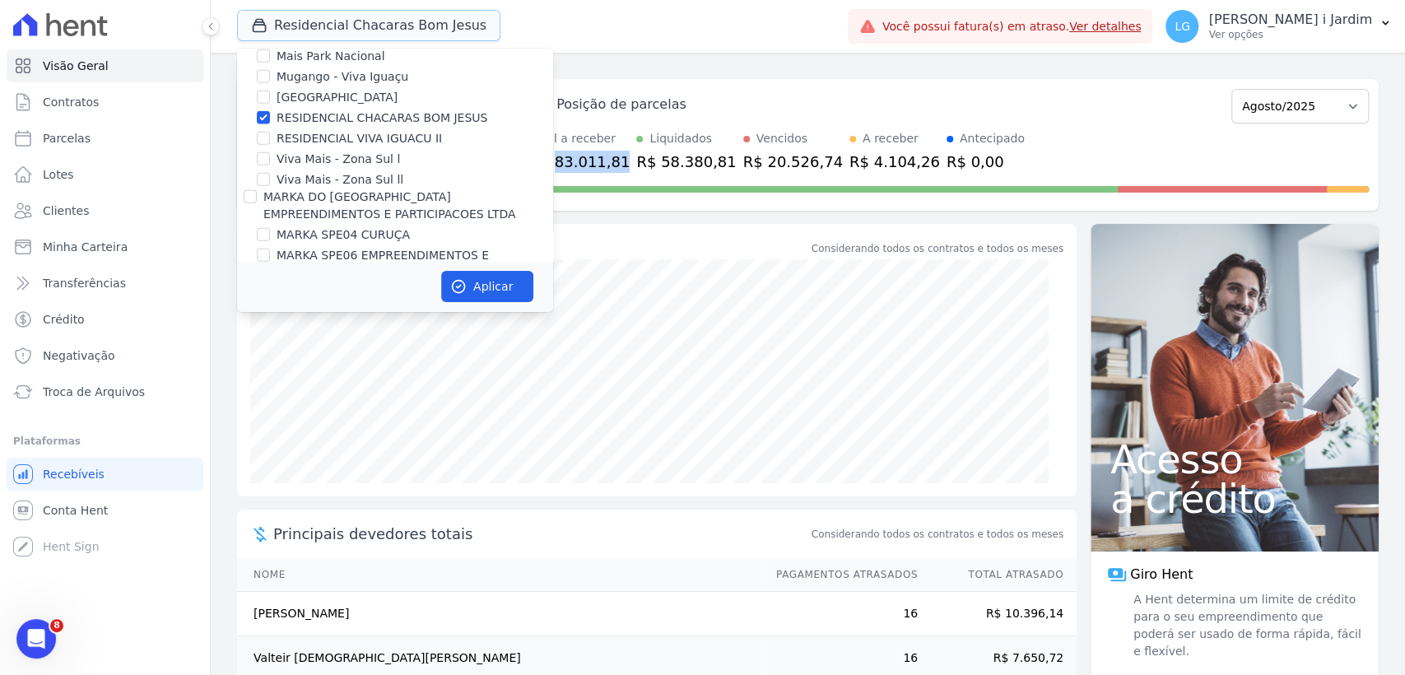
scroll to position [2561, 0]
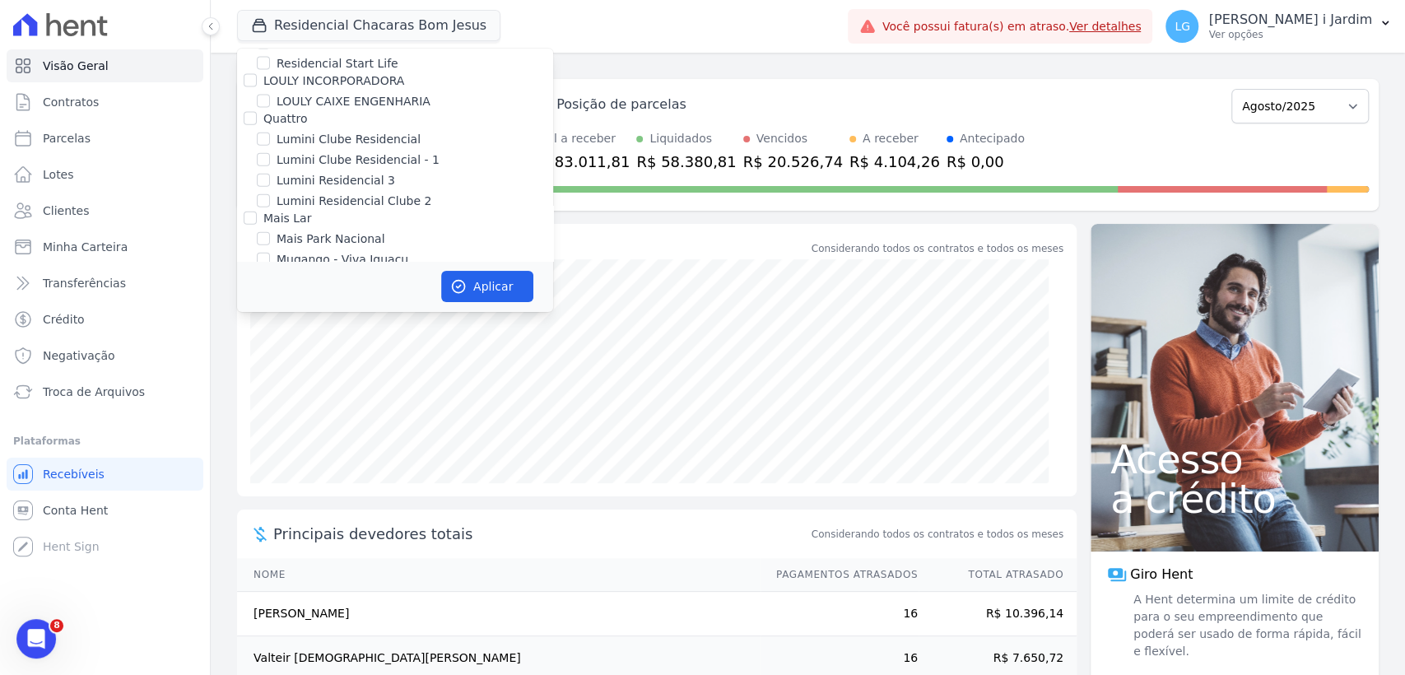
click at [389, 292] on label "RESIDENCIAL CHACARAS BOM JESUS" at bounding box center [382, 300] width 211 height 17
click at [270, 294] on input "RESIDENCIAL CHACARAS BOM JESUS" at bounding box center [263, 300] width 13 height 13
checkbox input "false"
click at [365, 251] on label "Mugango - Viva Iguaçu" at bounding box center [343, 259] width 132 height 17
click at [270, 253] on input "Mugango - Viva Iguaçu" at bounding box center [263, 259] width 13 height 13
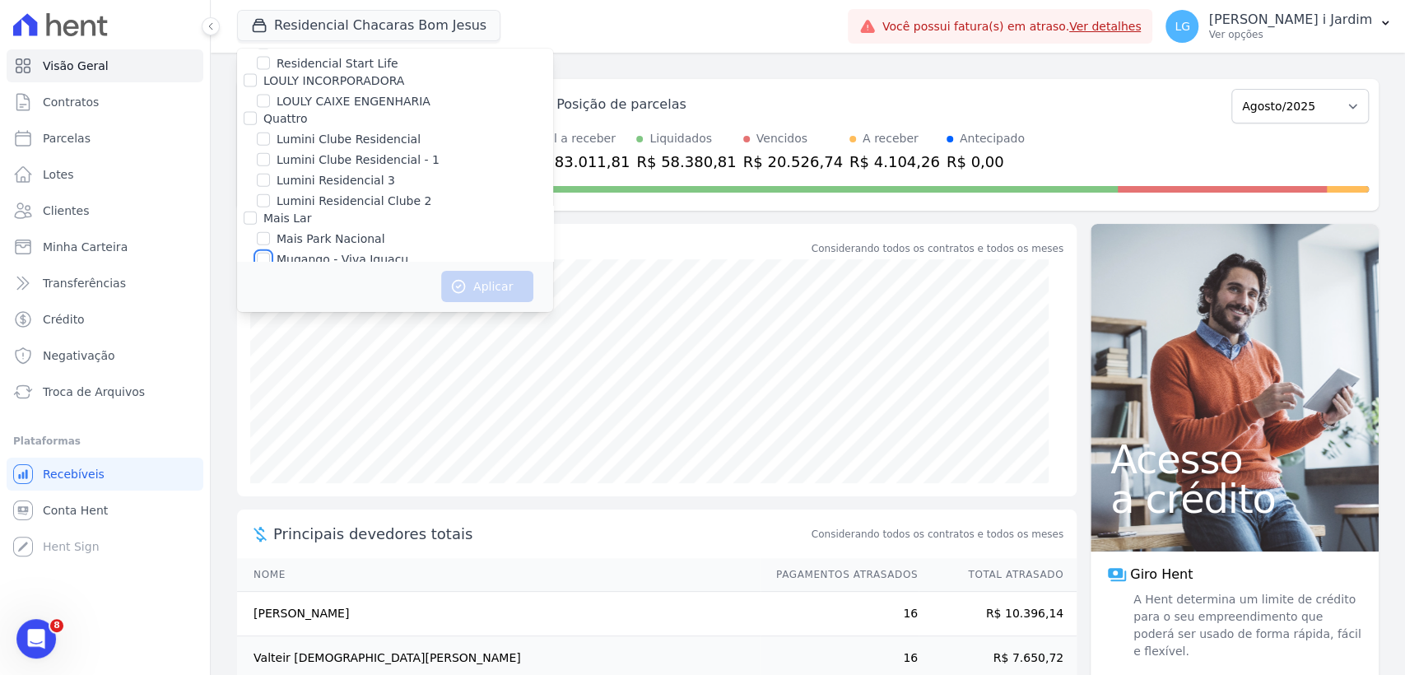
checkbox input "true"
click at [469, 277] on button "Aplicar" at bounding box center [487, 286] width 92 height 31
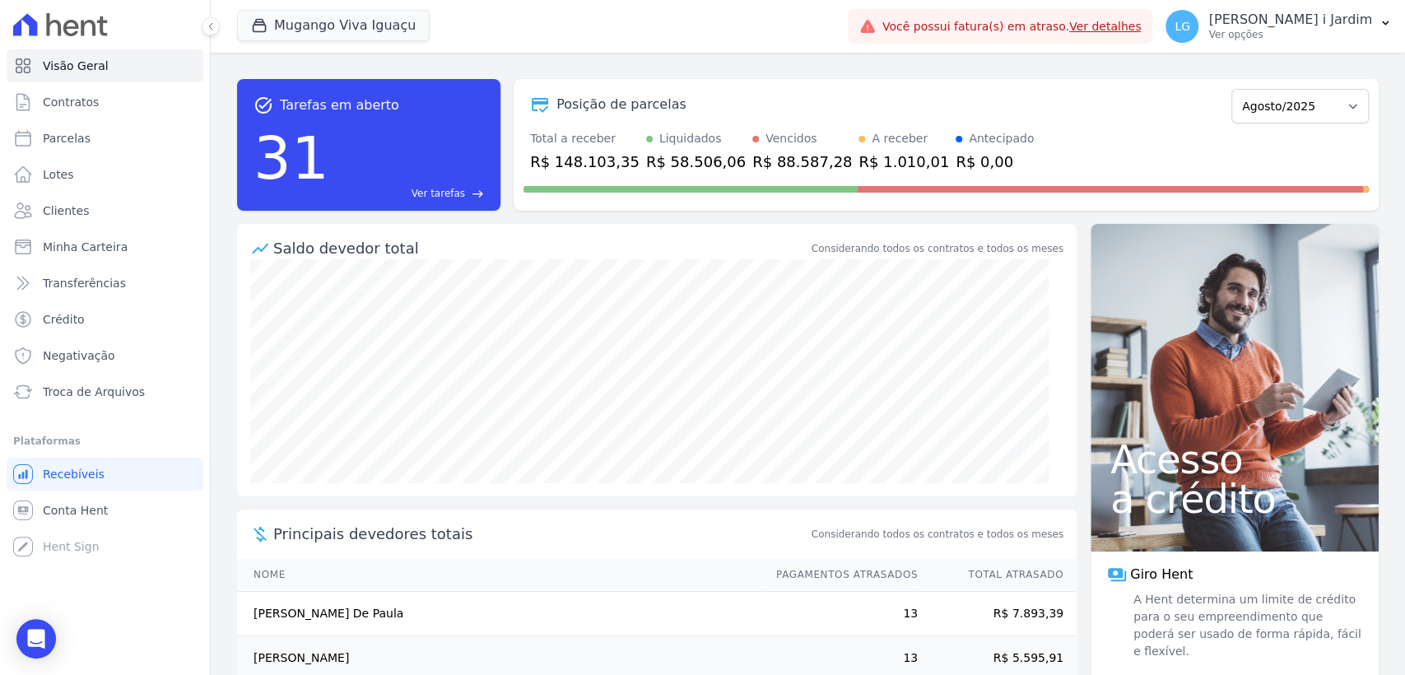
click at [595, 162] on div "R$ 148.103,35" at bounding box center [584, 162] width 109 height 22
copy div "148.103,35"
click at [1281, 109] on select "Março/2023 Abril/2023 Maio/2023 Junho/2023 Julho/2023 Agosto/2023 Setembro/2023…" at bounding box center [1299, 106] width 137 height 35
select select "07/2025"
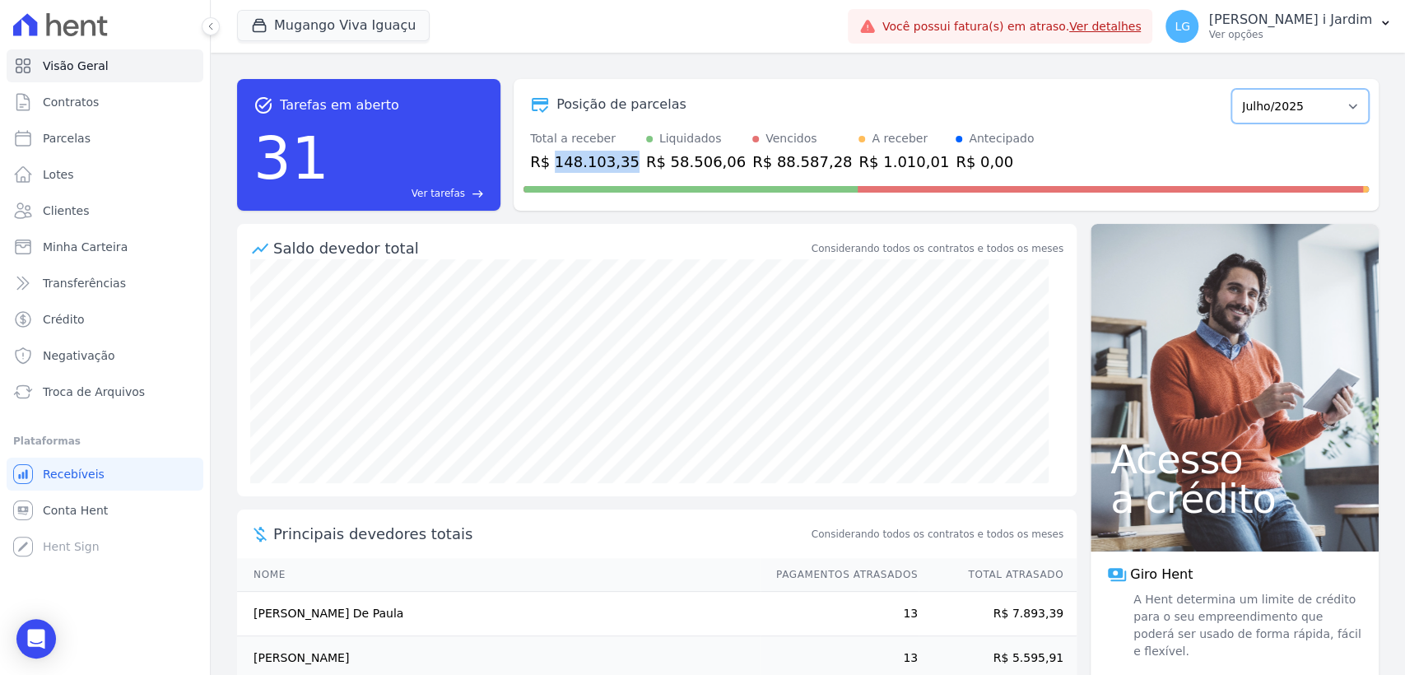
click at [1231, 89] on select "Março/2023 Abril/2023 Maio/2023 Junho/2023 Julho/2023 Agosto/2023 Setembro/2023…" at bounding box center [1299, 106] width 137 height 35
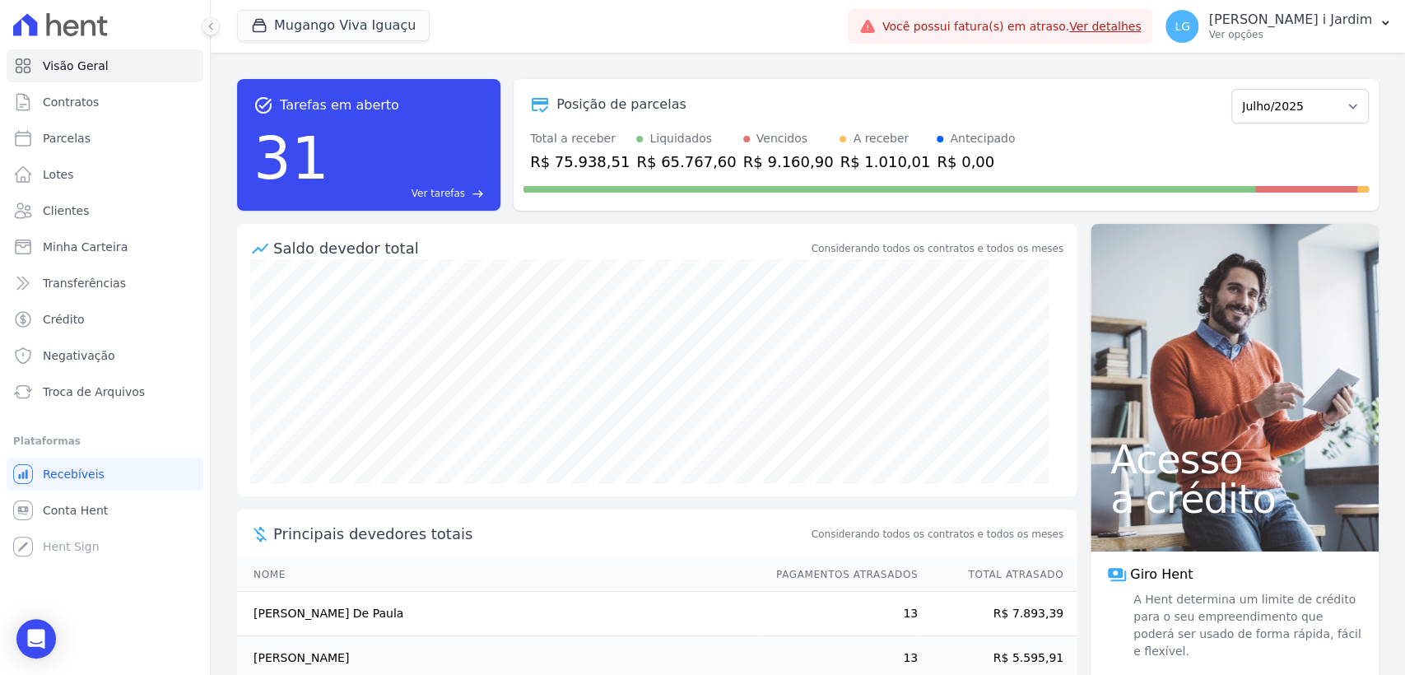
click at [594, 160] on div "R$ 75.938,51" at bounding box center [580, 162] width 100 height 22
copy div "75.938,51"
click at [87, 286] on span "Transferências" at bounding box center [84, 283] width 83 height 16
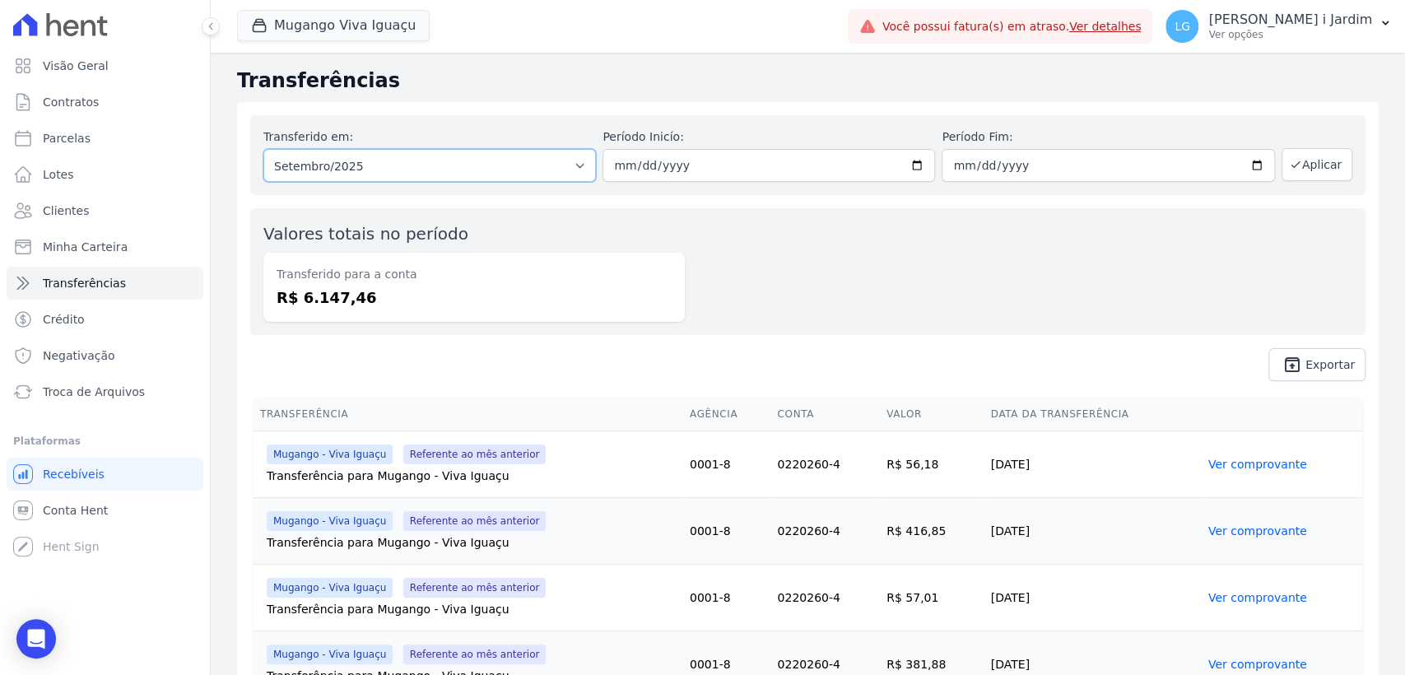
click at [363, 166] on select "Todos os meses Março/2023 Abril/2023 Maio/2023 Junho/2023 Julho/2023 Agosto/202…" at bounding box center [429, 165] width 333 height 33
select select "08/2025"
click at [263, 149] on select "Todos os meses Março/2023 Abril/2023 Maio/2023 Junho/2023 Julho/2023 Agosto/202…" at bounding box center [429, 165] width 333 height 33
click at [1319, 179] on button "Aplicar" at bounding box center [1317, 164] width 71 height 33
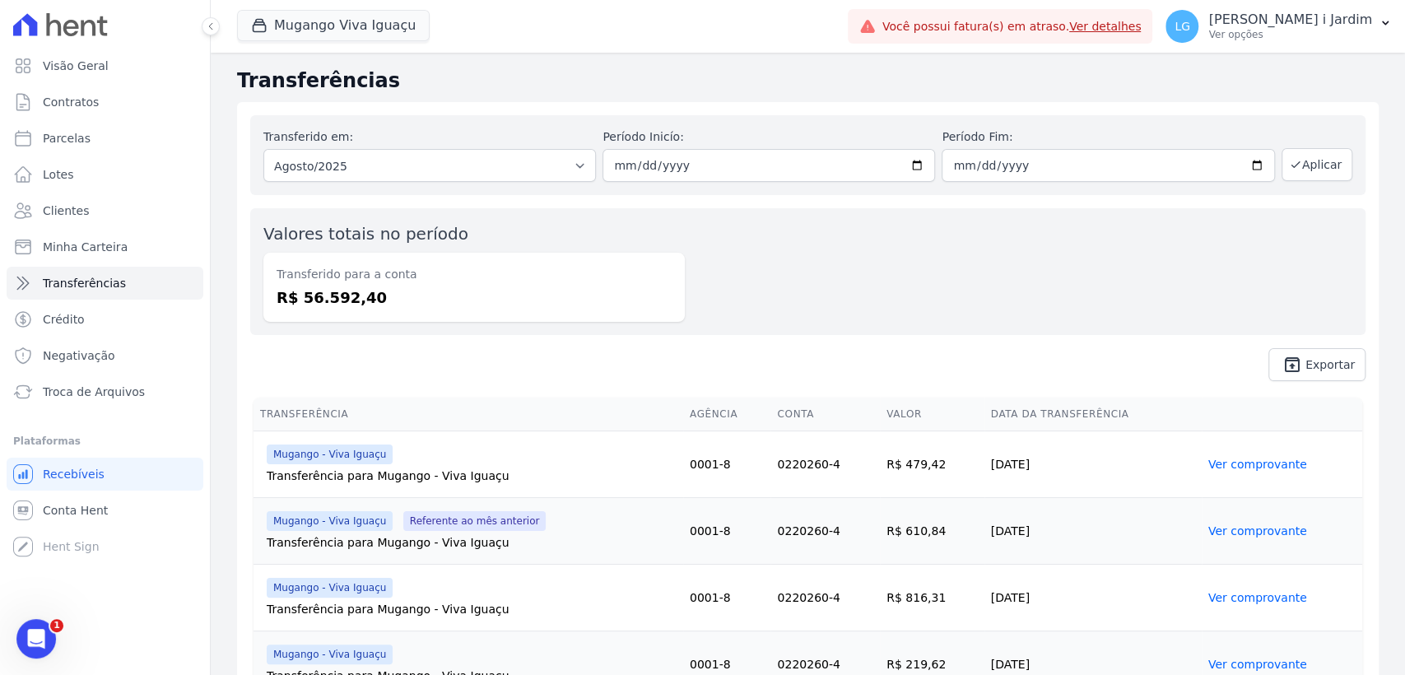
click at [358, 295] on dd "R$ 56.592,40" at bounding box center [474, 297] width 395 height 22
copy dd "56.592,40"
click at [313, 24] on button "Mugango Viva Iguaçu" at bounding box center [333, 25] width 193 height 31
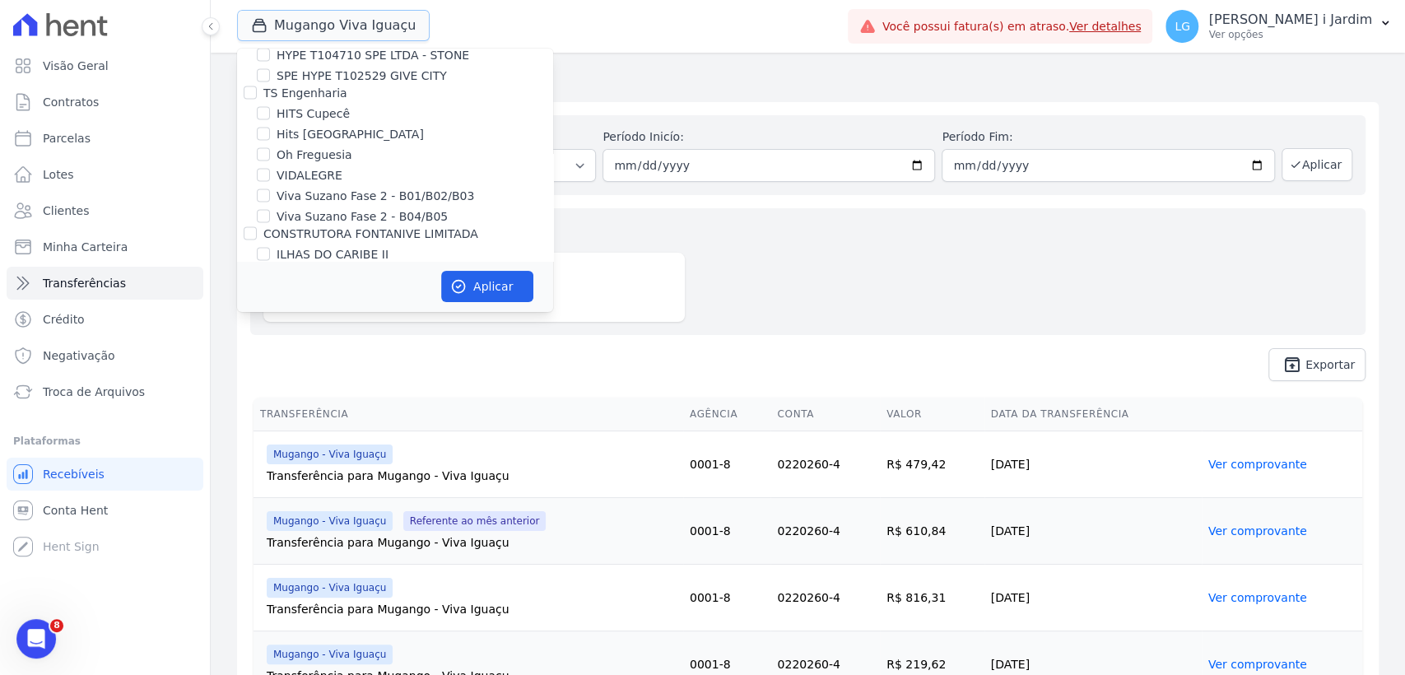
scroll to position [2652, 0]
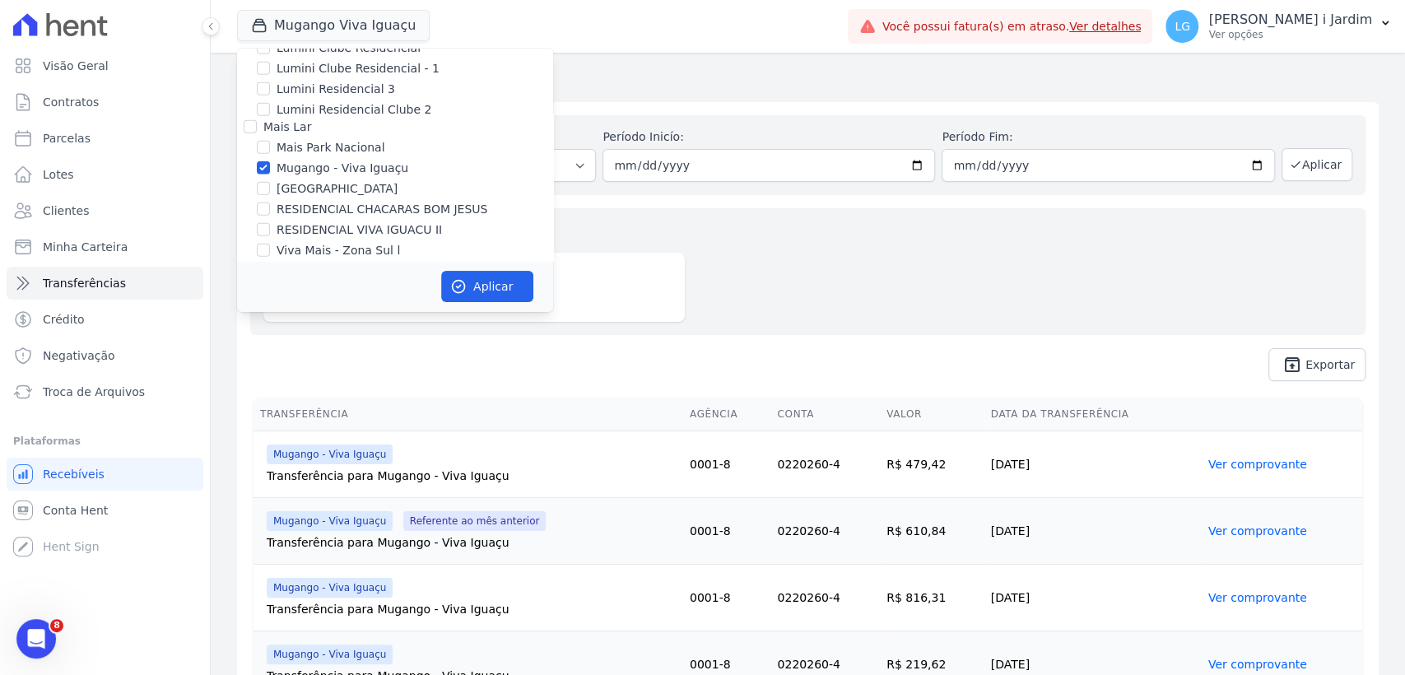
click at [331, 160] on label "Mugango - Viva Iguaçu" at bounding box center [343, 168] width 132 height 17
click at [270, 161] on input "Mugango - Viva Iguaçu" at bounding box center [263, 167] width 13 height 13
checkbox input "false"
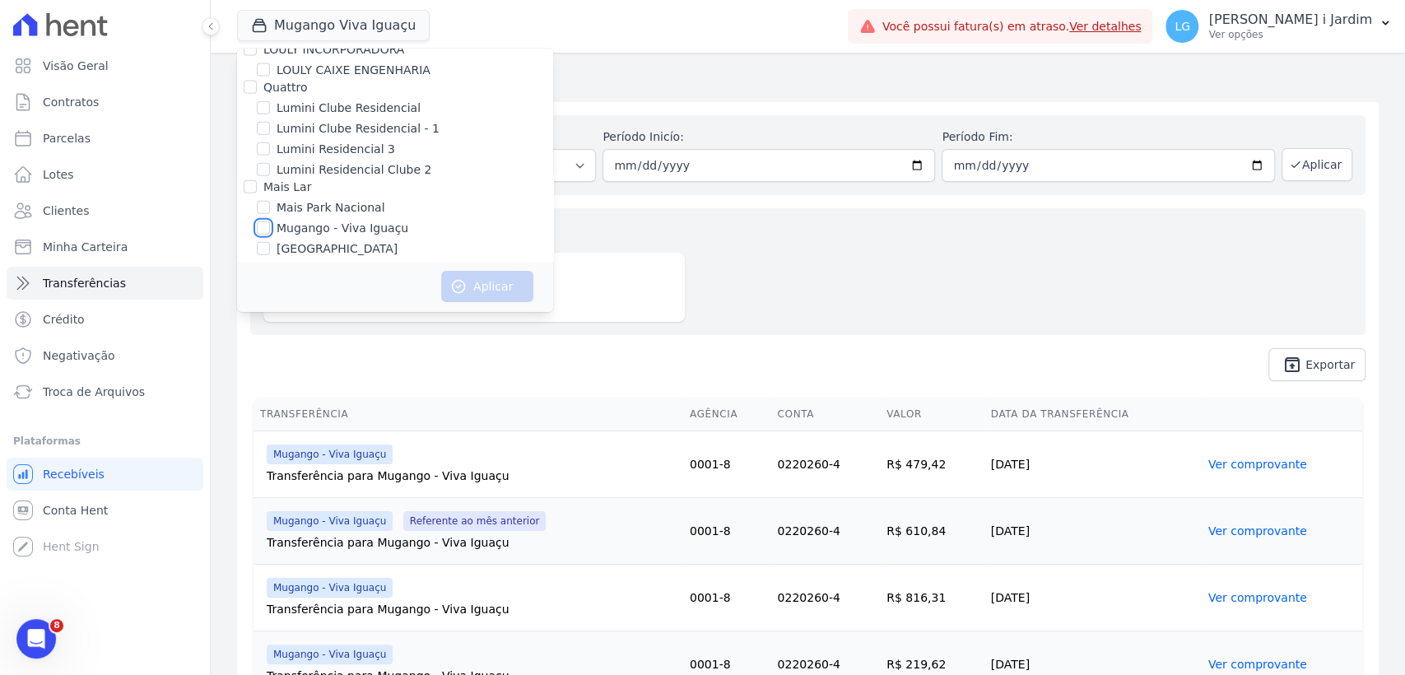
scroll to position [2561, 0]
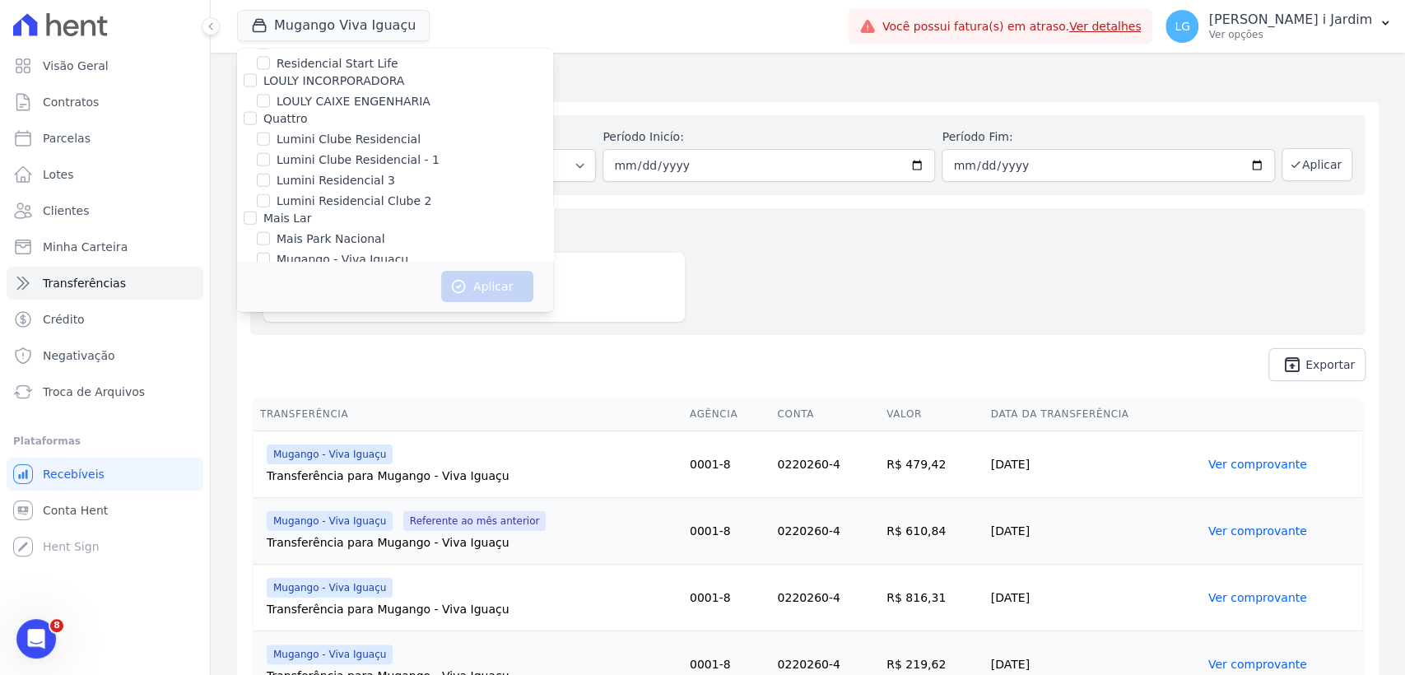
click at [340, 230] on label "Mais Park Nacional" at bounding box center [331, 238] width 109 height 17
click at [270, 232] on input "Mais Park Nacional" at bounding box center [263, 238] width 13 height 13
checkbox input "true"
click at [514, 285] on button "Aplicar" at bounding box center [487, 286] width 92 height 31
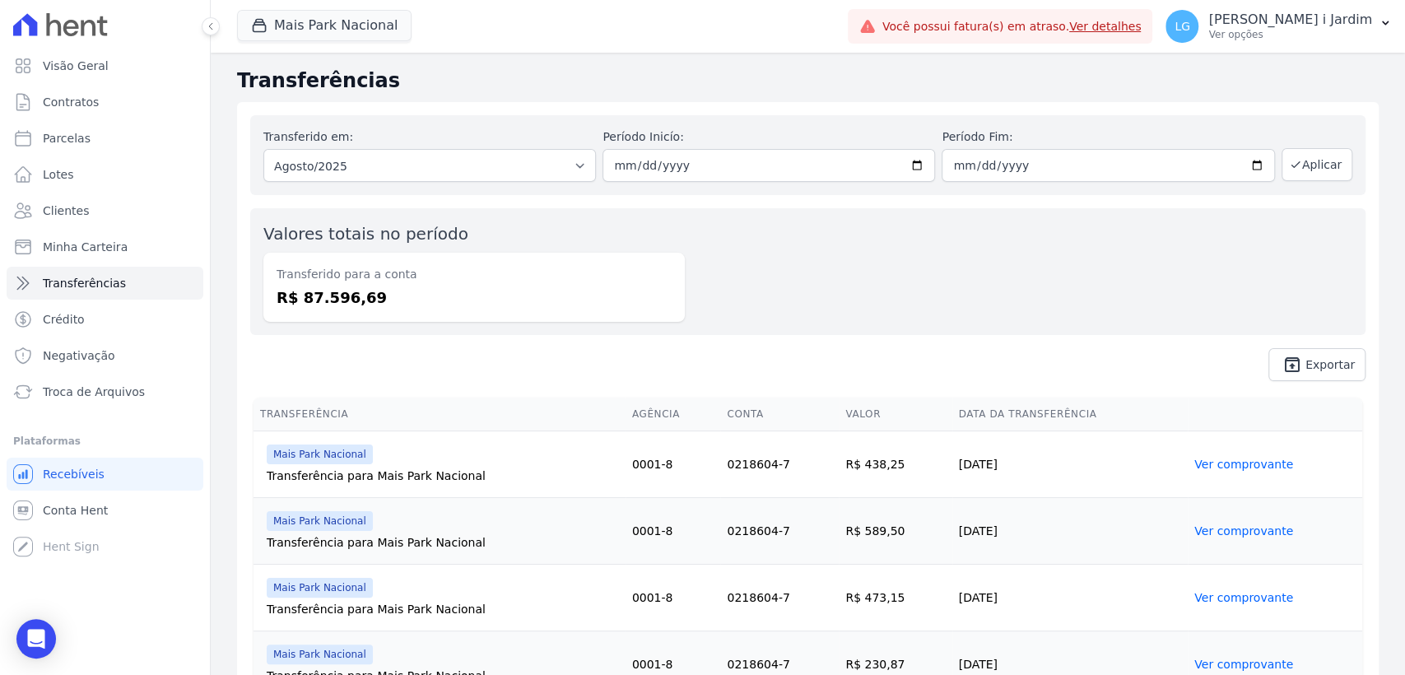
click at [355, 283] on div "Transferido para a conta R$ 87.596,69" at bounding box center [473, 287] width 421 height 69
copy dd "87.596,69"
click at [151, 67] on link "Visão Geral" at bounding box center [105, 65] width 197 height 33
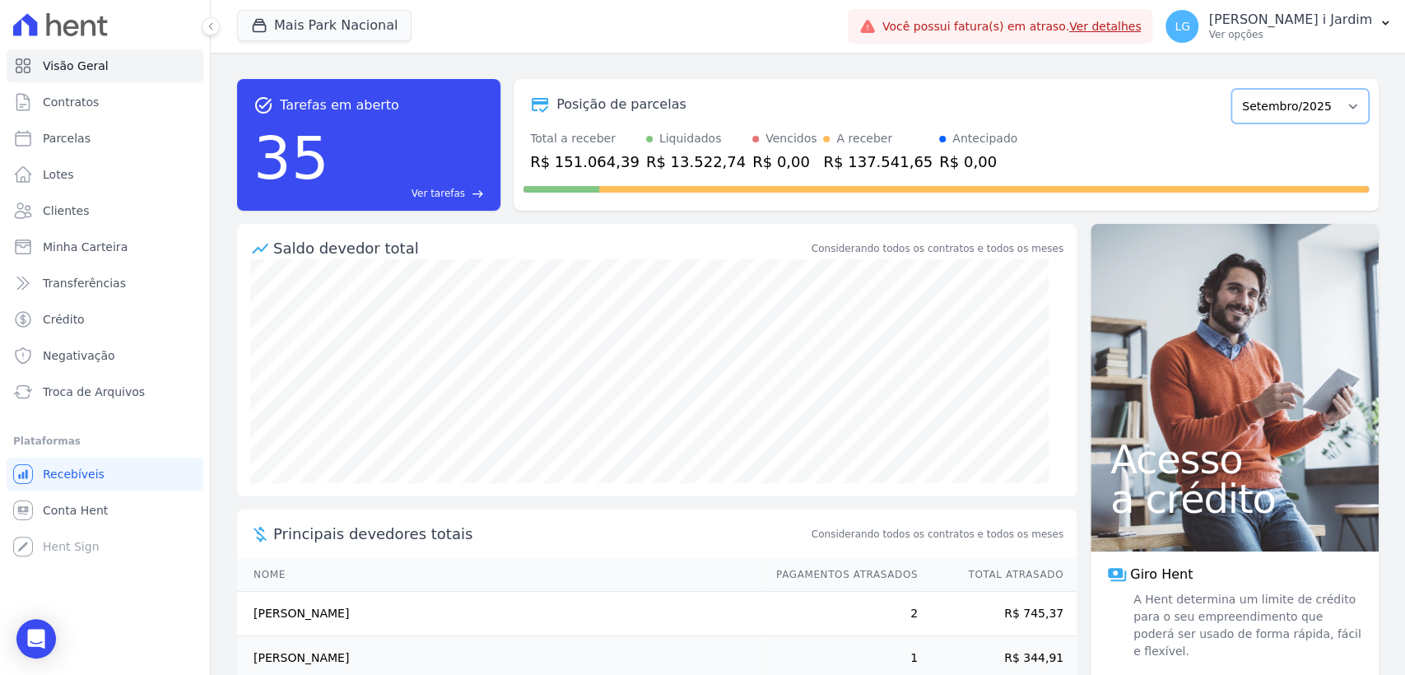
click at [1284, 107] on select "Fevereiro/2023 Março/2023 Abril/2023 Maio/2023 Junho/2023 Julho/2023 Agosto/202…" at bounding box center [1299, 106] width 137 height 35
select select "08/2025"
click at [1231, 89] on select "Fevereiro/2023 Março/2023 Abril/2023 Maio/2023 Junho/2023 Julho/2023 Agosto/202…" at bounding box center [1299, 106] width 137 height 35
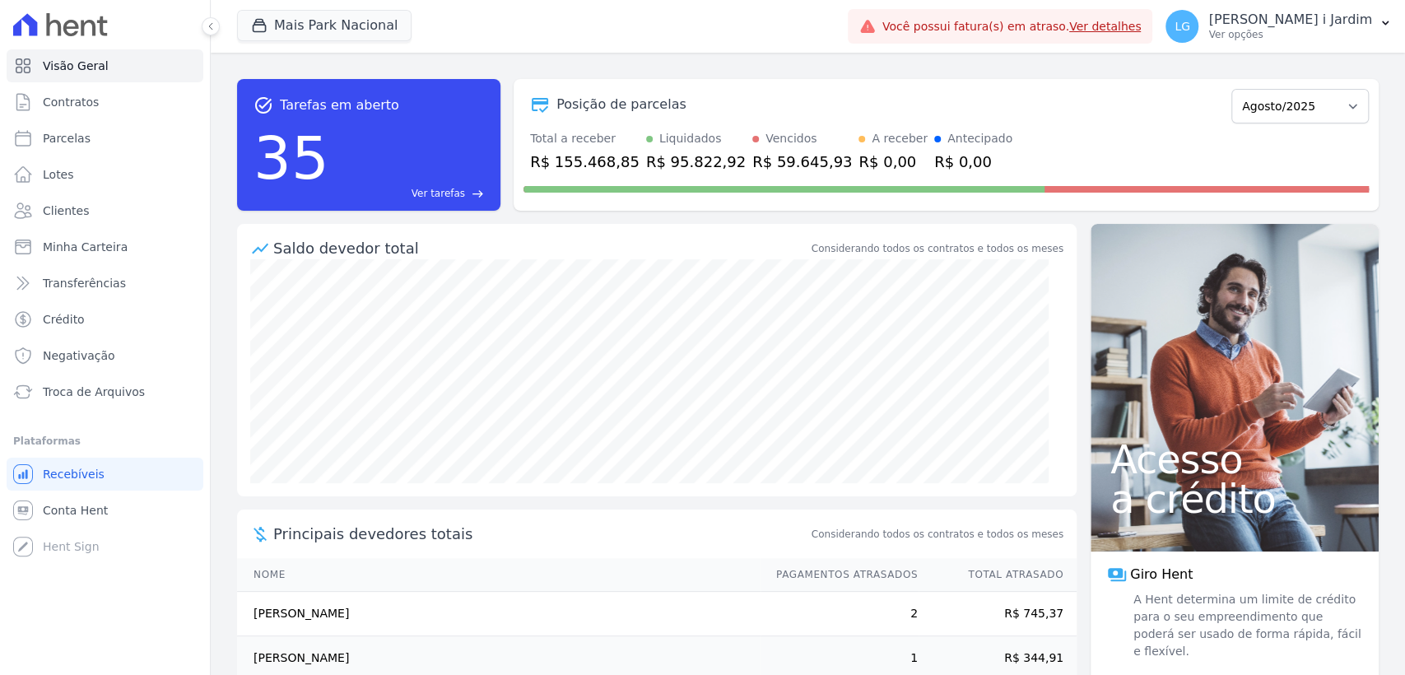
click at [583, 165] on div "R$ 155.468,85" at bounding box center [584, 162] width 109 height 22
copy div "155.468,85"
click at [366, 28] on button "Mais Park Nacional" at bounding box center [324, 25] width 174 height 31
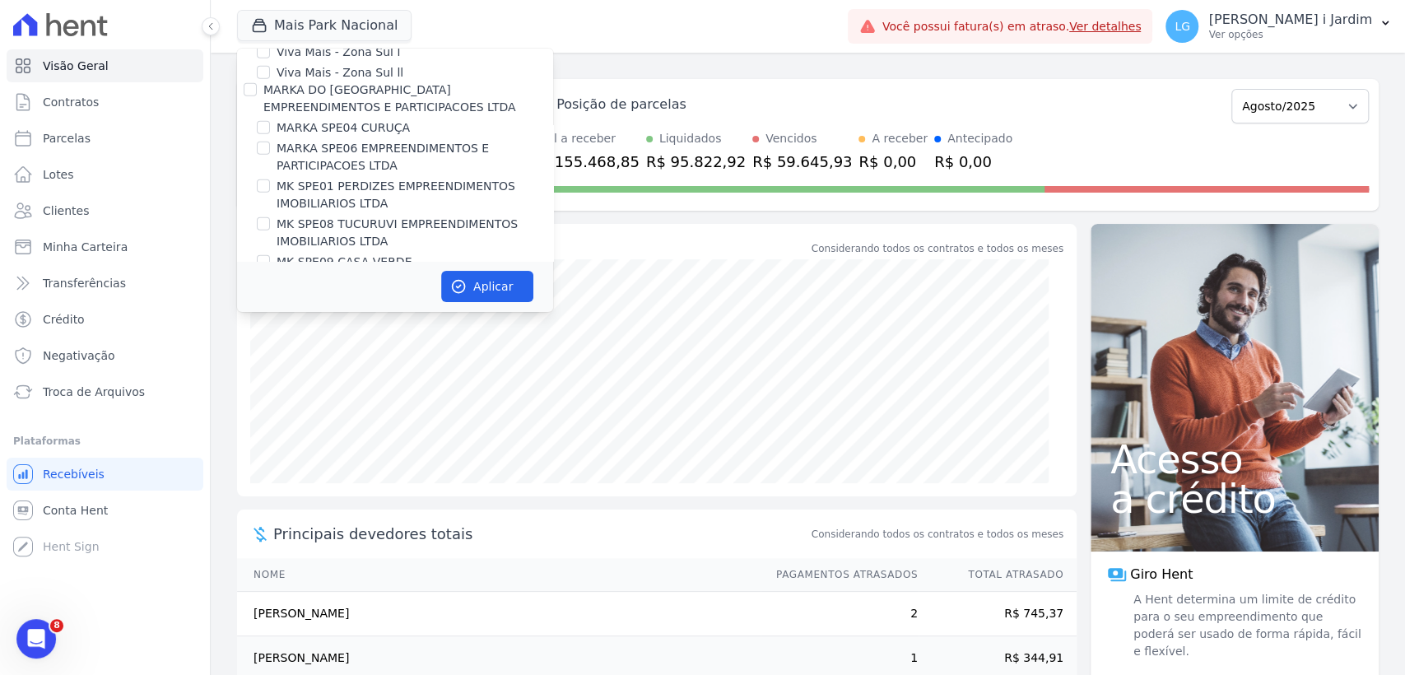
scroll to position [2882, 0]
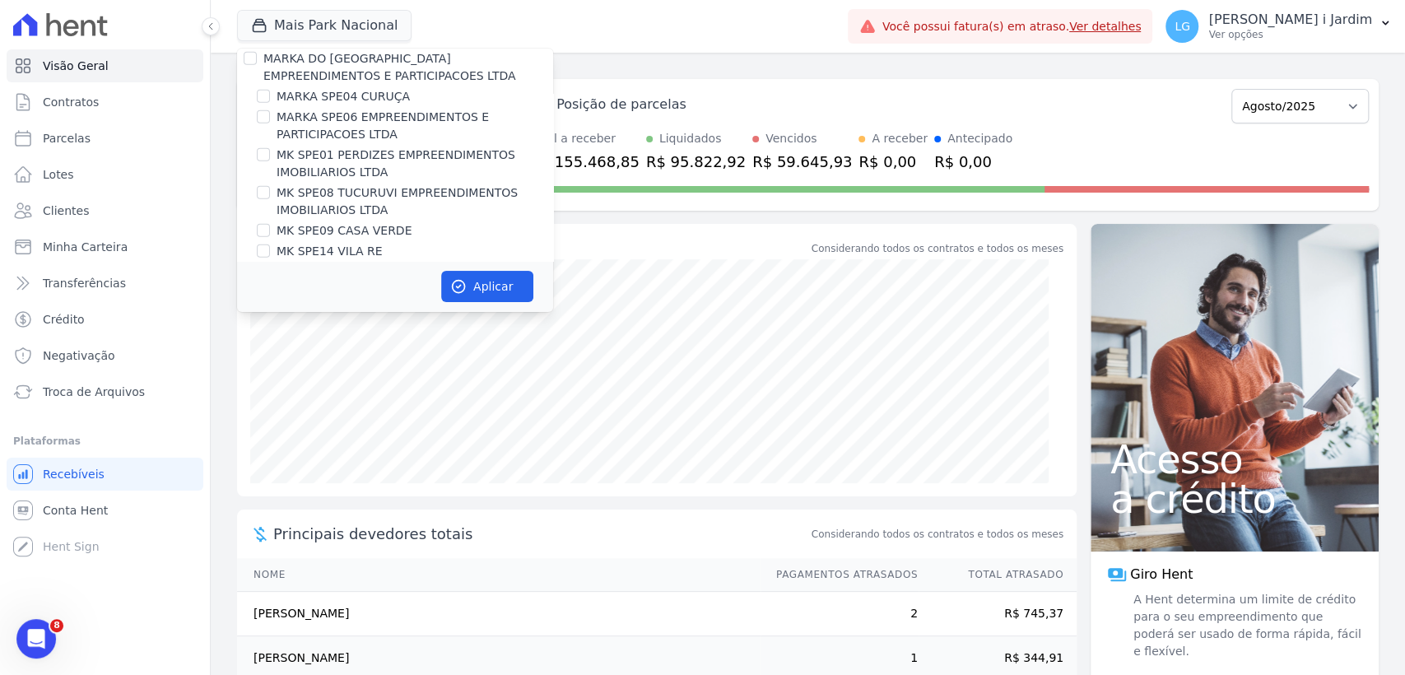
click at [371, 263] on label "MK SPE20 CANTIDIO" at bounding box center [336, 271] width 118 height 17
click at [270, 265] on input "MK SPE20 CANTIDIO" at bounding box center [263, 271] width 13 height 13
checkbox input "true"
click at [459, 285] on icon "button" at bounding box center [458, 286] width 16 height 16
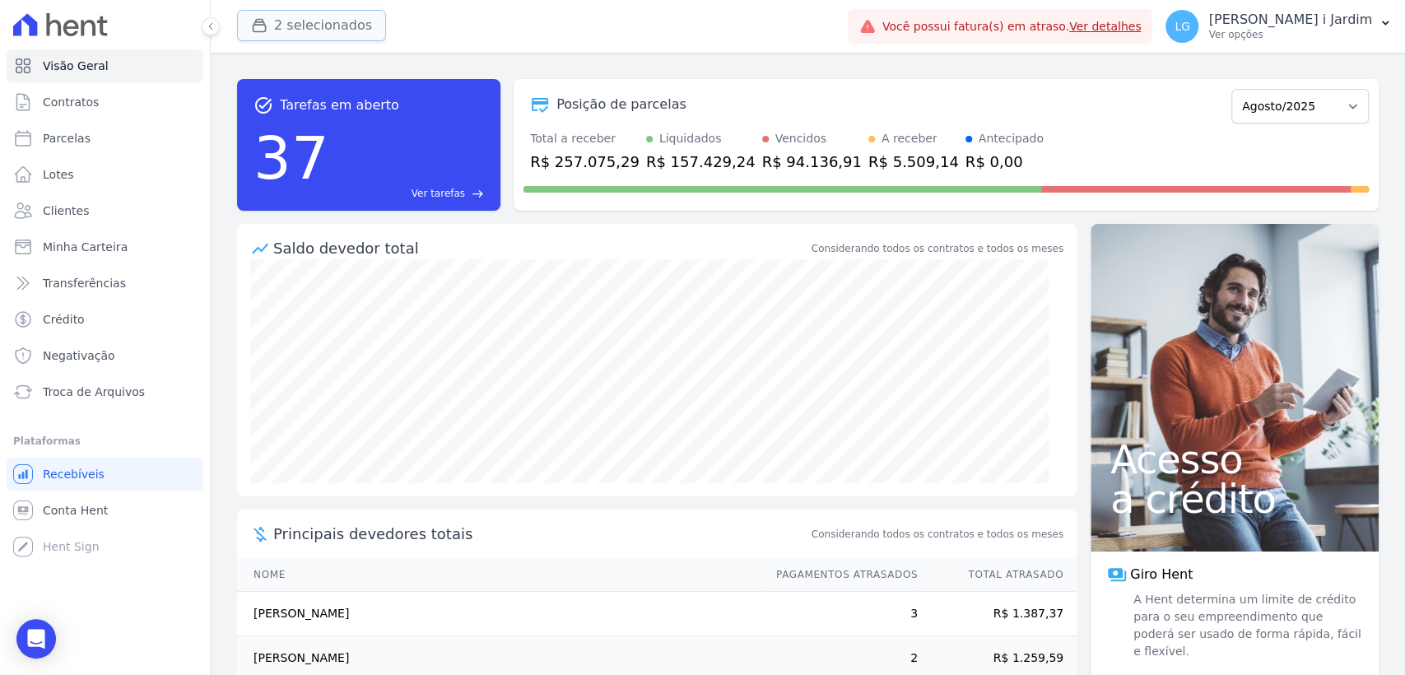
click at [309, 31] on button "2 selecionados" at bounding box center [311, 25] width 149 height 31
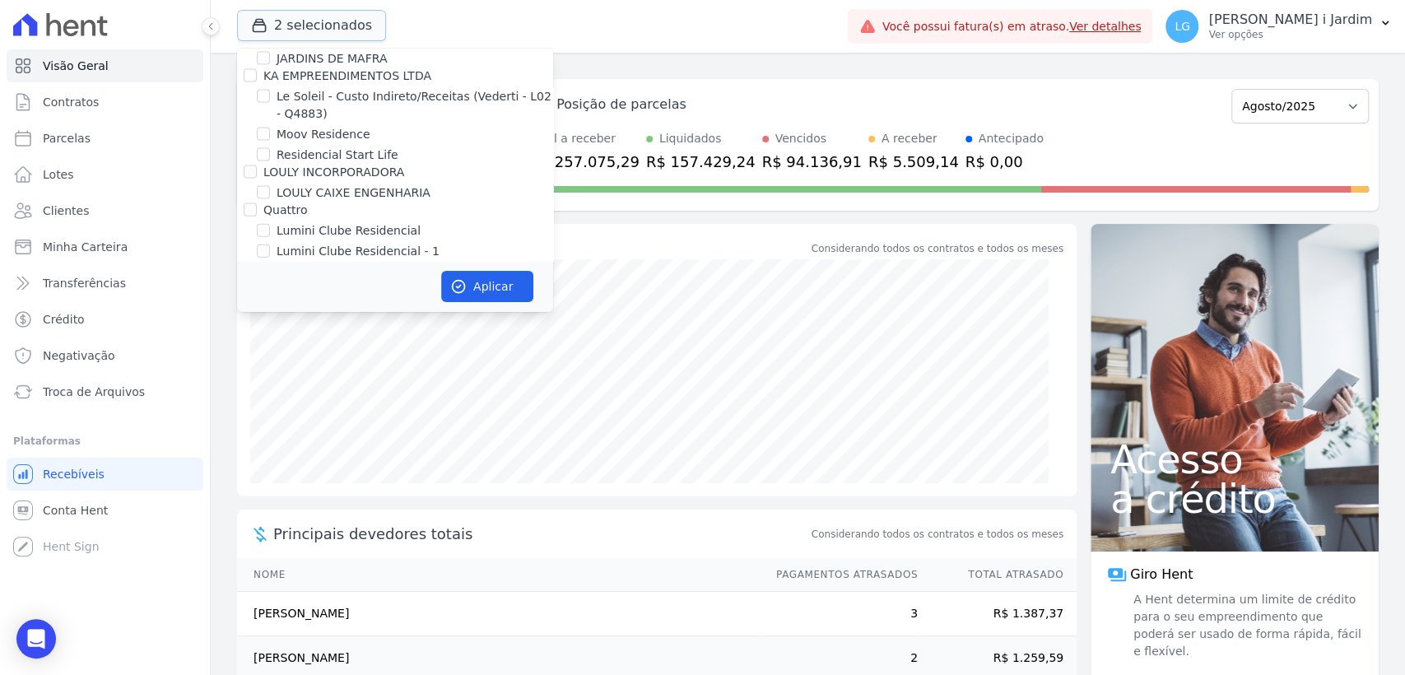
scroll to position [2561, 0]
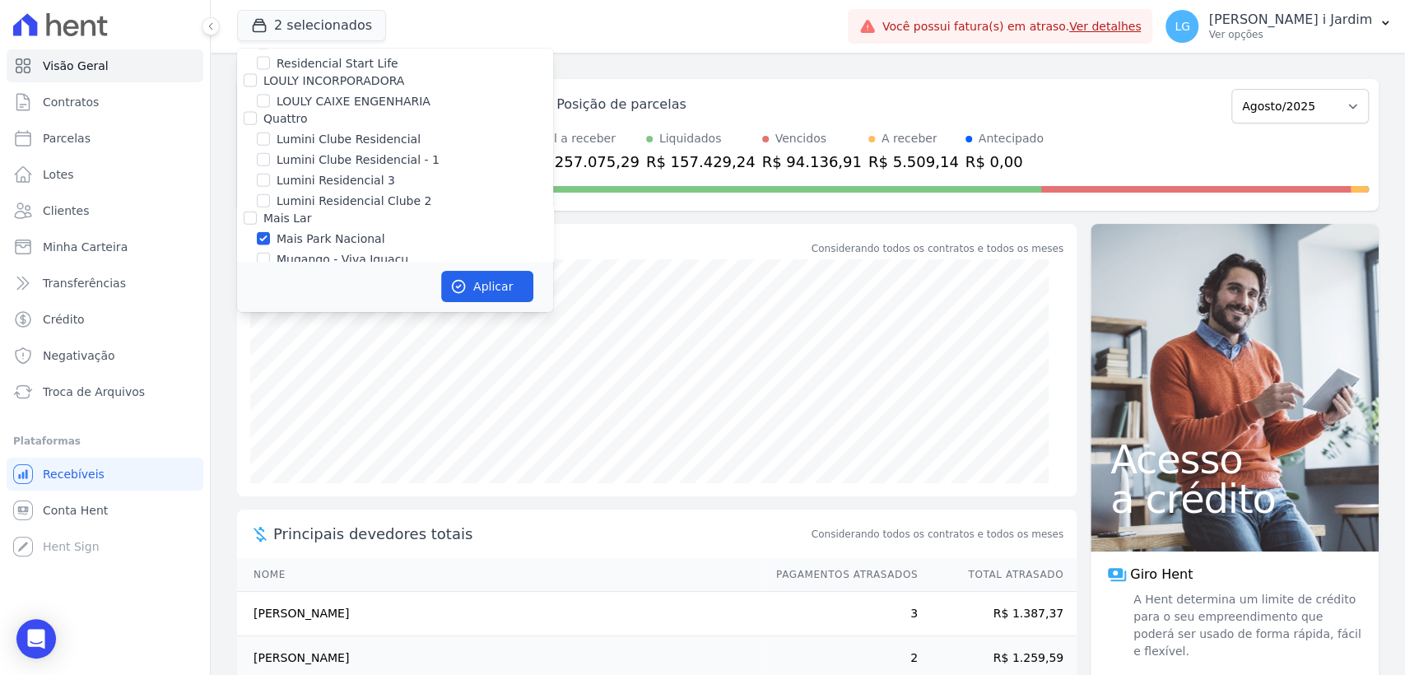
click at [361, 230] on label "Mais Park Nacional" at bounding box center [331, 238] width 109 height 17
click at [270, 232] on input "Mais Park Nacional" at bounding box center [263, 238] width 13 height 13
checkbox input "false"
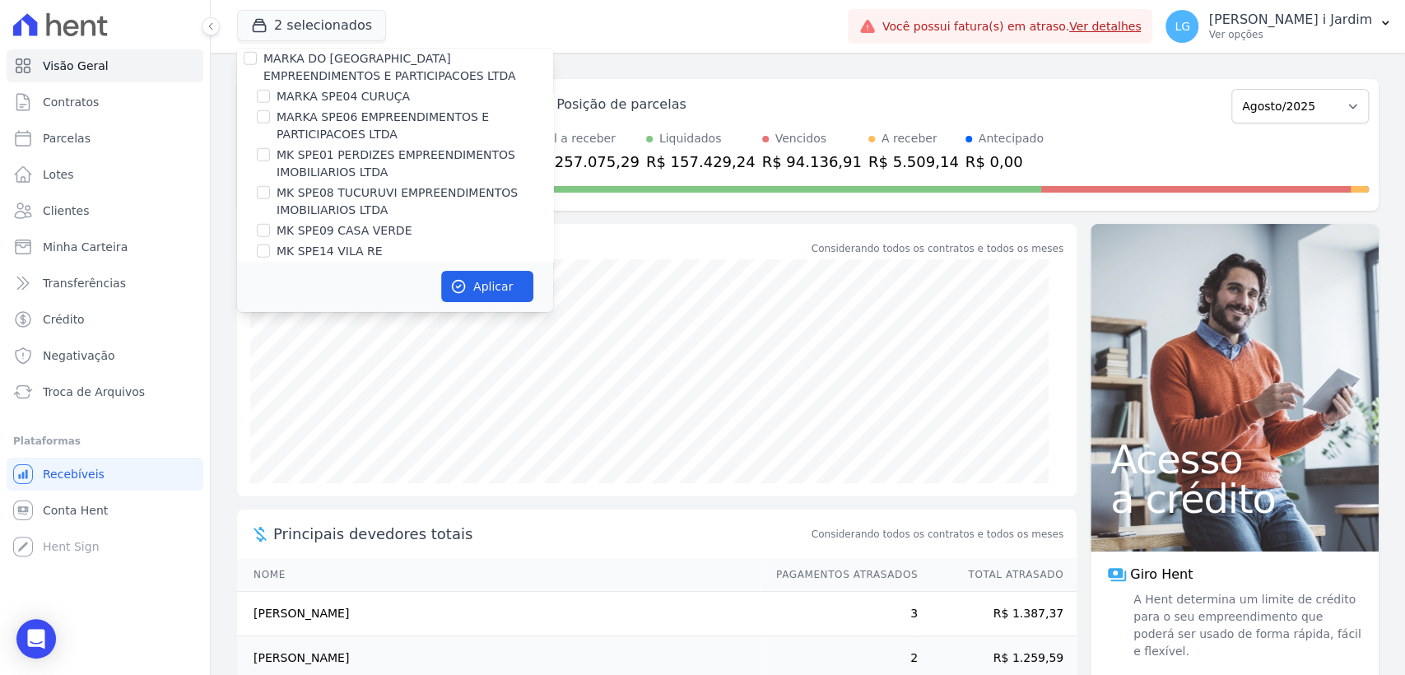
scroll to position [2926, 0]
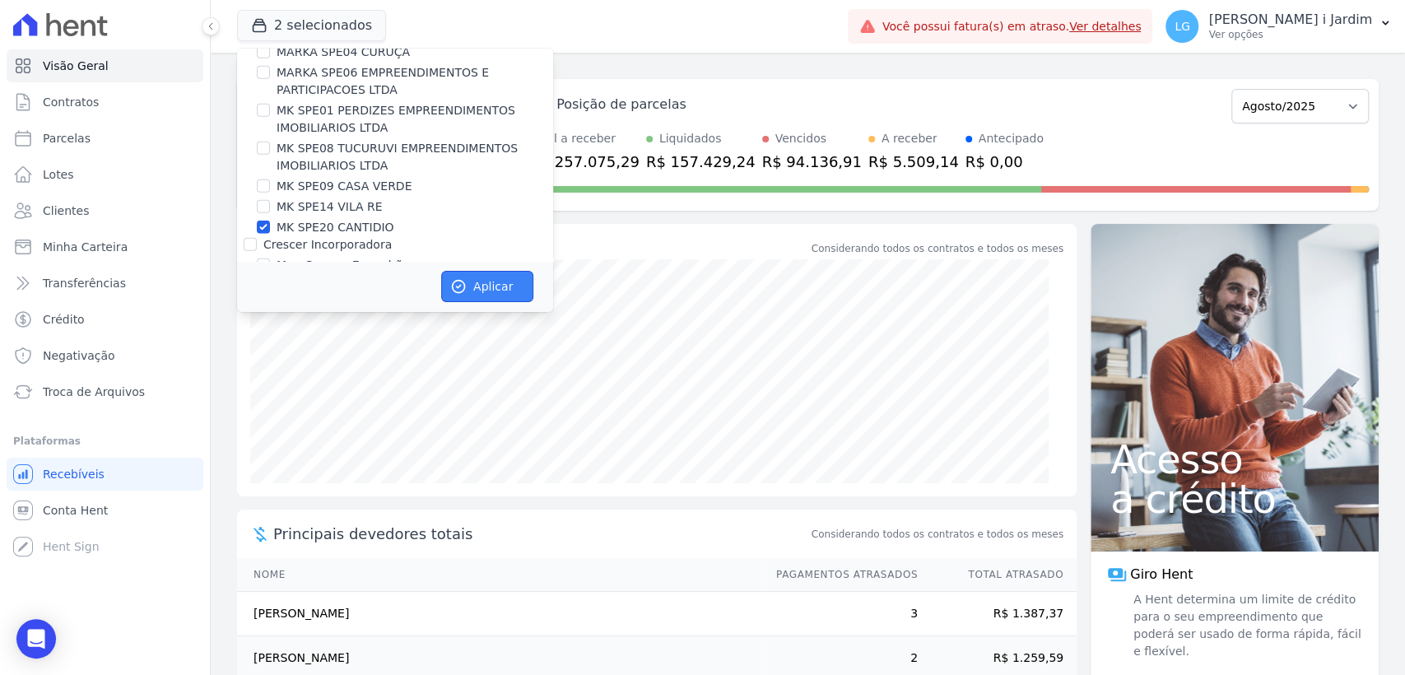
click at [505, 287] on button "Aplicar" at bounding box center [487, 286] width 92 height 31
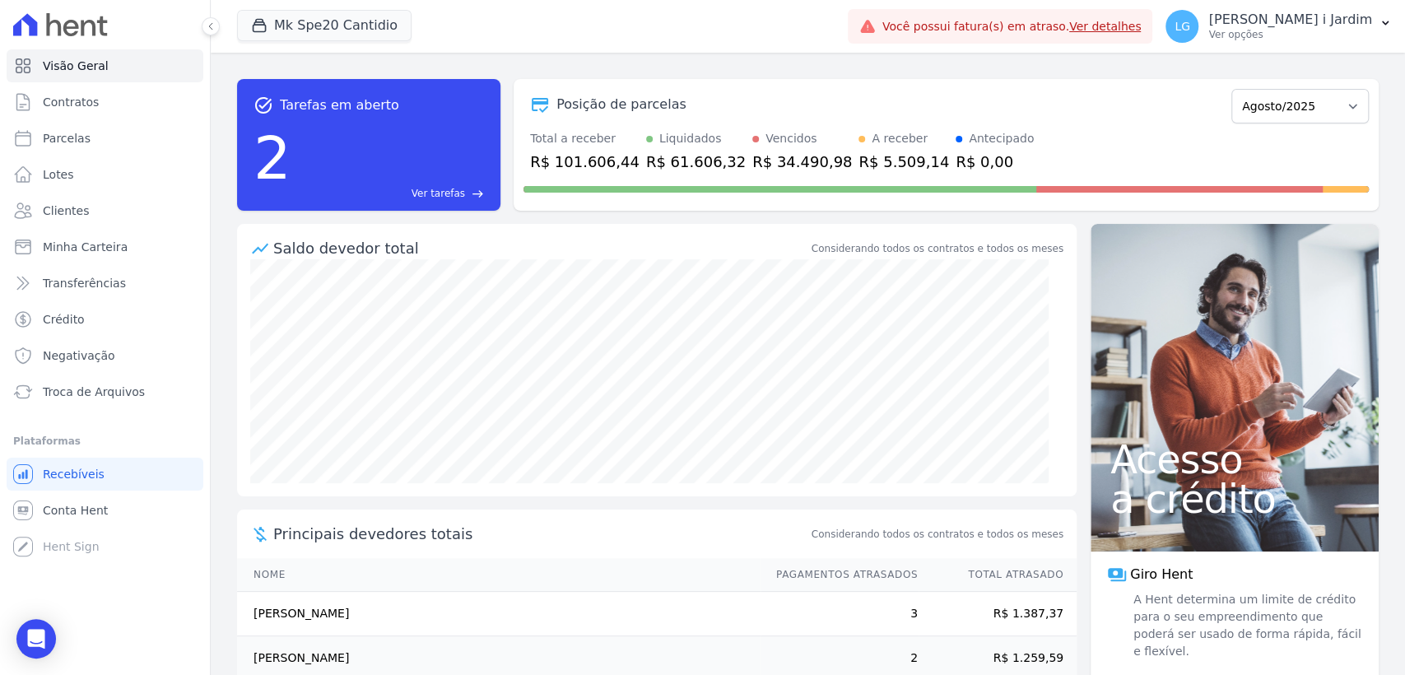
click at [580, 171] on div "Posição de parcelas Abril/2025 Maio/2025 Junho/2025 Julho/2025 Agosto/2025 Sete…" at bounding box center [946, 145] width 865 height 132
click at [584, 166] on div "R$ 101.606,44" at bounding box center [584, 162] width 109 height 22
copy div "101.606,44"
click at [106, 282] on span "Transferências" at bounding box center [84, 283] width 83 height 16
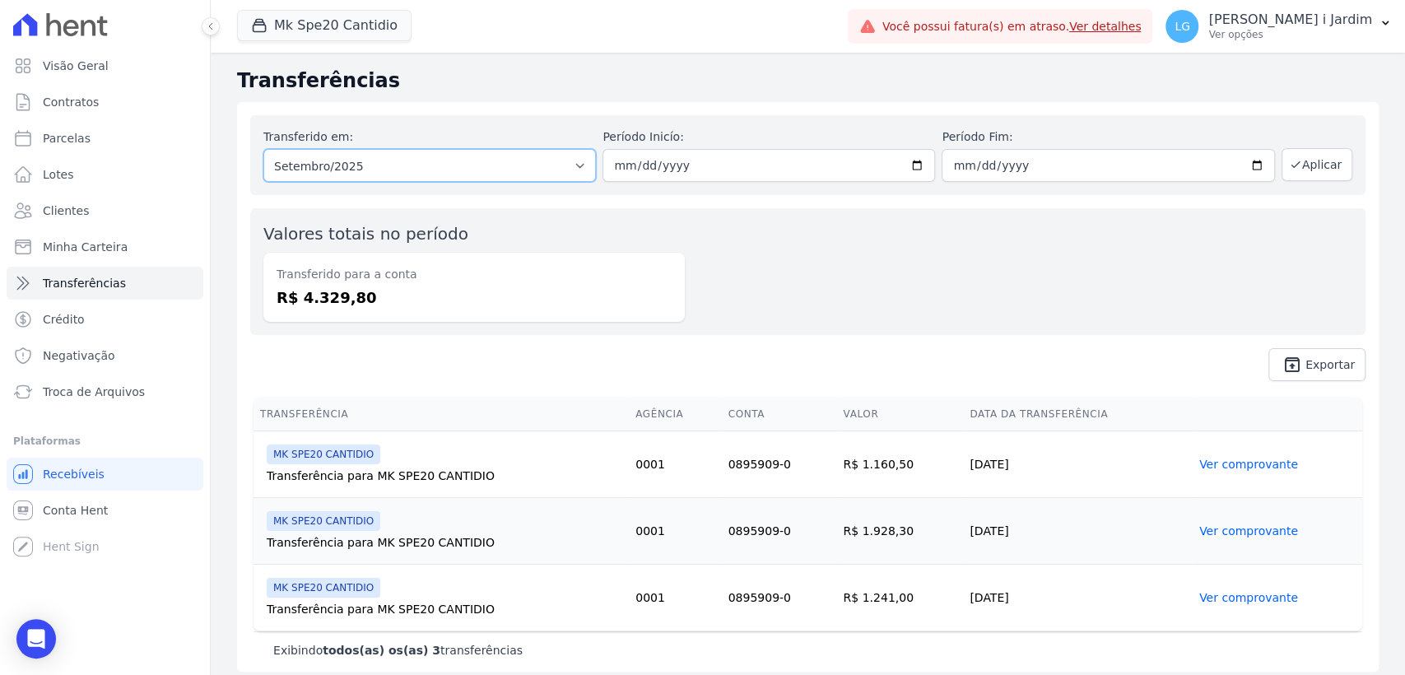
click at [320, 166] on select "Todos os meses Julho/2025 Agosto/2025 Setembro/2025" at bounding box center [429, 165] width 333 height 33
select select "08/2025"
click at [263, 149] on select "Todos os meses Julho/2025 Agosto/2025 Setembro/2025" at bounding box center [429, 165] width 333 height 33
click at [1289, 162] on icon "button" at bounding box center [1295, 164] width 13 height 13
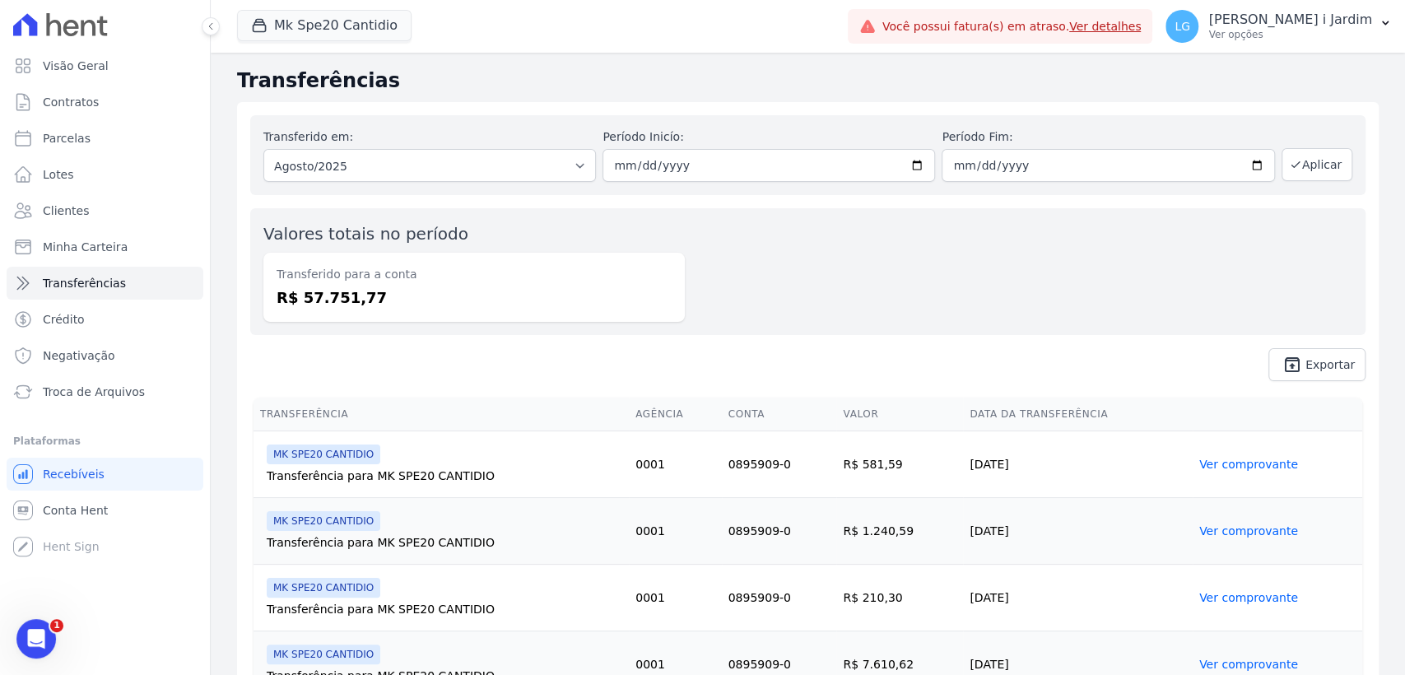
click at [335, 295] on dd "R$ 57.751,77" at bounding box center [474, 297] width 395 height 22
copy dd "57.751,77"
click at [350, 39] on button "Mk Spe20 Cantidio" at bounding box center [324, 25] width 174 height 31
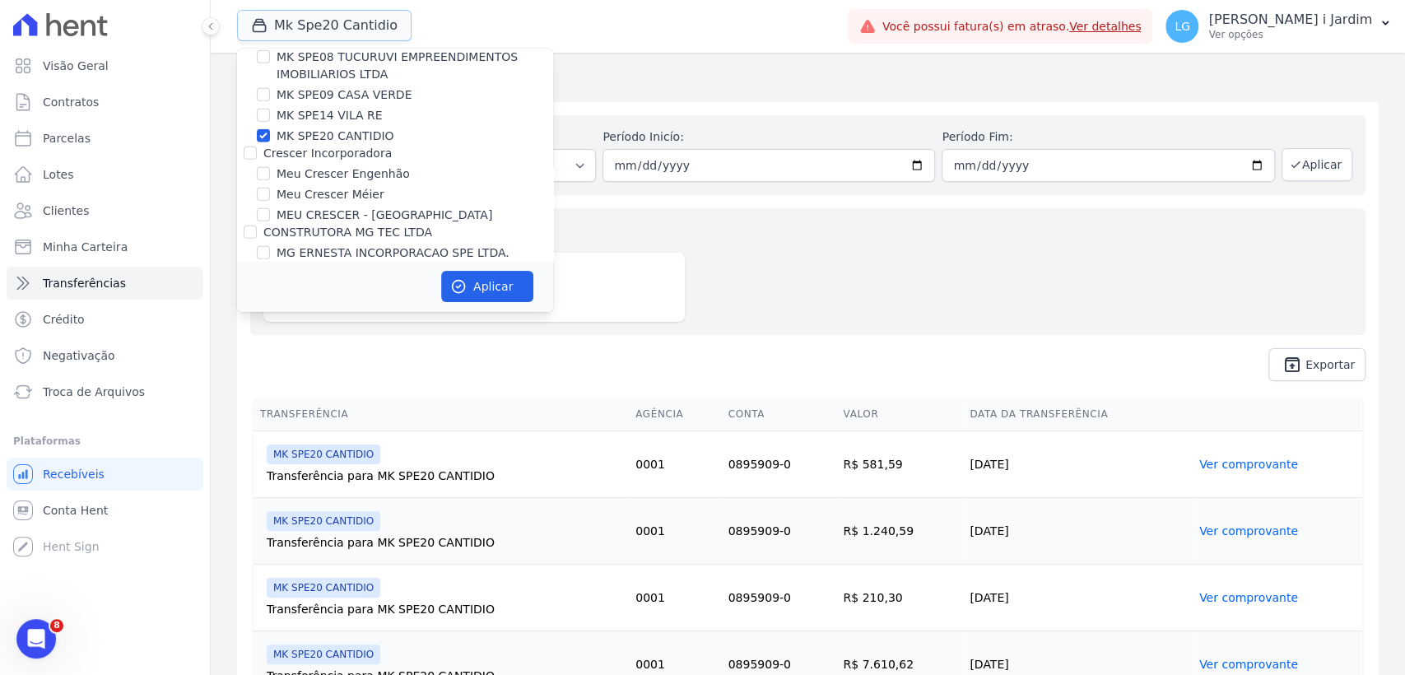
scroll to position [2926, 0]
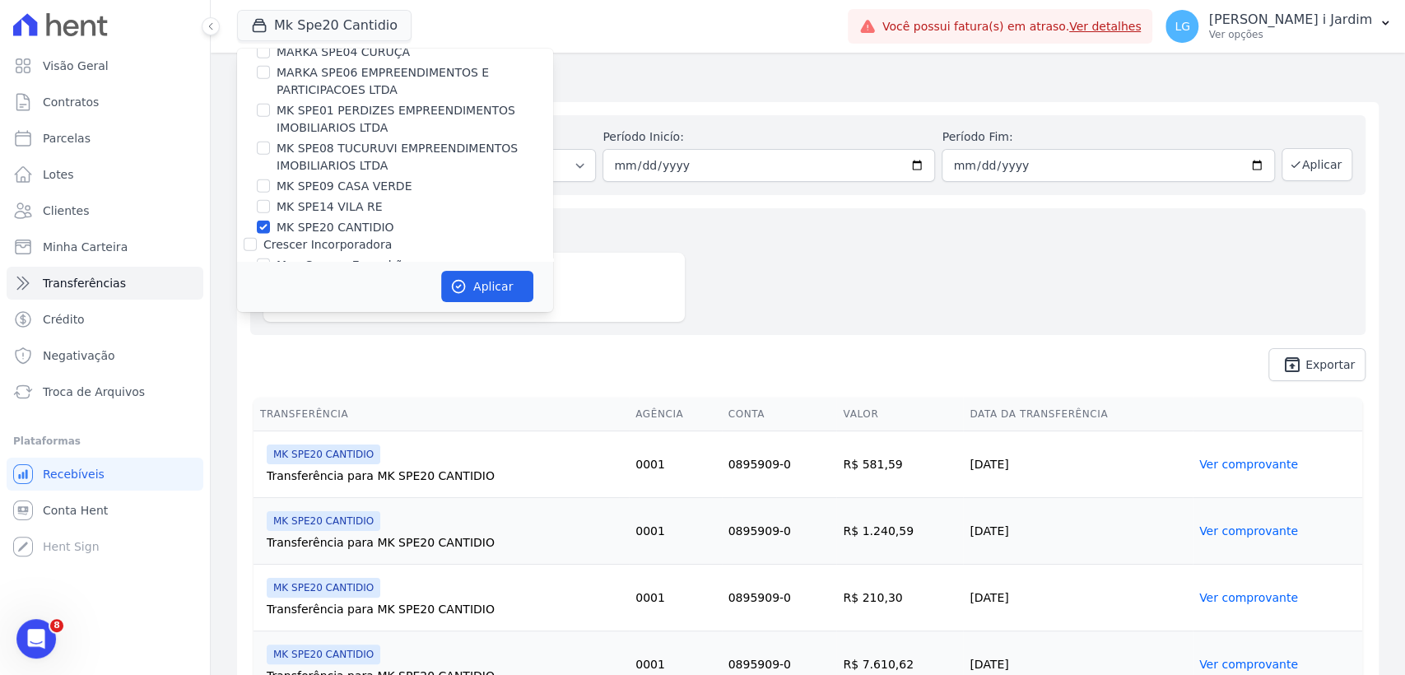
click at [314, 219] on label "MK SPE20 CANTIDIO" at bounding box center [336, 227] width 118 height 17
click at [270, 221] on input "MK SPE20 CANTIDIO" at bounding box center [263, 227] width 13 height 13
checkbox input "false"
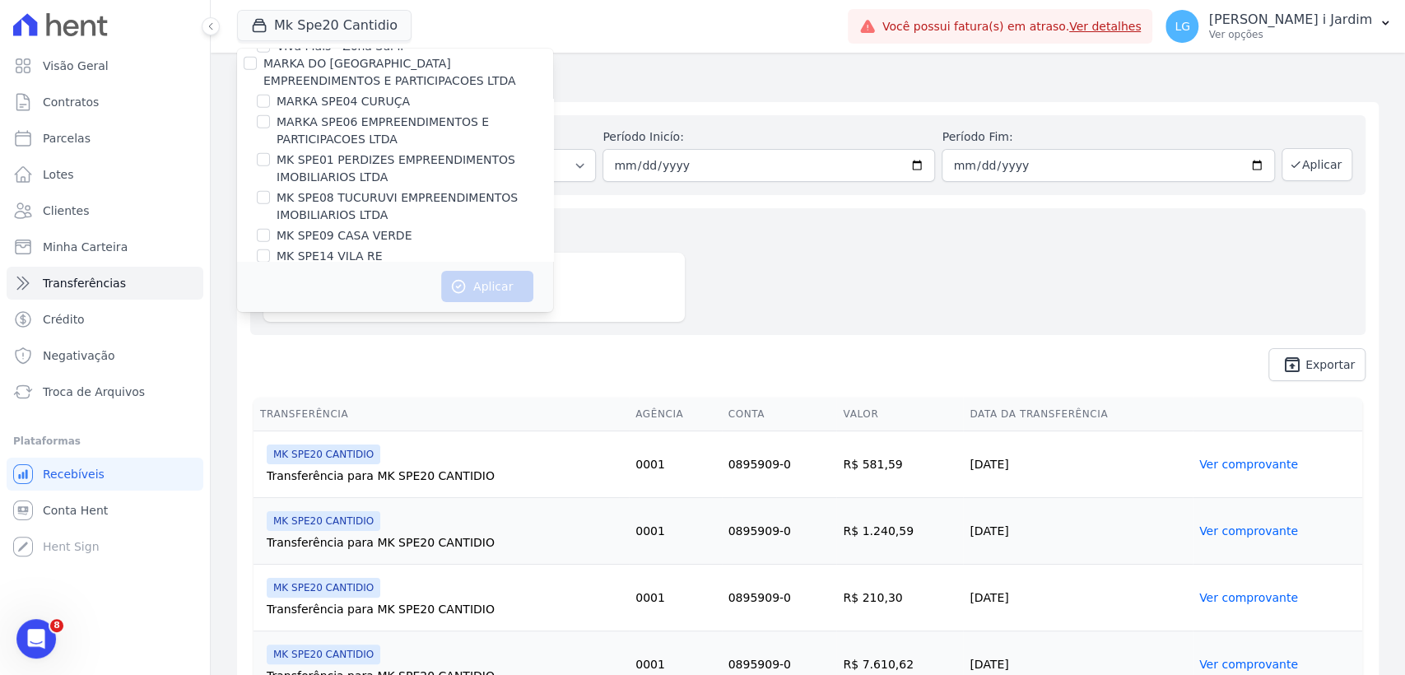
scroll to position [2835, 0]
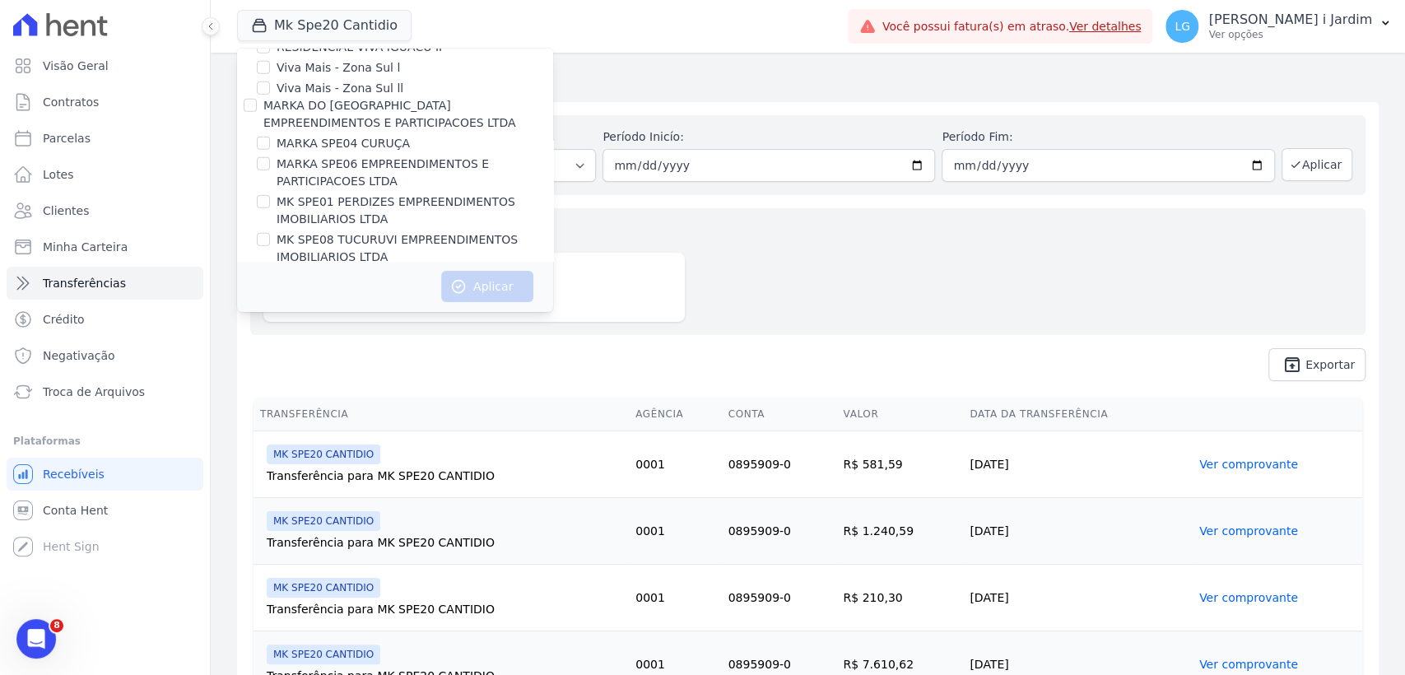
click at [346, 269] on label "MK SPE09 CASA VERDE" at bounding box center [344, 277] width 135 height 17
click at [270, 271] on input "MK SPE09 CASA VERDE" at bounding box center [263, 277] width 13 height 13
checkbox input "true"
click at [494, 293] on button "Aplicar" at bounding box center [487, 286] width 92 height 31
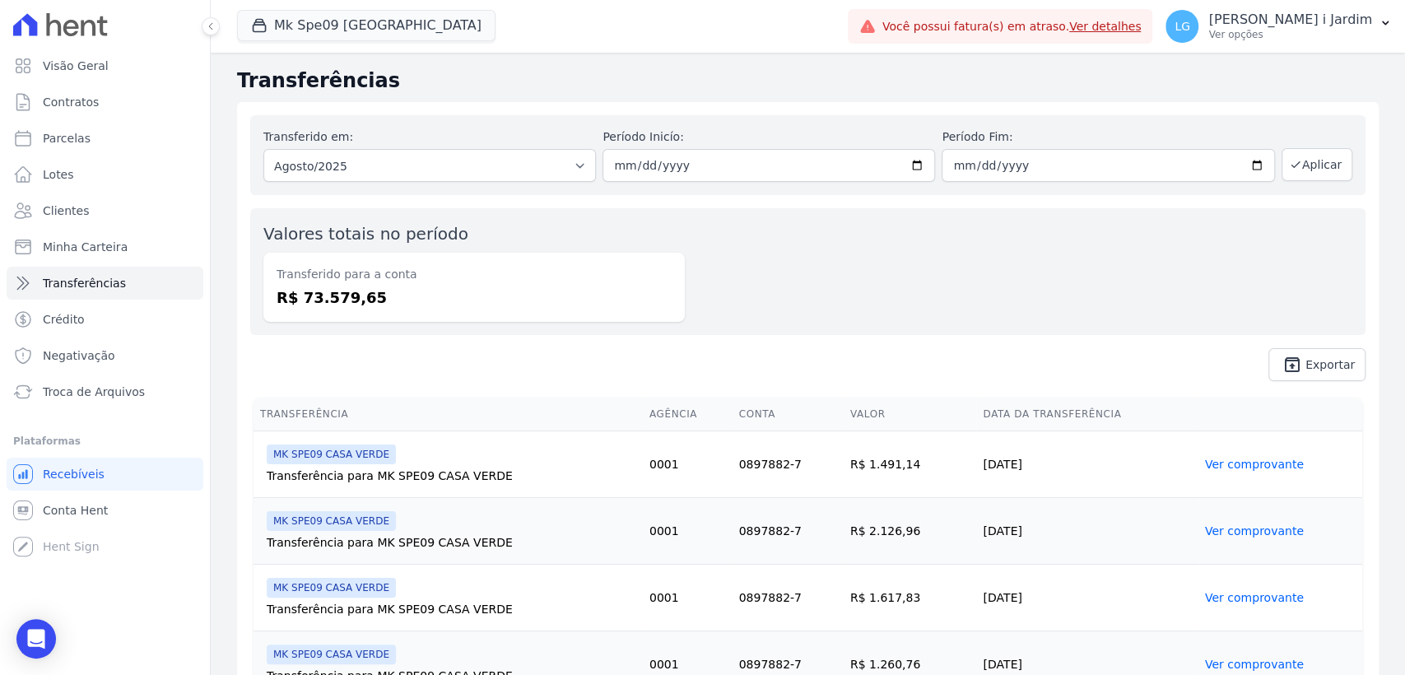
click at [342, 299] on dd "R$ 73.579,65" at bounding box center [474, 297] width 395 height 22
copy dd "73.579,65"
click at [354, 38] on button "Mk Spe09 [GEOGRAPHIC_DATA]" at bounding box center [366, 25] width 258 height 31
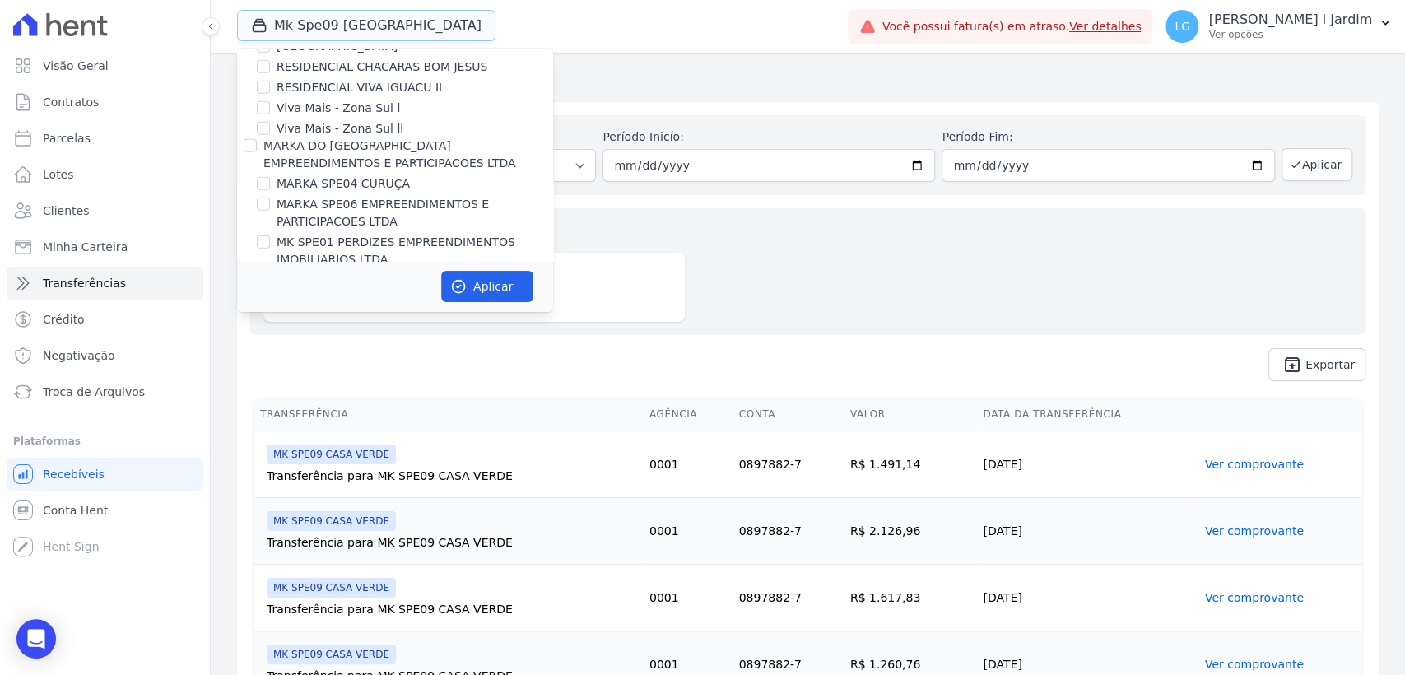
scroll to position [2926, 0]
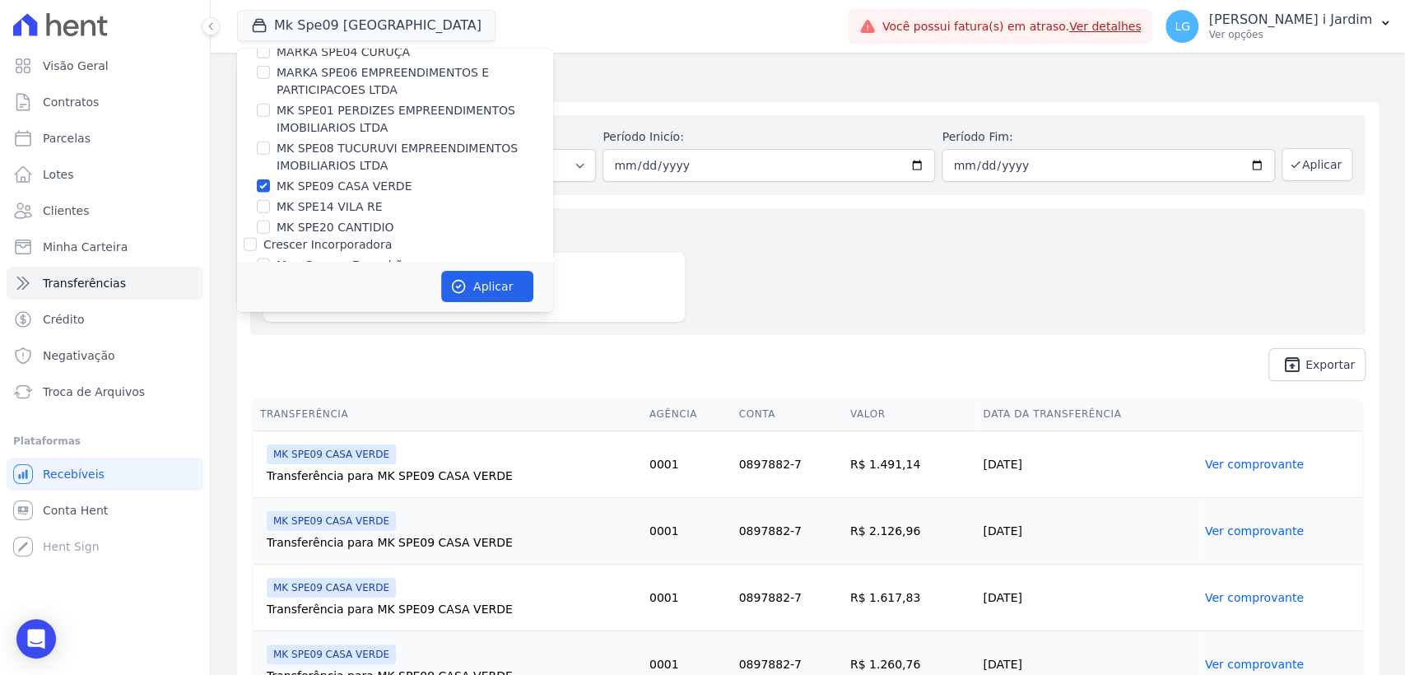
click at [382, 178] on label "MK SPE09 CASA VERDE" at bounding box center [344, 186] width 135 height 17
click at [270, 179] on input "MK SPE09 CASA VERDE" at bounding box center [263, 185] width 13 height 13
checkbox input "false"
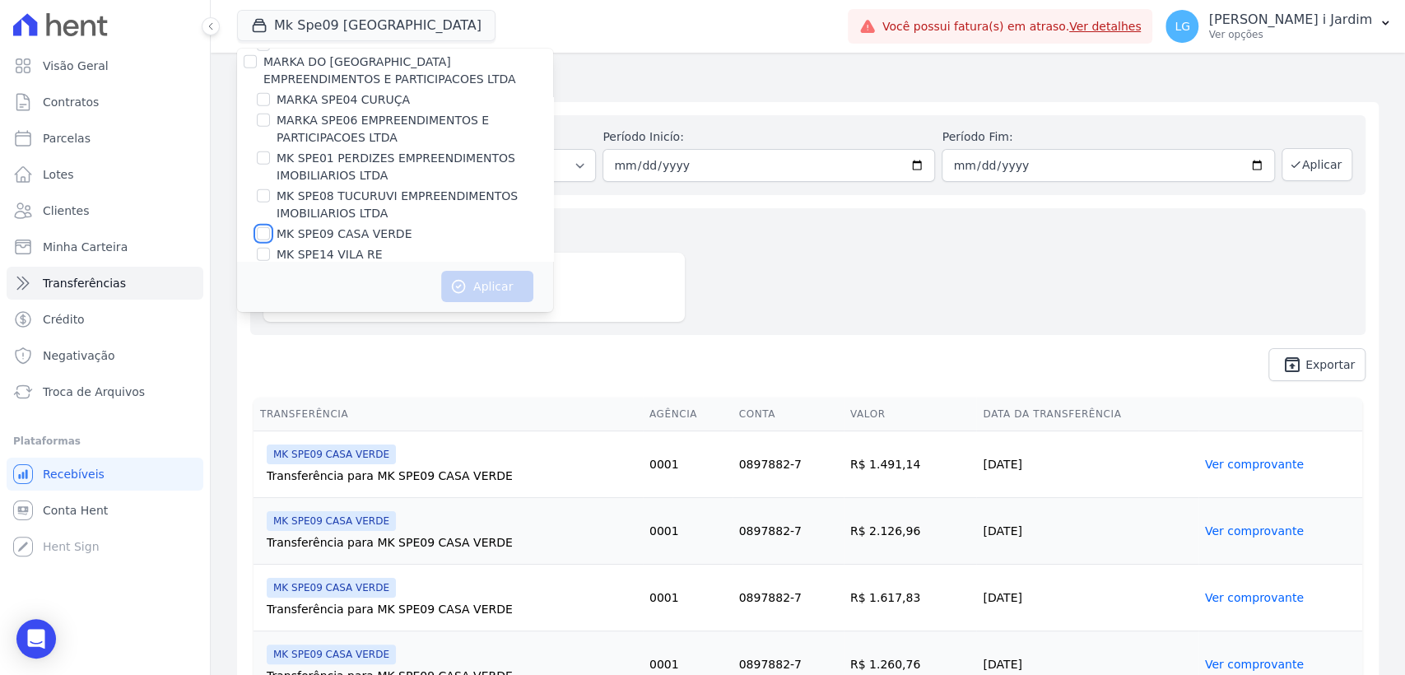
scroll to position [2835, 0]
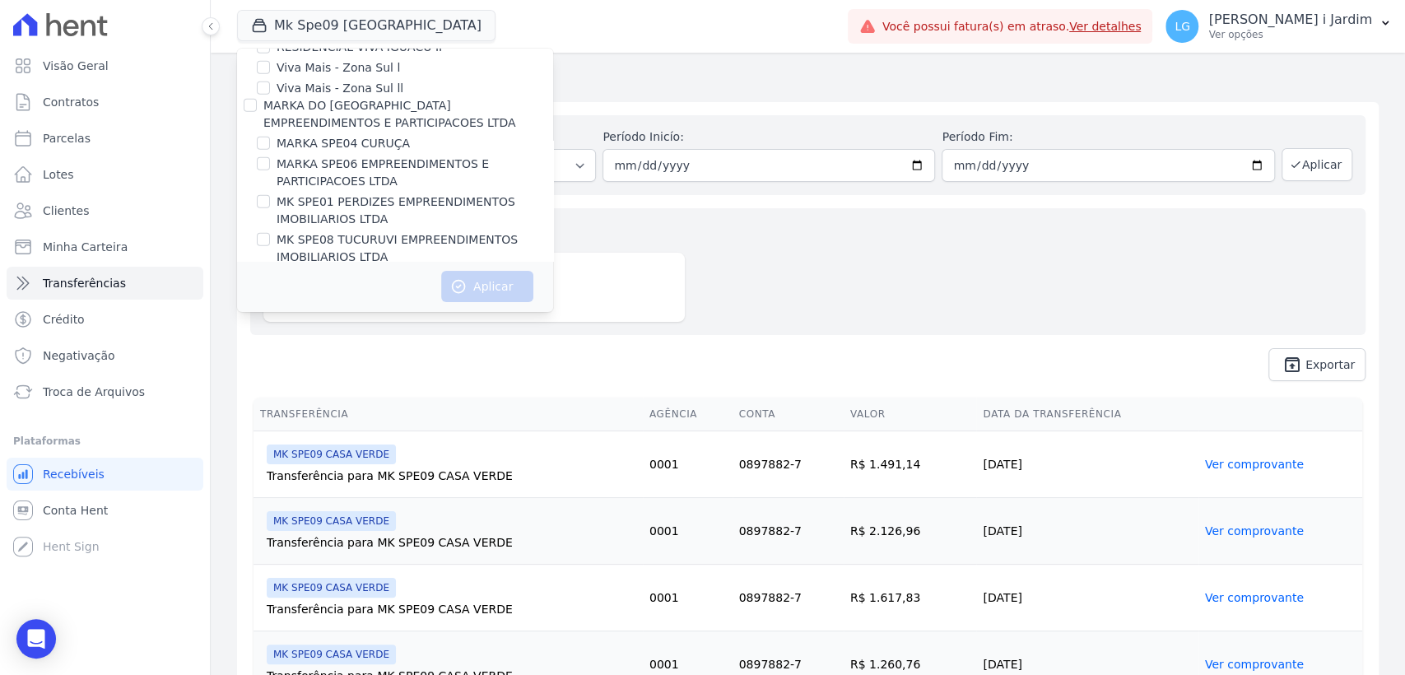
click at [351, 135] on label "MARKA SPE04 CURUÇA" at bounding box center [343, 143] width 133 height 17
click at [270, 137] on input "MARKA SPE04 CURUÇA" at bounding box center [263, 143] width 13 height 13
checkbox input "true"
click at [463, 281] on icon "button" at bounding box center [458, 286] width 16 height 16
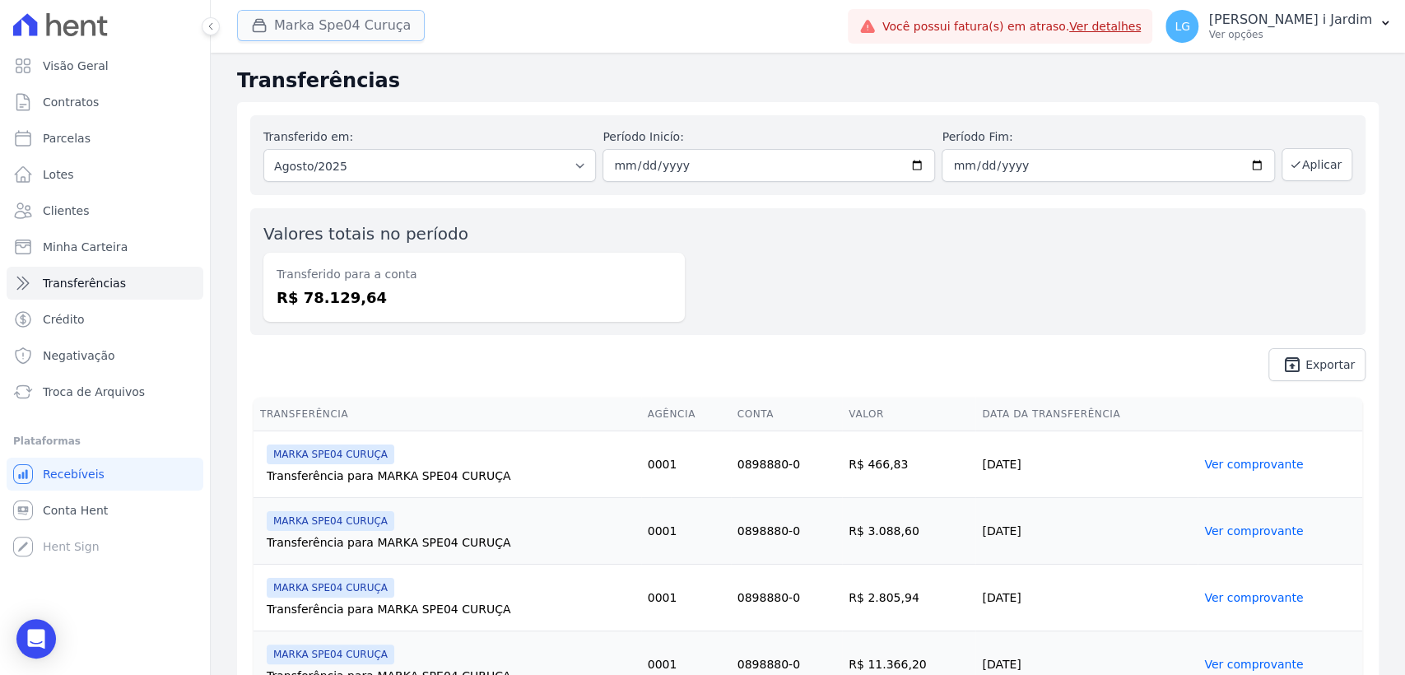
click at [333, 30] on button "Marka Spe04 Curuça" at bounding box center [331, 25] width 188 height 31
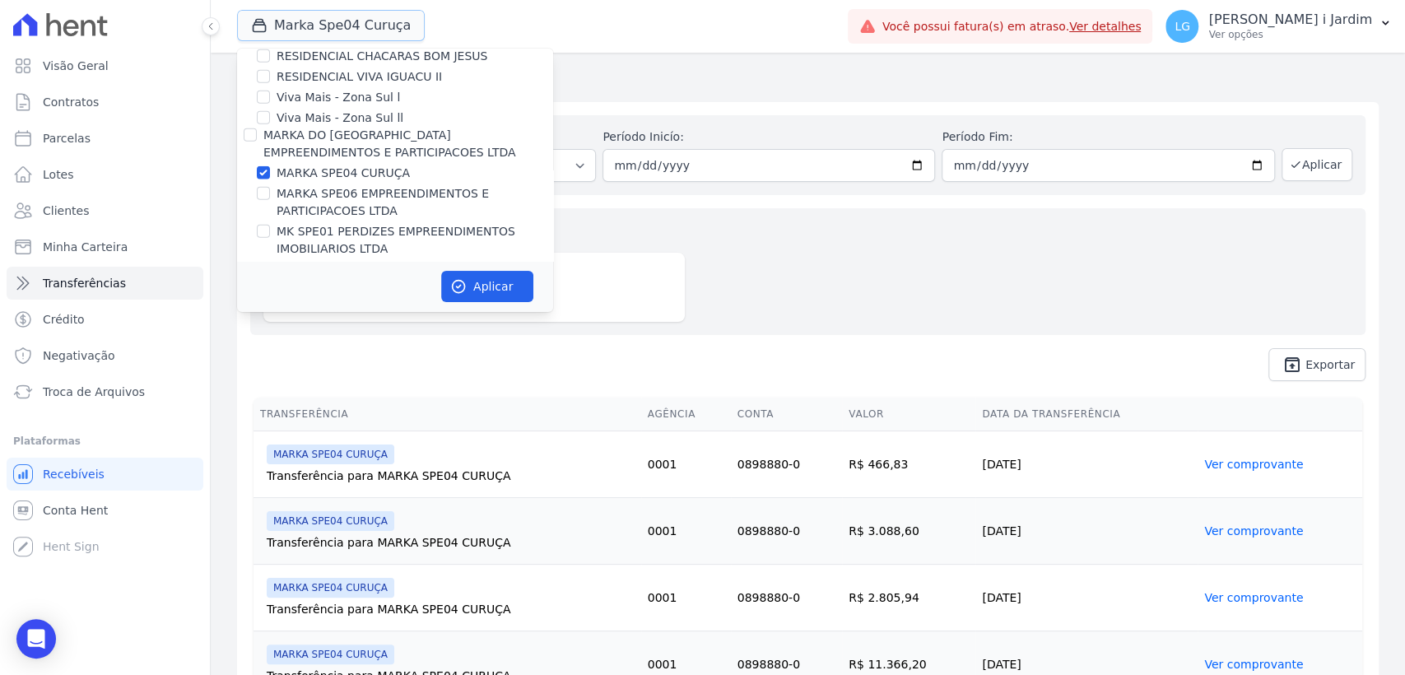
scroll to position [2743, 0]
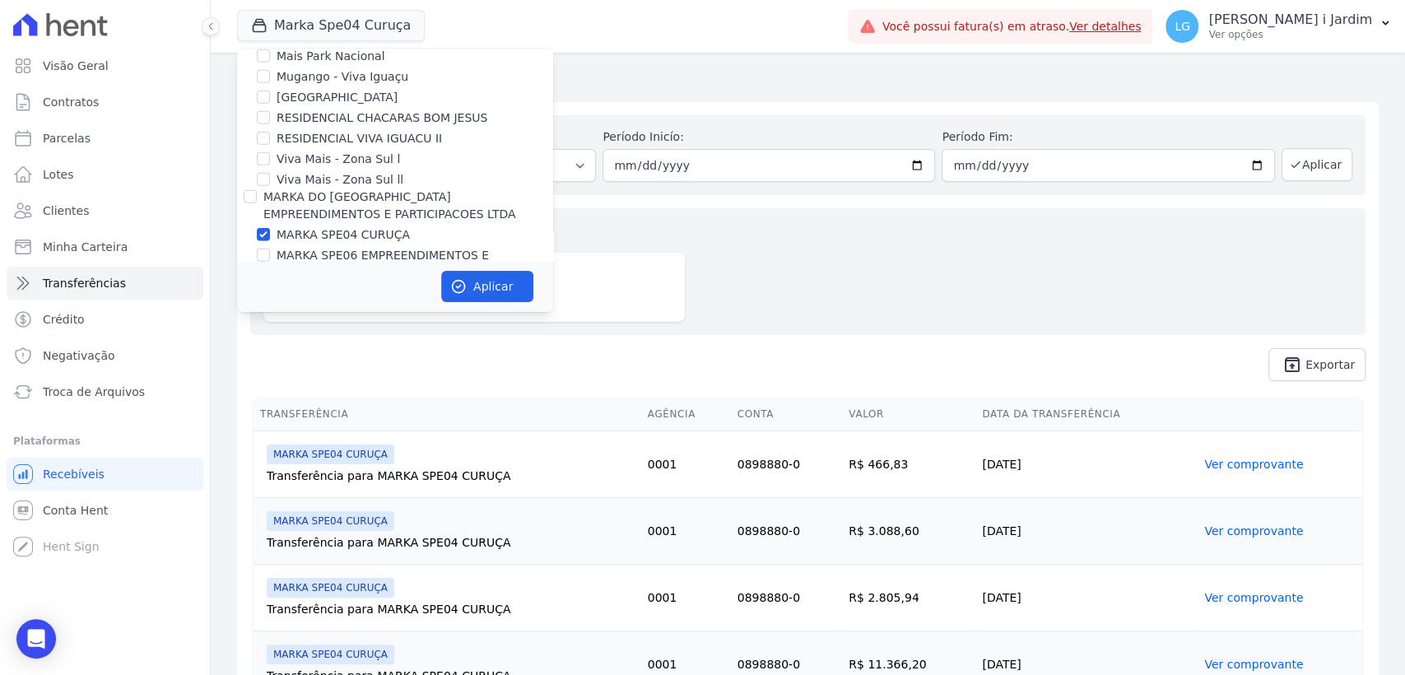
click at [373, 226] on label "MARKA SPE04 CURUÇA" at bounding box center [343, 234] width 133 height 17
click at [270, 228] on input "MARKA SPE04 CURUÇA" at bounding box center [263, 234] width 13 height 13
checkbox input "false"
click at [370, 323] on label "MK SPE08 TUCURUVI EMPREENDIMENTOS IMOBILIARIOS LTDA" at bounding box center [415, 340] width 277 height 35
click at [270, 324] on input "MK SPE08 TUCURUVI EMPREENDIMENTOS IMOBILIARIOS LTDA" at bounding box center [263, 330] width 13 height 13
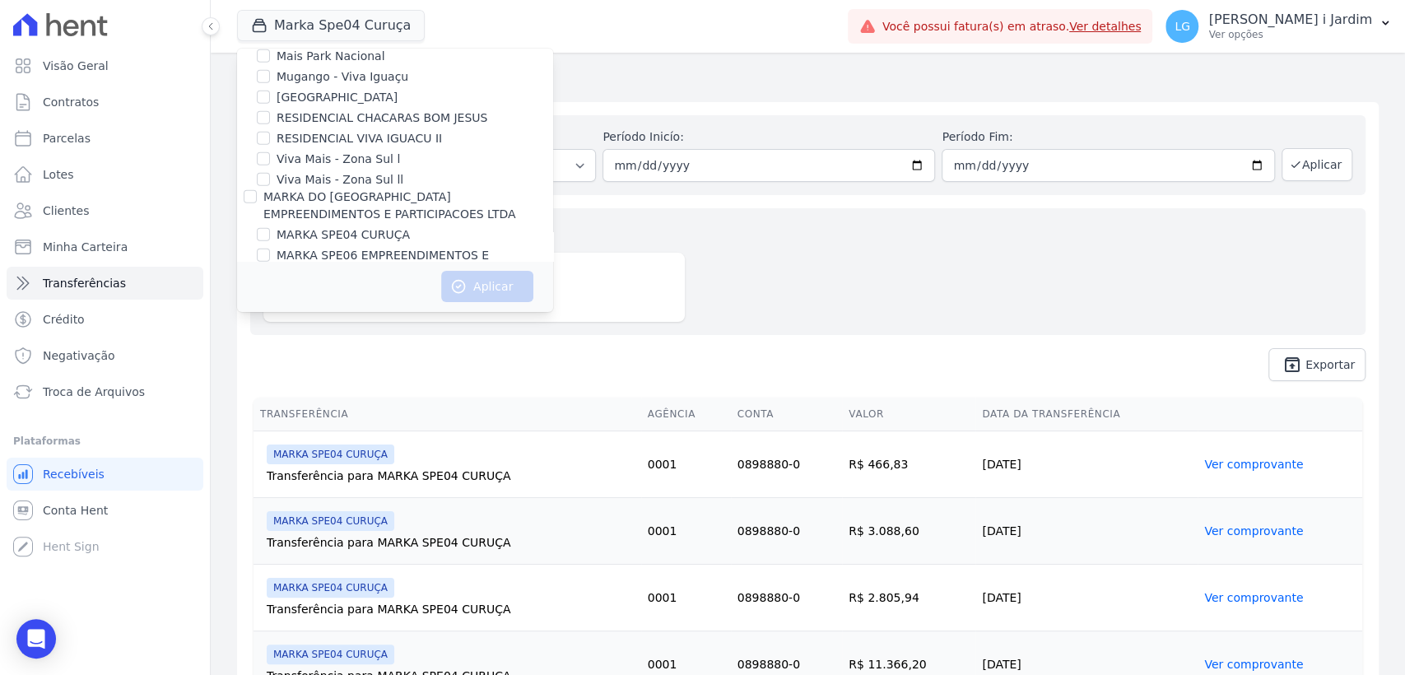
checkbox input "true"
click at [486, 287] on button "Aplicar" at bounding box center [487, 286] width 92 height 31
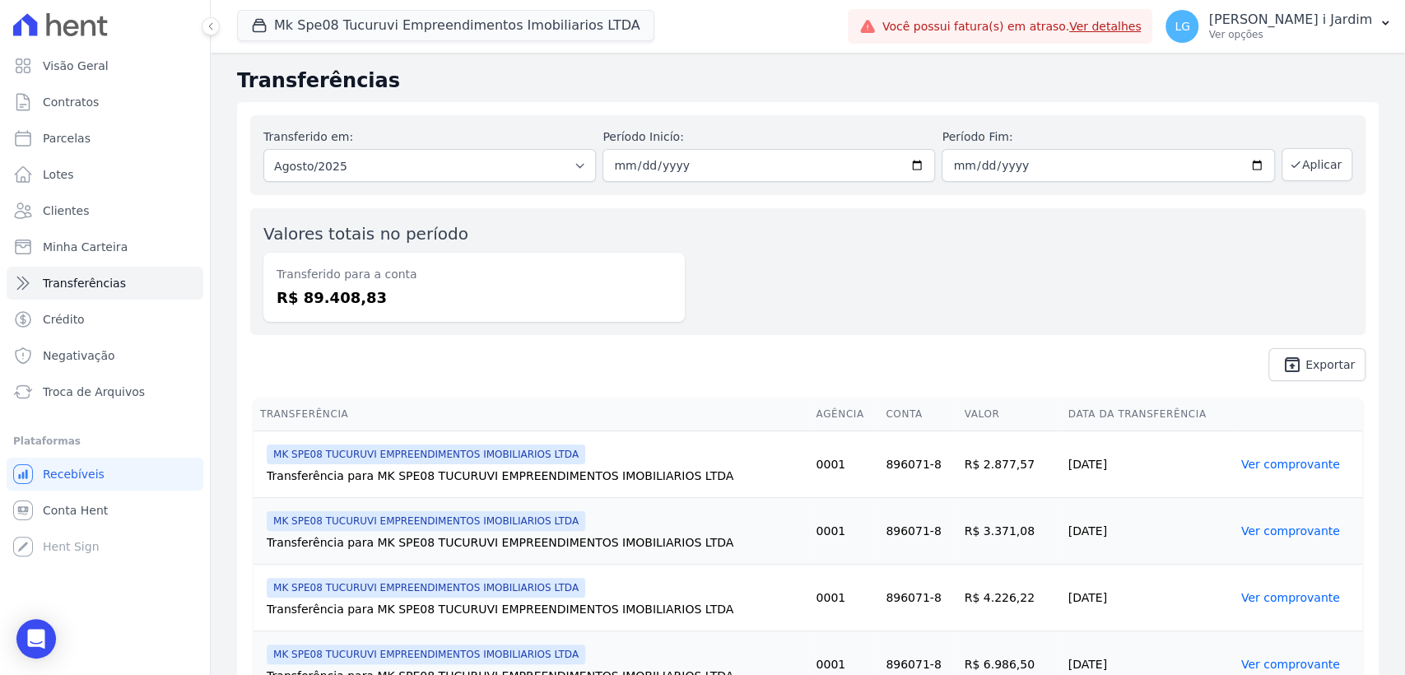
click at [361, 291] on dd "R$ 89.408,83" at bounding box center [474, 297] width 395 height 22
click at [349, 302] on dd "R$ 89.408,83" at bounding box center [474, 297] width 395 height 22
click at [348, 302] on dd "R$ 89.408,83" at bounding box center [474, 297] width 395 height 22
copy dd "89.408,83"
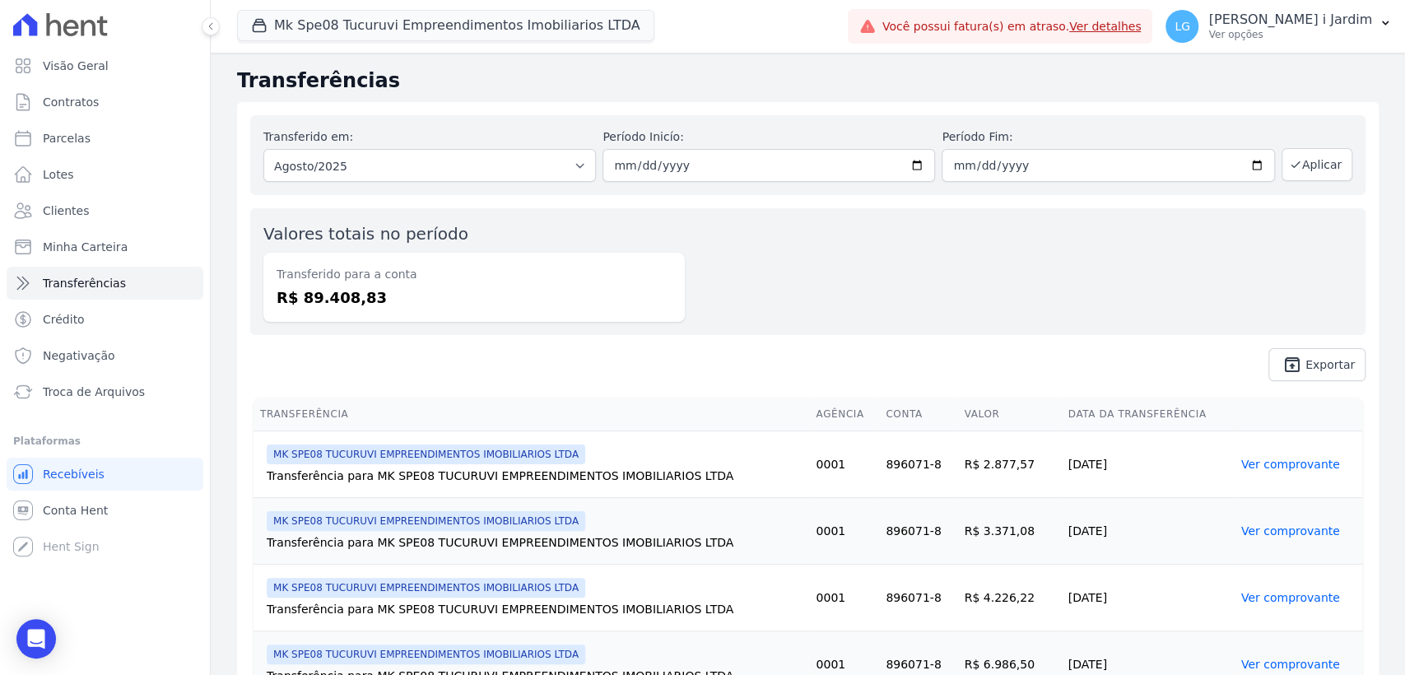
click at [430, 42] on span "Mk Spe08 Tucuruvi Empreendimentos Imobiliarios LTDA" at bounding box center [445, 26] width 417 height 33
click at [430, 30] on button "Mk Spe08 Tucuruvi Empreendimentos Imobiliarios LTDA" at bounding box center [445, 25] width 417 height 31
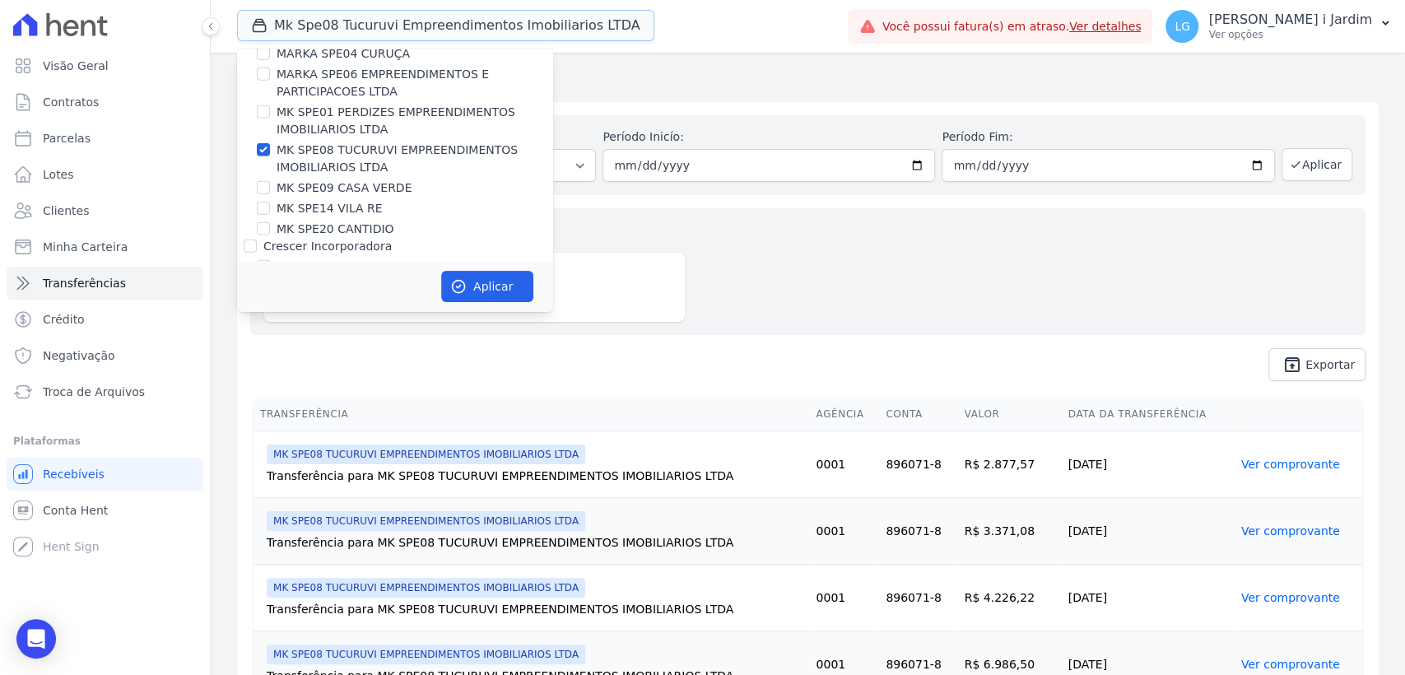
scroll to position [2835, 0]
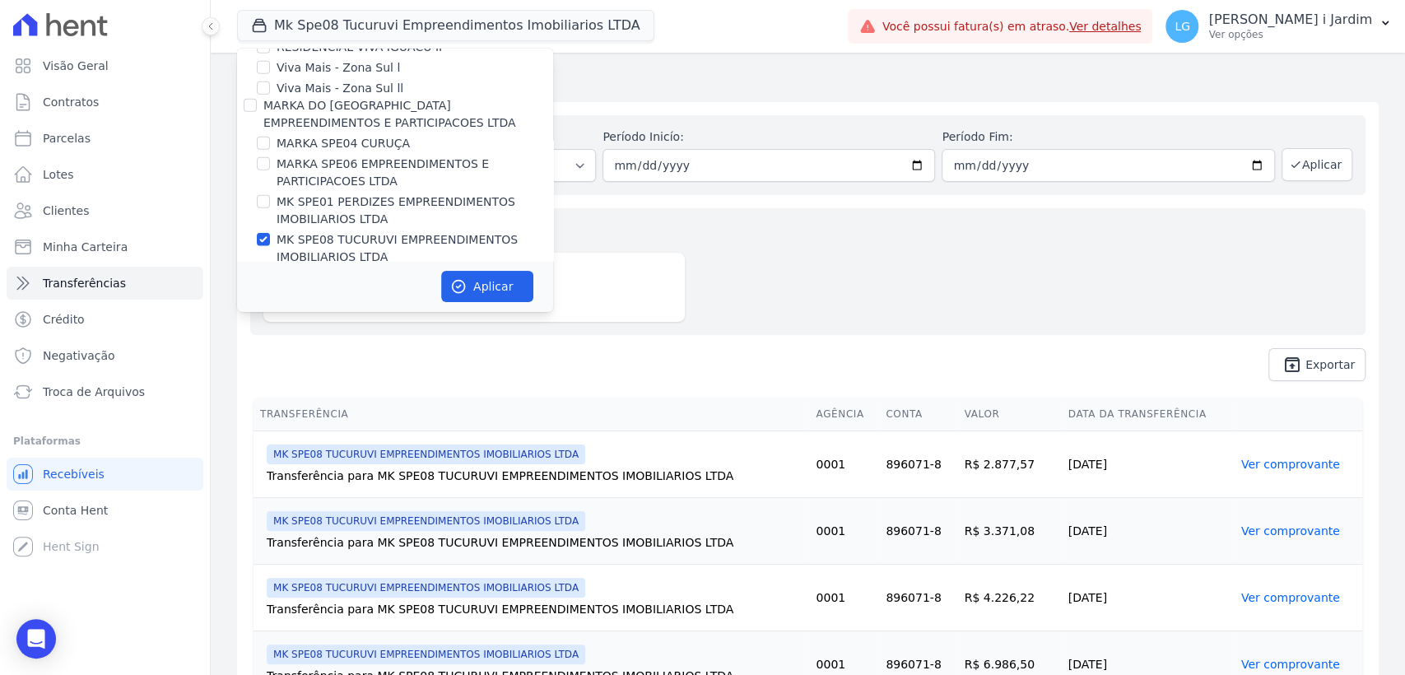
click at [328, 231] on label "MK SPE08 TUCURUVI EMPREENDIMENTOS IMOBILIARIOS LTDA" at bounding box center [415, 248] width 277 height 35
click at [270, 233] on input "MK SPE08 TUCURUVI EMPREENDIMENTOS IMOBILIARIOS LTDA" at bounding box center [263, 239] width 13 height 13
checkbox input "false"
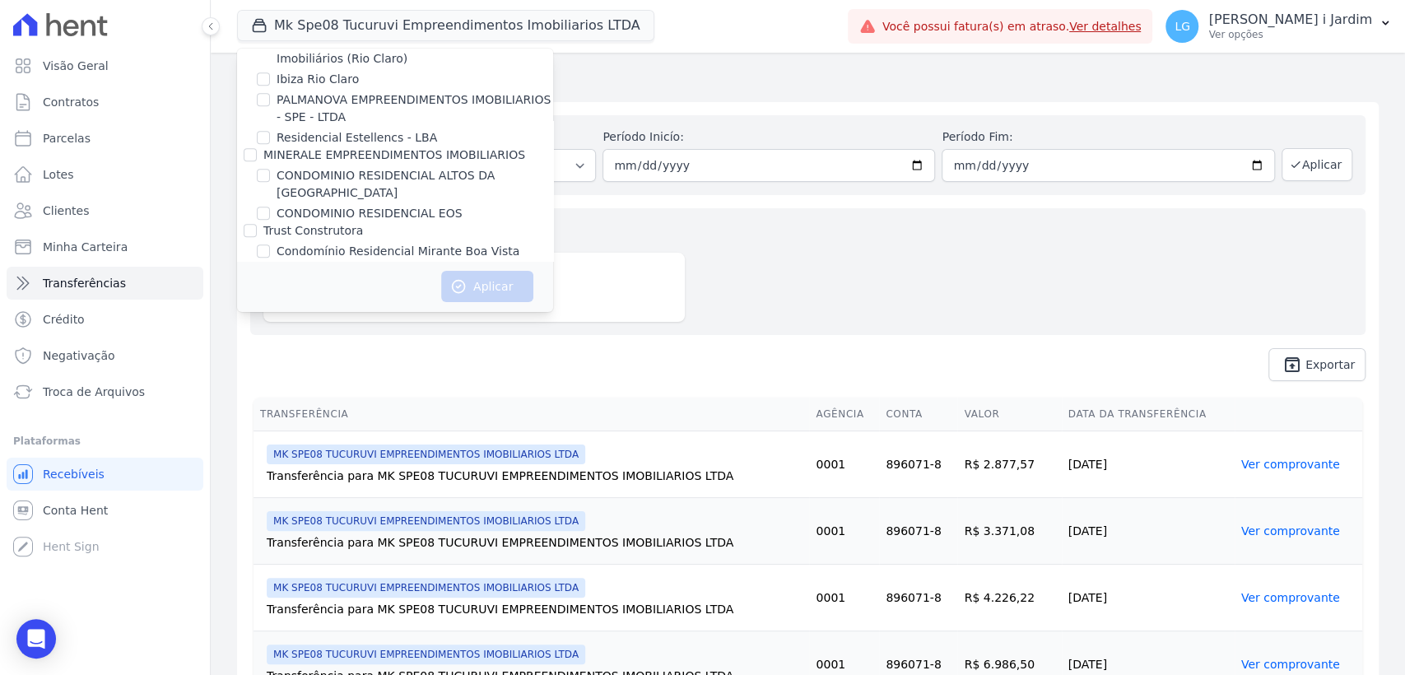
click at [333, 173] on label "CONDOMINIO RESIDENCIAL ALTOS DA [GEOGRAPHIC_DATA]" at bounding box center [415, 184] width 277 height 35
click at [270, 173] on input "CONDOMINIO RESIDENCIAL ALTOS DA [GEOGRAPHIC_DATA]" at bounding box center [263, 175] width 13 height 13
checkbox input "true"
click at [473, 299] on button "Aplicar" at bounding box center [487, 286] width 92 height 31
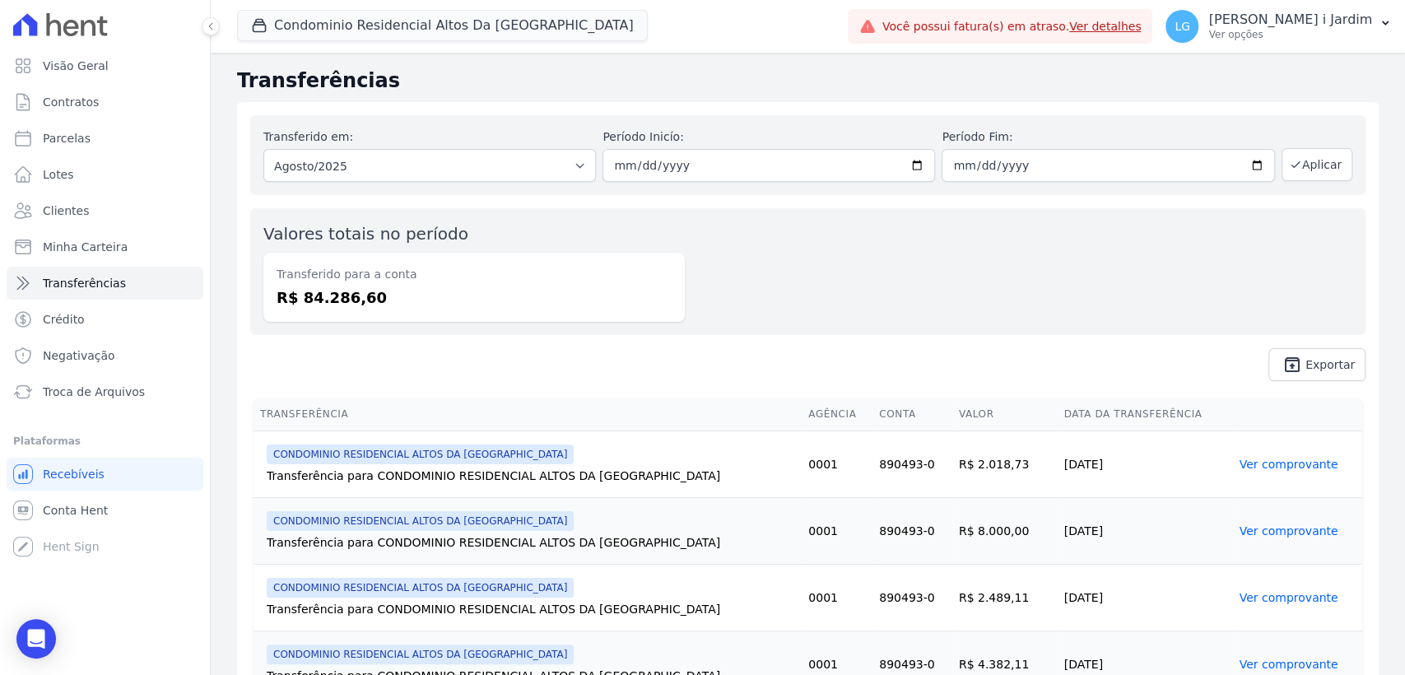
click at [339, 335] on div "Transferido em: Todos os meses Abril/2025 Maio/2025 Junho/2025 Julho/2025 Agost…" at bounding box center [808, 248] width 1142 height 292
click at [342, 300] on dd "R$ 84.286,60" at bounding box center [474, 297] width 395 height 22
copy dd "84.286,60"
click at [121, 60] on link "Visão Geral" at bounding box center [105, 65] width 197 height 33
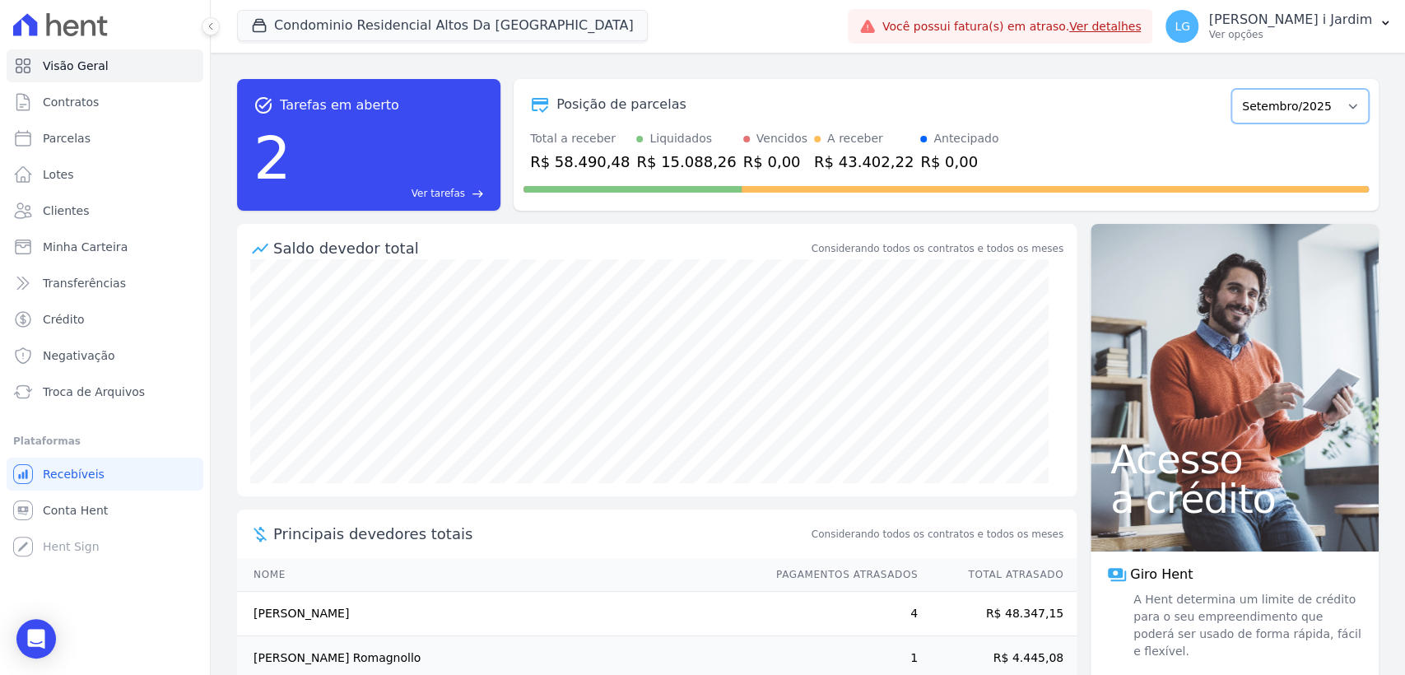
click at [1251, 102] on select "Março/2025 Abril/2025 Maio/2025 Junho/2025 Julho/2025 Agosto/2025 Setembro/2025…" at bounding box center [1299, 106] width 137 height 35
select select "08/2025"
click at [1231, 89] on select "Março/2025 Abril/2025 Maio/2025 Junho/2025 Julho/2025 Agosto/2025 Setembro/2025…" at bounding box center [1299, 106] width 137 height 35
